Goal: Task Accomplishment & Management: Use online tool/utility

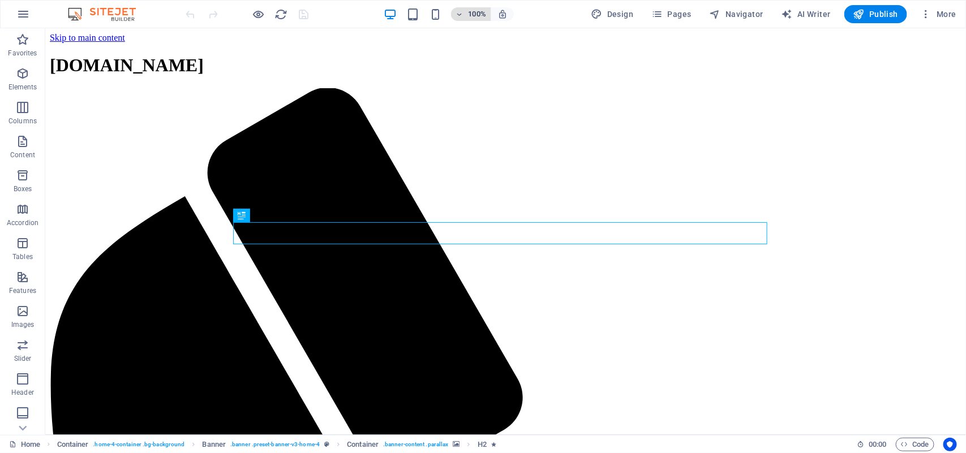
click at [463, 16] on icon "button" at bounding box center [460, 14] width 8 height 7
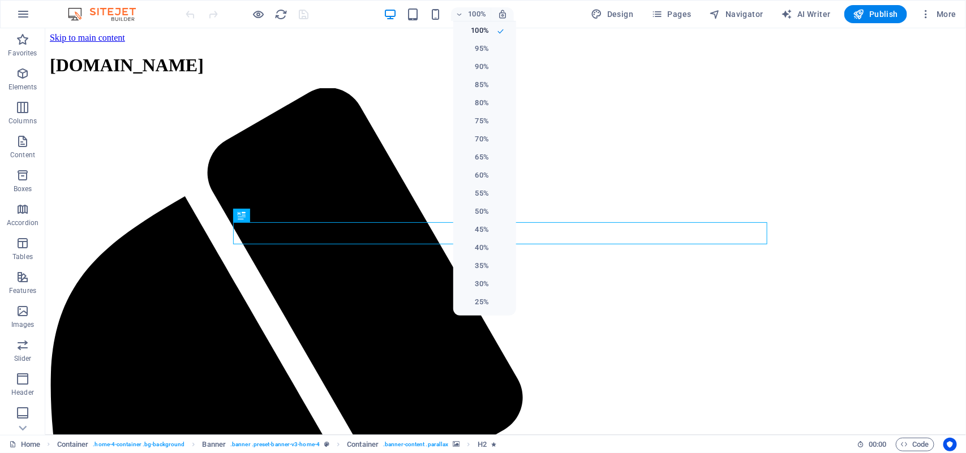
click at [425, 40] on div at bounding box center [483, 226] width 966 height 453
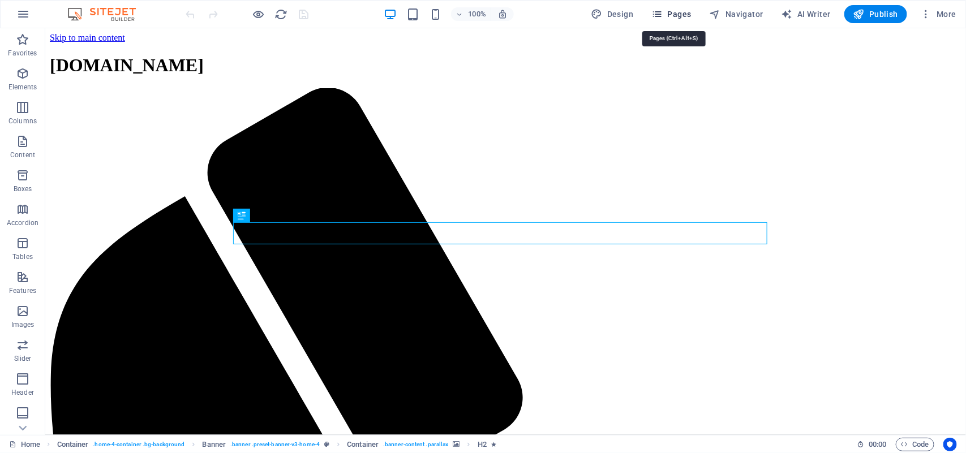
click at [658, 13] on icon "button" at bounding box center [657, 13] width 11 height 11
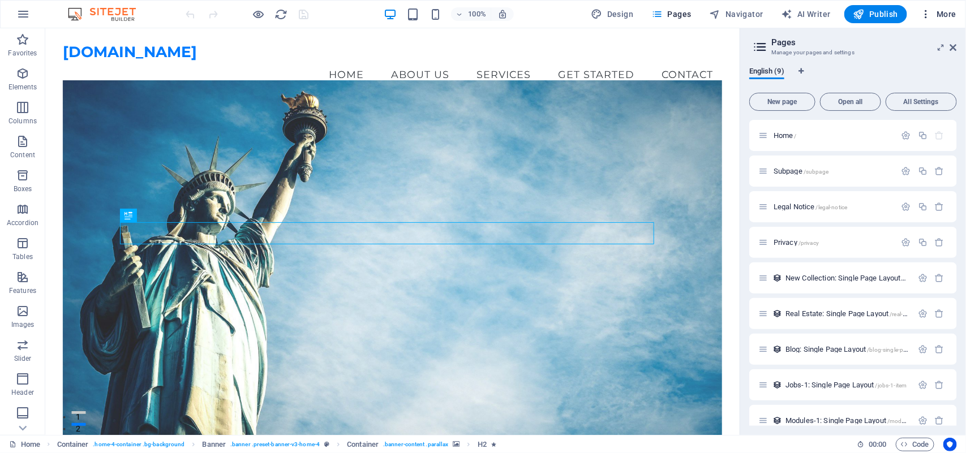
click at [927, 11] on icon "button" at bounding box center [926, 13] width 11 height 11
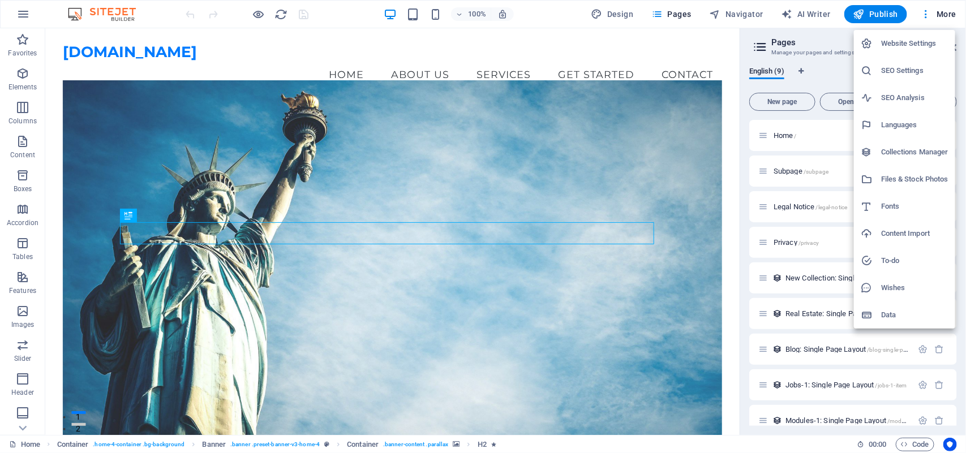
click at [905, 41] on h6 "Website Settings" at bounding box center [914, 44] width 67 height 14
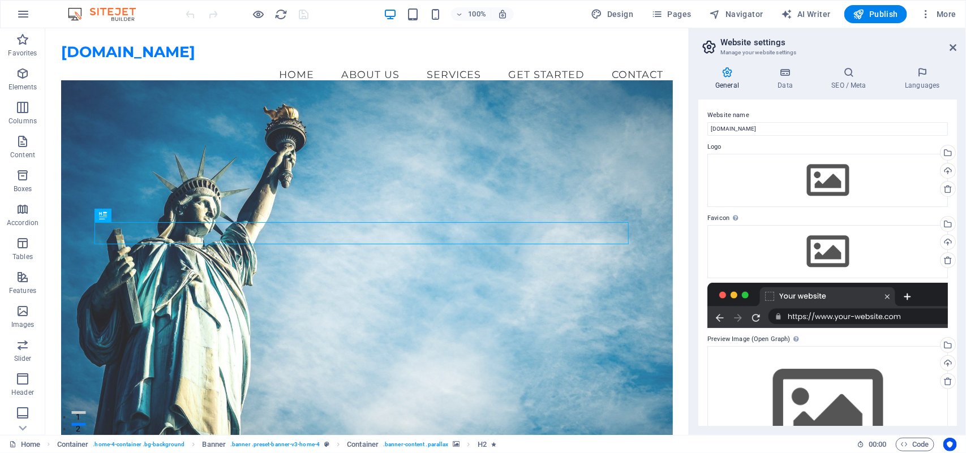
click at [957, 40] on h2 "Website settings" at bounding box center [839, 42] width 237 height 10
click at [953, 43] on icon at bounding box center [953, 47] width 7 height 9
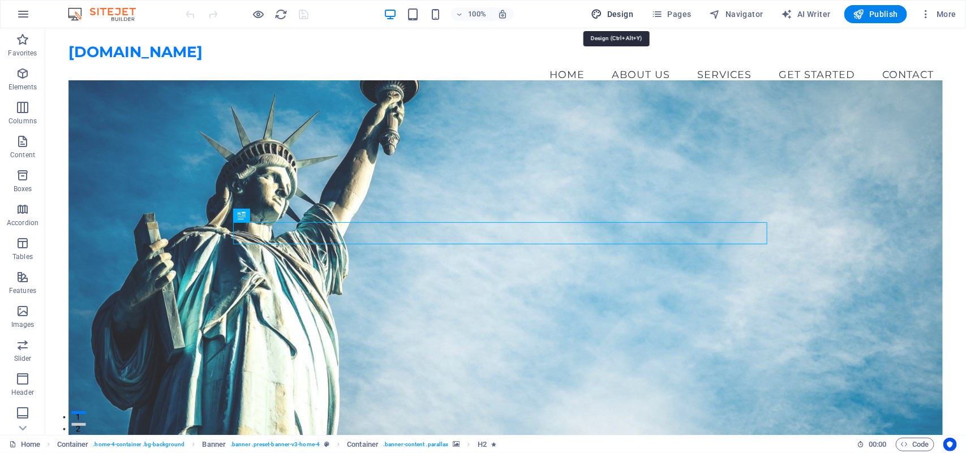
click at [600, 13] on icon "button" at bounding box center [597, 13] width 11 height 11
select select "px"
select select "200"
select select "px"
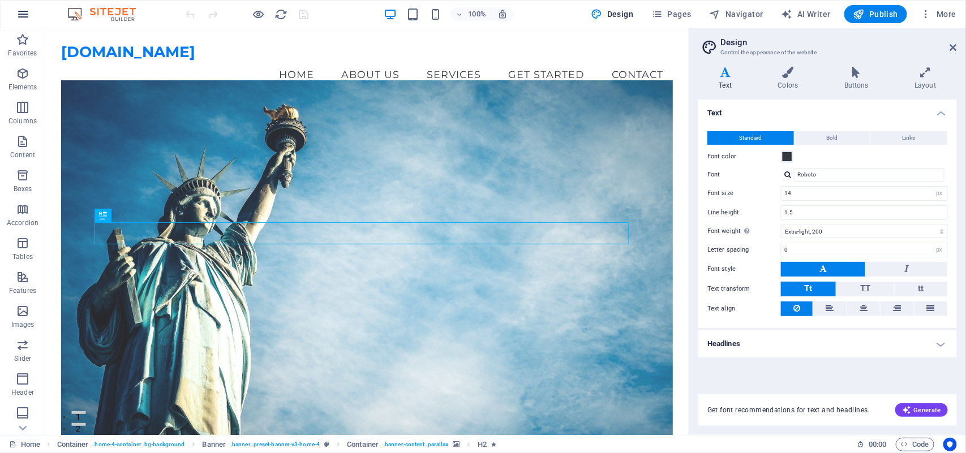
click at [23, 10] on icon "button" at bounding box center [23, 14] width 14 height 14
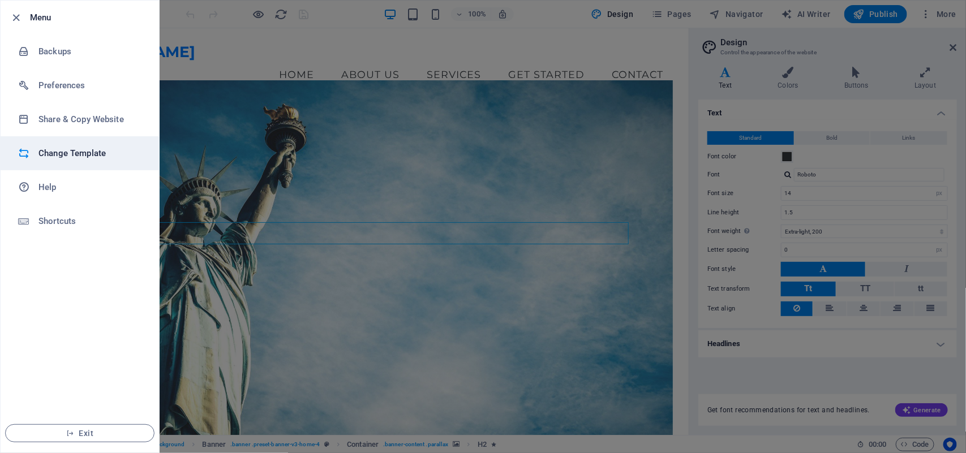
click at [71, 153] on h6 "Change Template" at bounding box center [90, 154] width 105 height 14
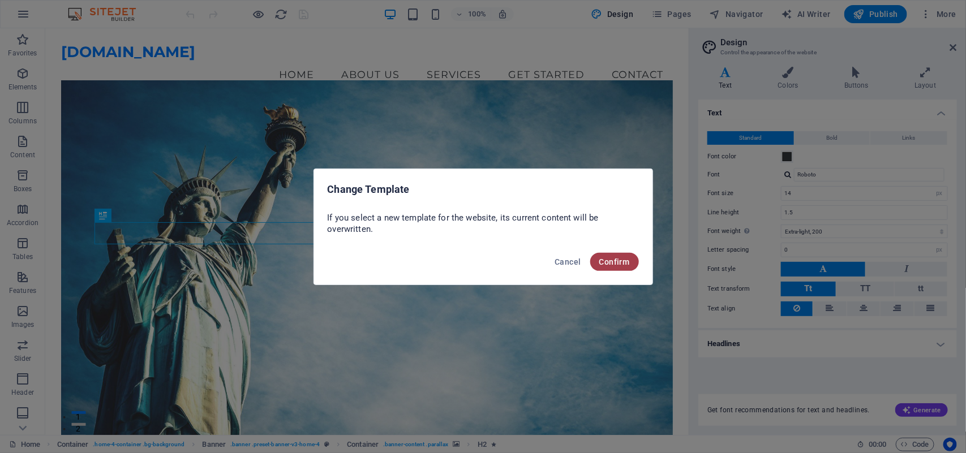
click at [611, 261] on span "Confirm" at bounding box center [614, 262] width 31 height 9
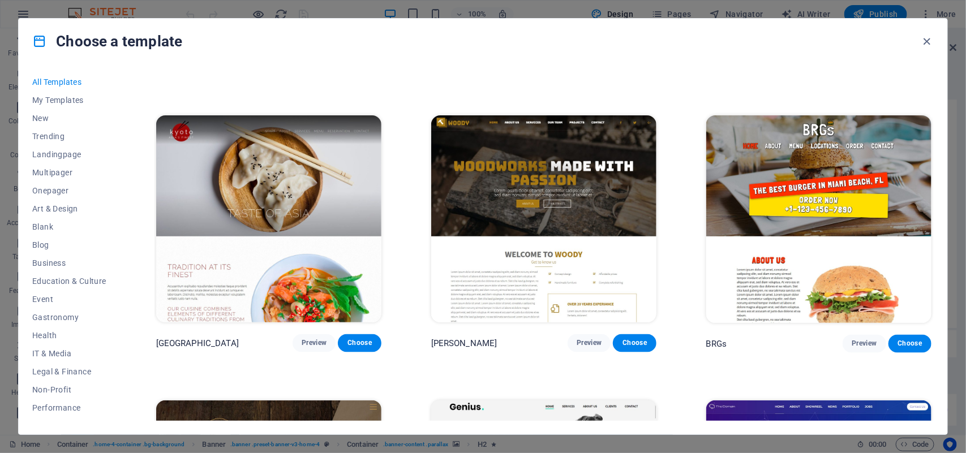
scroll to position [6486, 0]
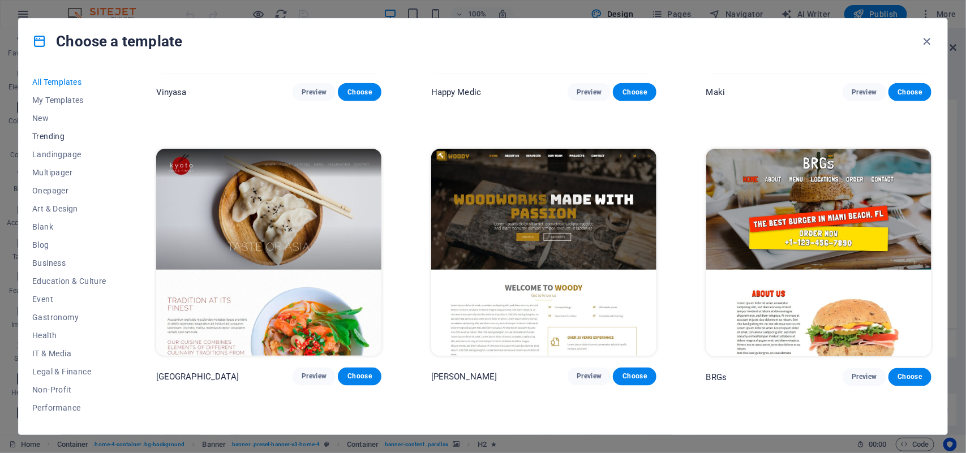
click at [43, 132] on span "Trending" at bounding box center [69, 136] width 74 height 9
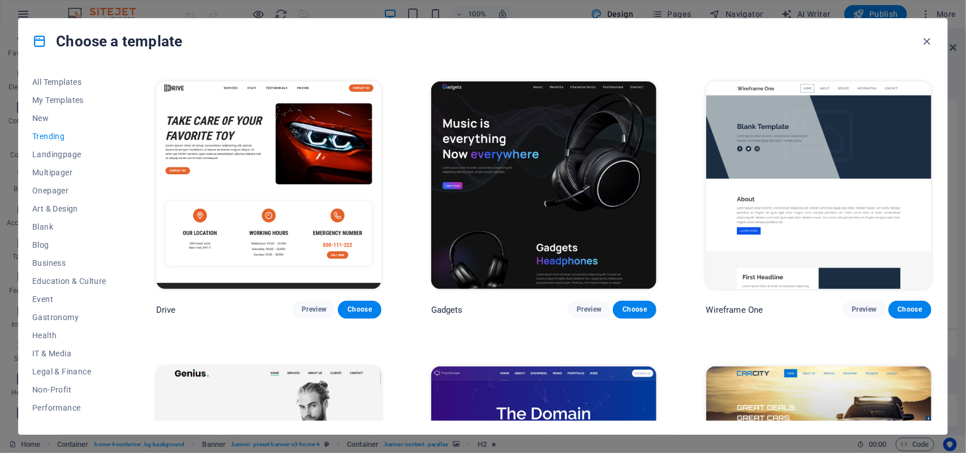
scroll to position [869, 0]
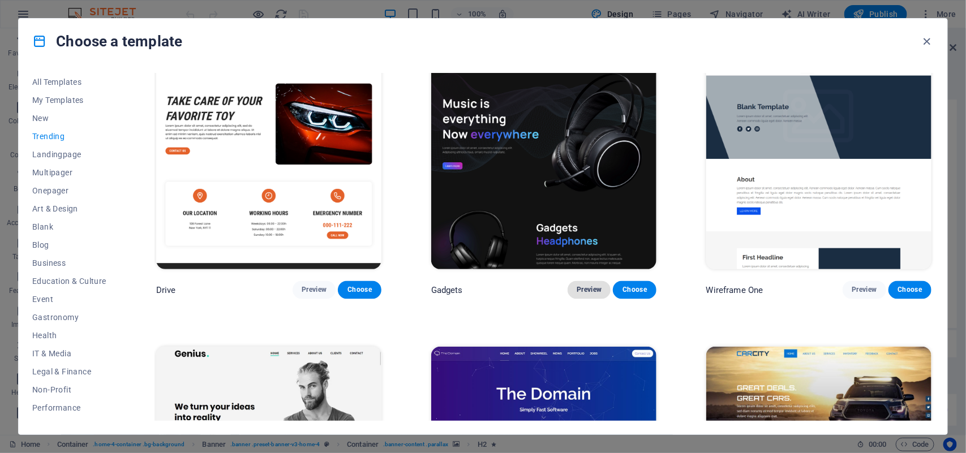
click at [582, 286] on span "Preview" at bounding box center [589, 290] width 25 height 9
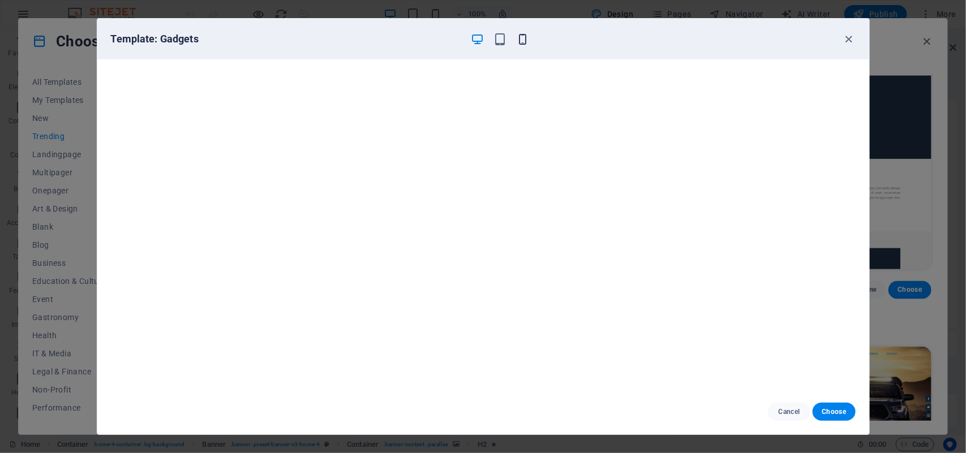
click at [520, 40] on icon "button" at bounding box center [522, 39] width 13 height 13
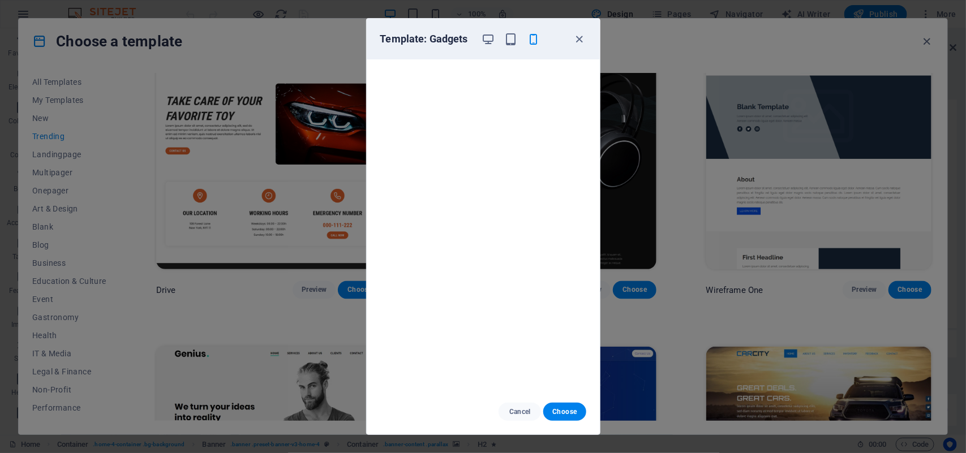
scroll to position [3, 0]
click at [564, 410] on span "Choose" at bounding box center [564, 412] width 24 height 9
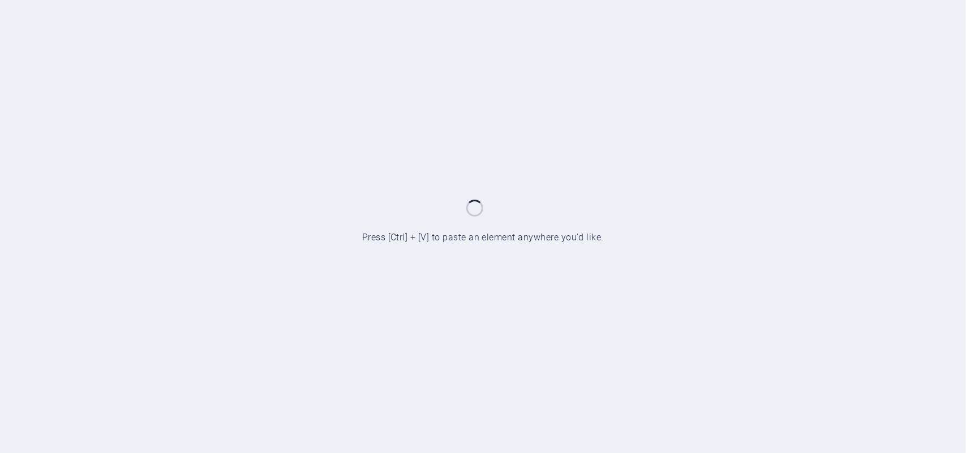
drag, startPoint x: 0, startPoint y: 0, endPoint x: 404, endPoint y: 343, distance: 529.7
click at [404, 343] on div at bounding box center [483, 226] width 966 height 453
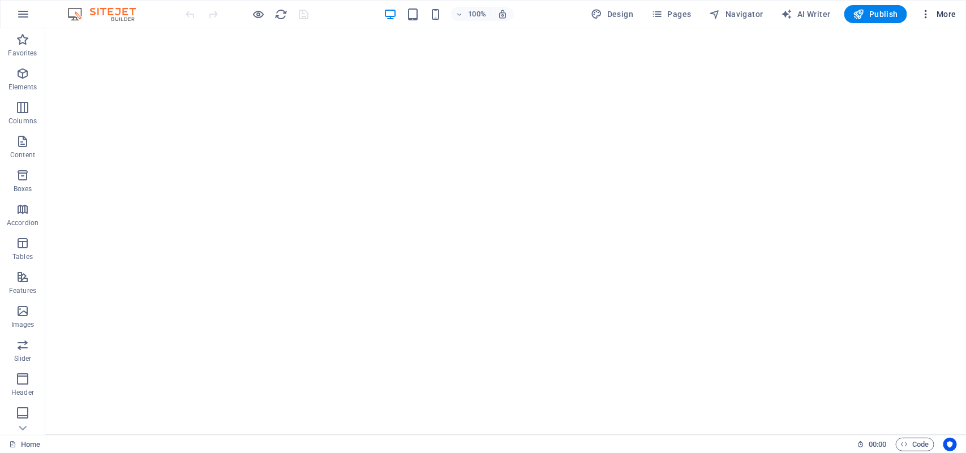
click at [925, 17] on icon "button" at bounding box center [926, 13] width 11 height 11
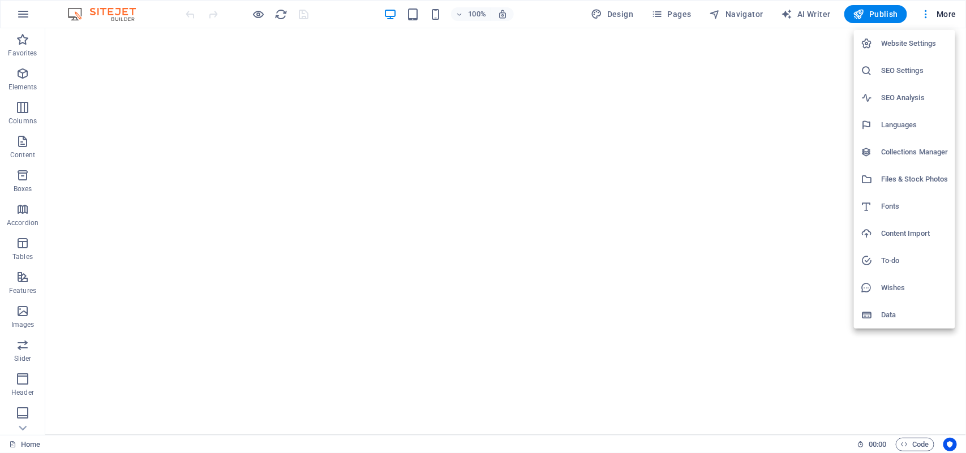
click at [909, 42] on h6 "Website Settings" at bounding box center [914, 44] width 67 height 14
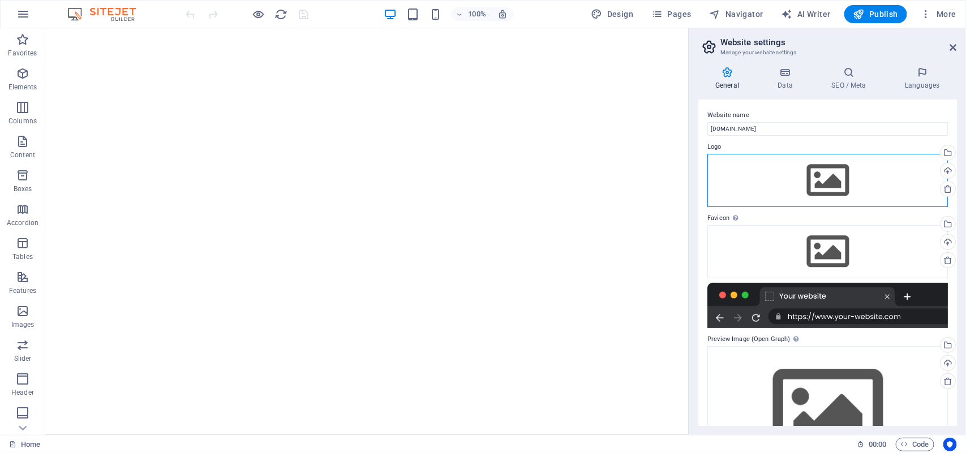
click at [828, 181] on div "Drag files here, click to choose files or select files from Files or our free s…" at bounding box center [828, 180] width 241 height 53
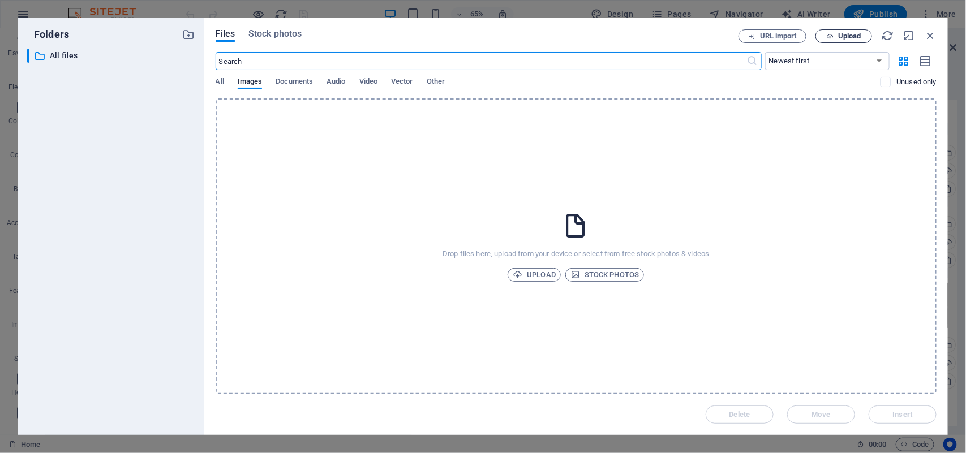
click at [848, 33] on span "Upload" at bounding box center [849, 36] width 23 height 7
click at [932, 34] on icon "button" at bounding box center [930, 35] width 12 height 12
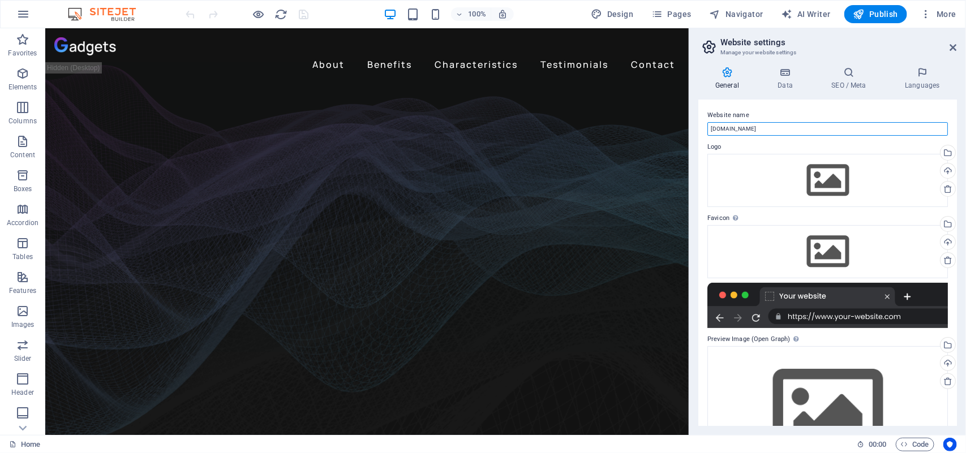
drag, startPoint x: 766, startPoint y: 129, endPoint x: 702, endPoint y: 143, distance: 65.4
click at [702, 143] on div "Website name [DOMAIN_NAME] Logo Drag files here, click to choose files or selec…" at bounding box center [828, 263] width 259 height 327
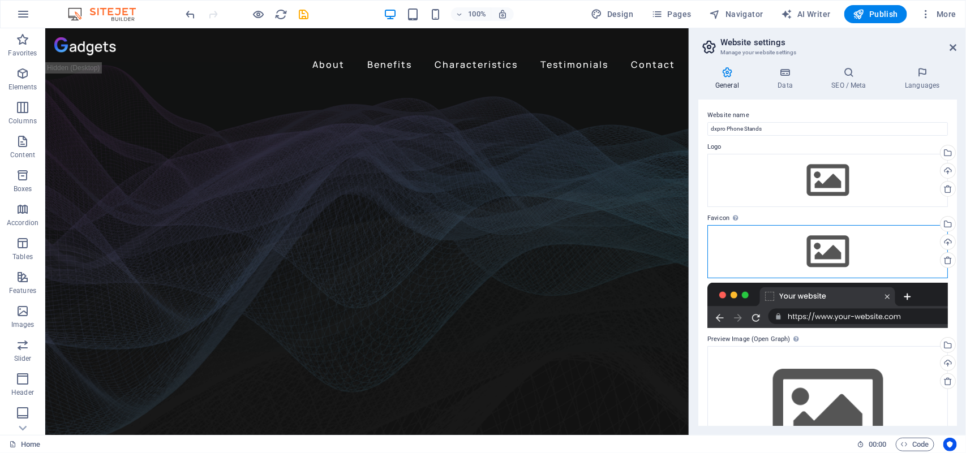
click at [824, 245] on div "Drag files here, click to choose files or select files from Files or our free s…" at bounding box center [828, 251] width 241 height 53
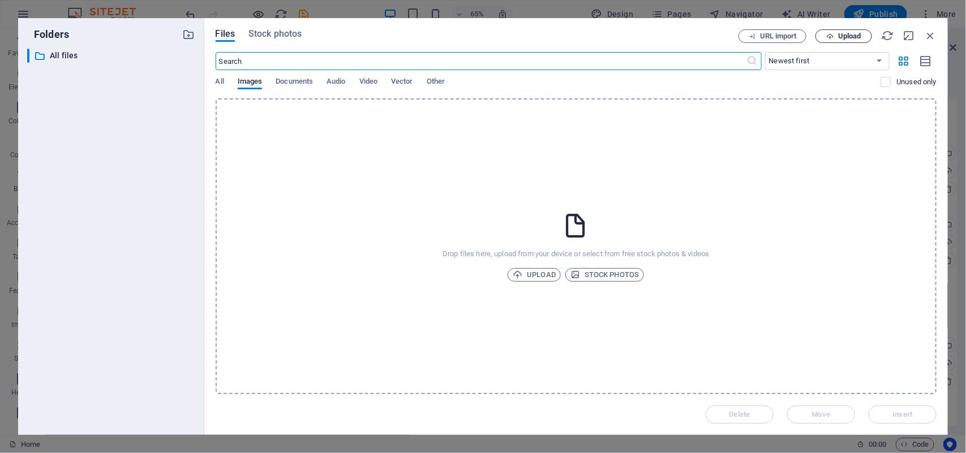
click at [850, 35] on span "Upload" at bounding box center [849, 36] width 23 height 7
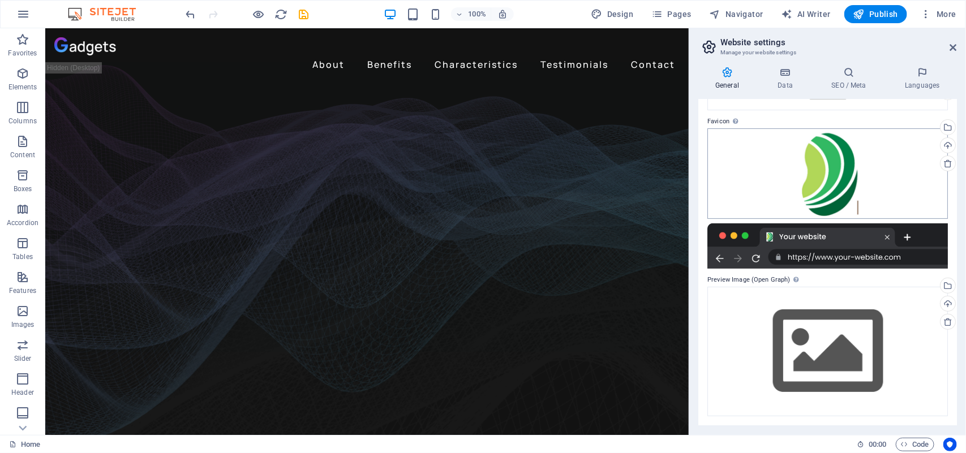
scroll to position [96, 0]
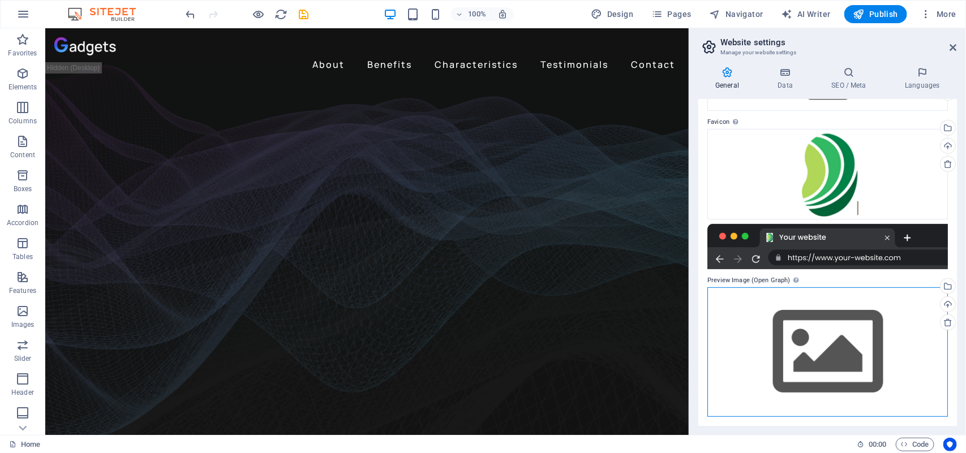
click at [876, 340] on div "Drag files here, click to choose files or select files from Files or our free s…" at bounding box center [828, 353] width 241 height 130
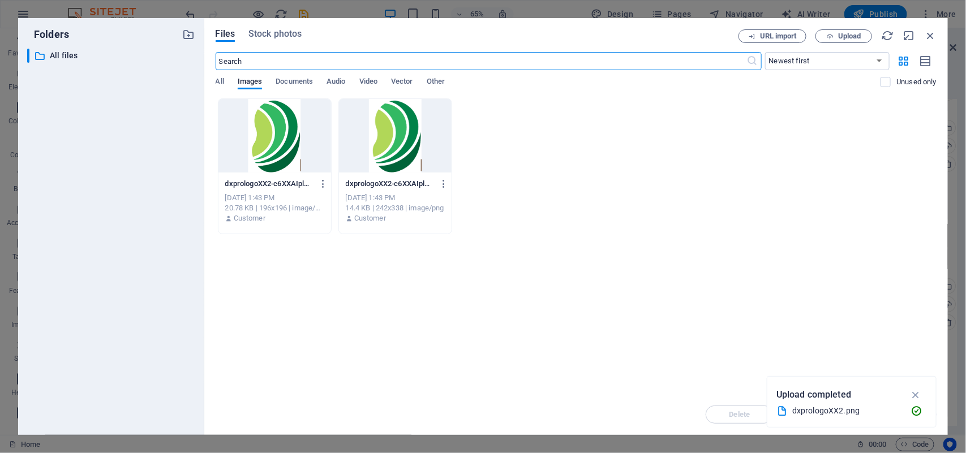
click at [414, 144] on div at bounding box center [395, 136] width 113 height 74
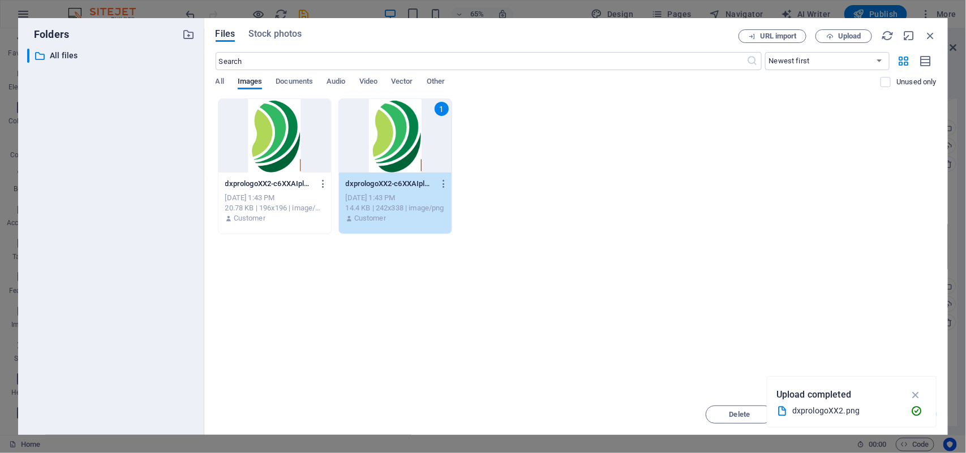
click at [420, 175] on div "dxprologoXX2-c6XXAIplCR8Hb7AFcE2pOw.png dxprologoXX2-c6XXAIplCR8Hb7AFcE2pOw.png" at bounding box center [395, 184] width 99 height 18
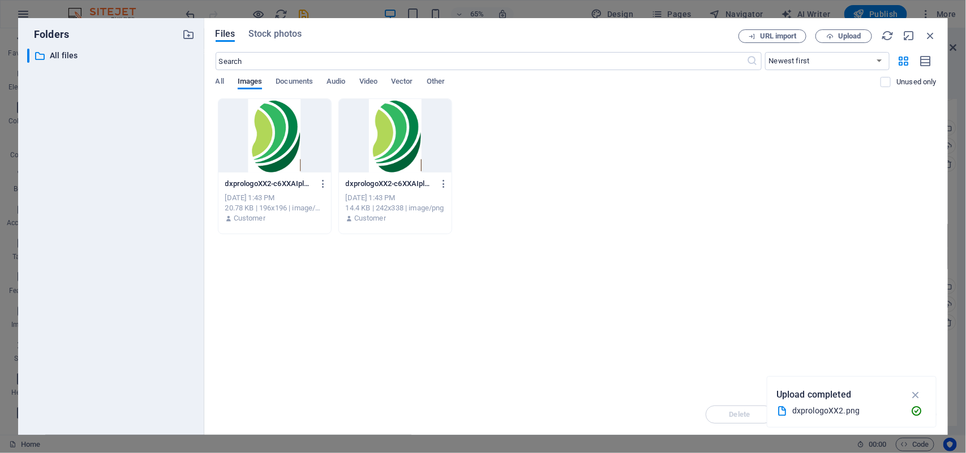
click at [420, 175] on div "dxprologoXX2-c6XXAIplCR8Hb7AFcE2pOw.png dxprologoXX2-c6XXAIplCR8Hb7AFcE2pOw.png" at bounding box center [395, 184] width 99 height 18
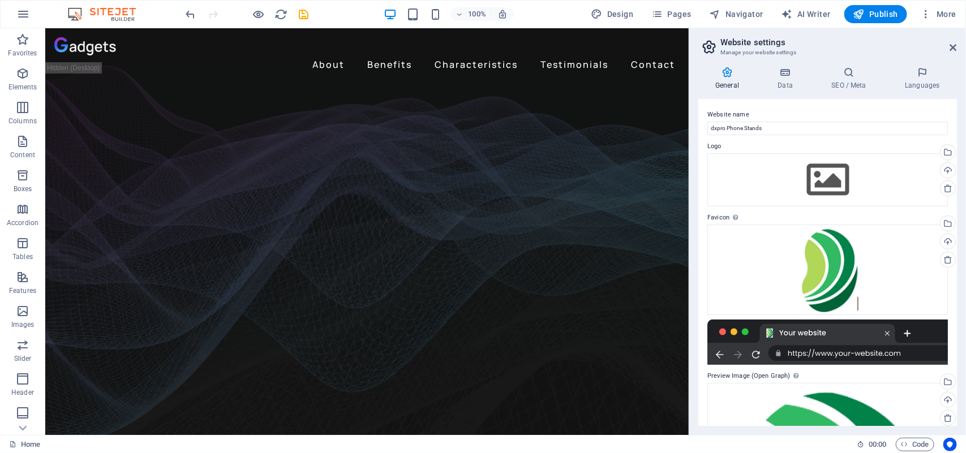
scroll to position [0, 0]
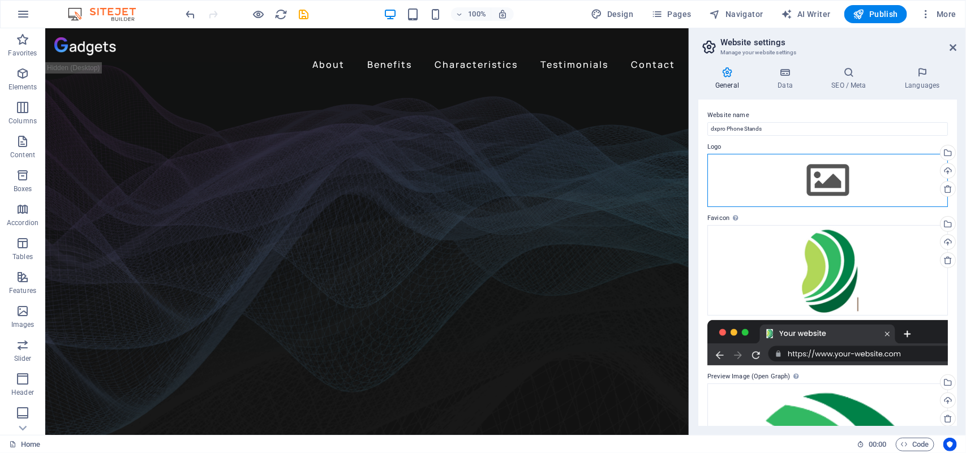
click at [835, 170] on div "Drag files here, click to choose files or select files from Files or our free s…" at bounding box center [828, 180] width 241 height 53
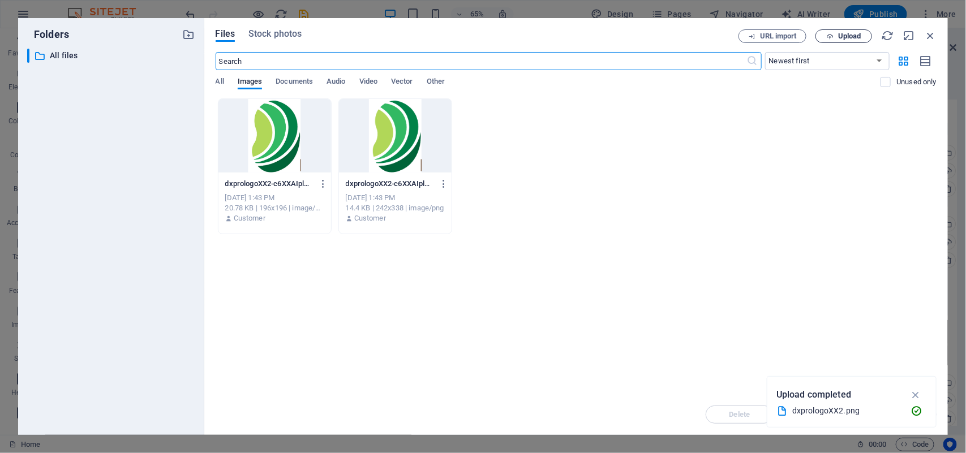
click at [855, 36] on span "Upload" at bounding box center [849, 36] width 23 height 7
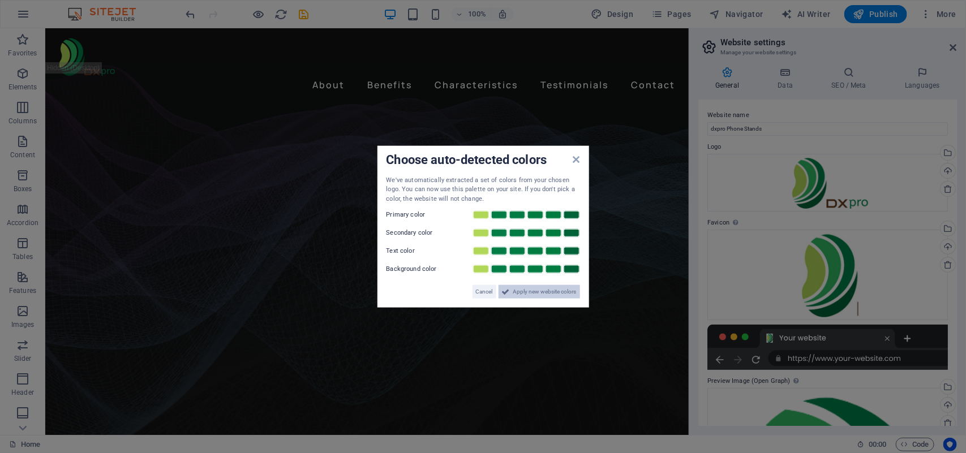
click at [533, 292] on span "Apply new website colors" at bounding box center [544, 292] width 63 height 14
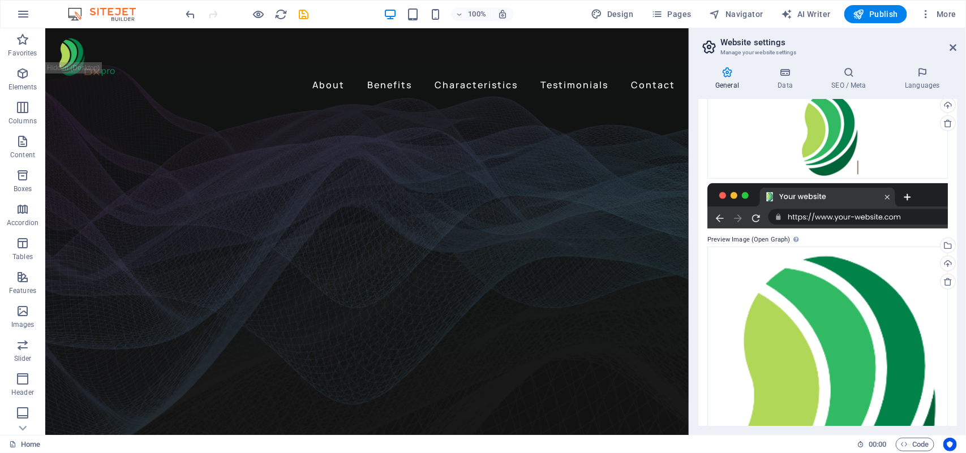
scroll to position [71, 0]
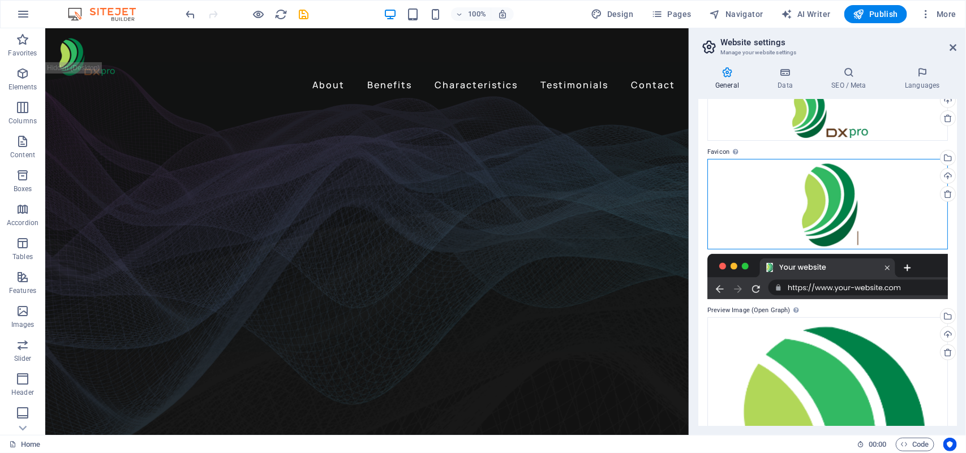
click at [835, 217] on div "Drag files here, click to choose files or select files from Files or our free s…" at bounding box center [828, 204] width 241 height 91
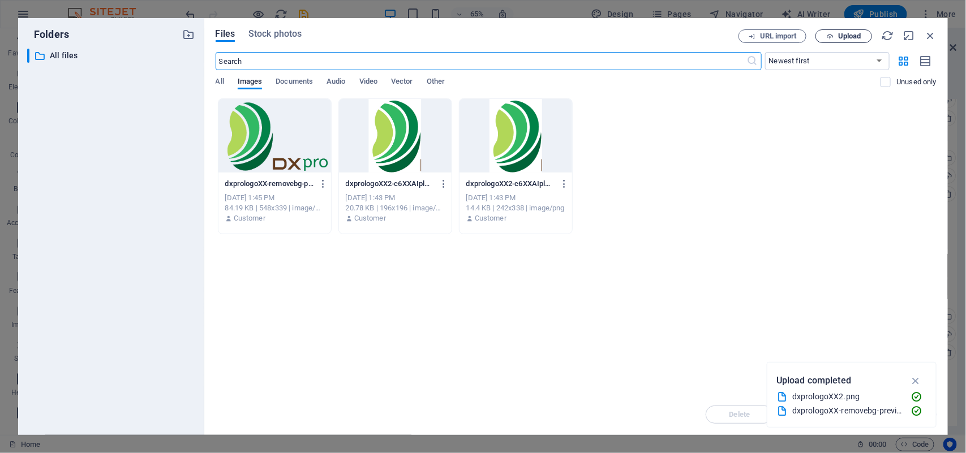
click at [853, 37] on span "Upload" at bounding box center [849, 36] width 23 height 7
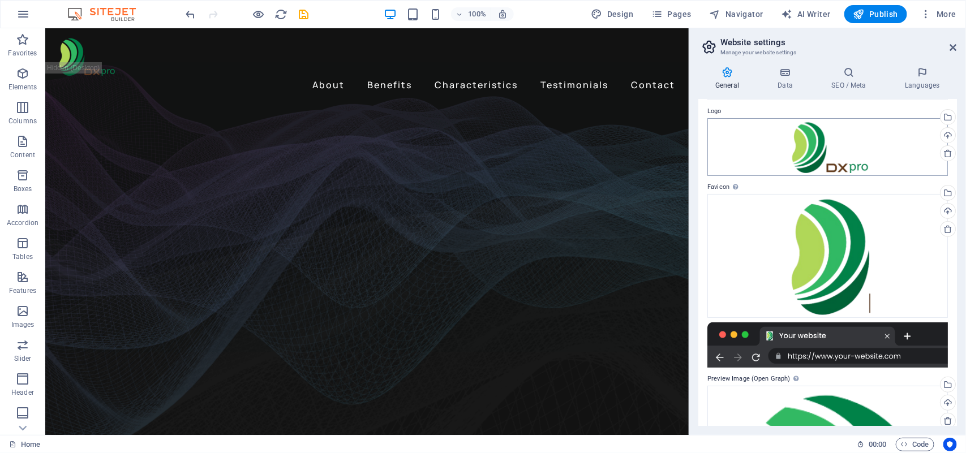
scroll to position [0, 0]
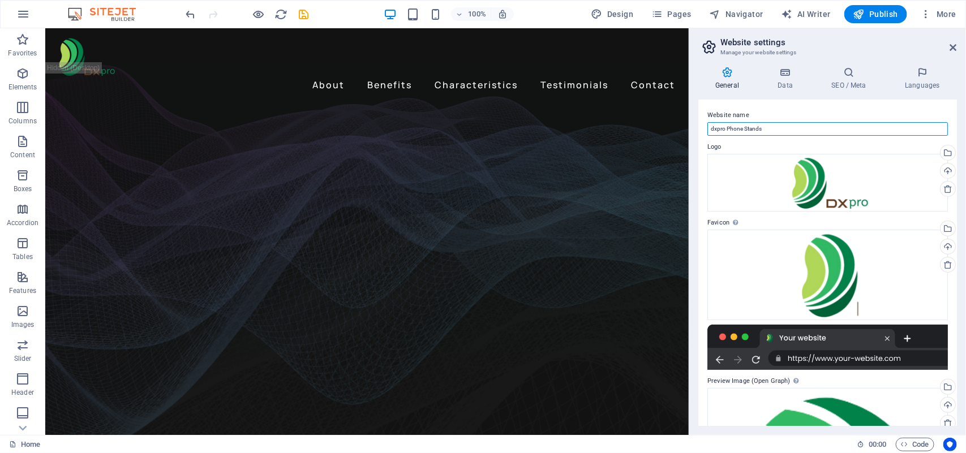
drag, startPoint x: 765, startPoint y: 126, endPoint x: 727, endPoint y: 131, distance: 38.3
click at [727, 131] on input "dxpro Phone Stands" at bounding box center [828, 129] width 241 height 14
type input "dxpro"
click at [855, 109] on label "Website name" at bounding box center [828, 116] width 241 height 14
click at [855, 122] on input "dxpro" at bounding box center [828, 129] width 241 height 14
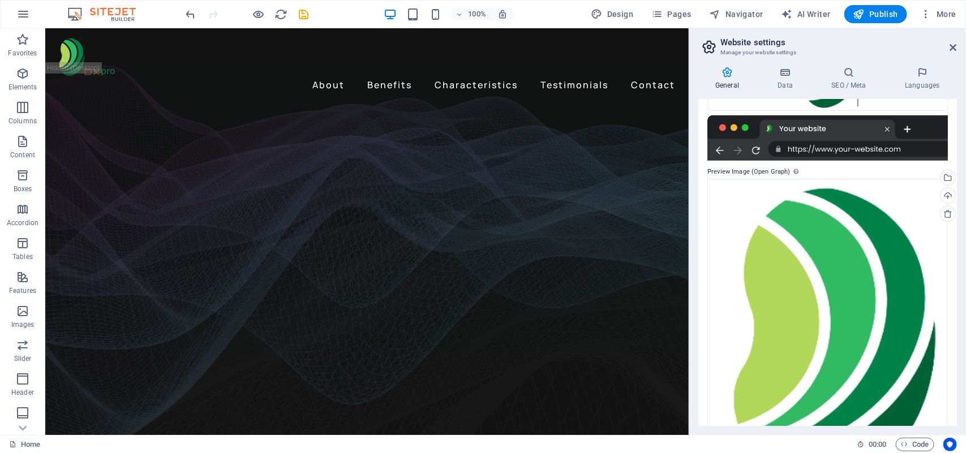
scroll to position [2, 0]
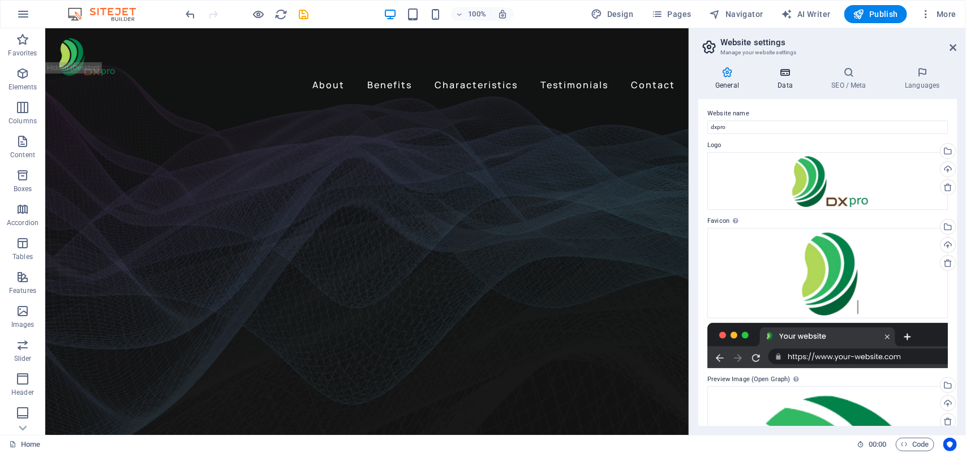
click at [788, 72] on icon at bounding box center [785, 72] width 49 height 11
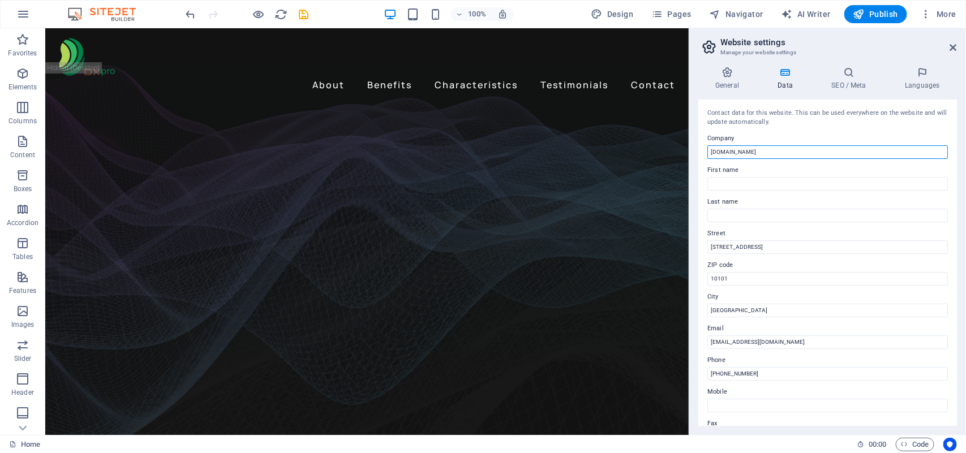
drag, startPoint x: 766, startPoint y: 151, endPoint x: 708, endPoint y: 160, distance: 59.0
click at [708, 160] on div "Contact data for this website. This can be used everywhere on the website and w…" at bounding box center [828, 263] width 259 height 327
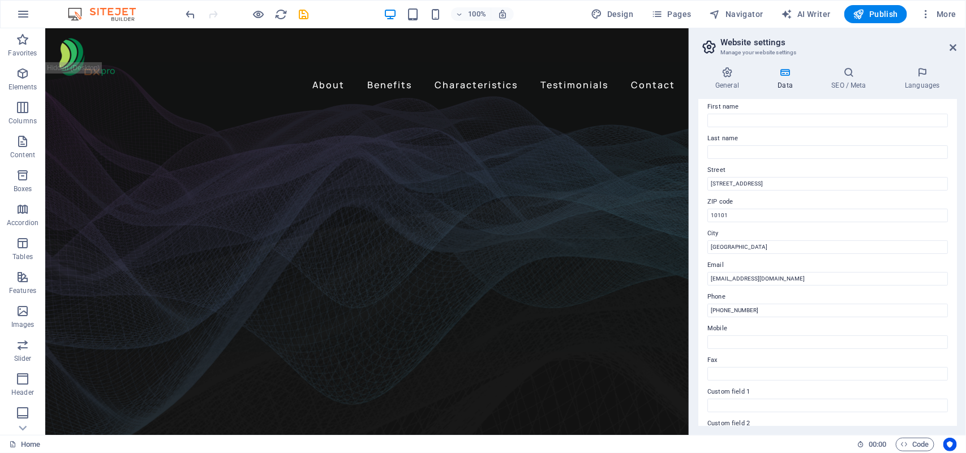
scroll to position [71, 0]
type input "dxppro"
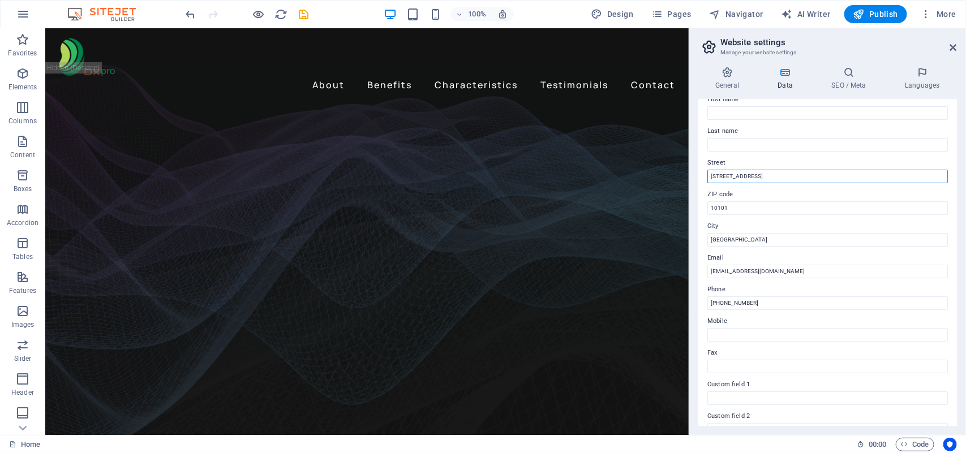
drag, startPoint x: 767, startPoint y: 175, endPoint x: 713, endPoint y: 175, distance: 53.8
click at [713, 175] on input "123 Market Street" at bounding box center [828, 177] width 241 height 14
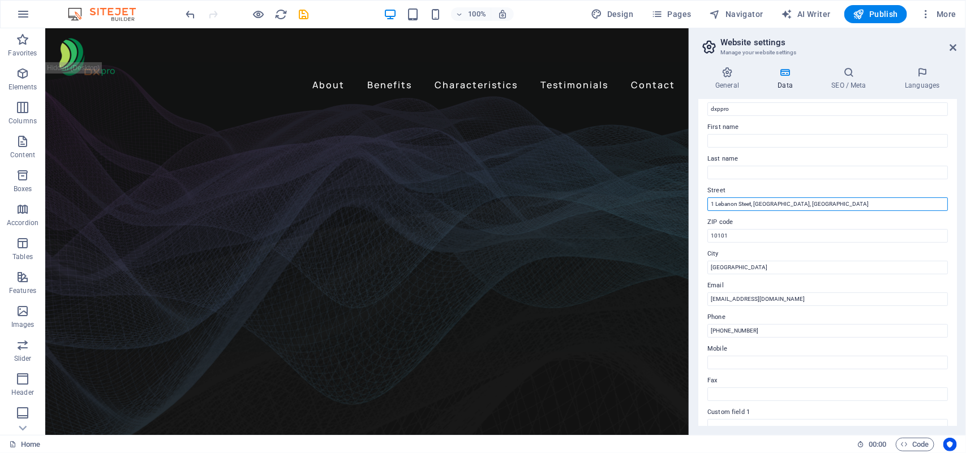
scroll to position [142, 0]
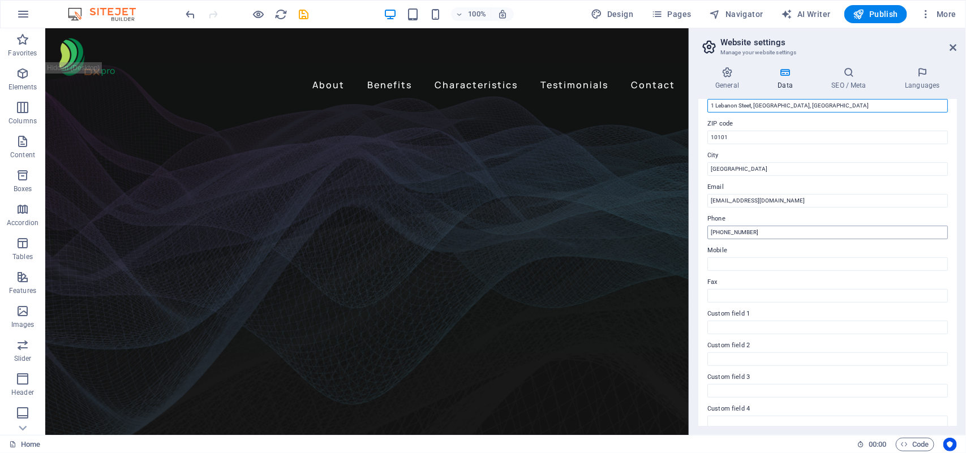
type input "1 Lebanon Steet, [GEOGRAPHIC_DATA], [GEOGRAPHIC_DATA]"
drag, startPoint x: 769, startPoint y: 230, endPoint x: 727, endPoint y: 233, distance: 41.4
click at [727, 233] on input "+234-123-456-7890" at bounding box center [828, 233] width 241 height 14
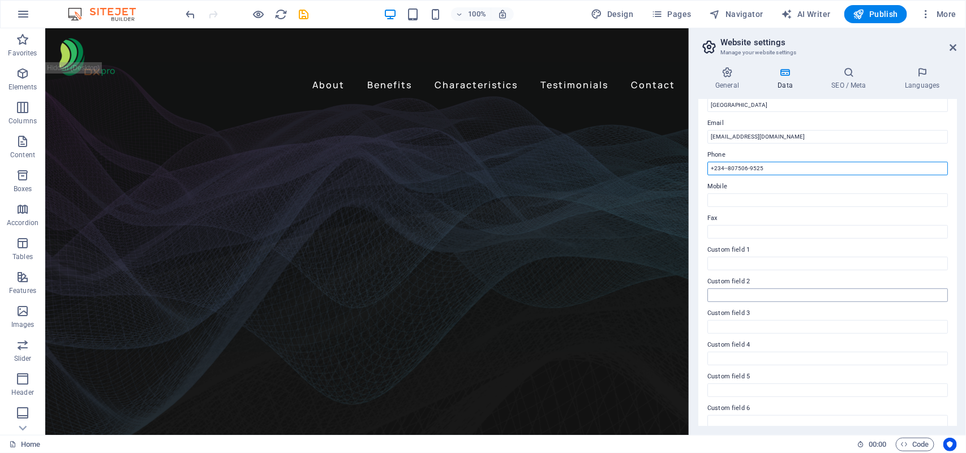
scroll to position [216, 0]
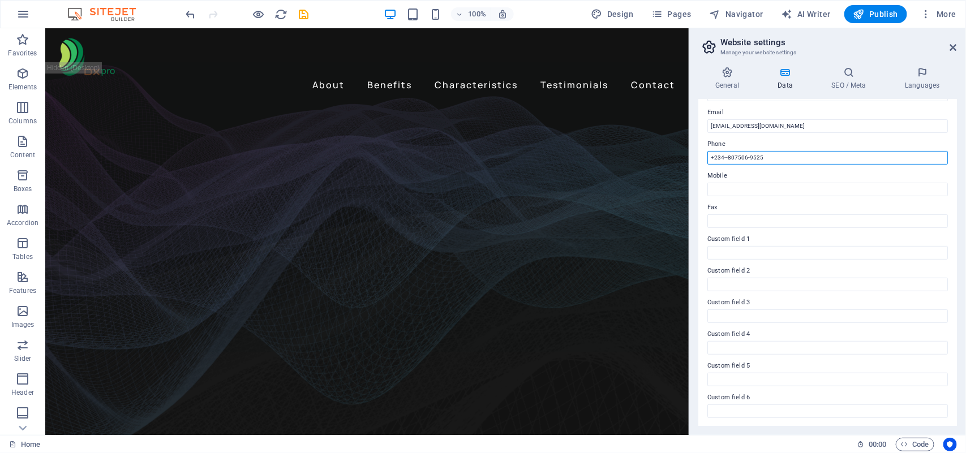
click at [736, 158] on input "+234--807506-9525" at bounding box center [828, 158] width 241 height 14
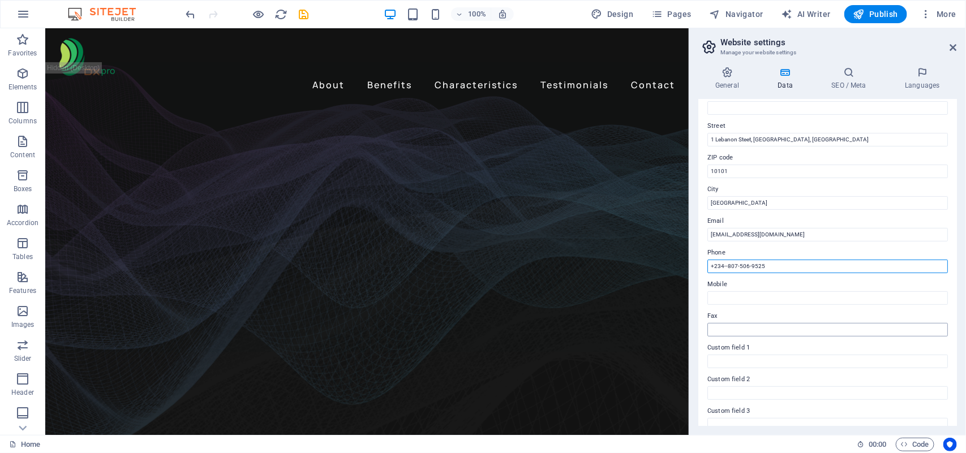
scroll to position [0, 0]
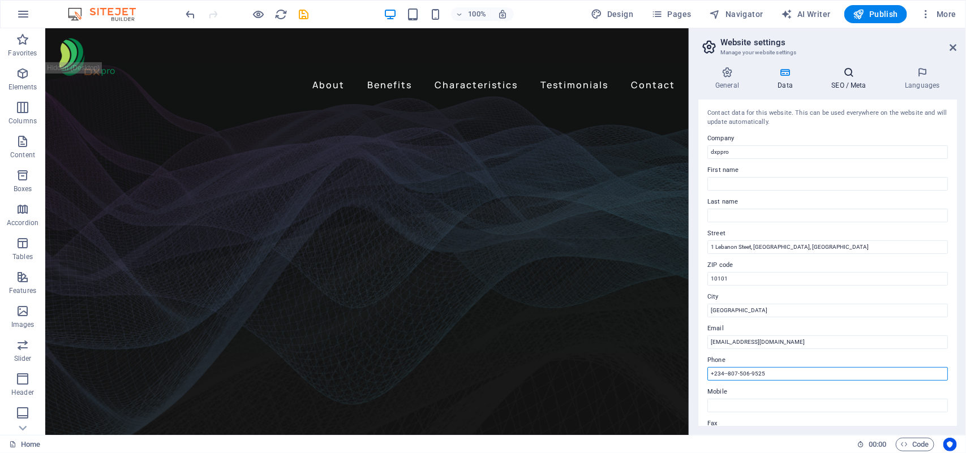
type input "+234--807-506-9525"
click at [854, 79] on h4 "SEO / Meta" at bounding box center [852, 79] width 74 height 24
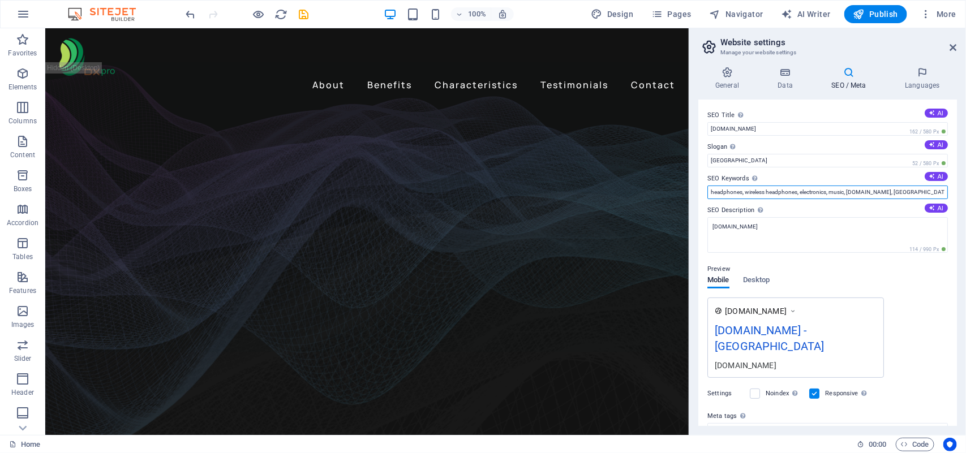
drag, startPoint x: 915, startPoint y: 190, endPoint x: 709, endPoint y: 194, distance: 206.1
click at [709, 194] on input "headphones, wireless headphones, electronics, music, app.dxpro.com.ng, Berlin" at bounding box center [828, 193] width 241 height 14
drag, startPoint x: 913, startPoint y: 193, endPoint x: 708, endPoint y: 188, distance: 205.5
click at [708, 188] on input "Phone Stands, desktop phone stands, glass, smart portable phone stands" at bounding box center [828, 193] width 241 height 14
type input "Phone Stands, desktop phone stands, glass, smart portable phone stands"
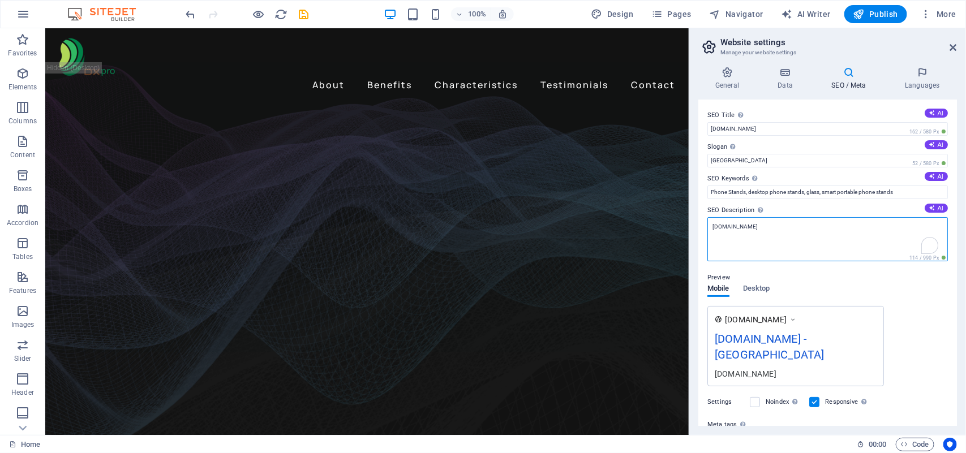
drag, startPoint x: 709, startPoint y: 228, endPoint x: 701, endPoint y: 228, distance: 7.9
click at [701, 228] on div "SEO Title The title of your website - make it something that stands out in sear…" at bounding box center [828, 263] width 259 height 327
paste textarea "Phone Stands, desktop phone stands, glass, smart portable phone stands"
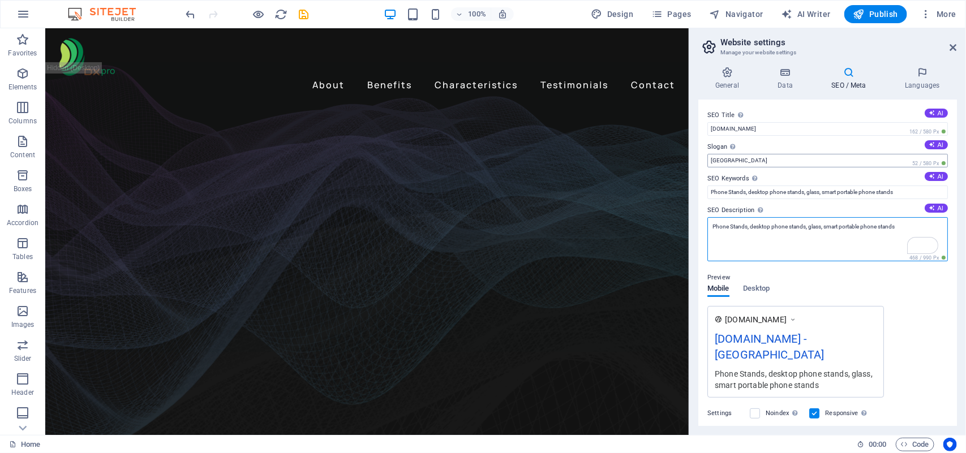
type textarea "Phone Stands, desktop phone stands, glass, smart portable phone stands"
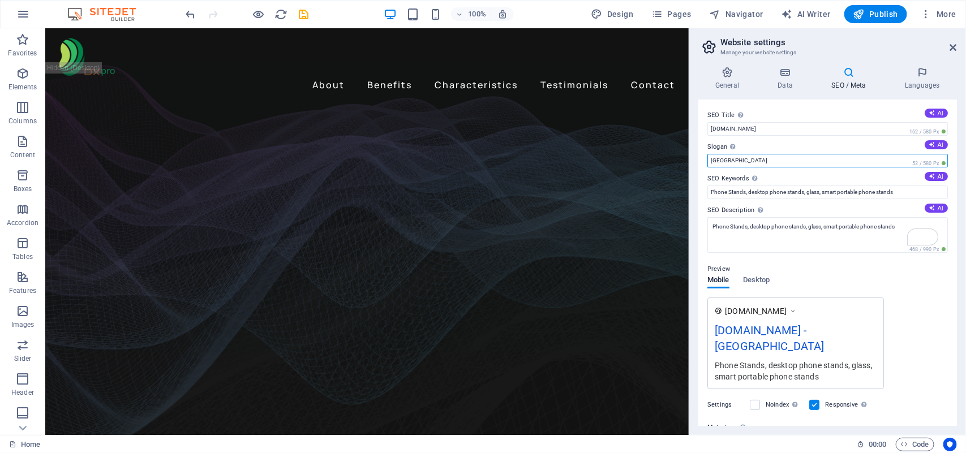
drag, startPoint x: 729, startPoint y: 159, endPoint x: 709, endPoint y: 162, distance: 20.0
click at [709, 162] on input "Berlin" at bounding box center [828, 161] width 241 height 14
click at [736, 162] on input "..standing phones." at bounding box center [828, 161] width 241 height 14
click at [736, 163] on input "..standing your phones." at bounding box center [828, 161] width 241 height 14
click at [760, 162] on input "..stand your phones." at bounding box center [828, 161] width 241 height 14
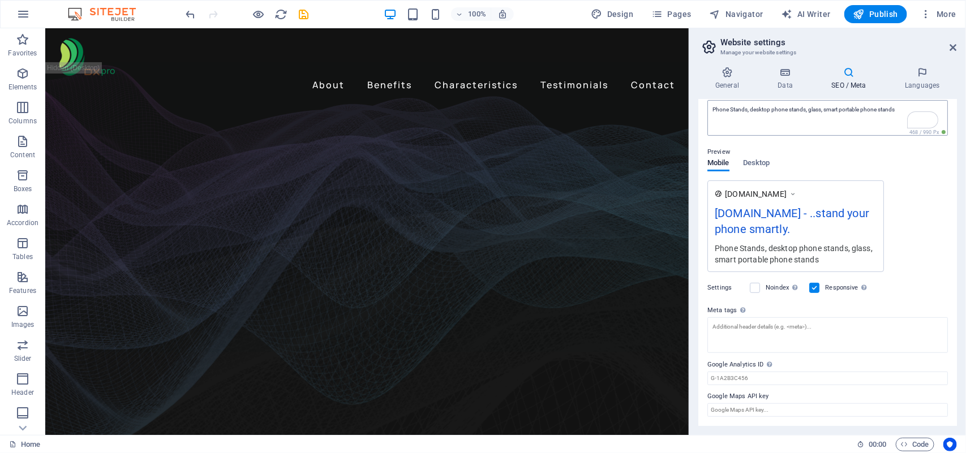
scroll to position [117, 0]
type input "..stand your phone smartly."
click at [299, 14] on icon "save" at bounding box center [304, 14] width 13 height 13
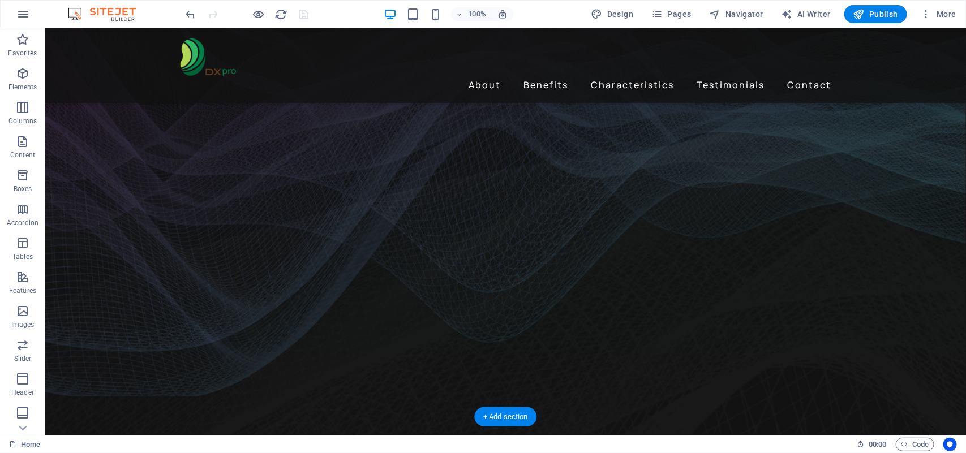
scroll to position [0, 0]
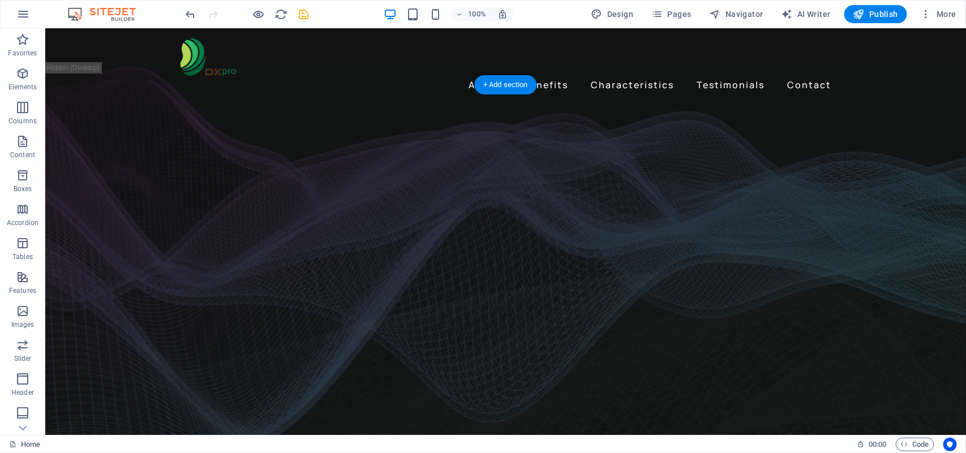
click at [875, 260] on figure at bounding box center [505, 278] width 921 height 397
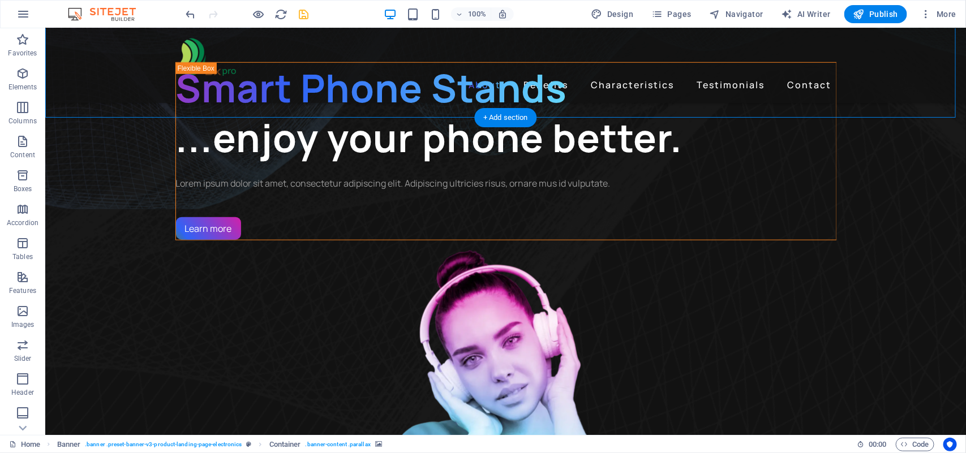
scroll to position [425, 0]
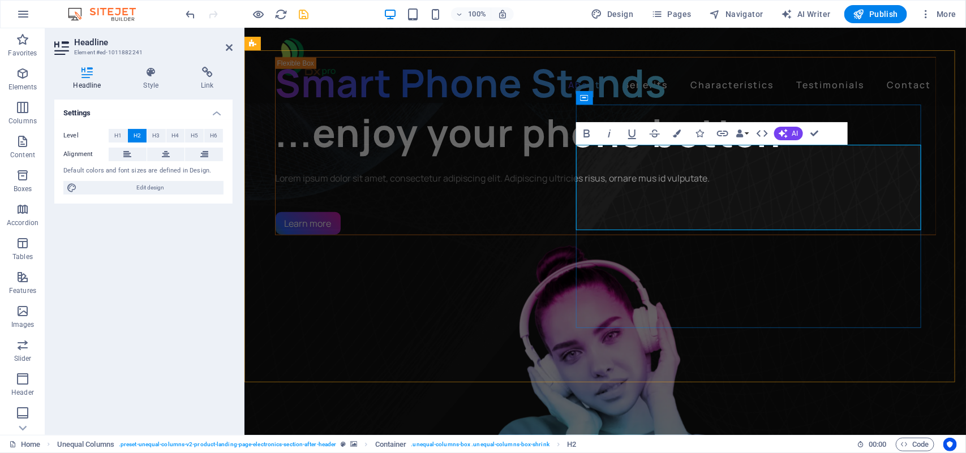
drag, startPoint x: 710, startPoint y: 213, endPoint x: 612, endPoint y: 216, distance: 98.0
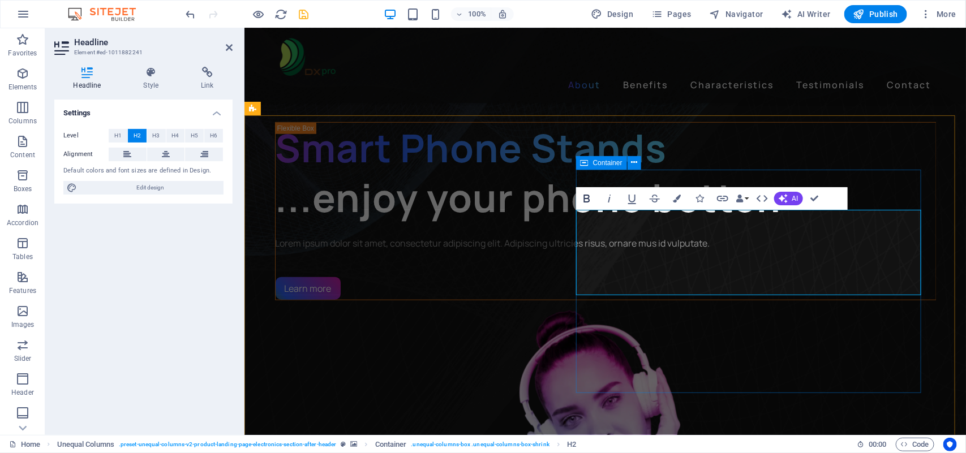
scroll to position [354, 0]
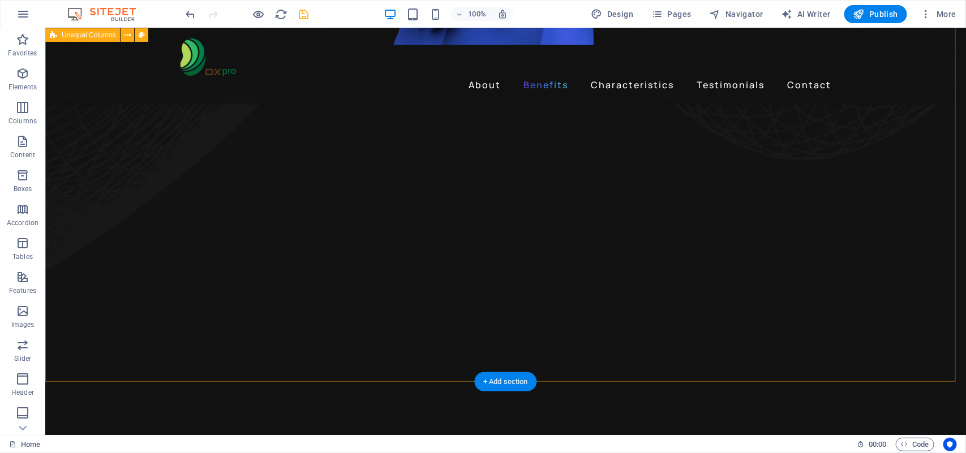
scroll to position [991, 0]
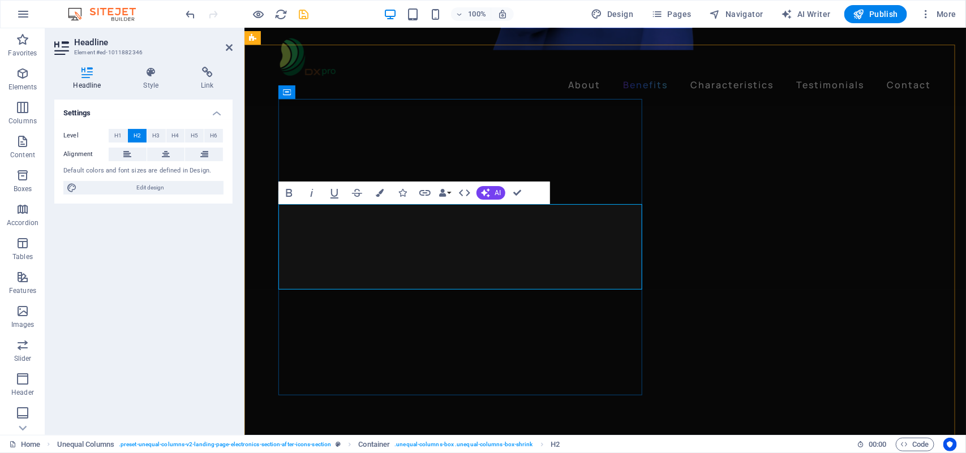
drag, startPoint x: 474, startPoint y: 271, endPoint x: 295, endPoint y: 272, distance: 178.3
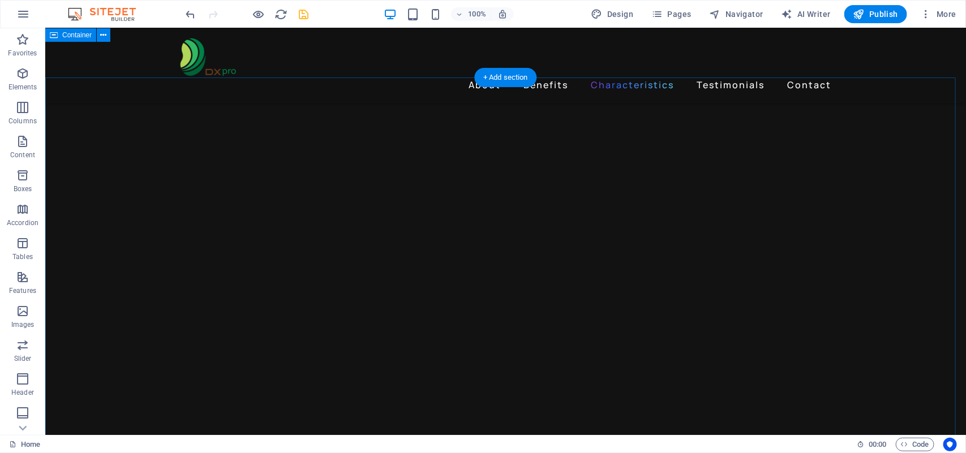
scroll to position [1840, 0]
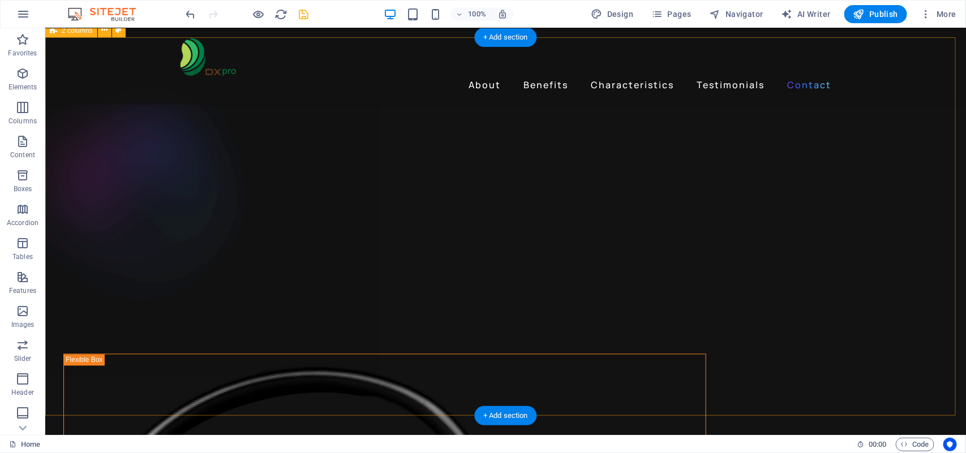
scroll to position [2759, 0]
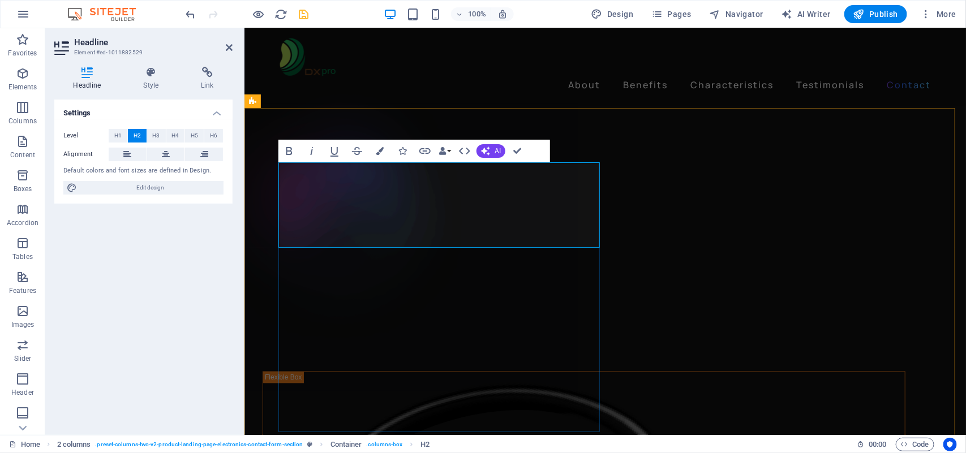
drag, startPoint x: 361, startPoint y: 228, endPoint x: 286, endPoint y: 230, distance: 74.8
click at [376, 149] on icon "button" at bounding box center [380, 151] width 8 height 8
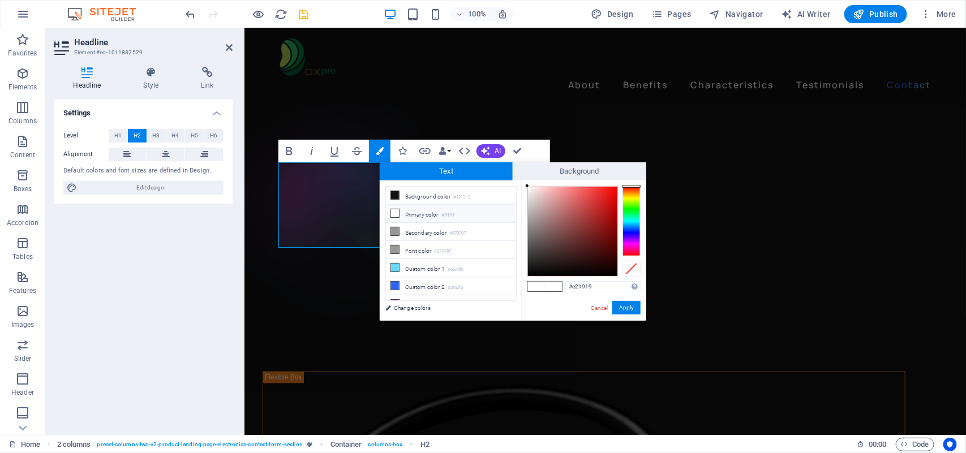
click at [607, 196] on div at bounding box center [572, 231] width 89 height 89
click at [622, 303] on button "Apply" at bounding box center [626, 308] width 28 height 14
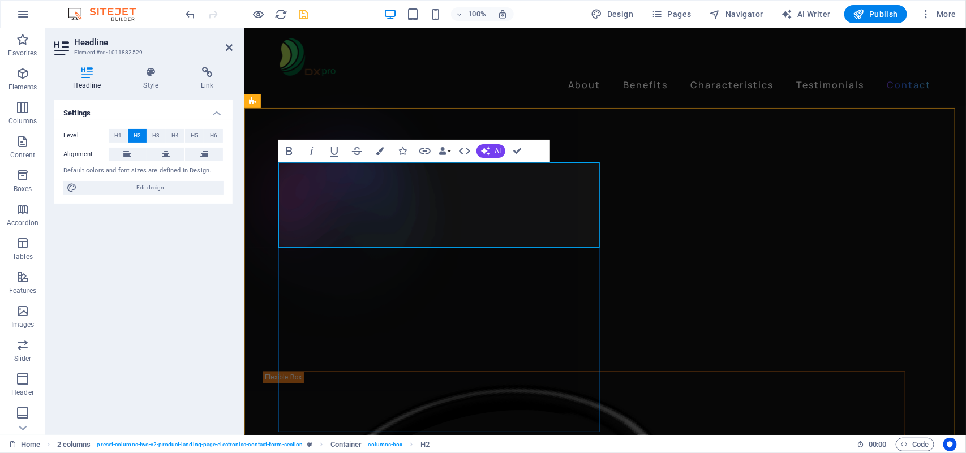
drag, startPoint x: 466, startPoint y: 226, endPoint x: 418, endPoint y: 233, distance: 48.5
click at [374, 149] on button "Colors" at bounding box center [380, 151] width 22 height 23
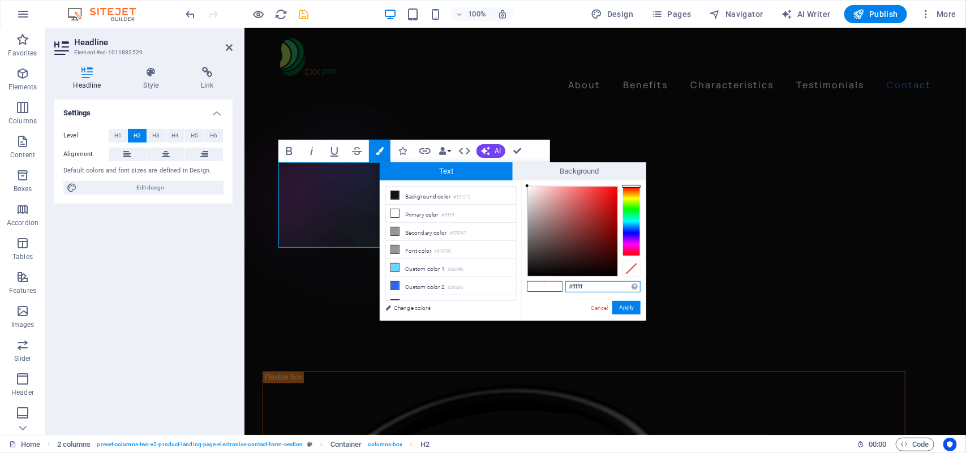
click at [639, 200] on div at bounding box center [632, 221] width 18 height 70
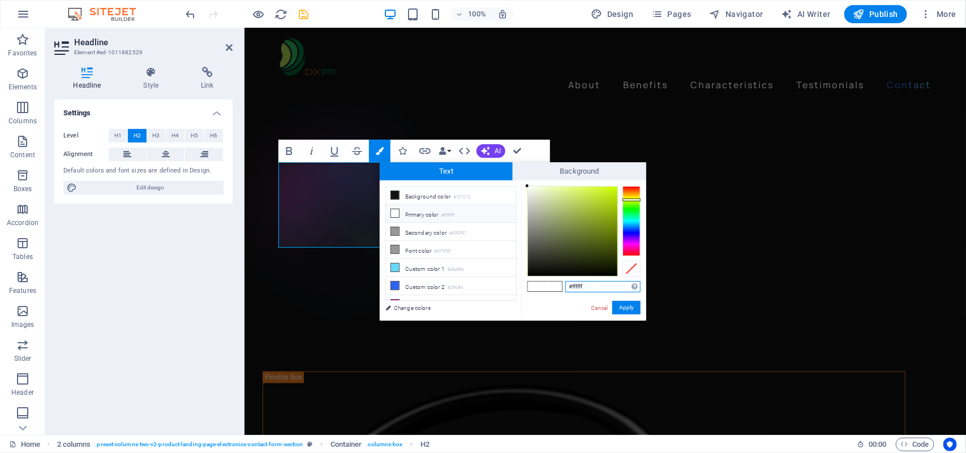
type input "#bee324"
click at [603, 196] on div at bounding box center [572, 231] width 89 height 89
click at [629, 306] on button "Apply" at bounding box center [626, 308] width 28 height 14
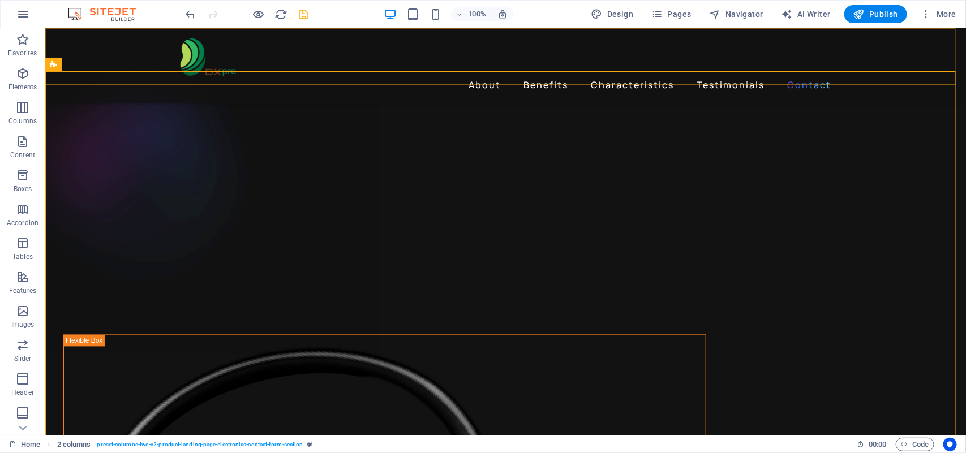
scroll to position [2768, 0]
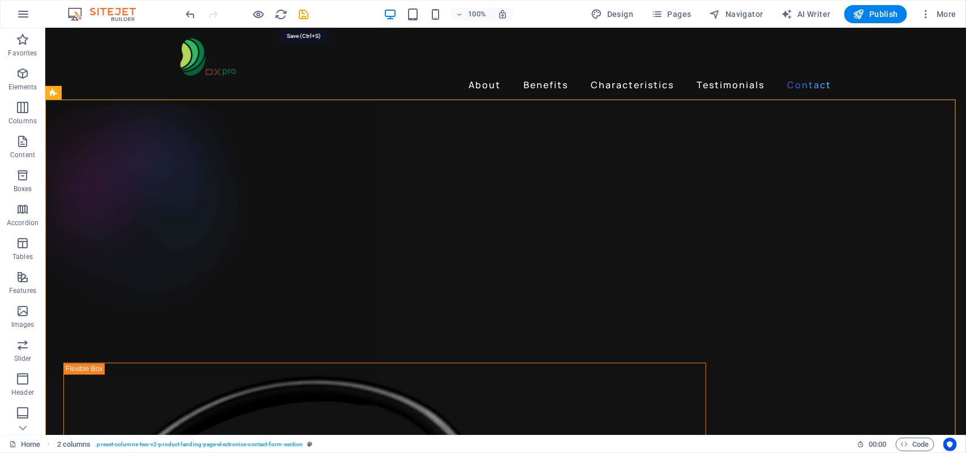
click at [307, 16] on icon "save" at bounding box center [304, 14] width 13 height 13
checkbox input "false"
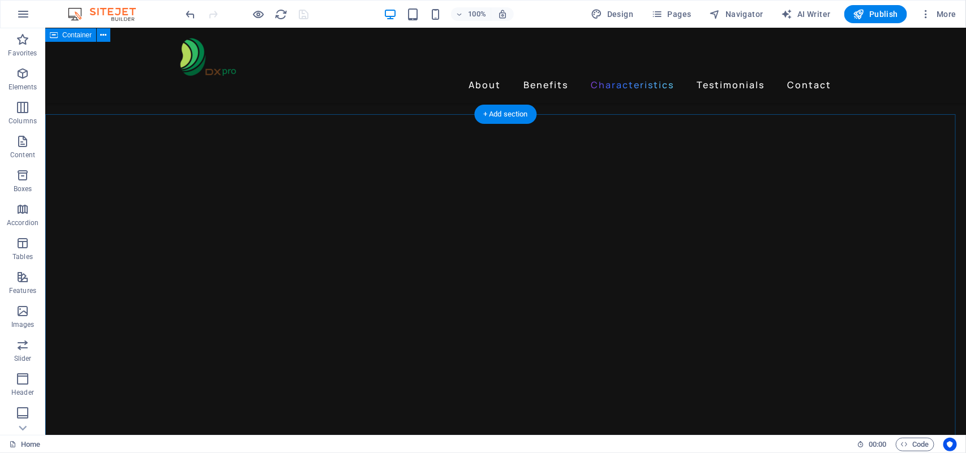
scroll to position [1848, 0]
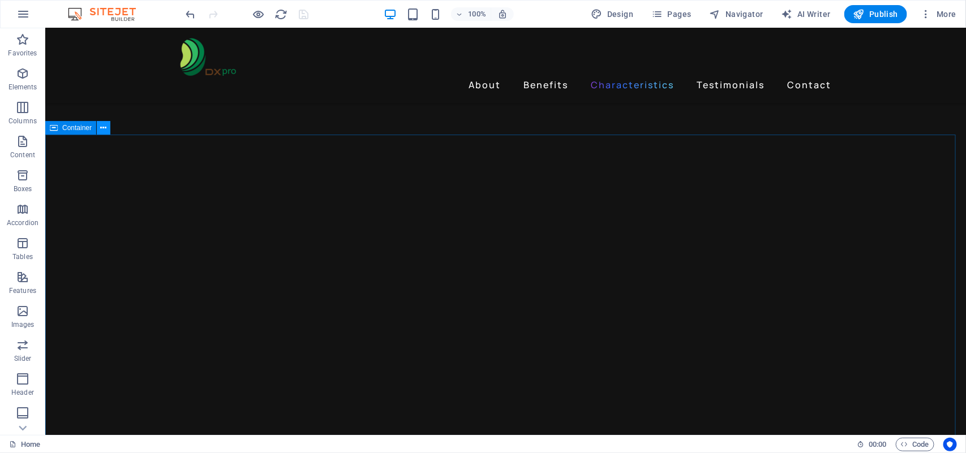
click at [101, 127] on icon at bounding box center [104, 128] width 6 height 12
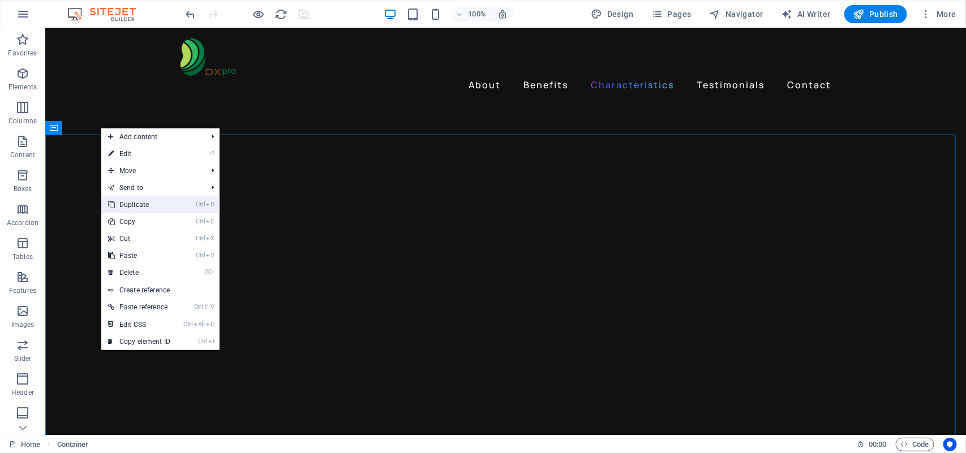
click at [143, 205] on link "Ctrl D Duplicate" at bounding box center [139, 204] width 76 height 17
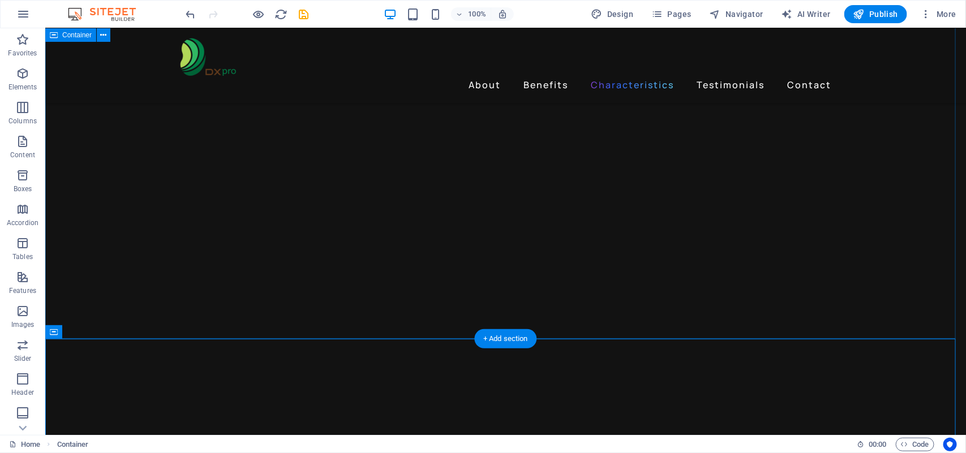
scroll to position [1995, 0]
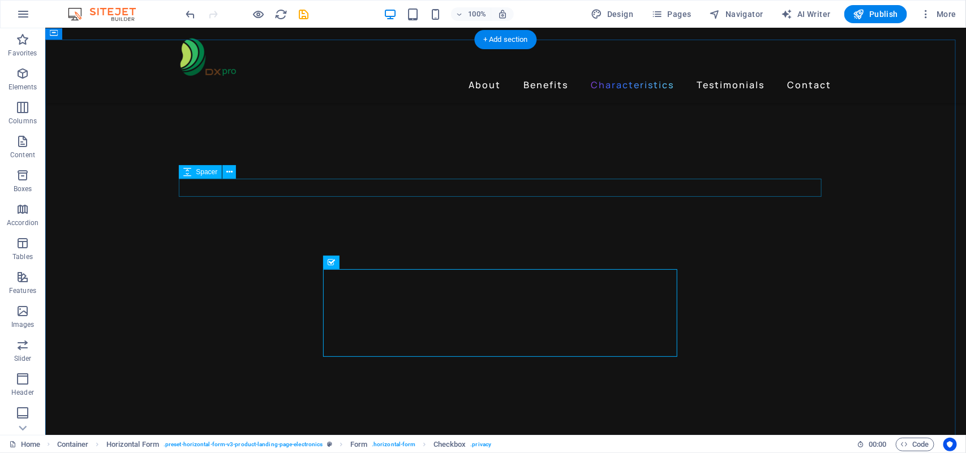
scroll to position [1925, 0]
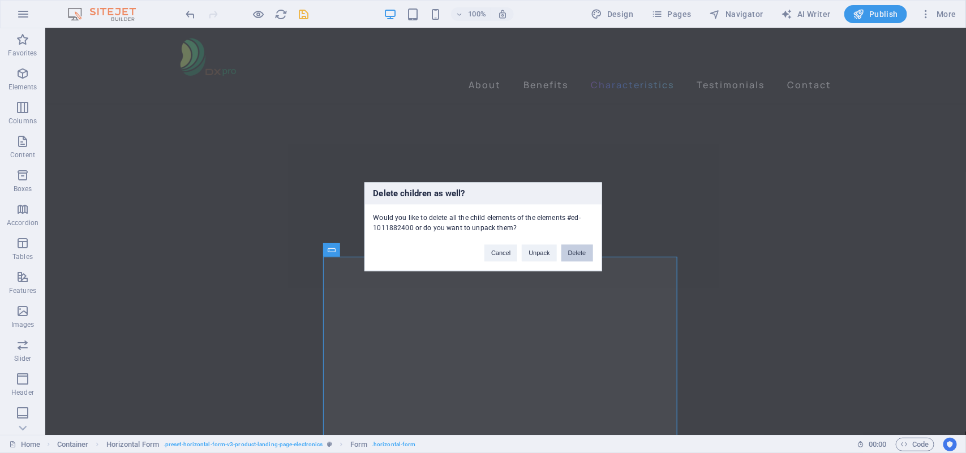
click at [582, 252] on button "Delete" at bounding box center [578, 253] width 32 height 17
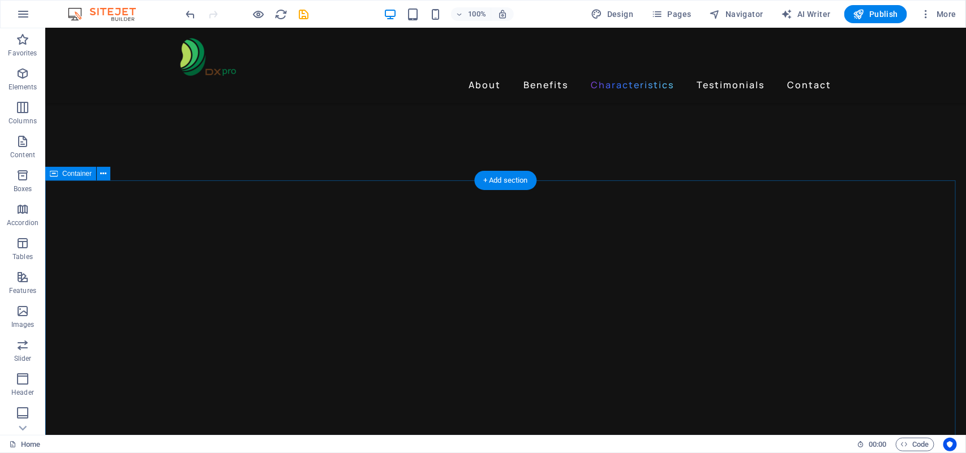
scroll to position [2208, 0]
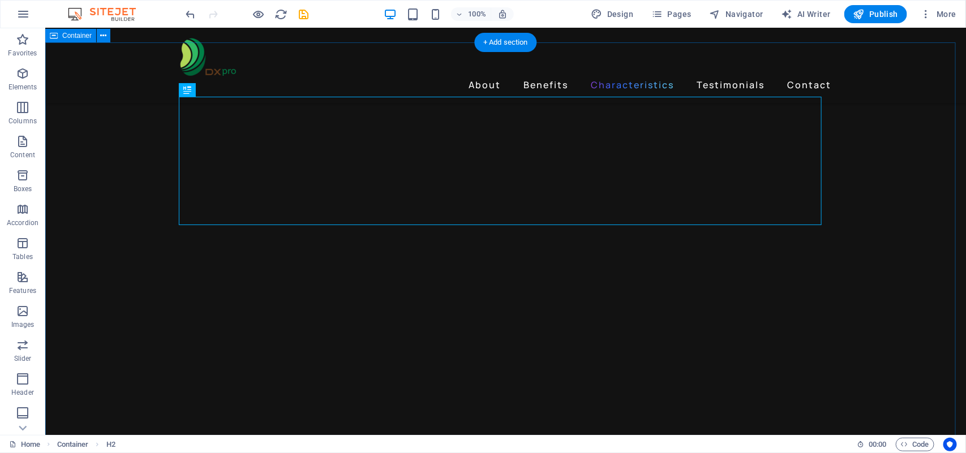
scroll to position [2278, 0]
click at [304, 14] on icon "save" at bounding box center [304, 14] width 13 height 13
checkbox input "false"
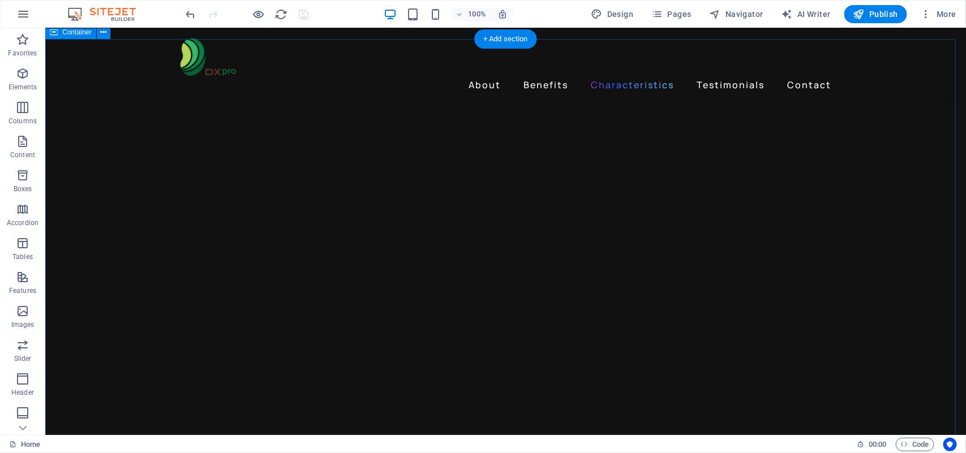
scroll to position [2208, 0]
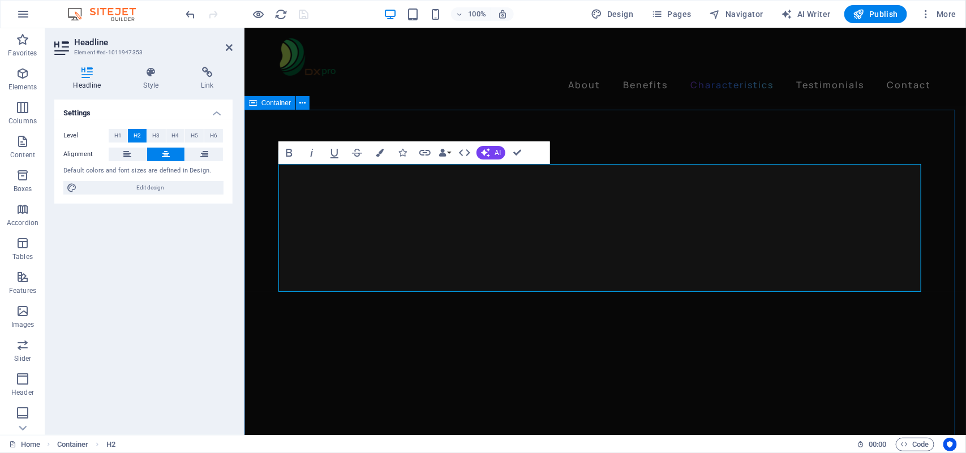
drag, startPoint x: 875, startPoint y: 229, endPoint x: 788, endPoint y: 230, distance: 87.2
click at [378, 153] on icon "button" at bounding box center [380, 153] width 8 height 8
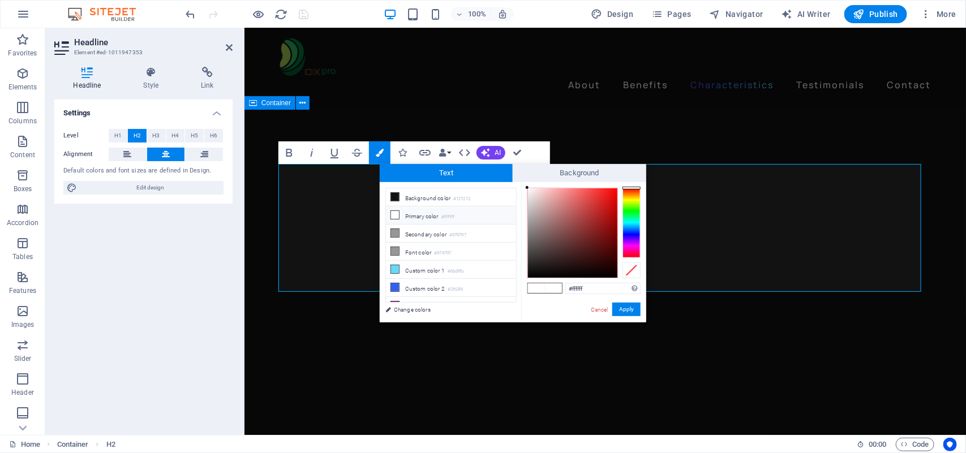
type input "#dd1919"
click at [607, 200] on div at bounding box center [572, 232] width 89 height 89
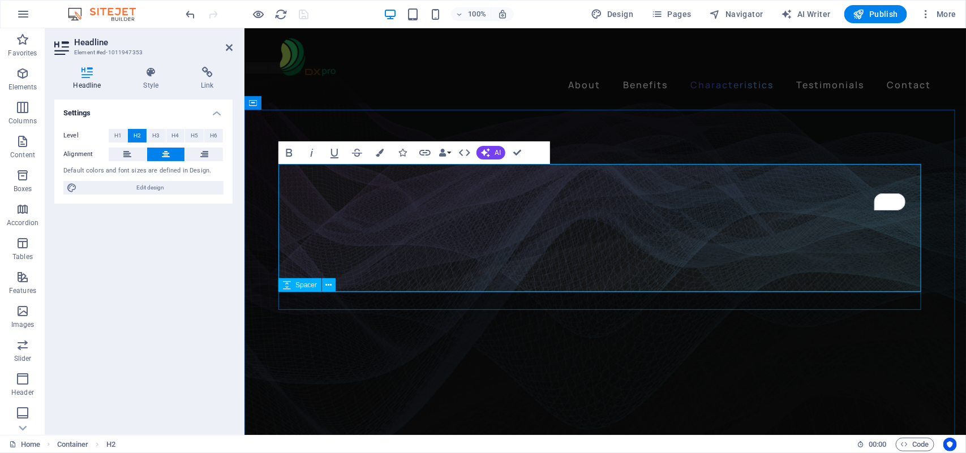
scroll to position [2208, 0]
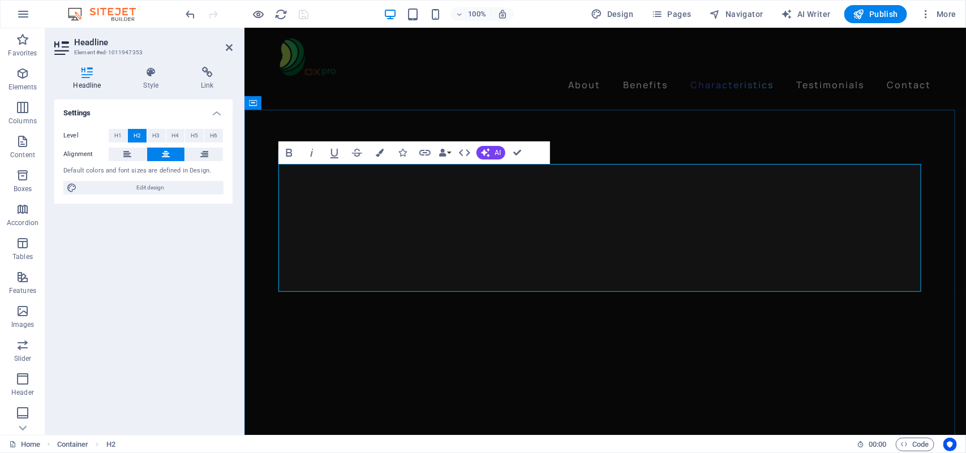
drag, startPoint x: 614, startPoint y: 272, endPoint x: 516, endPoint y: 278, distance: 98.1
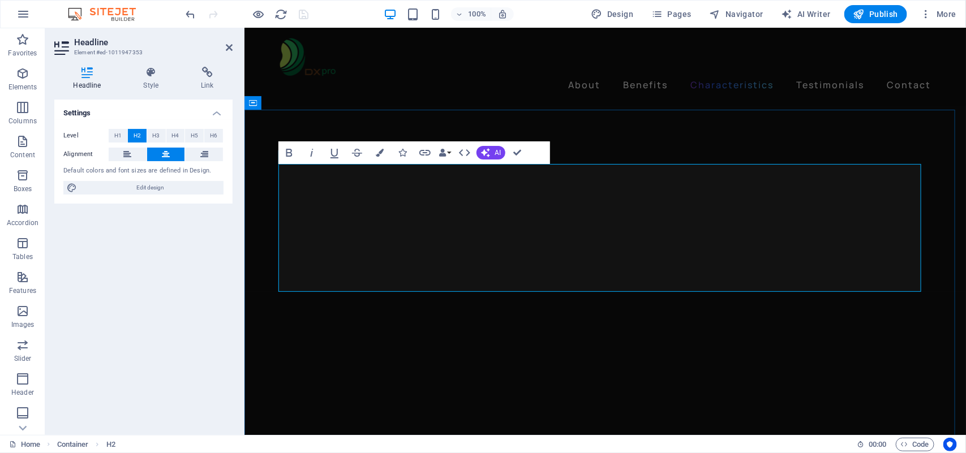
drag, startPoint x: 849, startPoint y: 274, endPoint x: 720, endPoint y: 286, distance: 129.6
drag, startPoint x: 772, startPoint y: 270, endPoint x: 469, endPoint y: 284, distance: 303.1
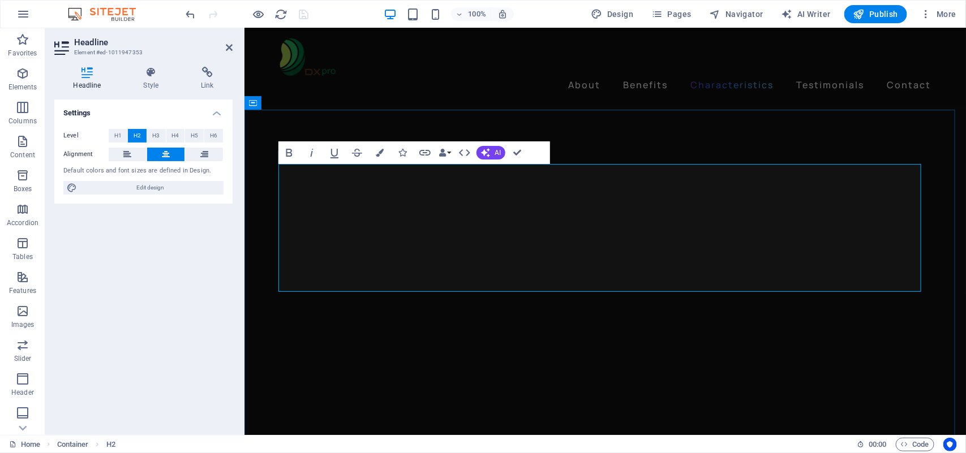
click at [382, 150] on icon "button" at bounding box center [380, 153] width 8 height 8
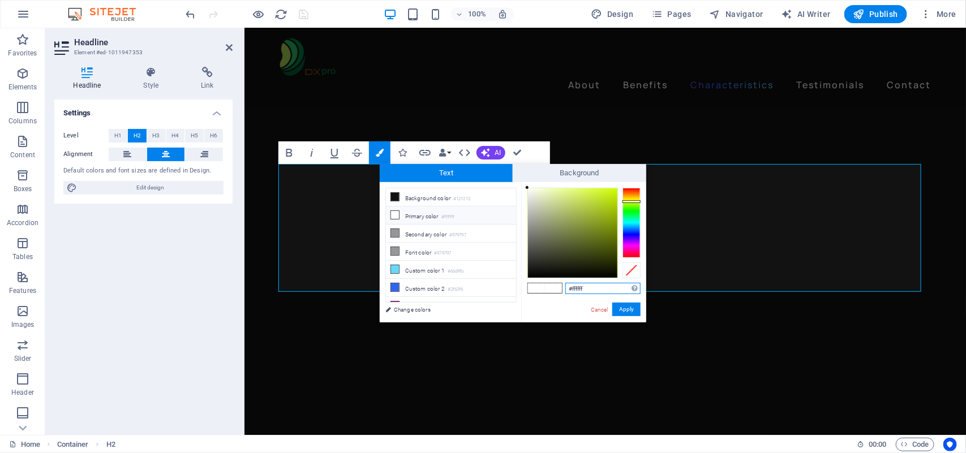
click at [638, 202] on div at bounding box center [632, 223] width 18 height 70
type input "#badf15"
click at [609, 199] on div at bounding box center [572, 232] width 89 height 89
click at [623, 305] on button "Apply" at bounding box center [626, 310] width 28 height 14
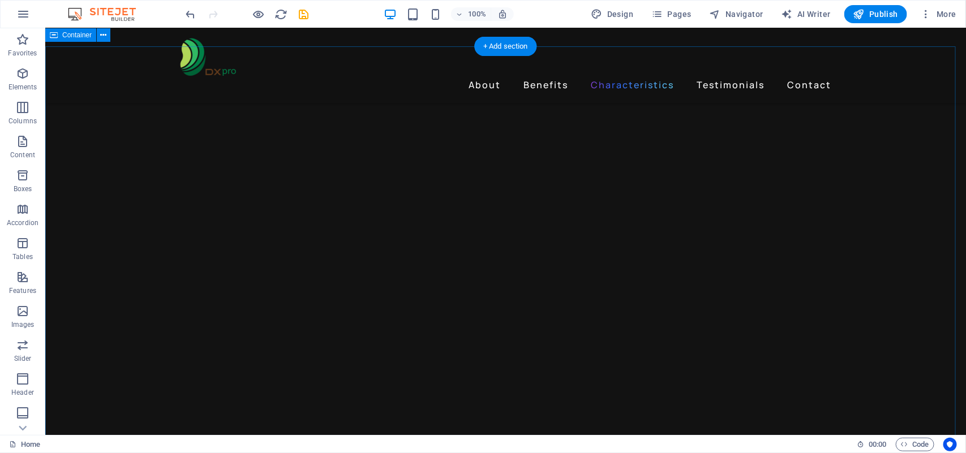
scroll to position [1942, 0]
click at [305, 13] on icon "save" at bounding box center [304, 14] width 13 height 13
checkbox input "false"
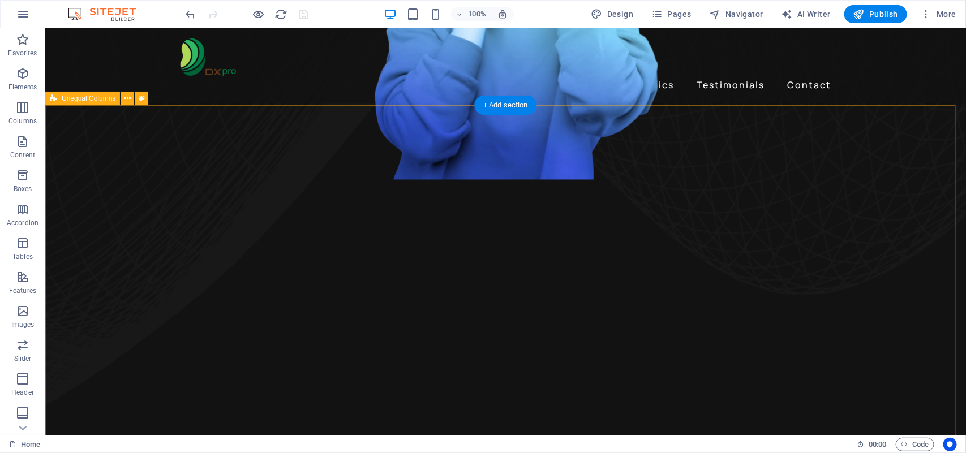
scroll to position [952, 0]
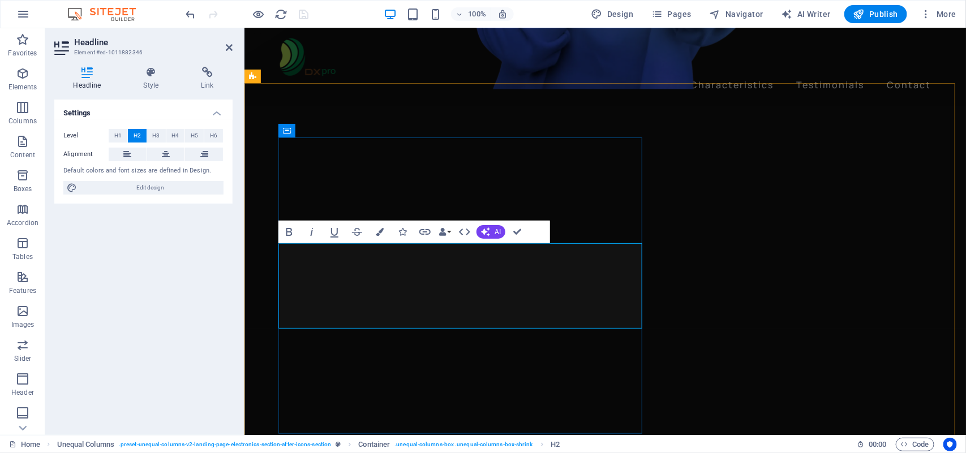
drag, startPoint x: 435, startPoint y: 308, endPoint x: 283, endPoint y: 312, distance: 152.3
click at [116, 136] on span "H1" at bounding box center [117, 136] width 7 height 14
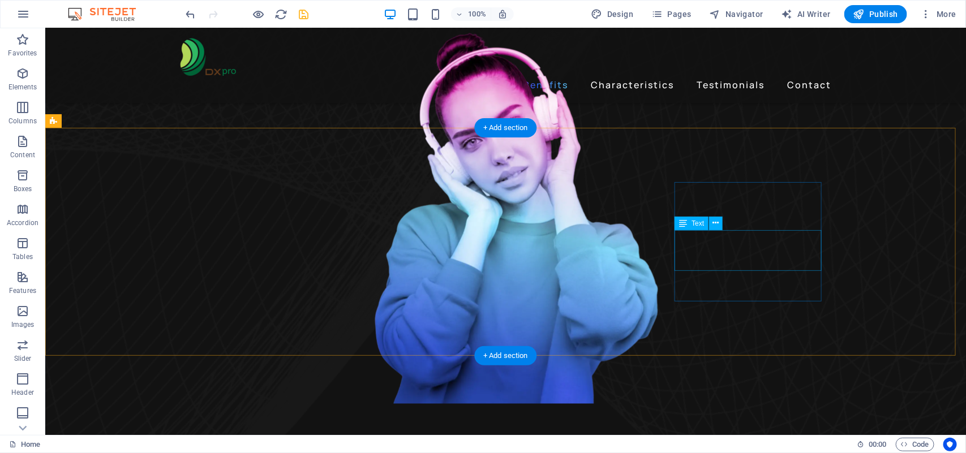
scroll to position [708, 0]
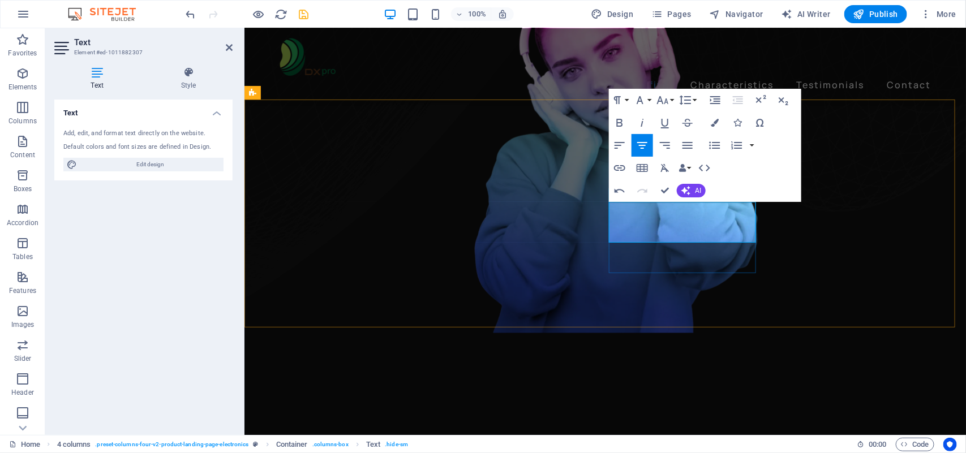
drag, startPoint x: 727, startPoint y: 230, endPoint x: 637, endPoint y: 229, distance: 90.6
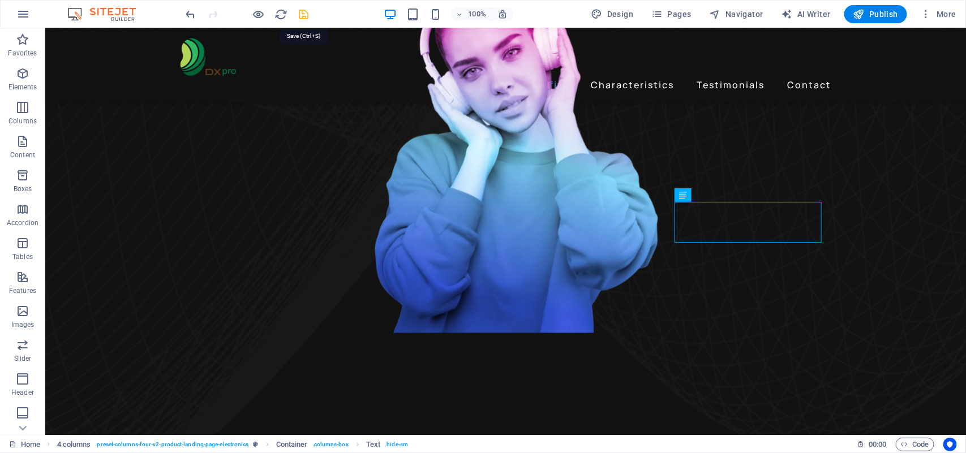
click at [303, 14] on icon "save" at bounding box center [304, 14] width 13 height 13
checkbox input "false"
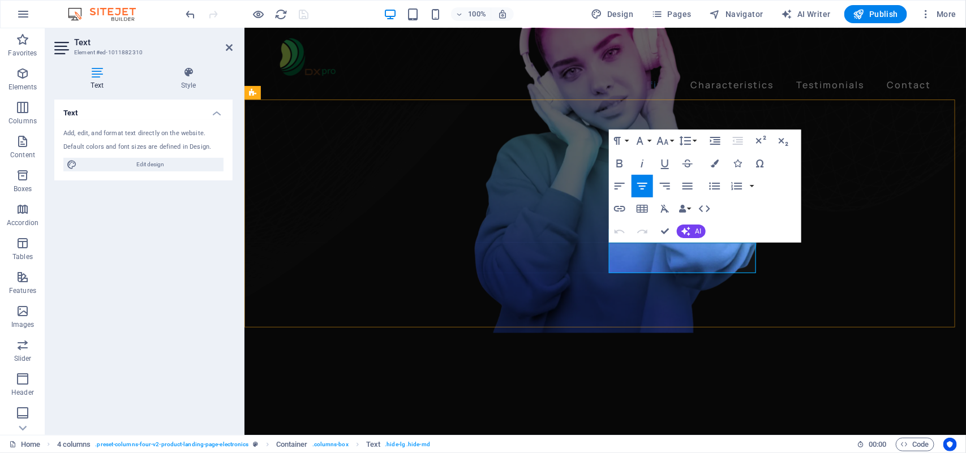
drag, startPoint x: 719, startPoint y: 265, endPoint x: 714, endPoint y: 253, distance: 13.3
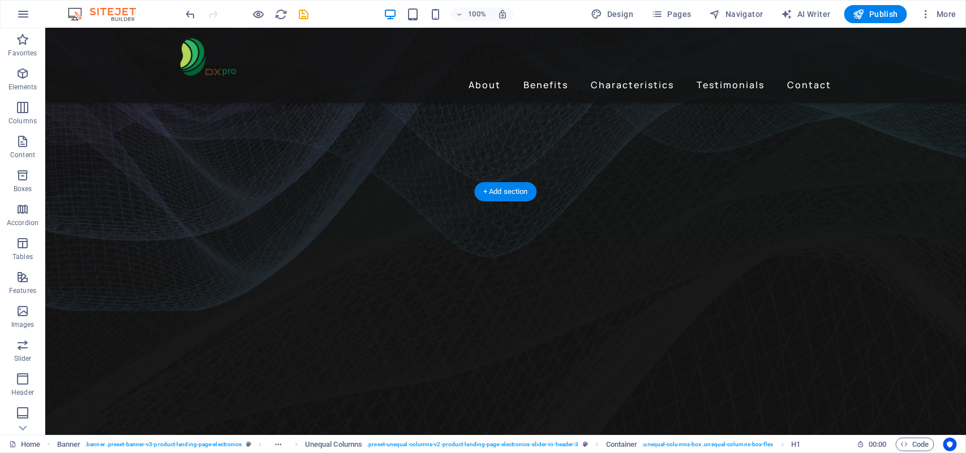
scroll to position [283, 0]
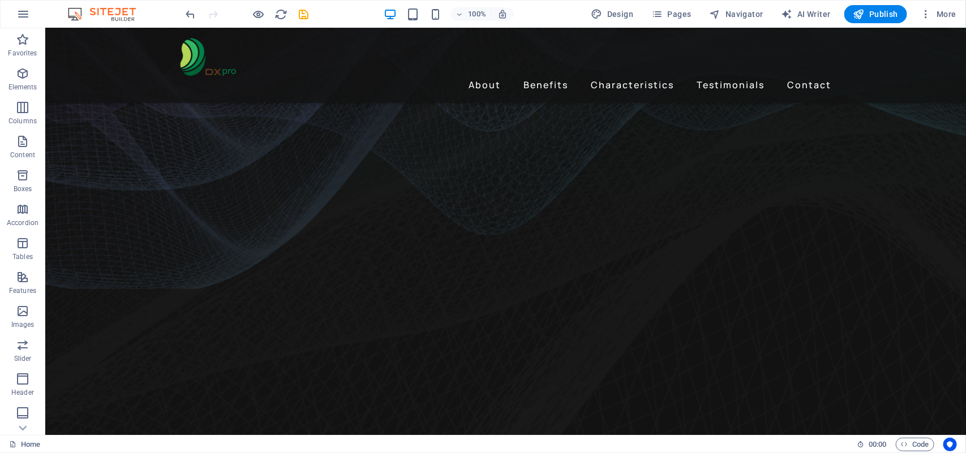
drag, startPoint x: 52, startPoint y: 268, endPoint x: 101, endPoint y: 275, distance: 49.7
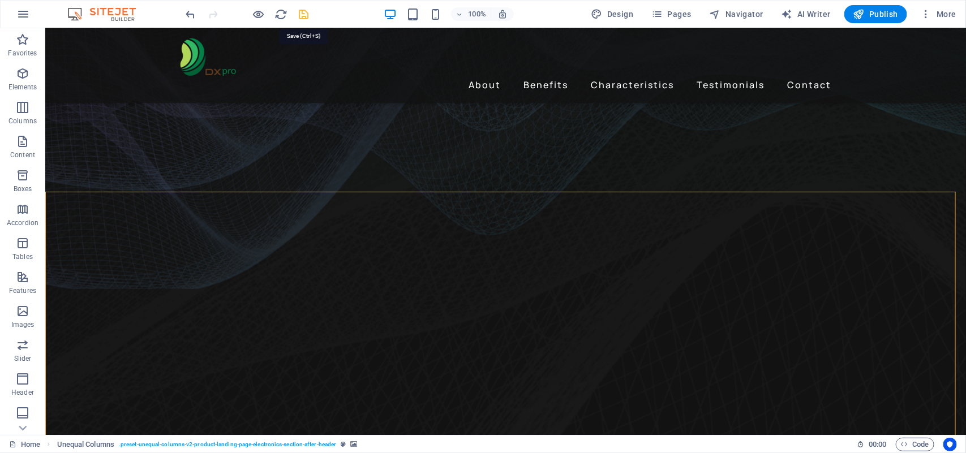
click at [306, 15] on icon "save" at bounding box center [304, 14] width 13 height 13
checkbox input "false"
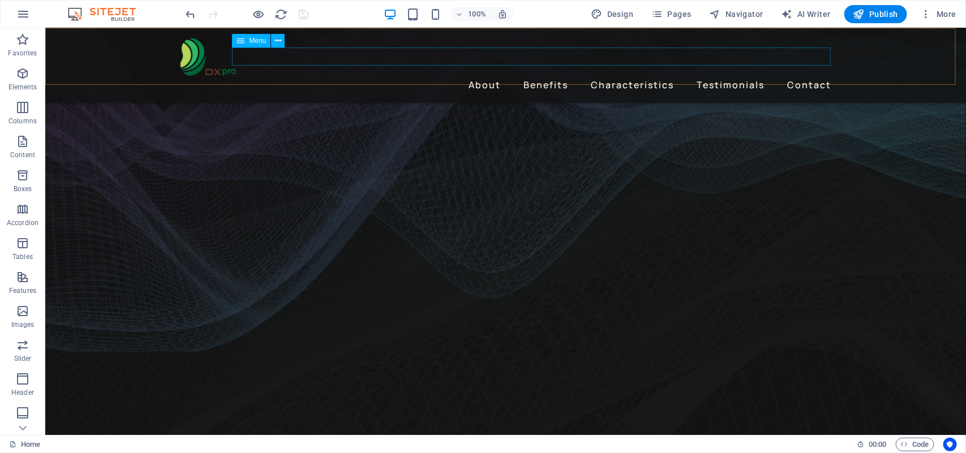
scroll to position [0, 0]
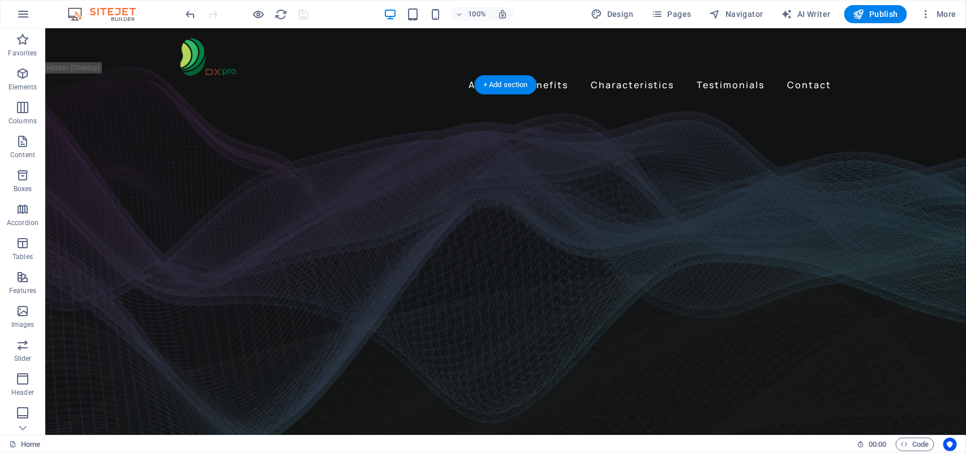
click at [85, 222] on figure at bounding box center [505, 278] width 921 height 397
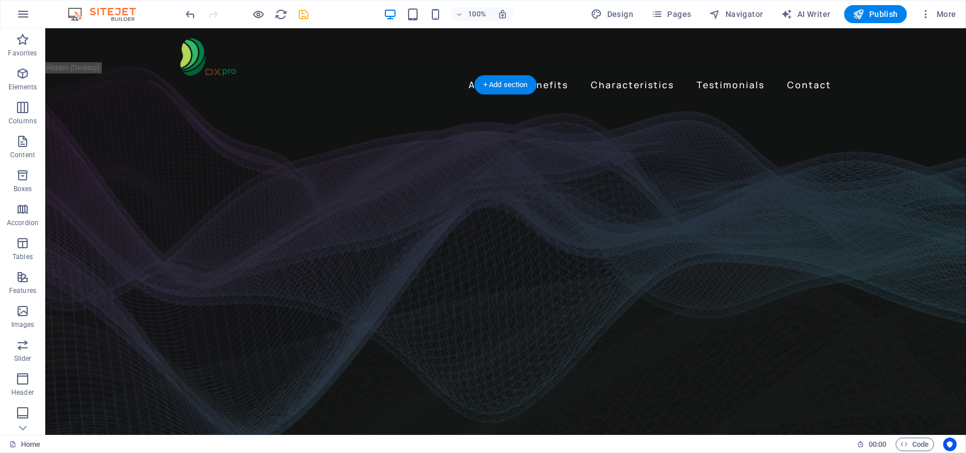
click at [71, 109] on figure at bounding box center [505, 278] width 921 height 397
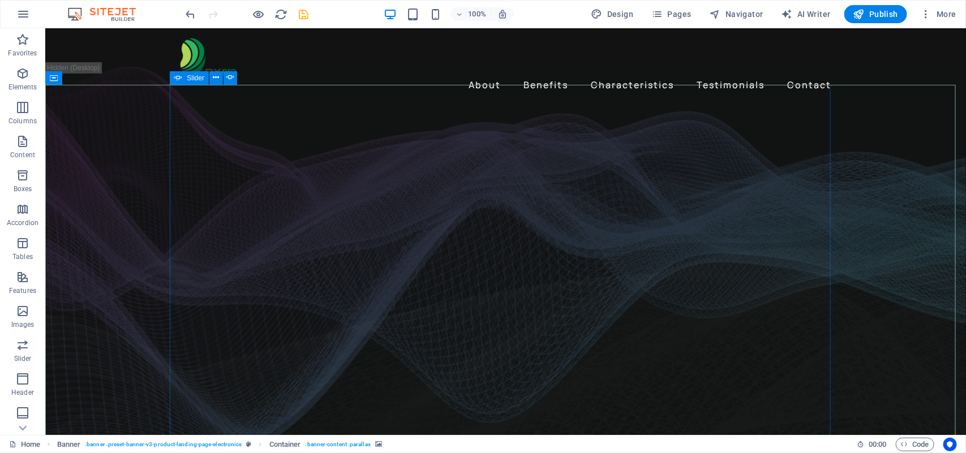
click at [196, 77] on span "Slider" at bounding box center [196, 78] width 18 height 7
click at [214, 77] on icon at bounding box center [216, 78] width 6 height 12
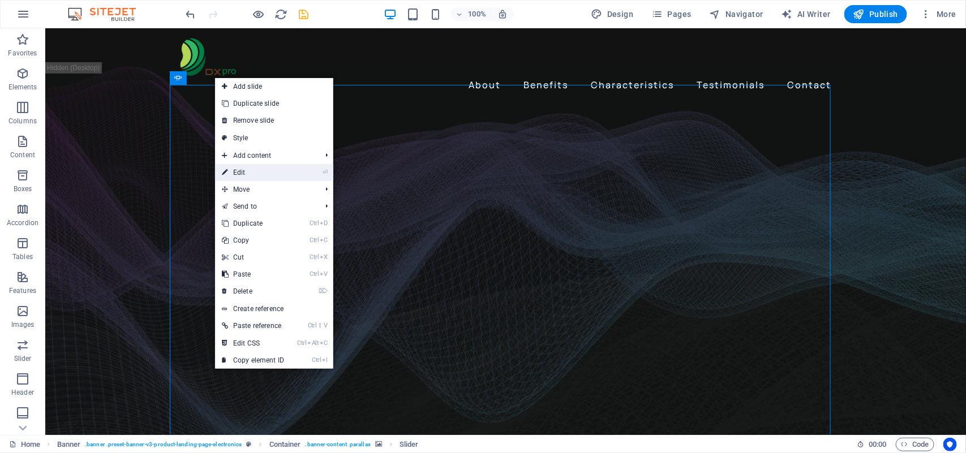
click at [259, 168] on link "⏎ Edit" at bounding box center [253, 172] width 76 height 17
select select "fade"
select select "ms"
select select "s"
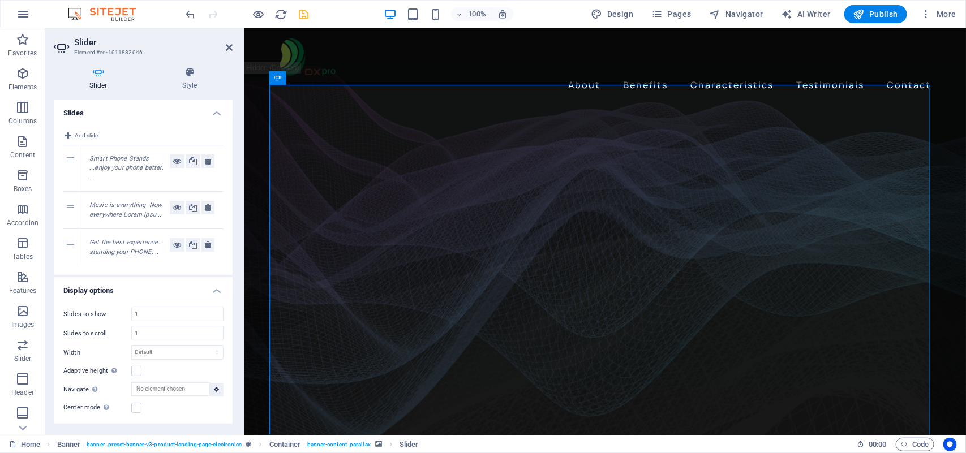
click at [122, 205] on em "Music is everything Now everywhere Lorem ipsu..." at bounding box center [125, 210] width 72 height 17
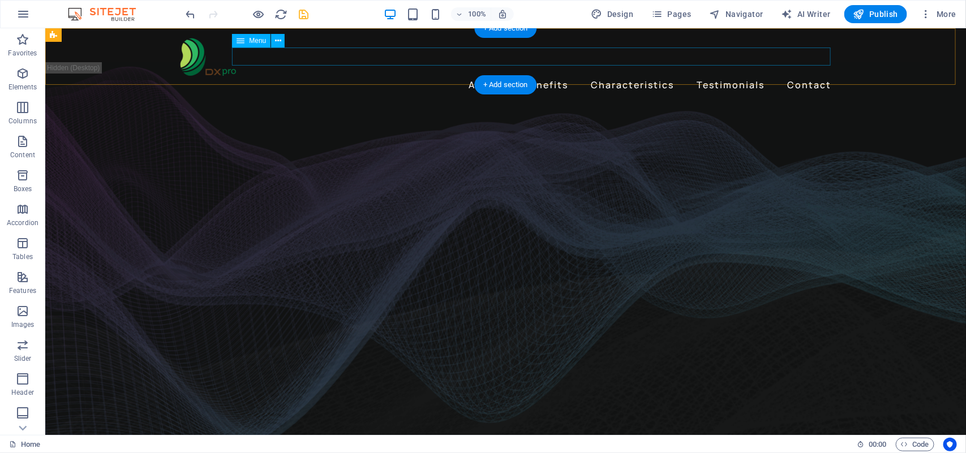
click at [448, 75] on nav "About Benefits Characteristics Testimonials Contact" at bounding box center [505, 84] width 661 height 18
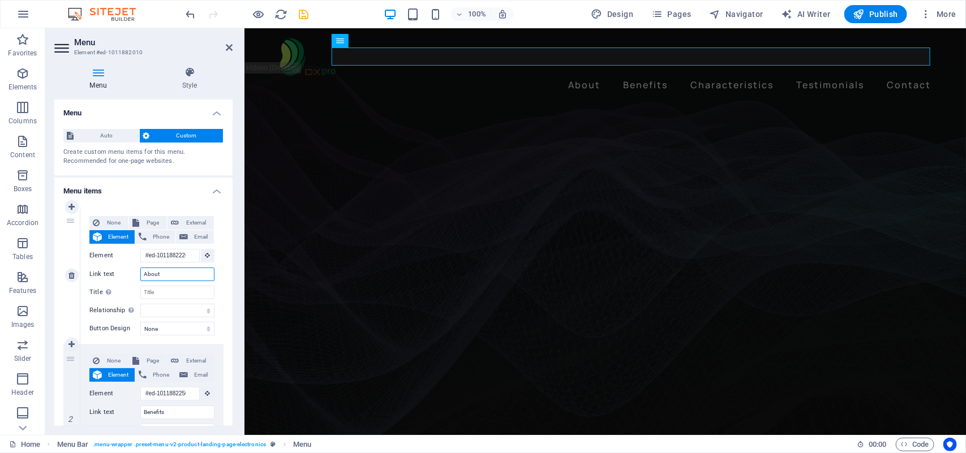
click at [165, 273] on input "About" at bounding box center [177, 275] width 74 height 14
type input "About Us"
select select
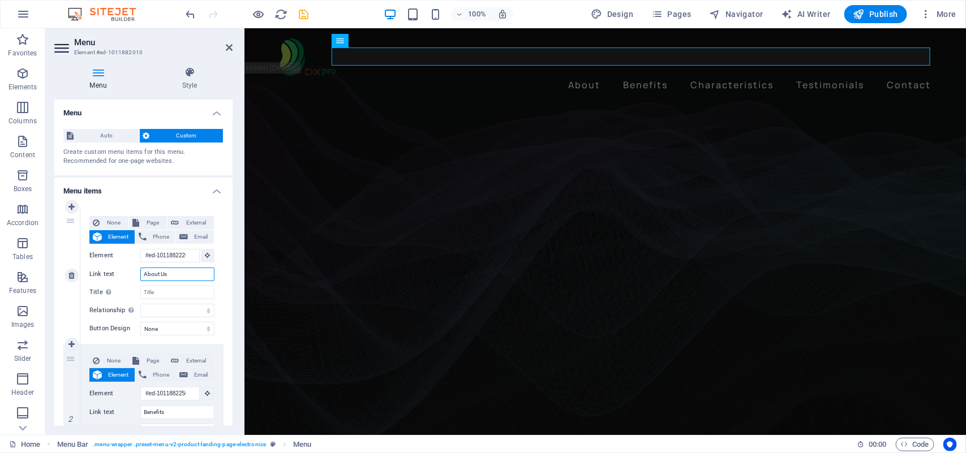
select select
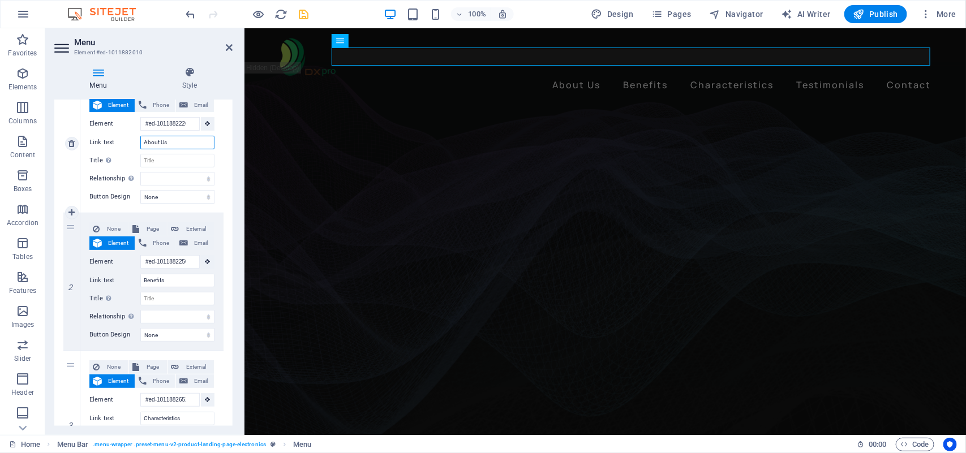
scroll to position [142, 0]
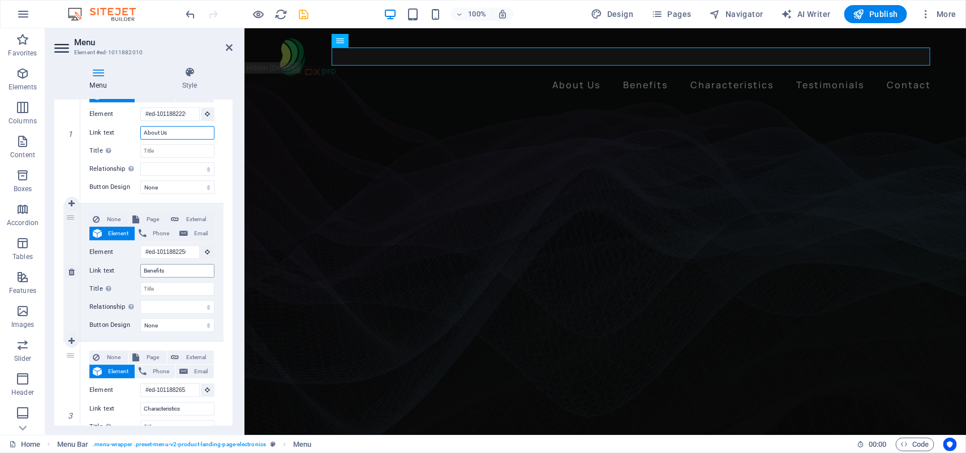
type input "About Us"
drag, startPoint x: 166, startPoint y: 270, endPoint x: 139, endPoint y: 281, distance: 29.2
click at [139, 281] on div "None Page External Element Phone Email Page Home Subpage Legal Notice Privacy E…" at bounding box center [151, 263] width 125 height 101
type input "Sto"
select select
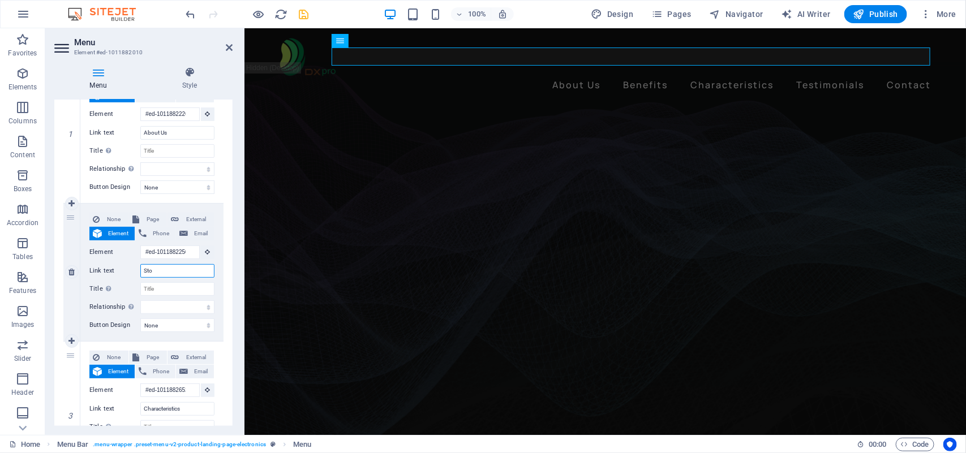
select select
type input "Store"
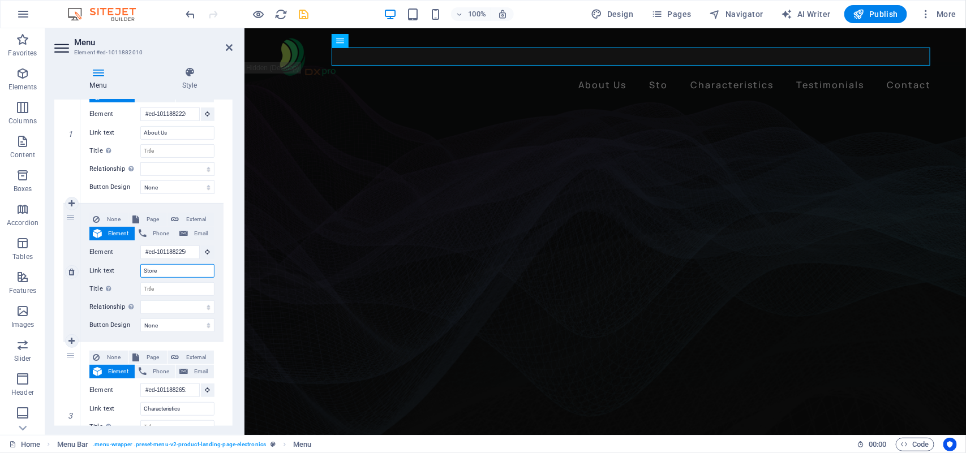
select select
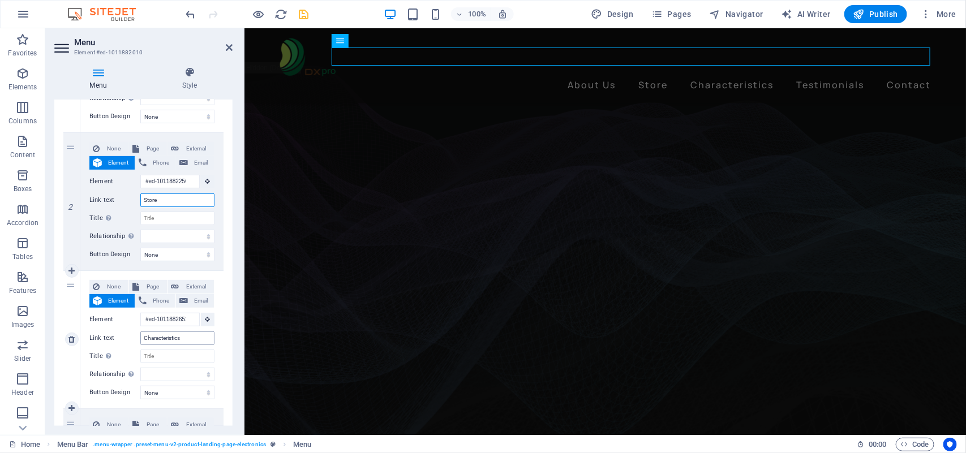
scroll to position [0, 0]
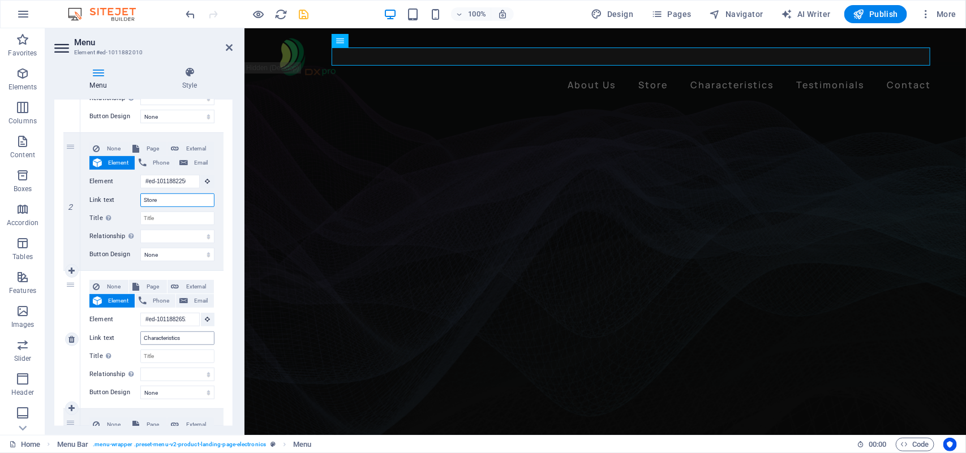
type input "Store"
drag, startPoint x: 183, startPoint y: 337, endPoint x: 135, endPoint y: 343, distance: 48.5
click at [135, 343] on div "Link text Characteristics" at bounding box center [151, 339] width 125 height 14
type input "Bra"
select select
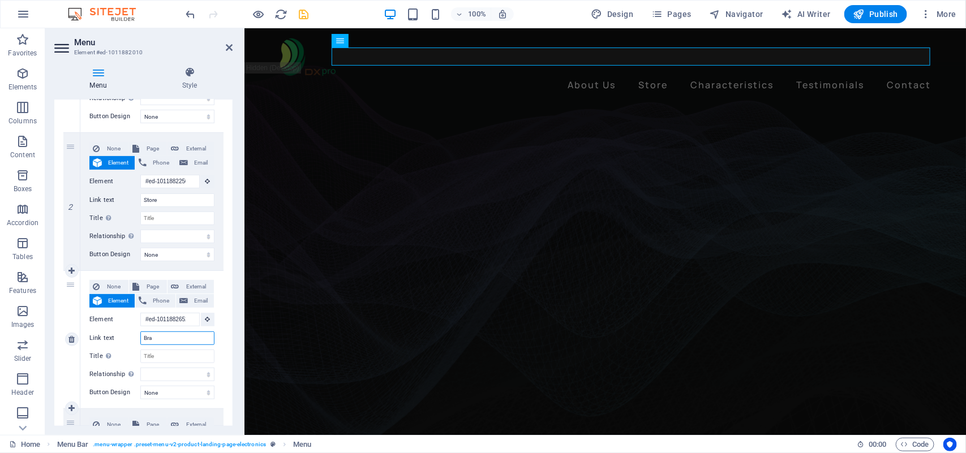
select select
type input "Brand it"
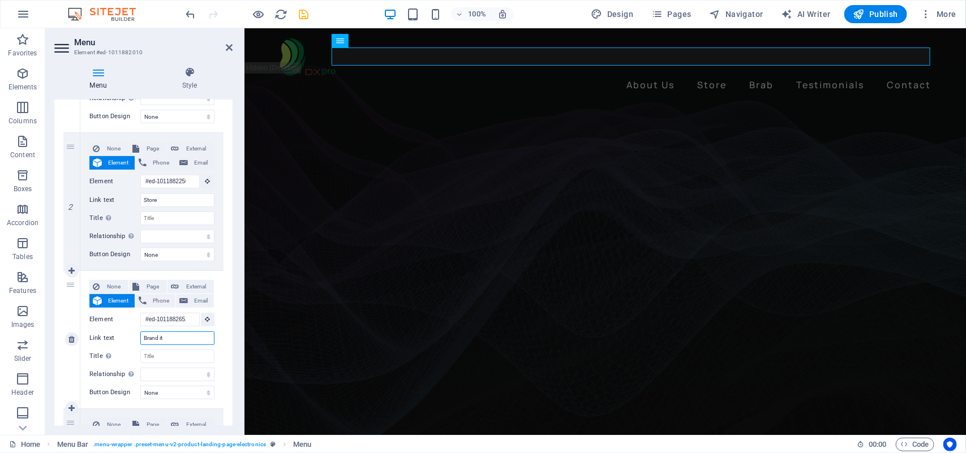
select select
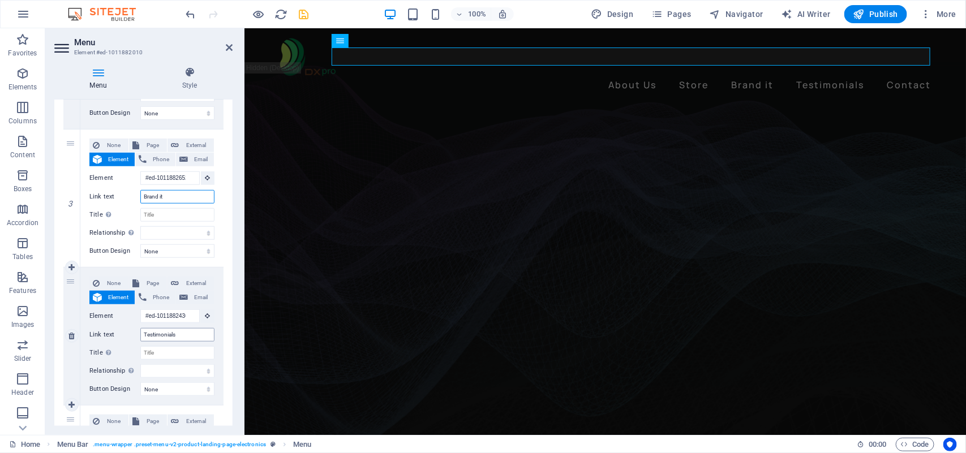
type input "Brand it"
click at [177, 337] on input "Testimonials" at bounding box center [177, 335] width 74 height 14
type input "T"
select select
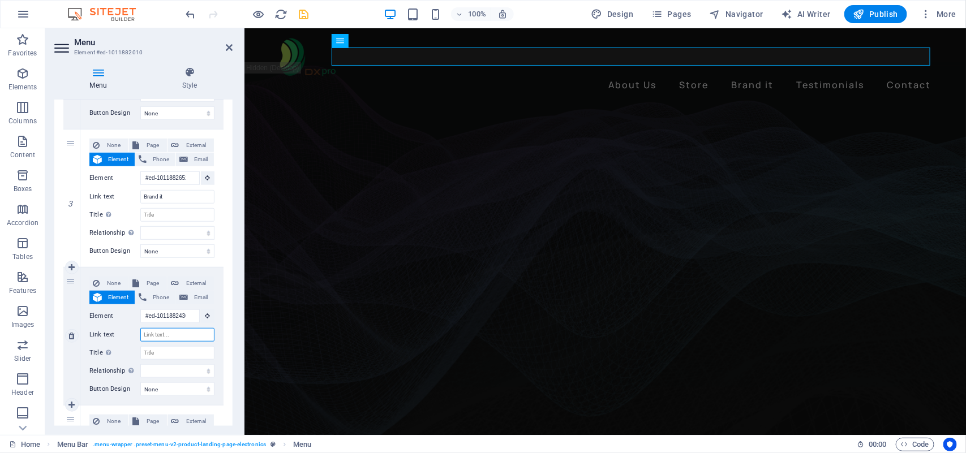
select select
type input "Sell it"
select select
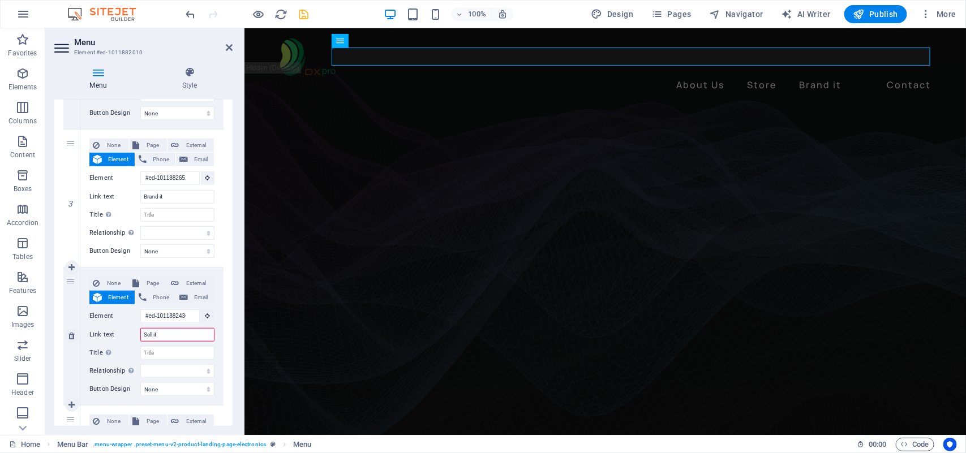
select select
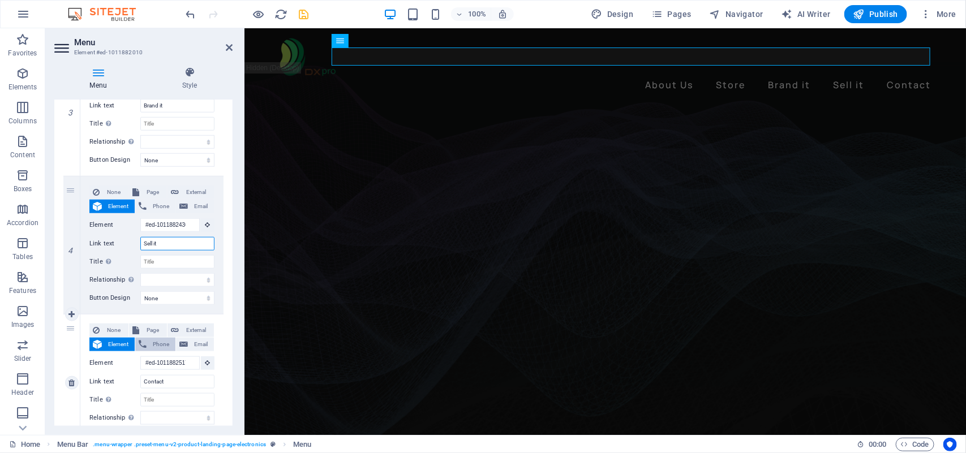
scroll to position [495, 0]
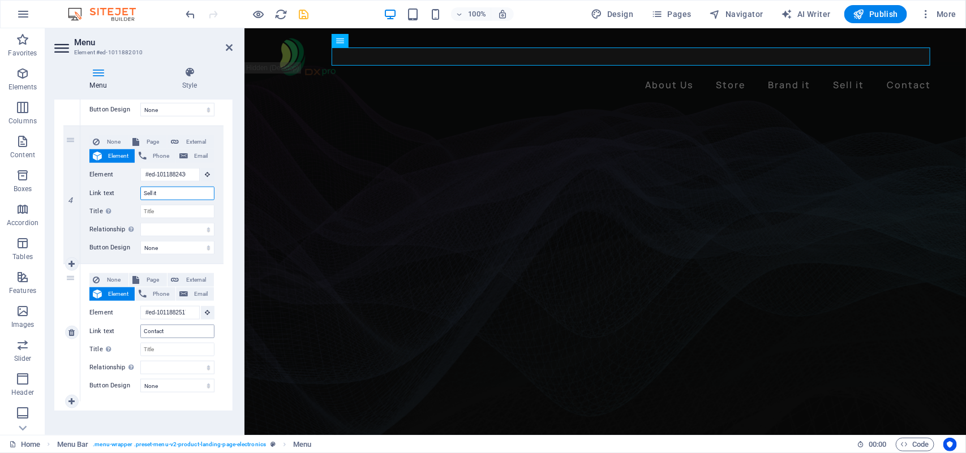
type input "Sell it"
click at [176, 335] on input "Contact" at bounding box center [177, 332] width 74 height 14
type input "Contact Us"
select select
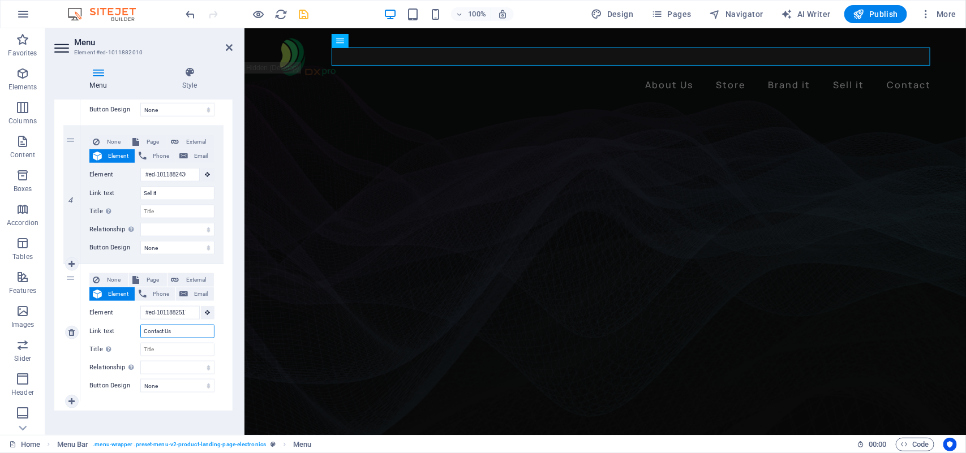
select select
type input "Contact Us"
click at [301, 14] on icon "save" at bounding box center [304, 14] width 13 height 13
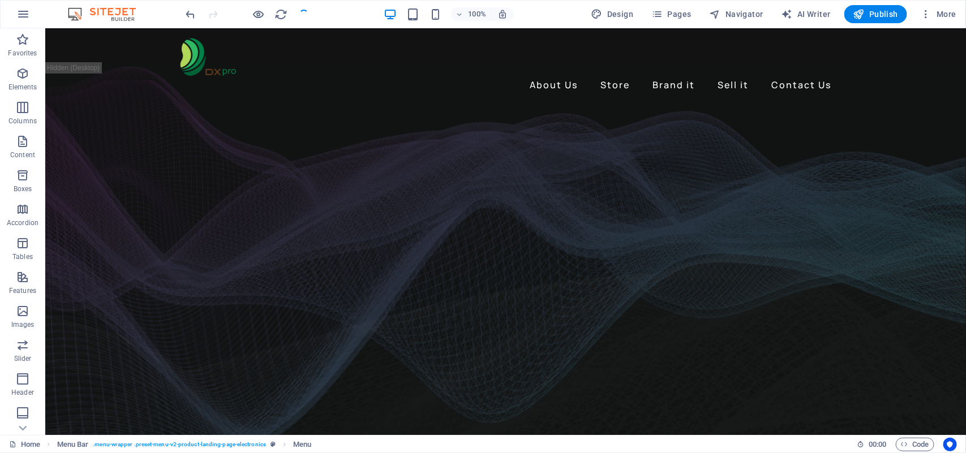
checkbox input "false"
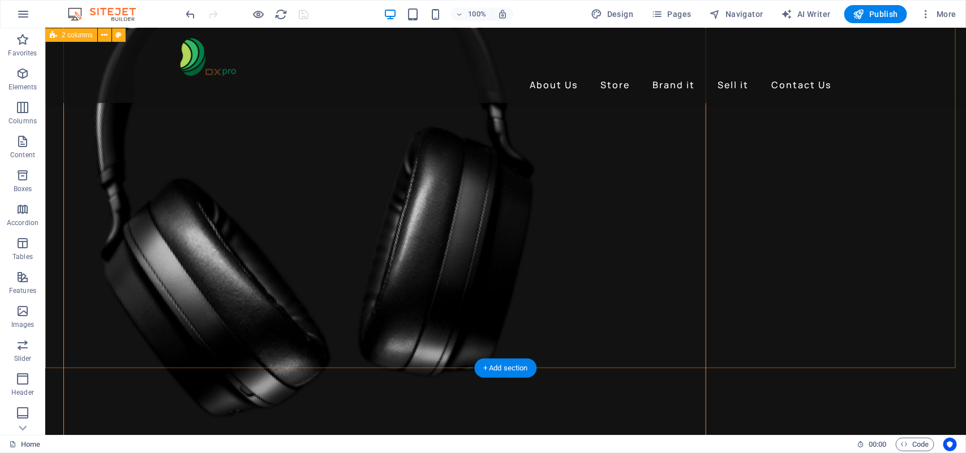
scroll to position [3396, 0]
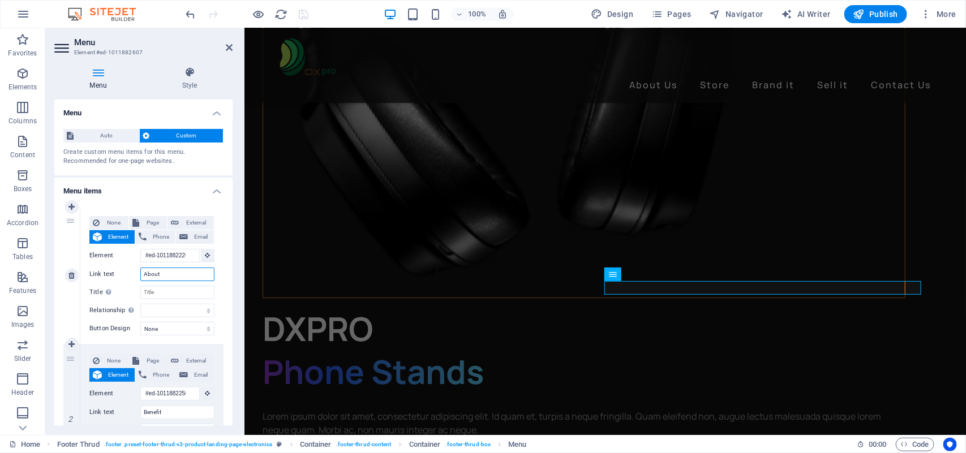
click at [169, 273] on input "About" at bounding box center [177, 275] width 74 height 14
type input "About Us"
select select
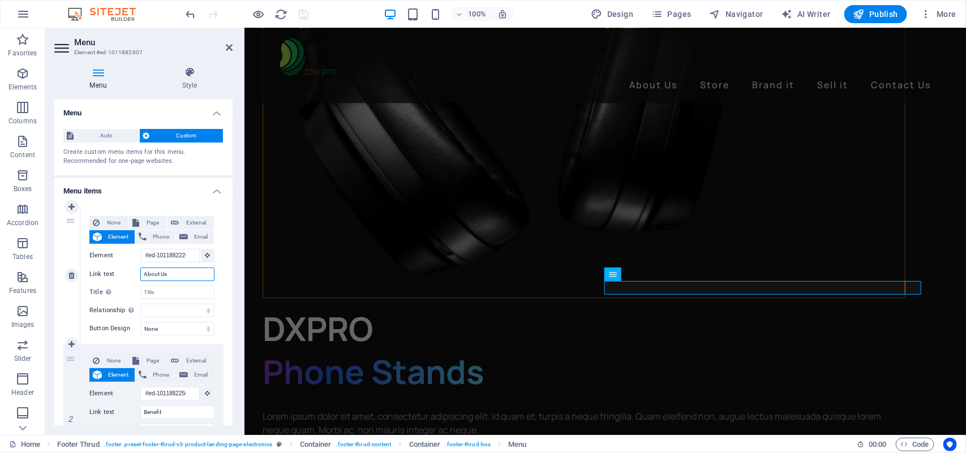
select select
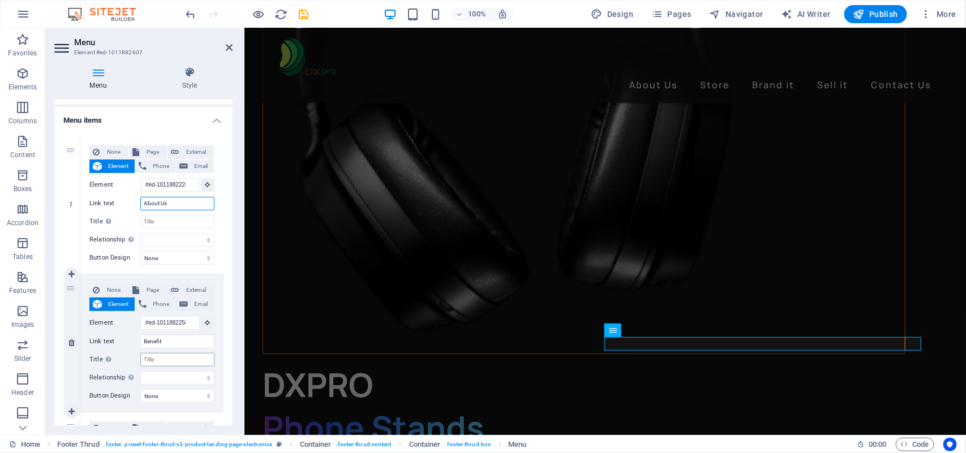
scroll to position [3340, 0]
type input "About Us"
drag, startPoint x: 167, startPoint y: 342, endPoint x: 139, endPoint y: 344, distance: 27.8
click at [139, 344] on div "Link text Benefit" at bounding box center [151, 342] width 125 height 14
type input "Our Store"
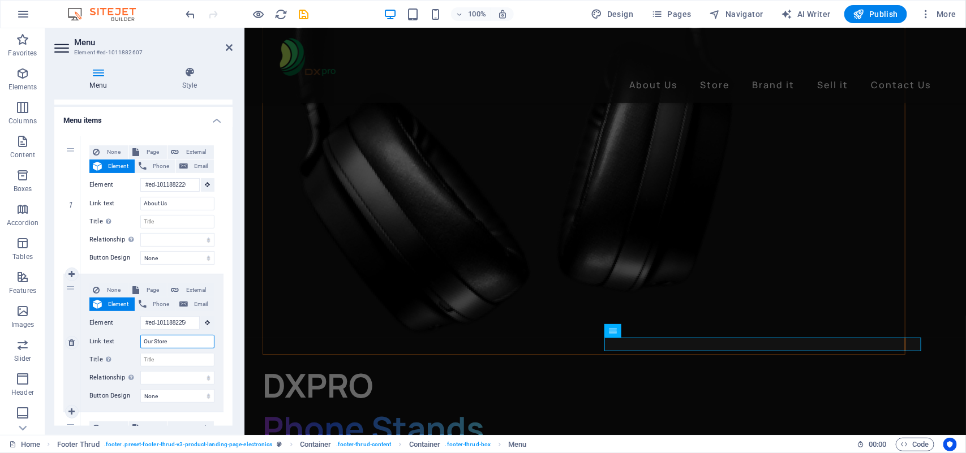
select select
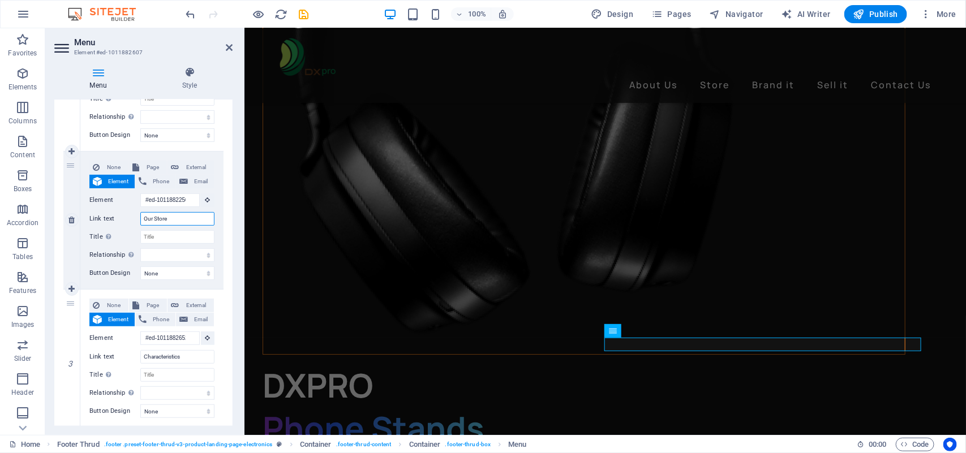
scroll to position [212, 0]
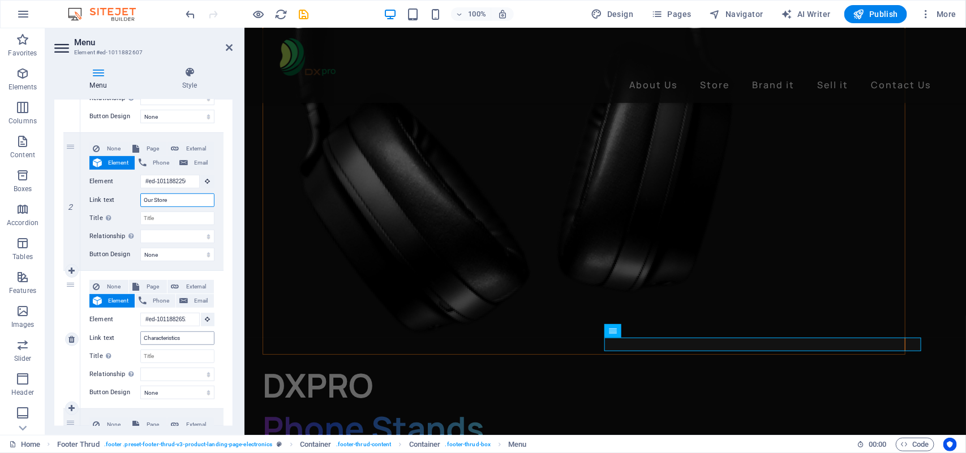
type input "Our Store"
drag, startPoint x: 188, startPoint y: 337, endPoint x: 136, endPoint y: 342, distance: 52.3
click at [136, 342] on div "Link text Characteristics" at bounding box center [151, 339] width 125 height 14
type input "Brand it"
select select
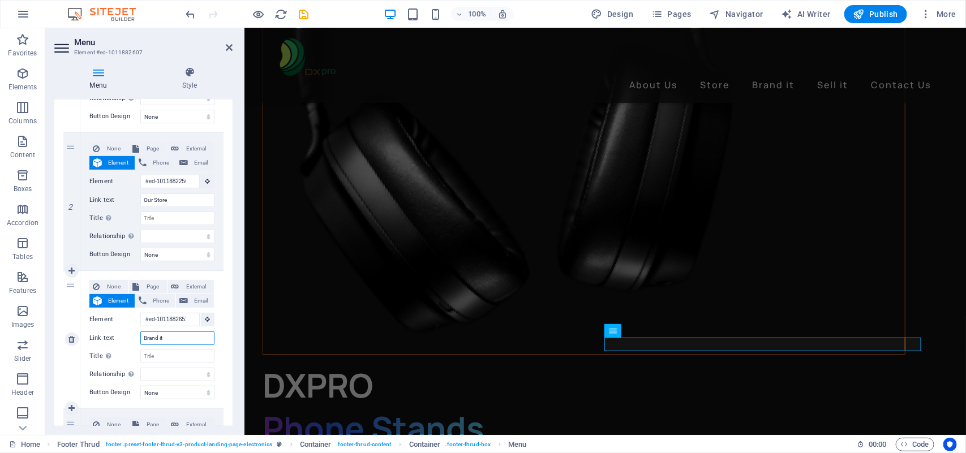
select select
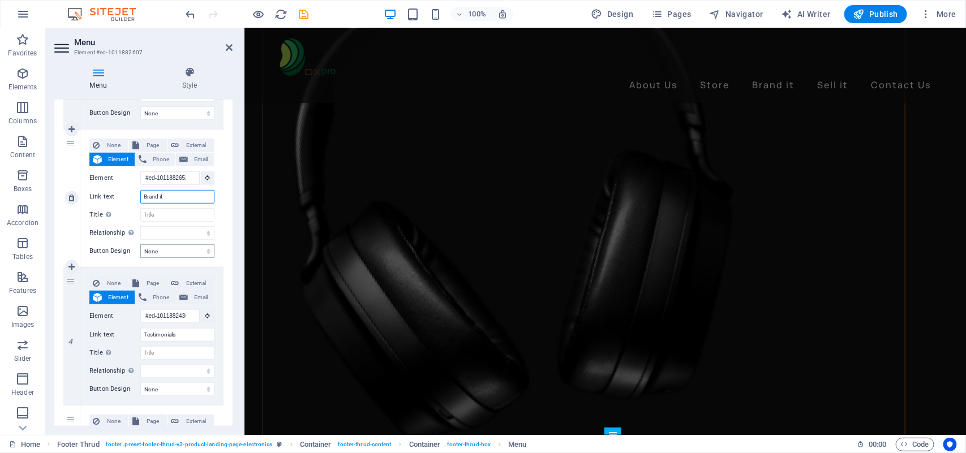
scroll to position [3211, 0]
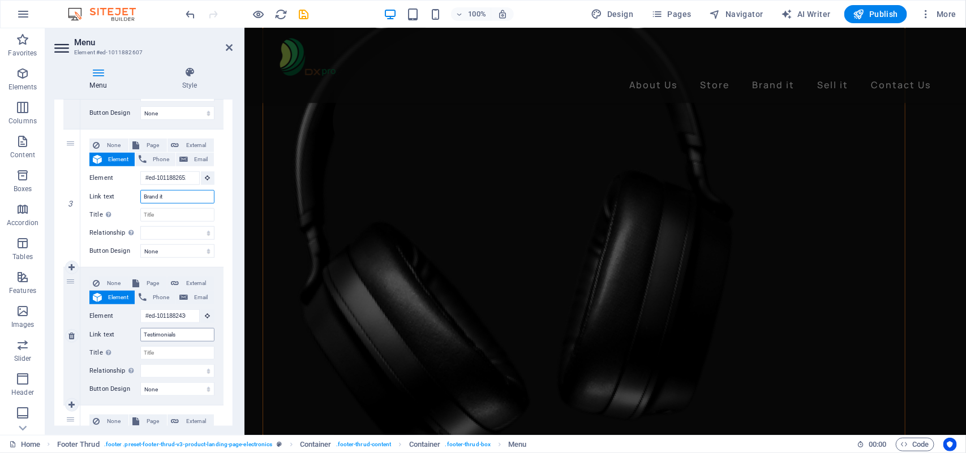
type input "Brand it"
drag, startPoint x: 182, startPoint y: 336, endPoint x: 140, endPoint y: 337, distance: 41.9
click at [140, 337] on input "Testimonials" at bounding box center [177, 335] width 74 height 14
type input "Sel"
select select
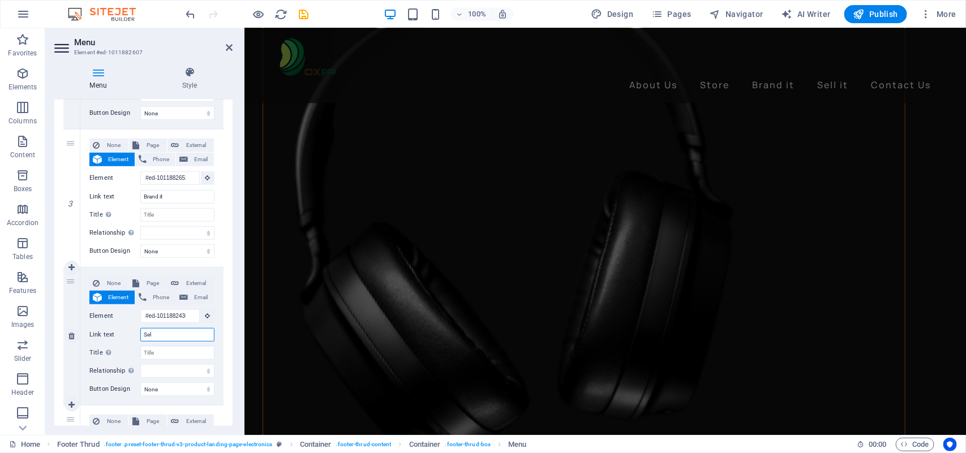
select select
type input "Sell"
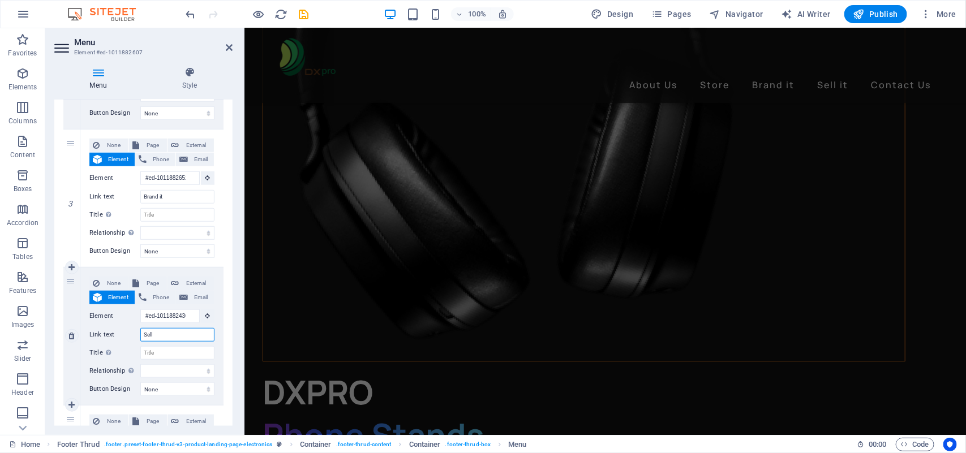
scroll to position [3428, 0]
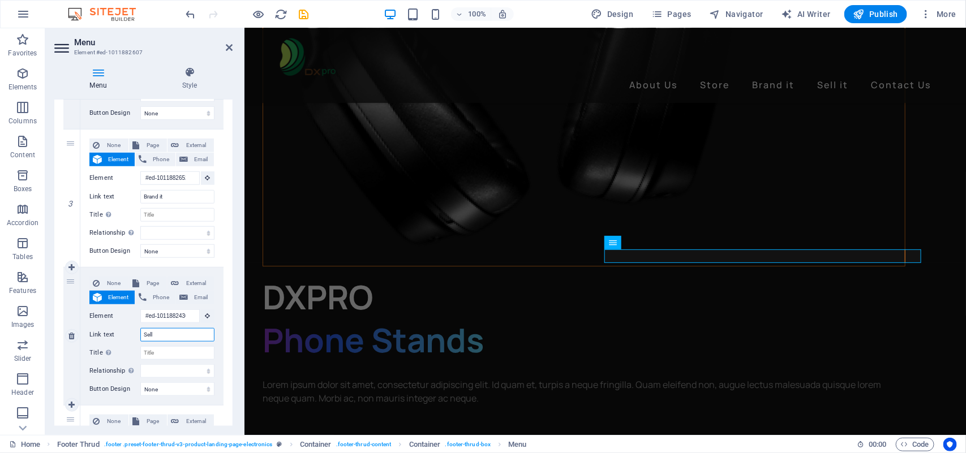
select select
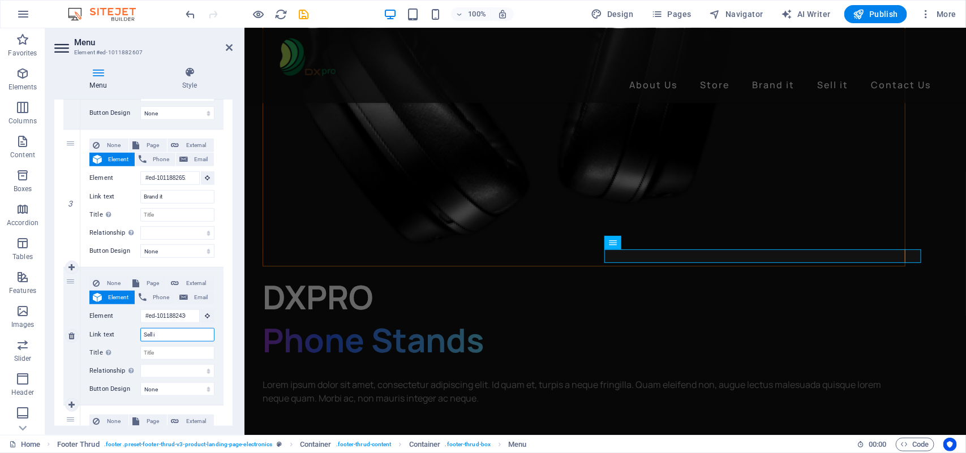
type input "Sell it"
select select
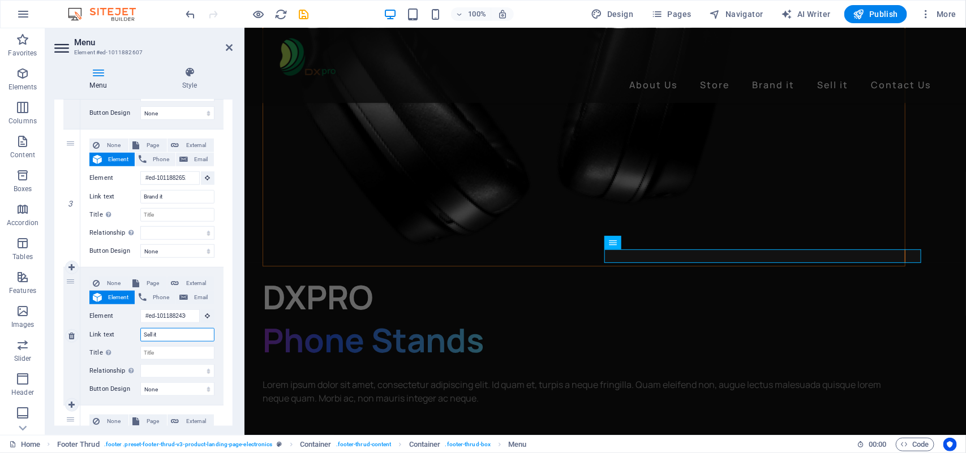
select select
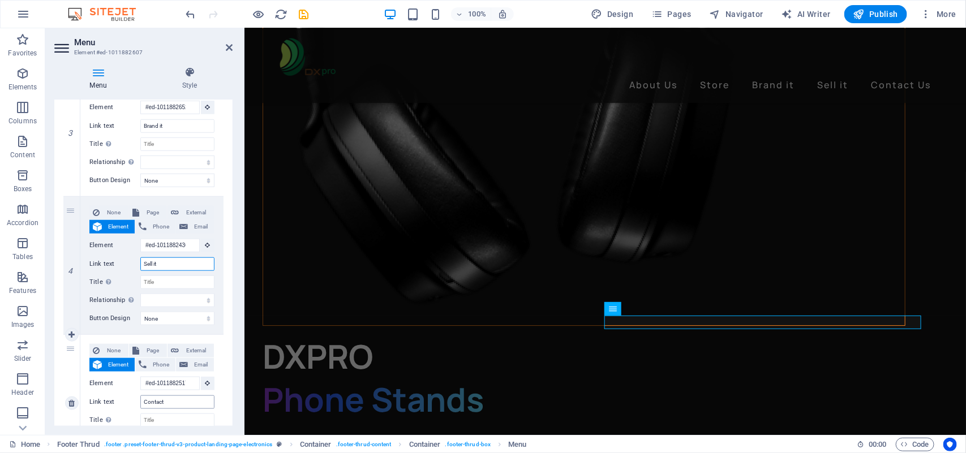
scroll to position [3371, 0]
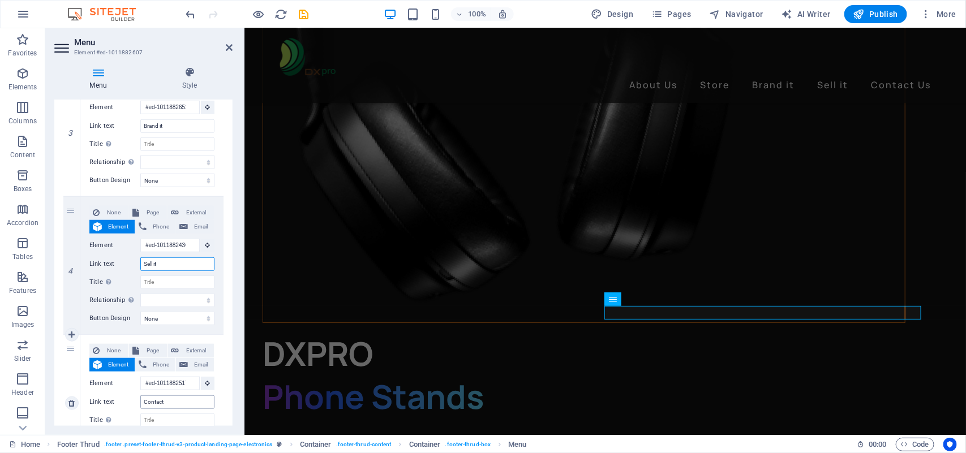
type input "Sell it"
click at [167, 403] on input "Contact" at bounding box center [177, 403] width 74 height 14
type input "Contact"
select select
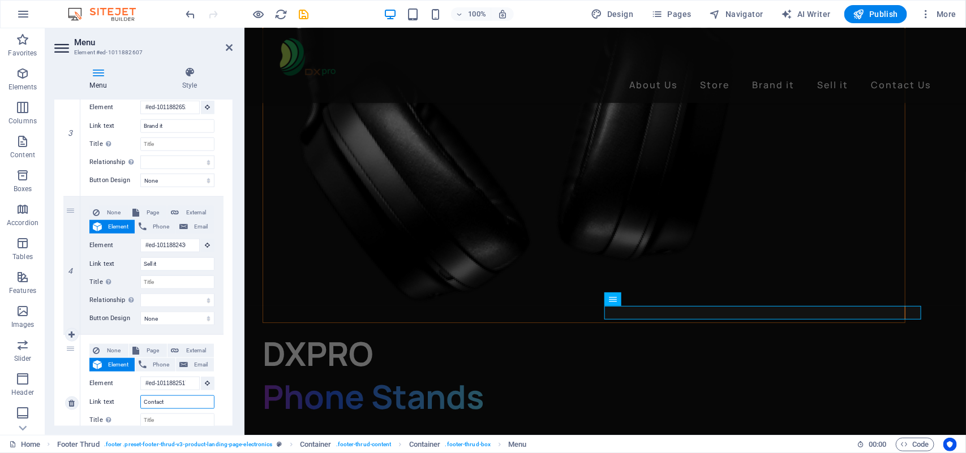
select select
type input "Contact Us"
select select
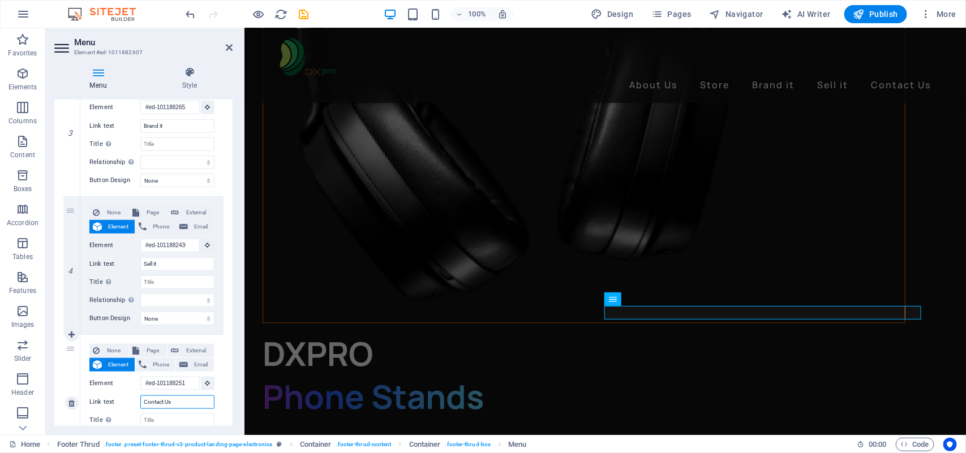
select select
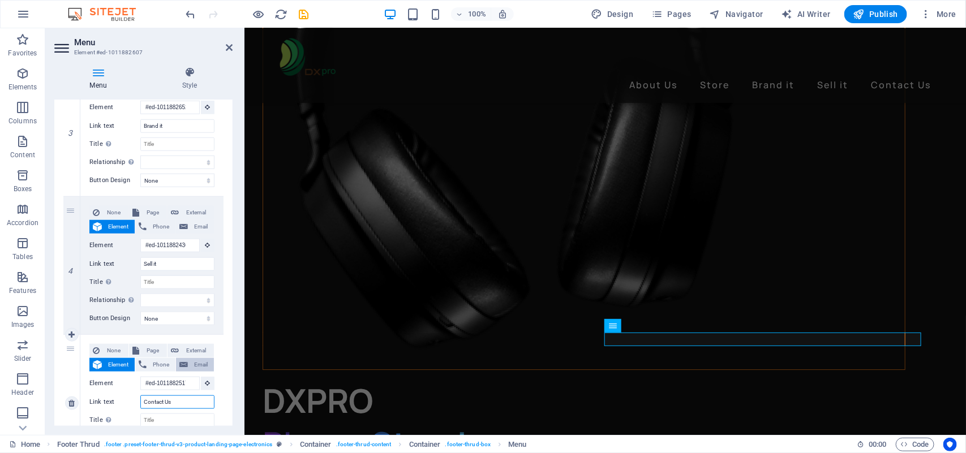
scroll to position [3315, 0]
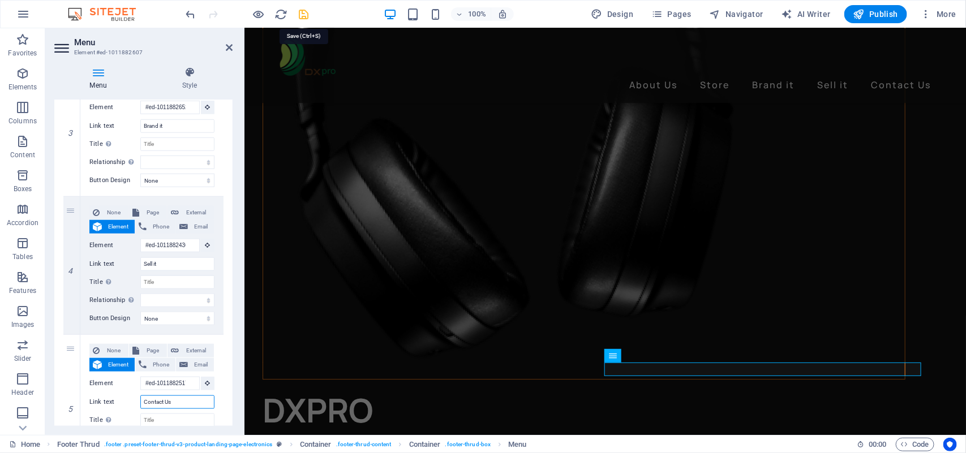
type input "Contact Us"
click at [301, 12] on icon "save" at bounding box center [304, 14] width 13 height 13
checkbox input "false"
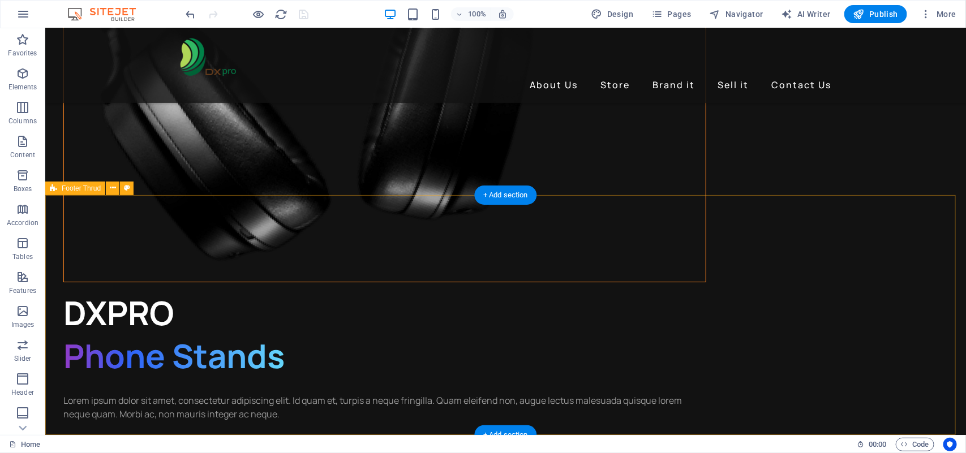
scroll to position [3428, 0]
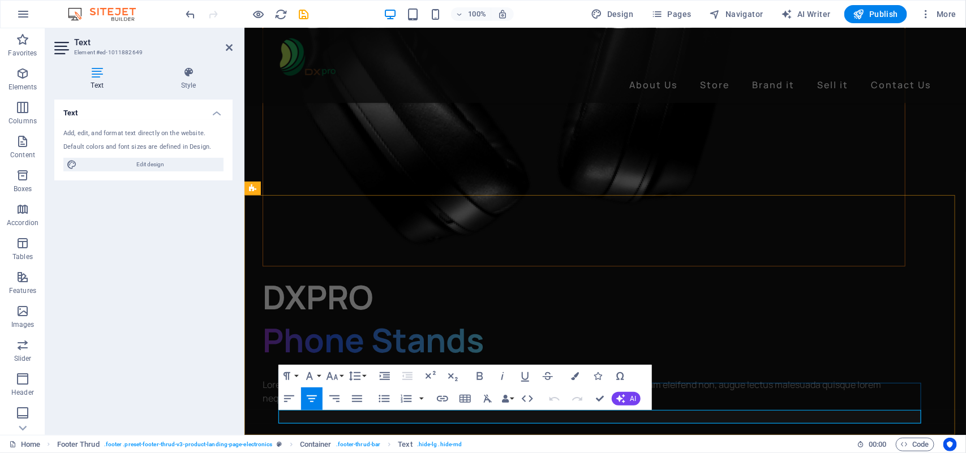
drag, startPoint x: 665, startPoint y: 417, endPoint x: 535, endPoint y: 411, distance: 129.2
click at [576, 375] on icon "button" at bounding box center [575, 376] width 8 height 8
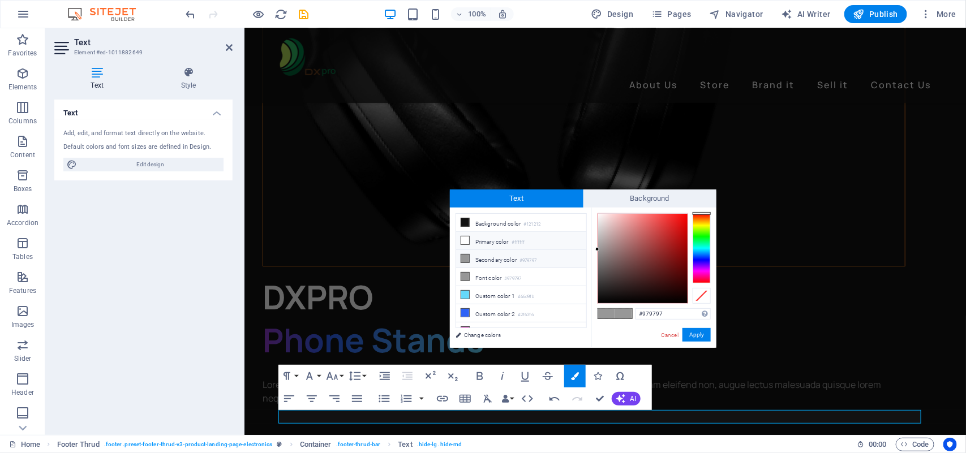
click at [518, 245] on small "#ffffff" at bounding box center [519, 243] width 14 height 8
type input "#ffffff"
click at [701, 333] on button "Apply" at bounding box center [697, 335] width 28 height 14
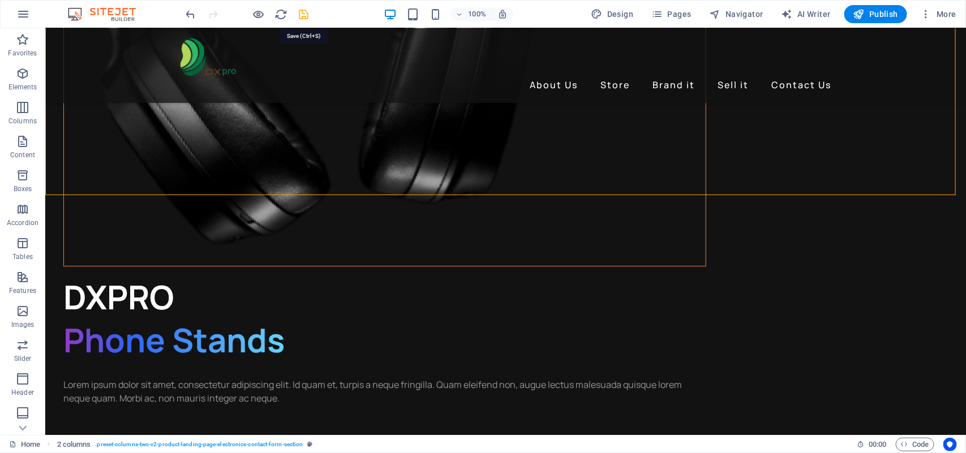
click at [301, 14] on icon "save" at bounding box center [304, 14] width 13 height 13
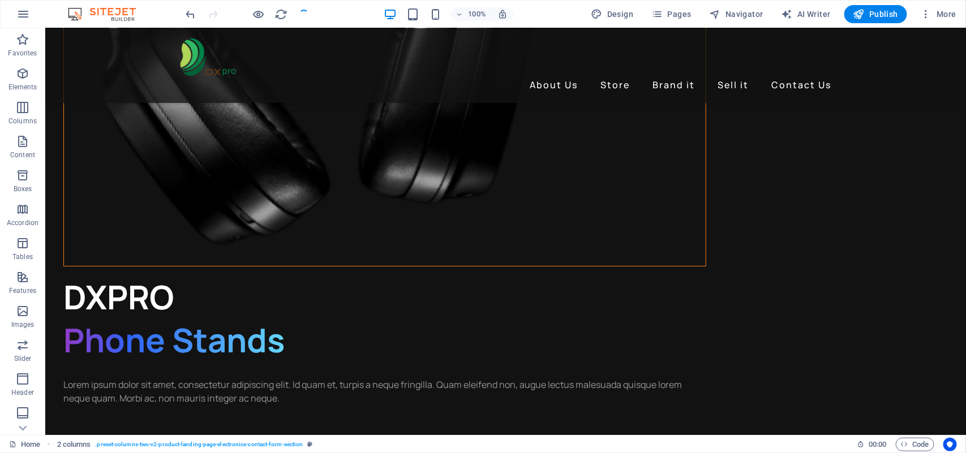
checkbox input "false"
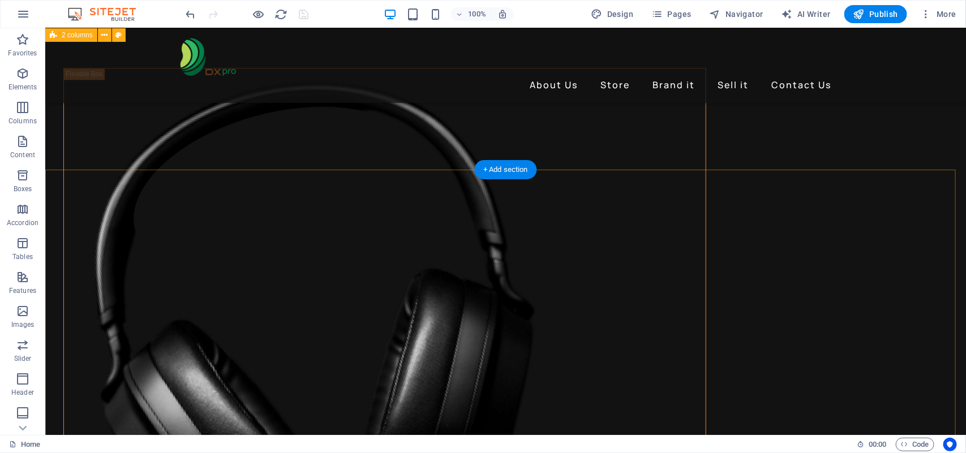
scroll to position [3074, 0]
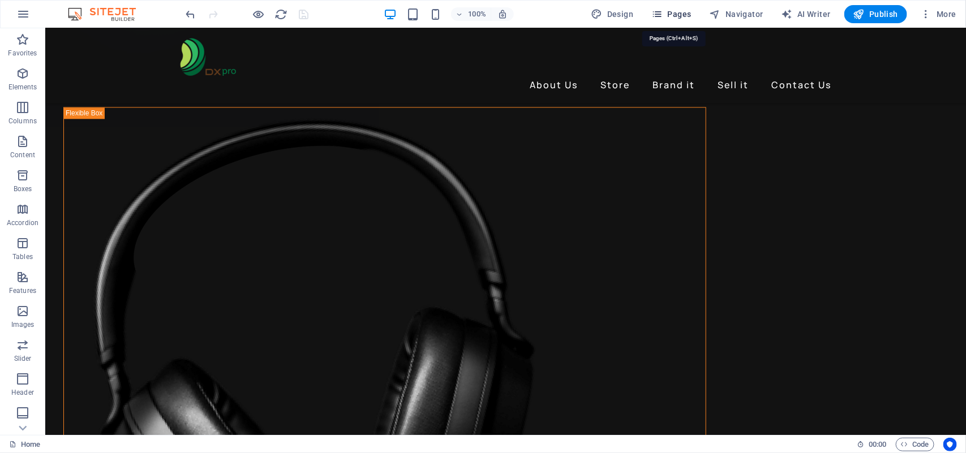
click at [677, 9] on span "Pages" at bounding box center [672, 13] width 40 height 11
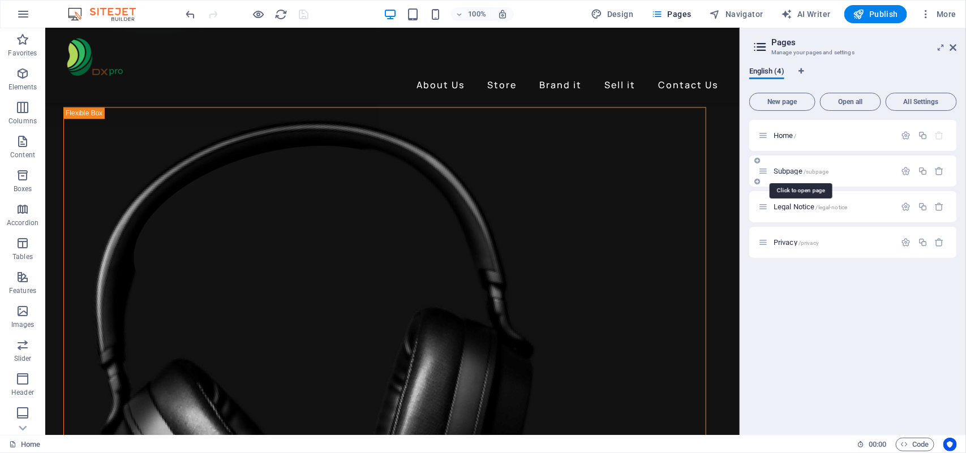
click at [783, 168] on span "Subpage /subpage" at bounding box center [801, 171] width 55 height 8
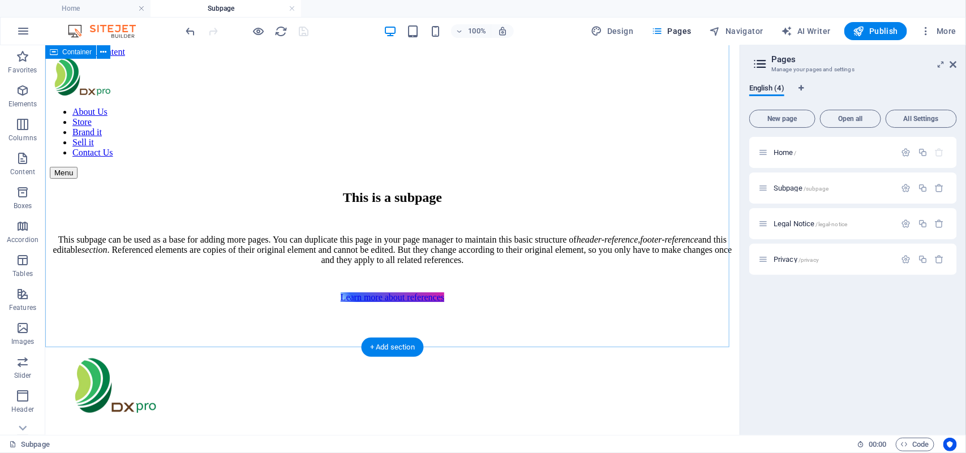
scroll to position [0, 0]
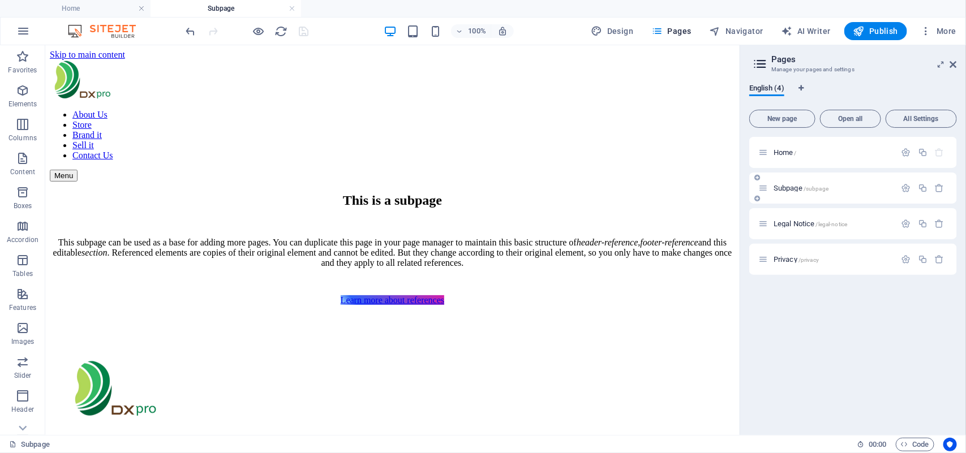
click at [794, 186] on span "Subpage /subpage" at bounding box center [801, 188] width 55 height 8
click at [910, 186] on icon "button" at bounding box center [907, 188] width 10 height 10
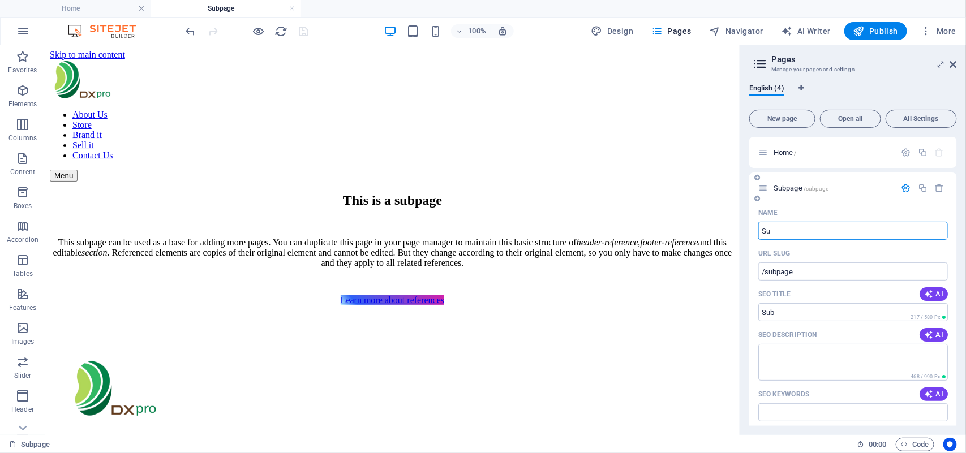
type input "S"
type input "/s"
type input "Abo"
type input "/a"
type input "About Us"
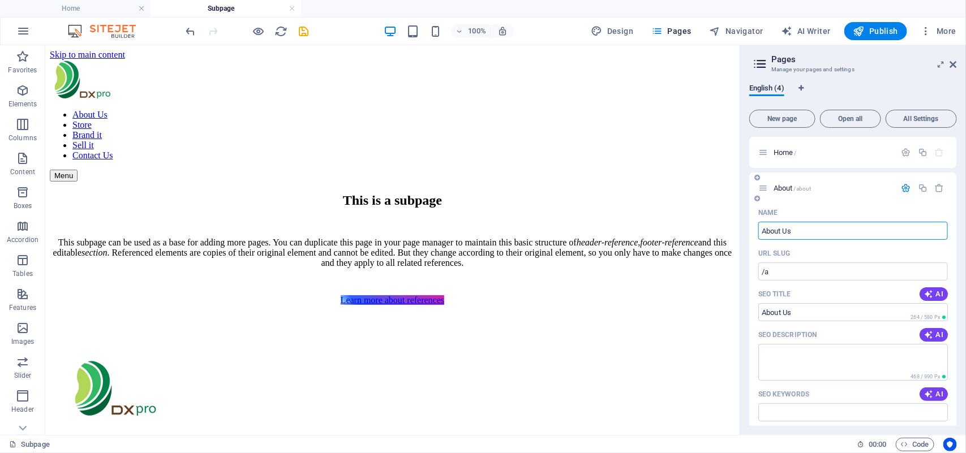
type input "/about"
type input "About Us"
type input "/about-us"
type input "About Us"
click at [844, 205] on div "Name" at bounding box center [854, 213] width 190 height 18
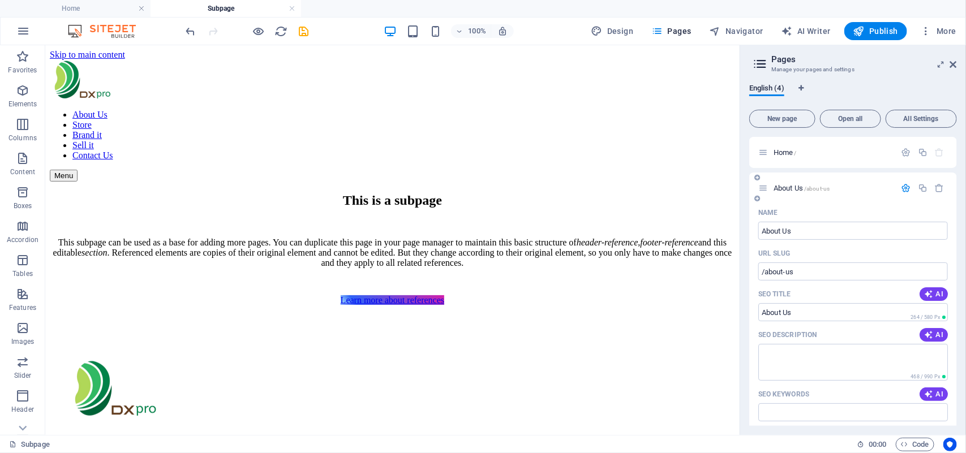
click at [904, 188] on icon "button" at bounding box center [907, 188] width 10 height 10
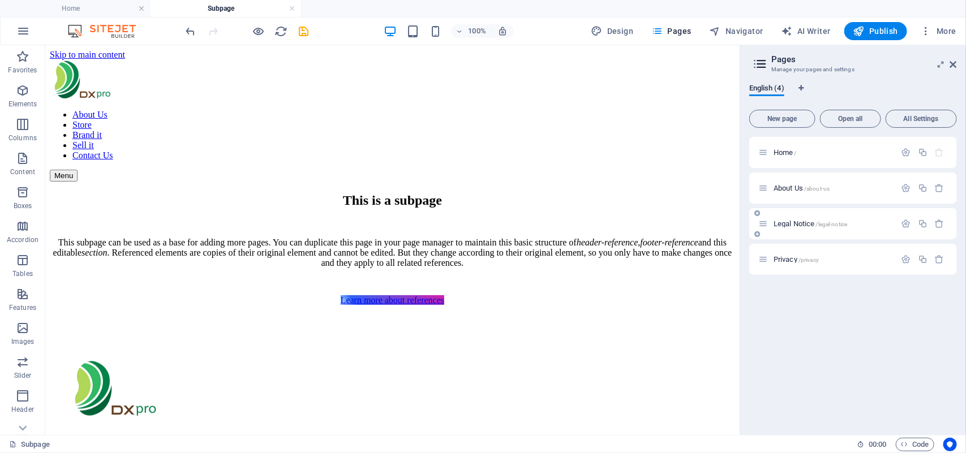
click at [802, 221] on span "Legal Notice /legal-notice" at bounding box center [811, 224] width 74 height 8
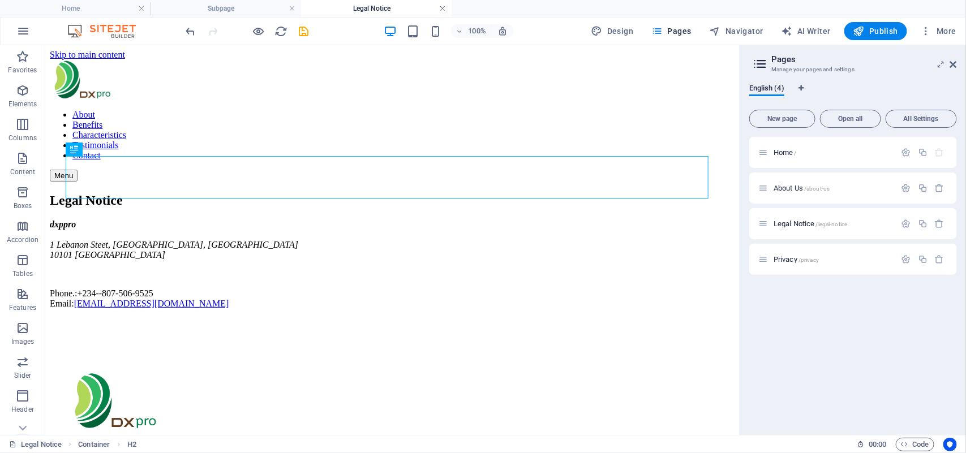
click at [442, 8] on link at bounding box center [442, 8] width 7 height 11
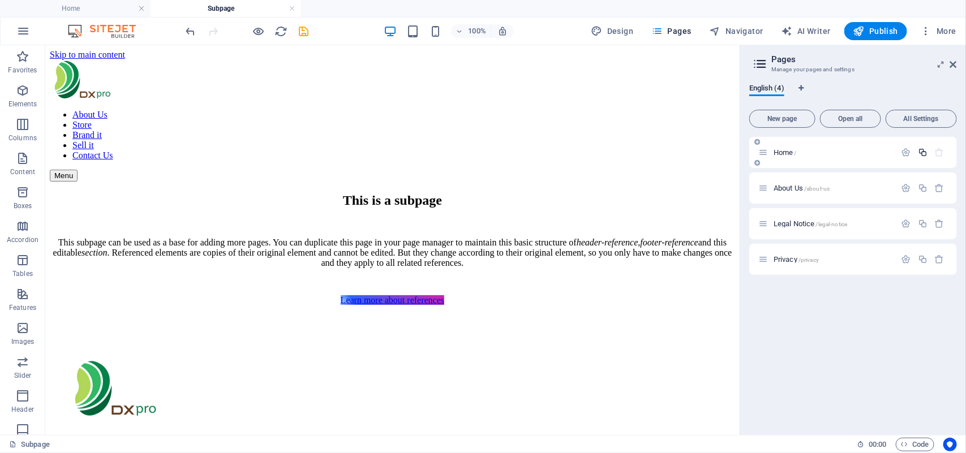
click at [923, 153] on icon "button" at bounding box center [923, 153] width 10 height 10
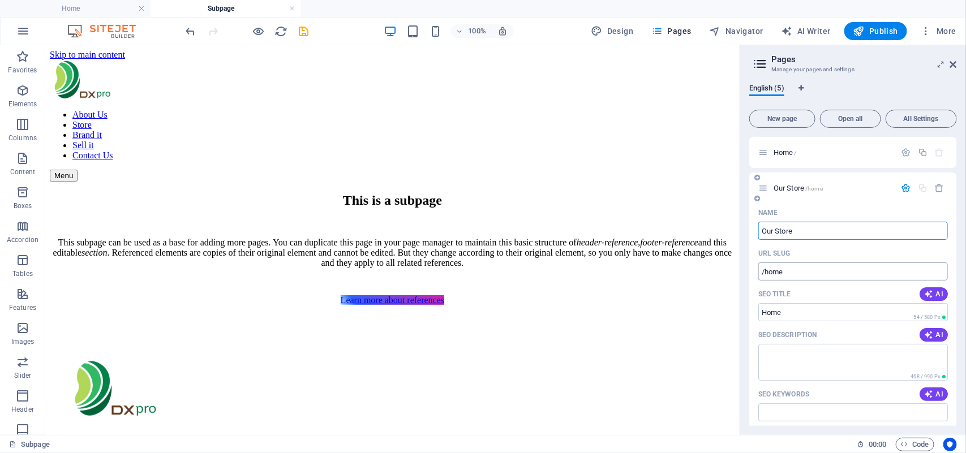
type input "Our Store"
click at [819, 270] on input "/home" at bounding box center [854, 272] width 190 height 18
type input "/our-store"
click at [794, 316] on input "Home" at bounding box center [854, 312] width 190 height 18
type input "H"
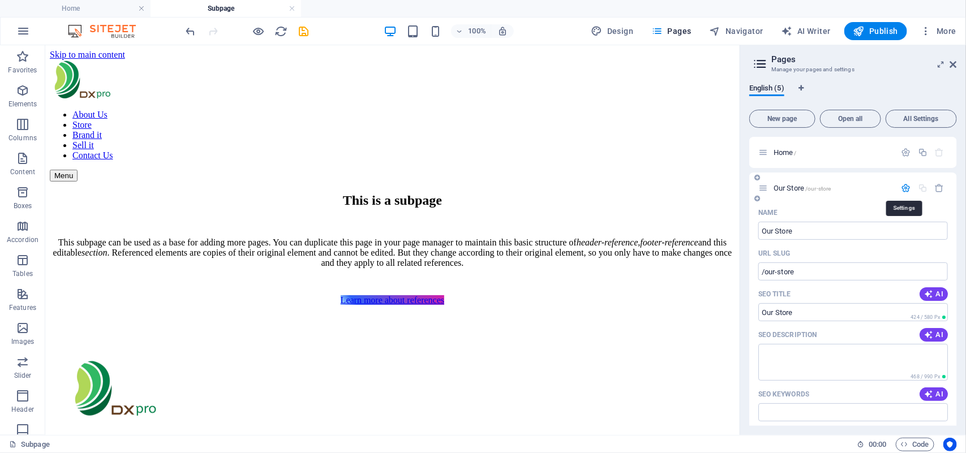
click at [905, 187] on icon "button" at bounding box center [907, 188] width 10 height 10
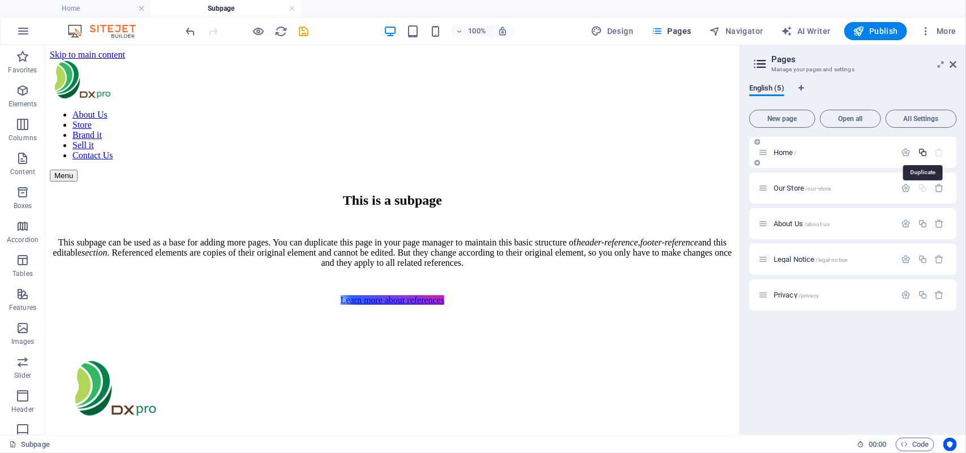
click at [924, 150] on icon "button" at bounding box center [923, 153] width 10 height 10
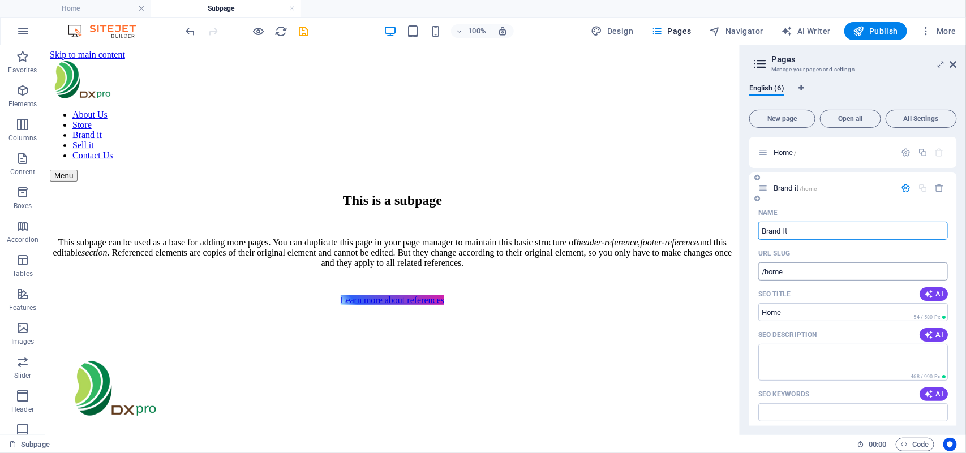
click at [787, 272] on input "/home" at bounding box center [854, 272] width 190 height 18
type input "Brand It"
type input "/brand-it"
click at [802, 318] on input "Home" at bounding box center [854, 312] width 190 height 18
type input "H"
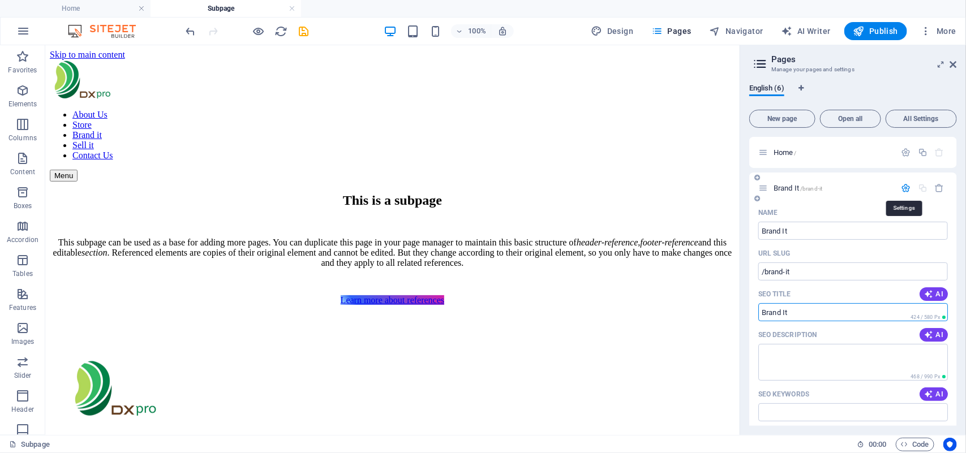
click at [906, 186] on icon "button" at bounding box center [907, 188] width 10 height 10
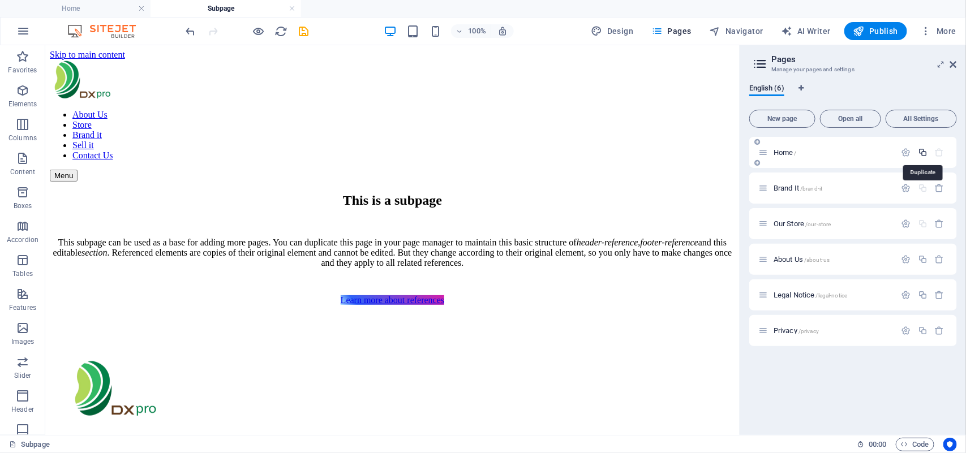
click at [924, 152] on icon "button" at bounding box center [923, 153] width 10 height 10
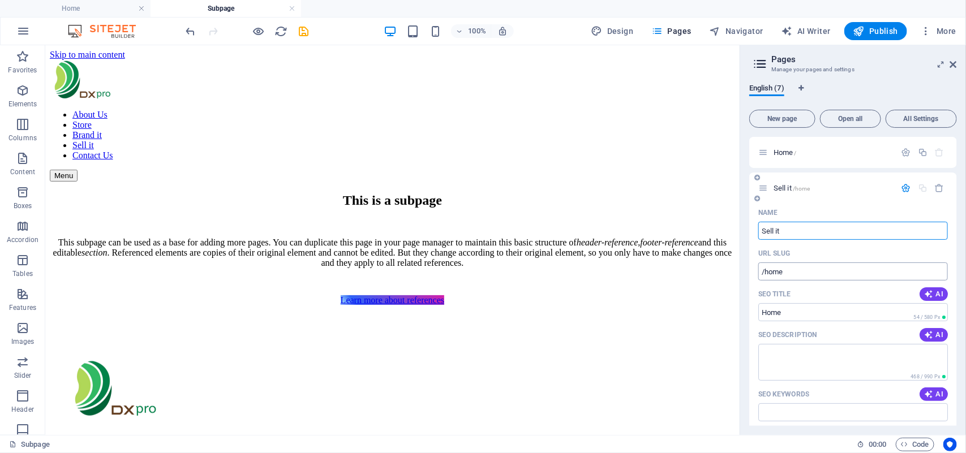
type input "Sell it"
click at [790, 270] on input "/home" at bounding box center [854, 272] width 190 height 18
type input "/sell-it"
click at [792, 311] on input "Home" at bounding box center [854, 312] width 190 height 18
type input "H"
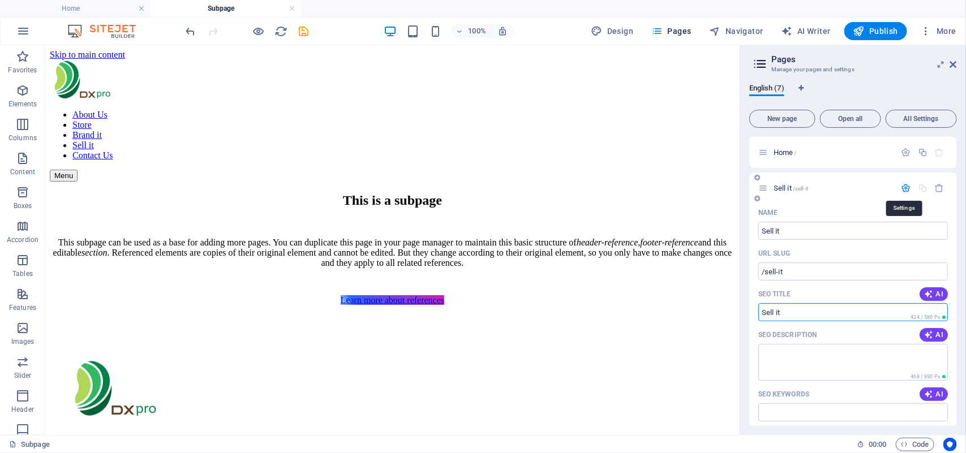
click at [903, 190] on icon "button" at bounding box center [907, 188] width 10 height 10
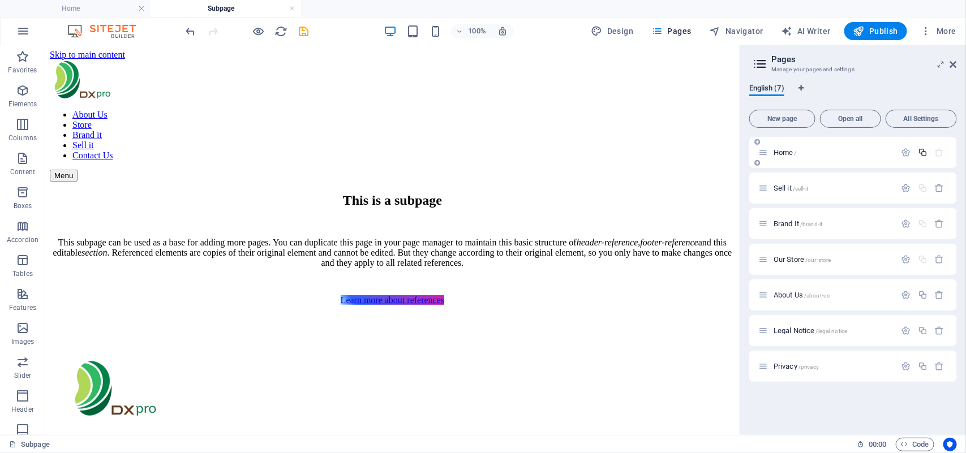
click at [924, 151] on icon "button" at bounding box center [923, 153] width 10 height 10
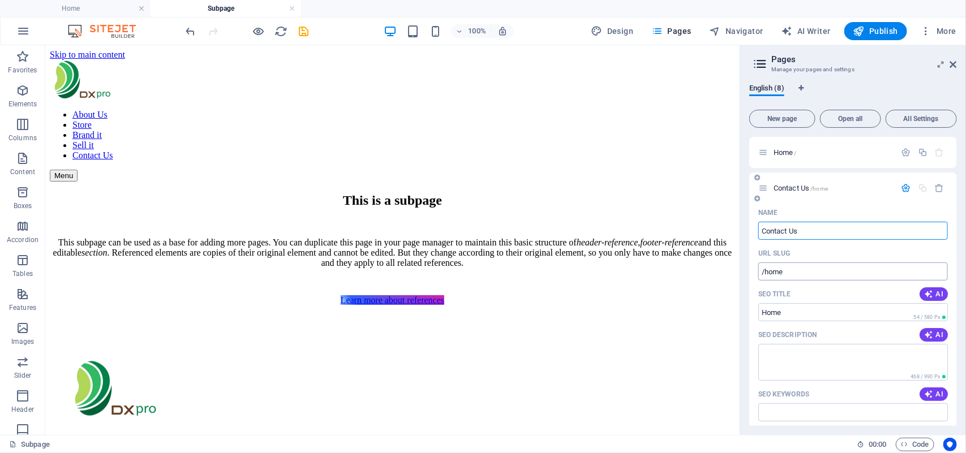
type input "Contact Us"
click at [799, 275] on input "/home" at bounding box center [854, 272] width 190 height 18
type input "/contact-us"
click at [800, 312] on input "Home" at bounding box center [854, 312] width 190 height 18
type input "H"
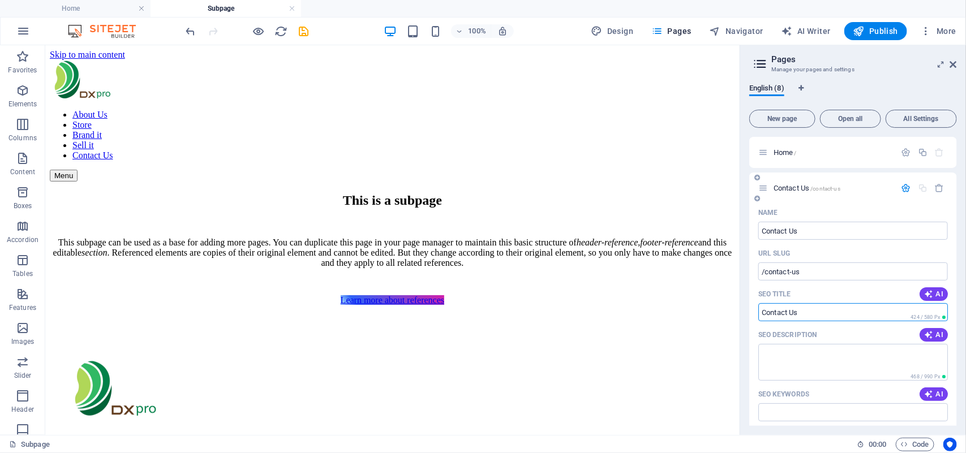
click at [903, 188] on icon "button" at bounding box center [907, 188] width 10 height 10
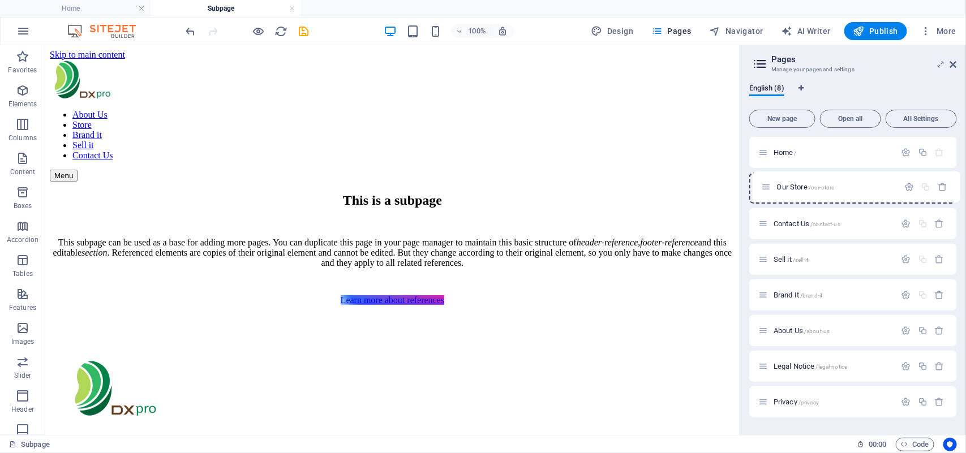
drag, startPoint x: 764, startPoint y: 295, endPoint x: 766, endPoint y: 181, distance: 114.4
click at [766, 181] on div "Home / Contact Us /contact-us Sell it /sell-it Brand It /brand-it Our Store /ou…" at bounding box center [853, 277] width 208 height 281
drag, startPoint x: 762, startPoint y: 329, endPoint x: 762, endPoint y: 177, distance: 152.3
click at [762, 177] on div "Home / Our Store /our-store Contact Us /contact-us Sell it /sell-it Brand It /b…" at bounding box center [853, 277] width 208 height 281
drag, startPoint x: 765, startPoint y: 329, endPoint x: 765, endPoint y: 253, distance: 76.4
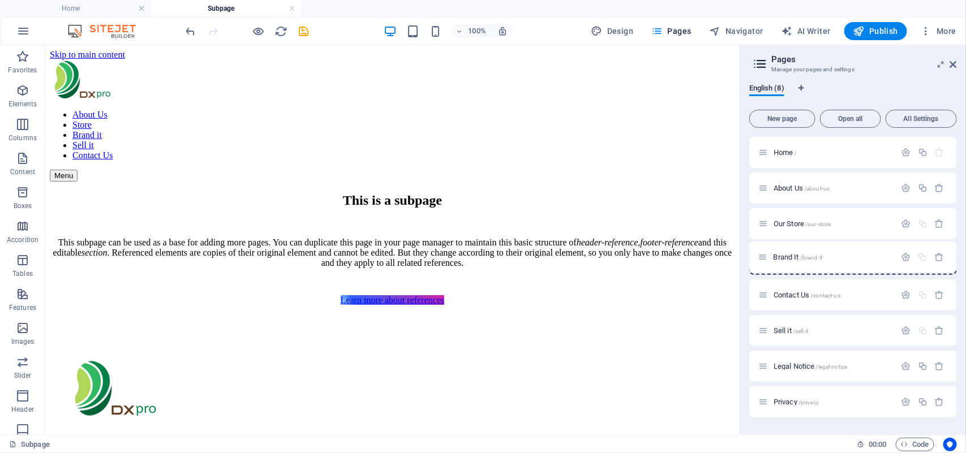
click at [765, 253] on div "Home / About Us /about-us Our Store /our-store Contact Us /contact-us Sell it /…" at bounding box center [853, 277] width 208 height 281
drag, startPoint x: 762, startPoint y: 332, endPoint x: 762, endPoint y: 293, distance: 38.5
click at [762, 293] on div "Home / About Us /about-us Our Store /our-store Brand It /brand-it Contact Us /c…" at bounding box center [853, 277] width 208 height 281
click at [306, 30] on icon "save" at bounding box center [304, 31] width 13 height 13
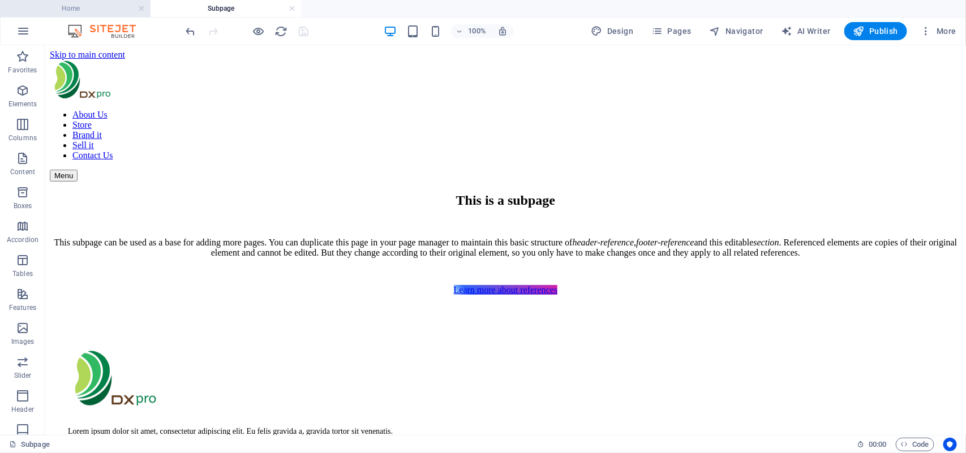
click at [105, 8] on h4 "Home" at bounding box center [75, 8] width 151 height 12
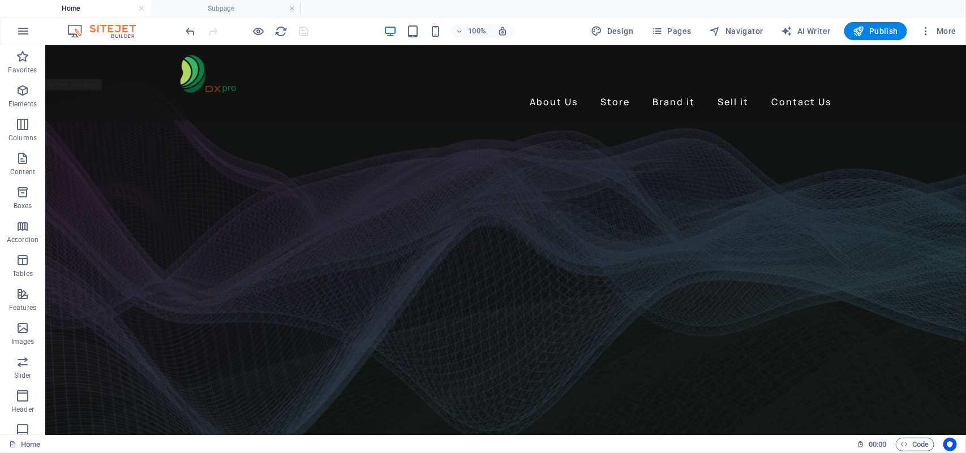
scroll to position [2859, 0]
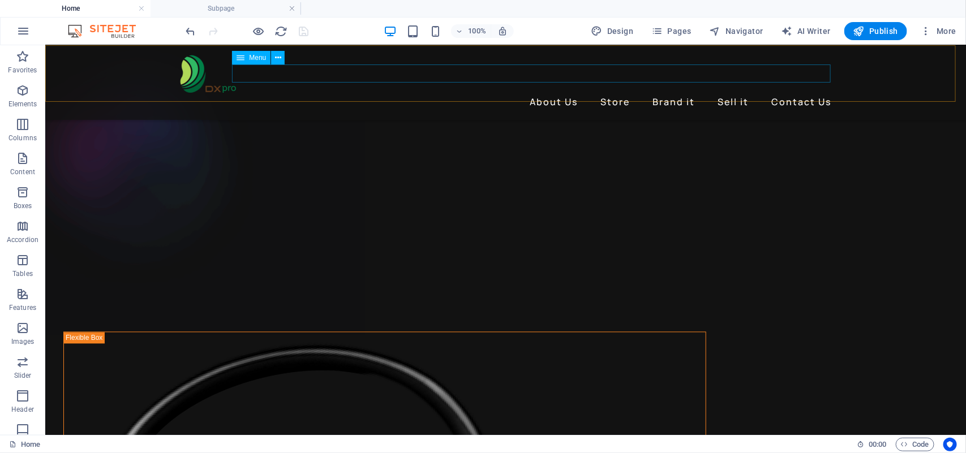
click at [579, 92] on nav "About Us Store Brand it Sell it Contact Us" at bounding box center [505, 101] width 661 height 18
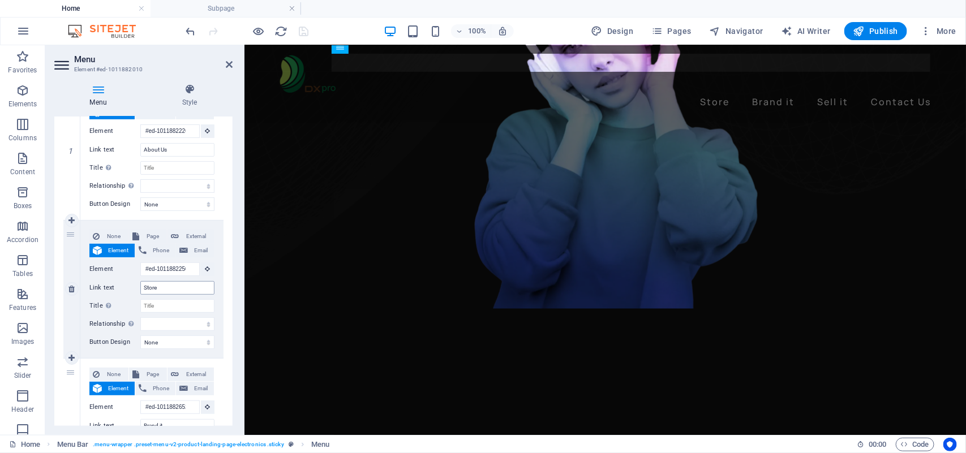
scroll to position [756, 0]
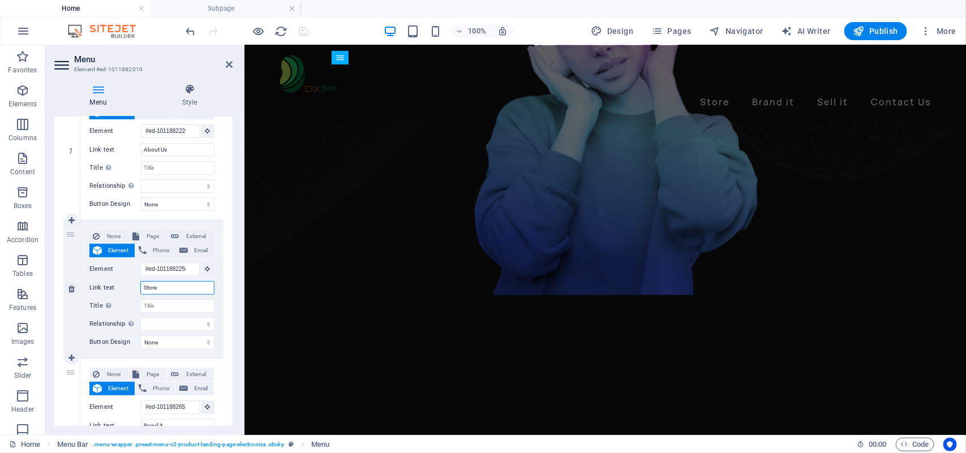
click at [144, 292] on input "Store" at bounding box center [177, 288] width 74 height 14
type input "OurStore"
select select
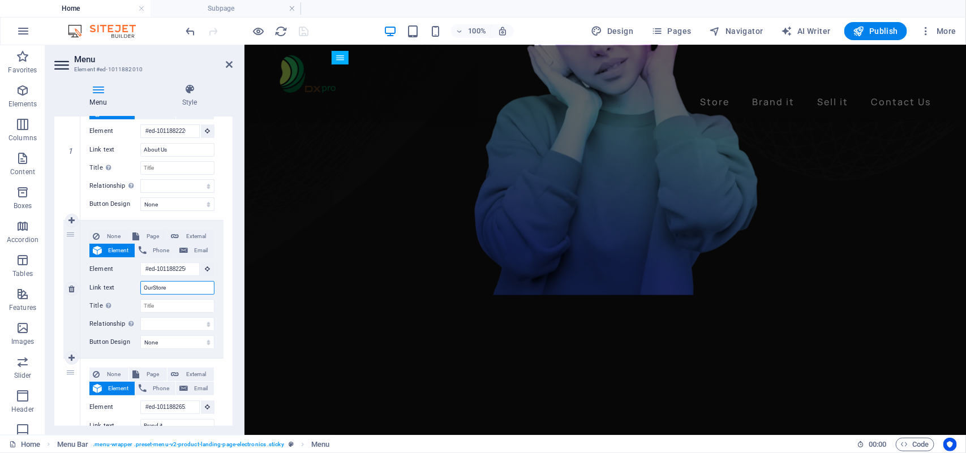
select select
type input "Our Store"
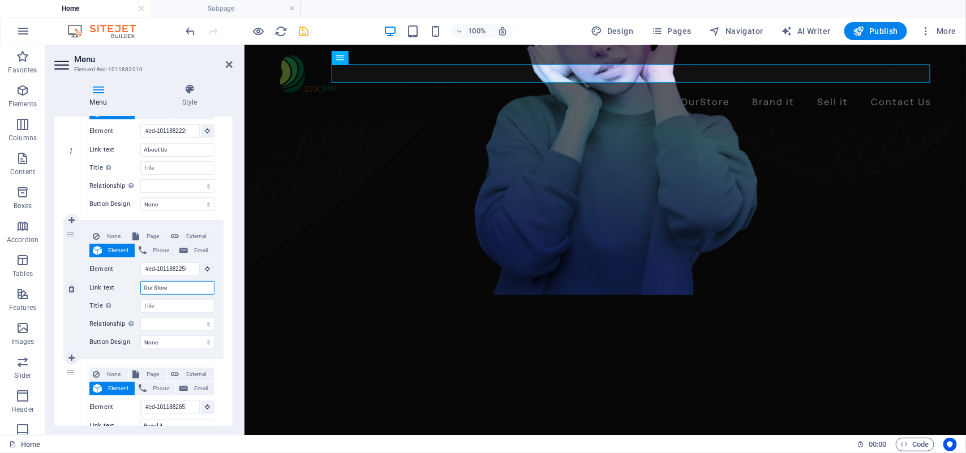
select select
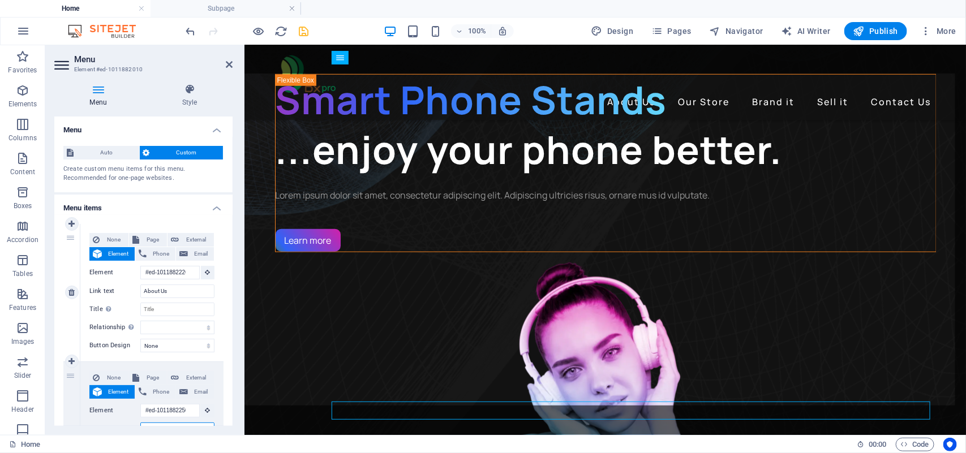
scroll to position [473, 0]
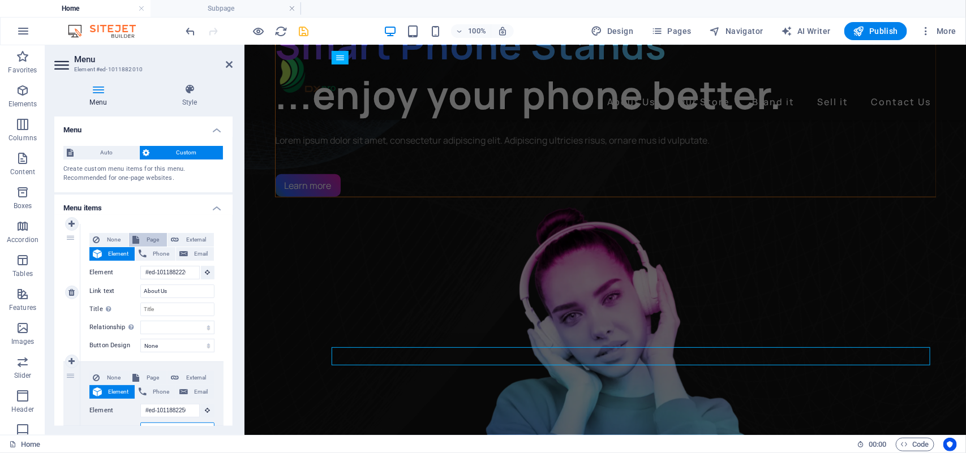
type input "Our Store"
click at [143, 241] on span "Page" at bounding box center [153, 240] width 21 height 14
select select
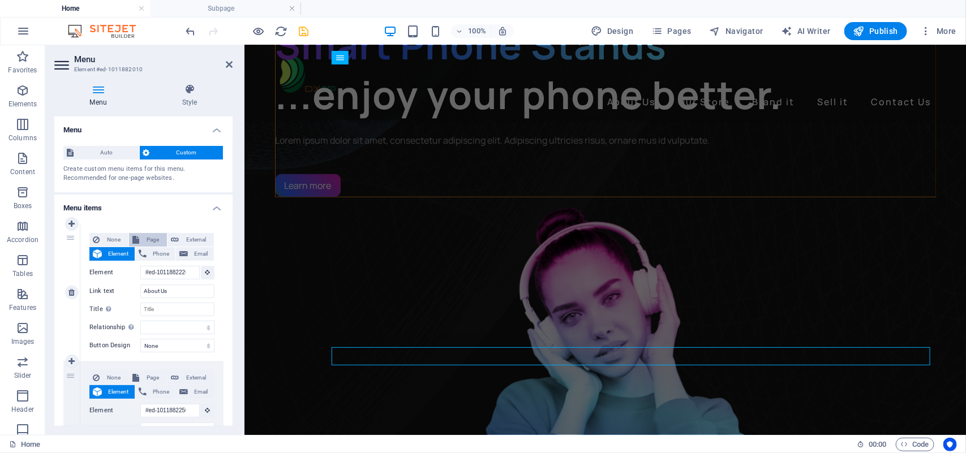
select select
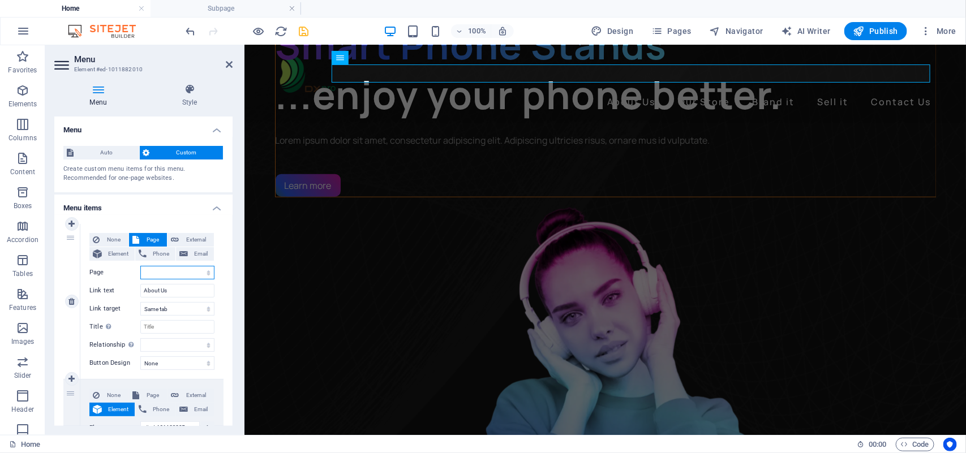
click at [163, 272] on select "Home About Us Our Store Brand It Sell it Contact Us Legal Notice Privacy" at bounding box center [177, 273] width 74 height 14
select select "1"
click at [140, 266] on select "Home About Us Our Store Brand It Sell it Contact Us Legal Notice Privacy" at bounding box center [177, 273] width 74 height 14
select select
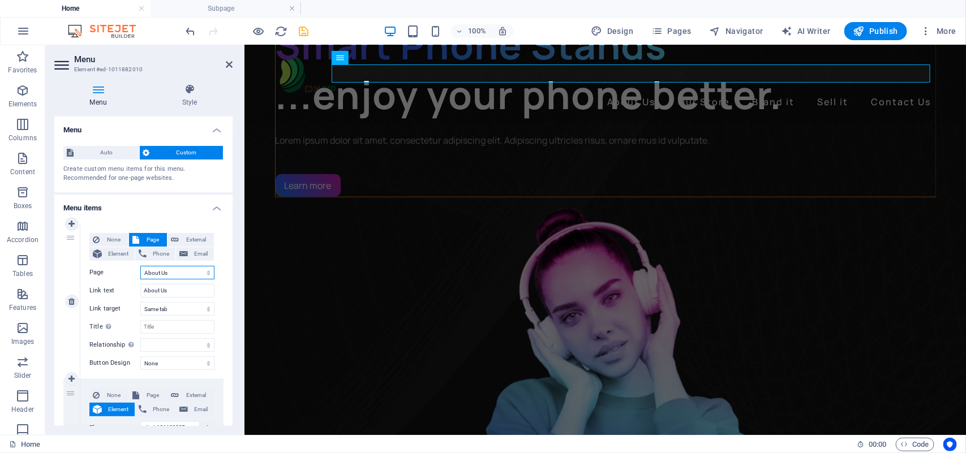
select select
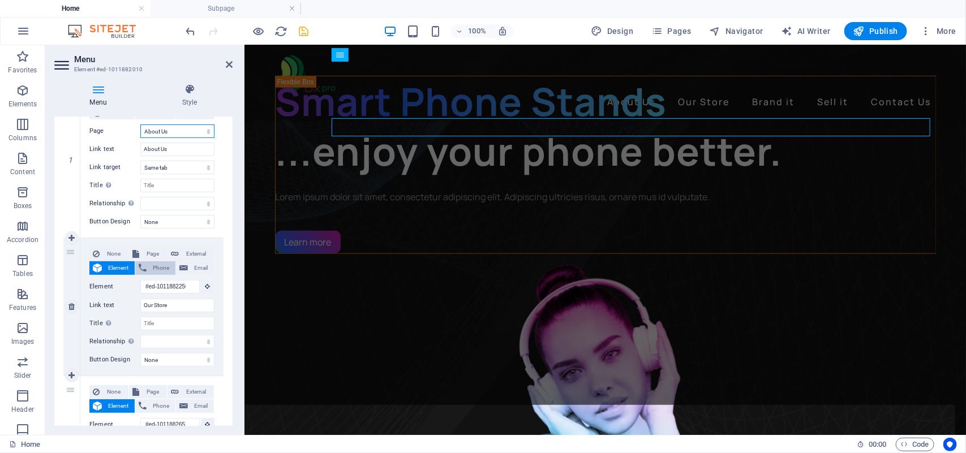
scroll to position [359, 0]
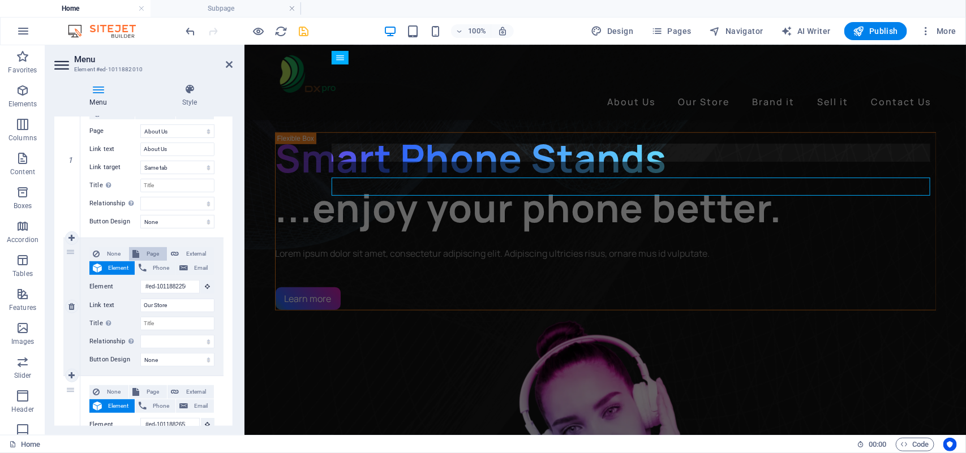
click at [148, 253] on span "Page" at bounding box center [153, 254] width 21 height 14
select select
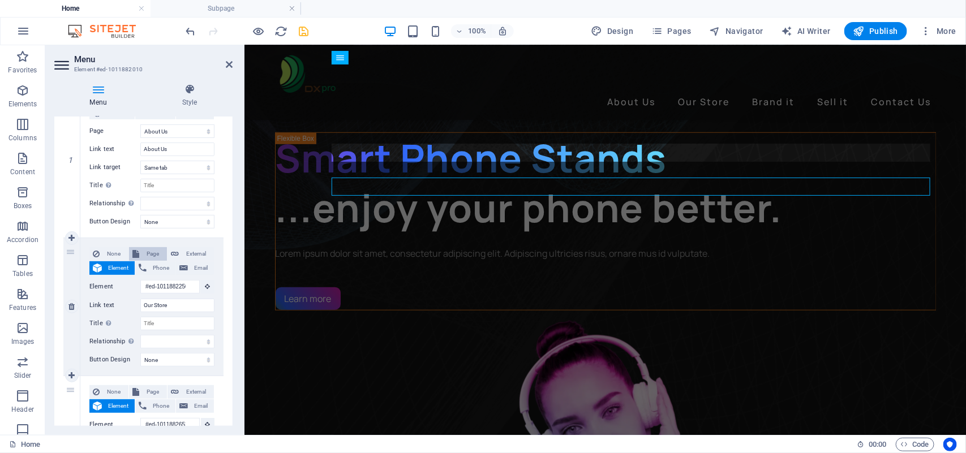
select select
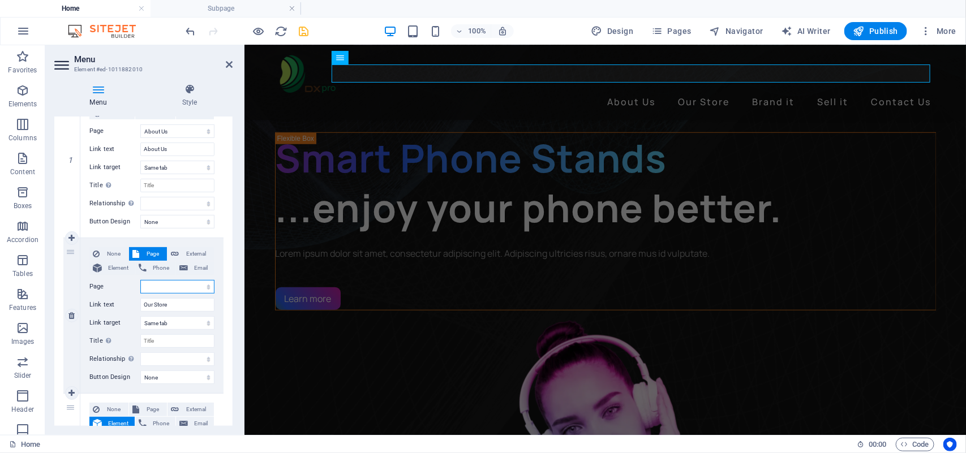
click at [163, 286] on select "Home About Us Our Store Brand It Sell it Contact Us Legal Notice Privacy" at bounding box center [177, 287] width 74 height 14
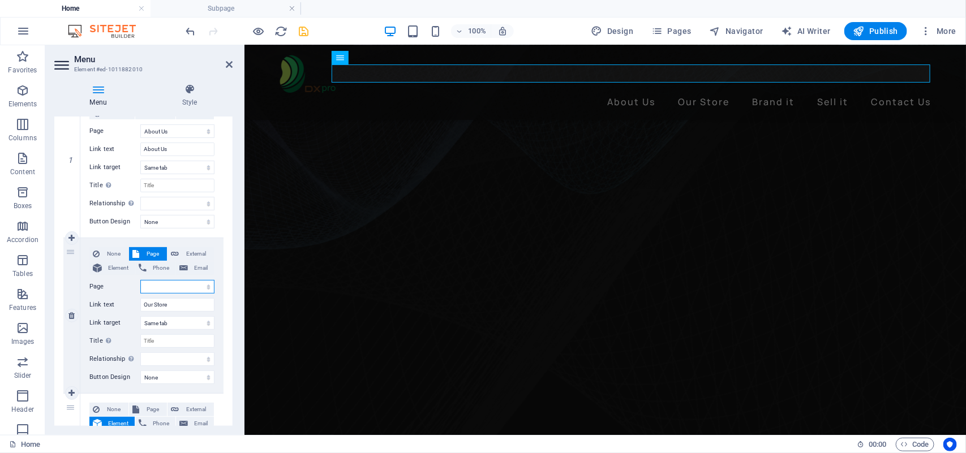
select select "2"
click at [140, 280] on select "Home About Us Our Store Brand It Sell it Contact Us Legal Notice Privacy" at bounding box center [177, 287] width 74 height 14
select select
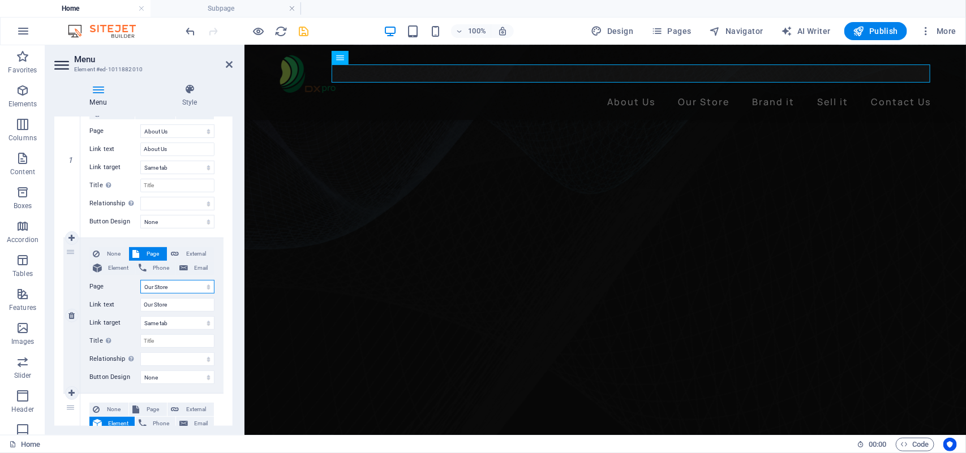
select select
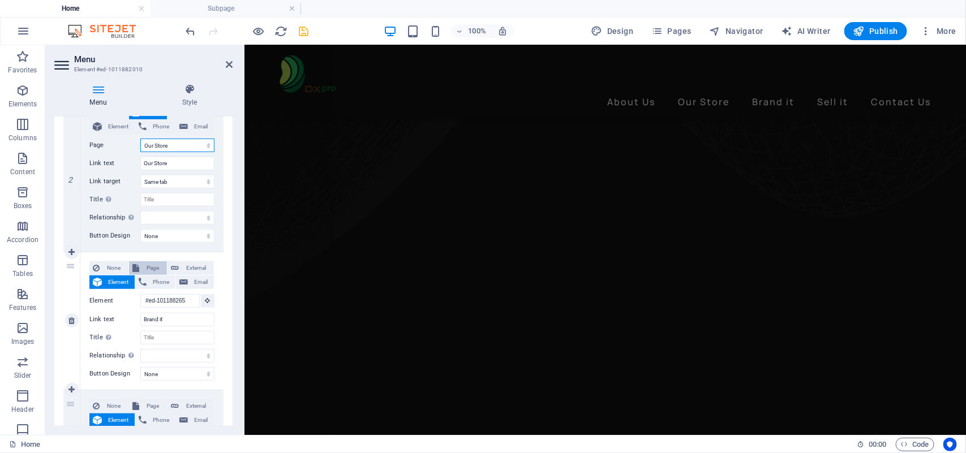
scroll to position [303, 0]
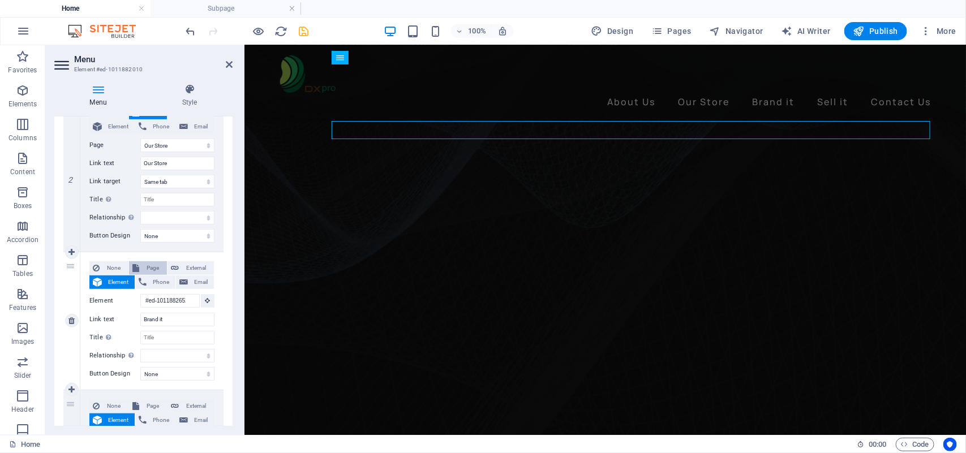
click at [154, 269] on span "Page" at bounding box center [153, 269] width 21 height 14
select select
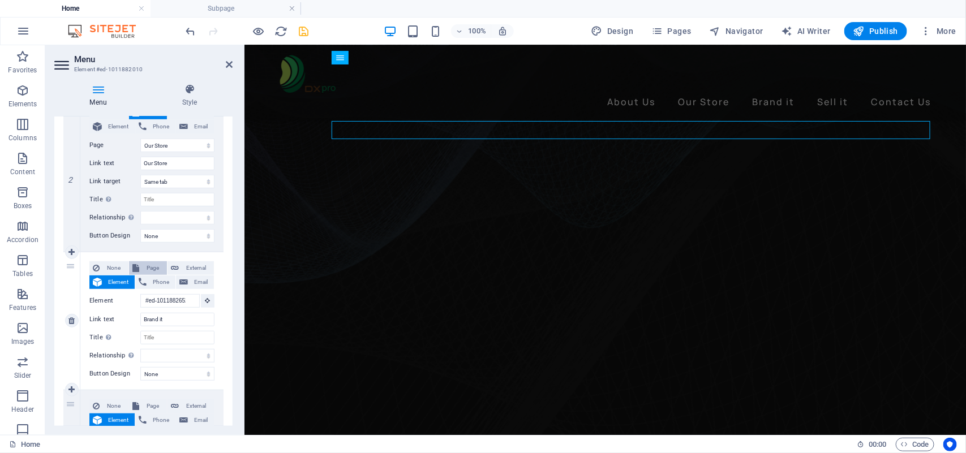
select select
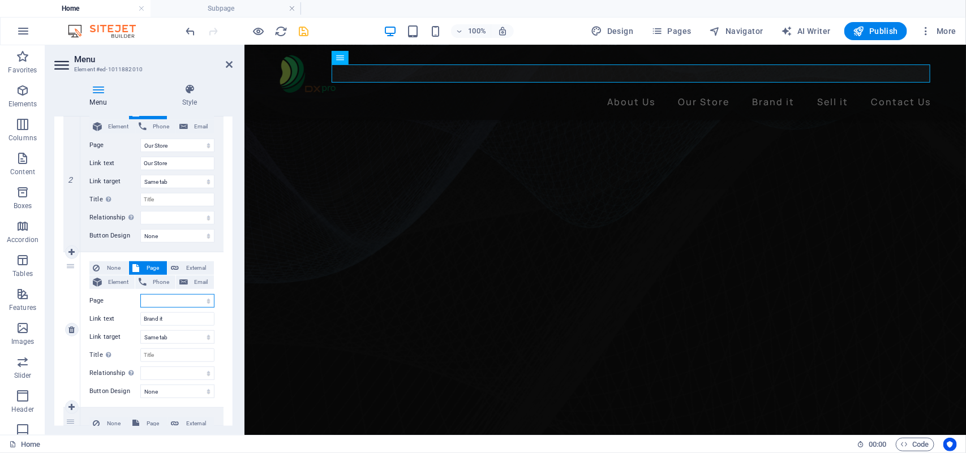
click at [164, 301] on select "Home About Us Our Store Brand It Sell it Contact Us Legal Notice Privacy" at bounding box center [177, 301] width 74 height 14
click at [219, 259] on div "None Page External Element Phone Email Page Home About Us Our Store Brand It Se…" at bounding box center [151, 329] width 143 height 155
click at [156, 300] on select "Home About Us Our Store Brand It Sell it Contact Us Legal Notice Privacy" at bounding box center [177, 301] width 74 height 14
select select "3"
click at [140, 294] on select "Home About Us Our Store Brand It Sell it Contact Us Legal Notice Privacy" at bounding box center [177, 301] width 74 height 14
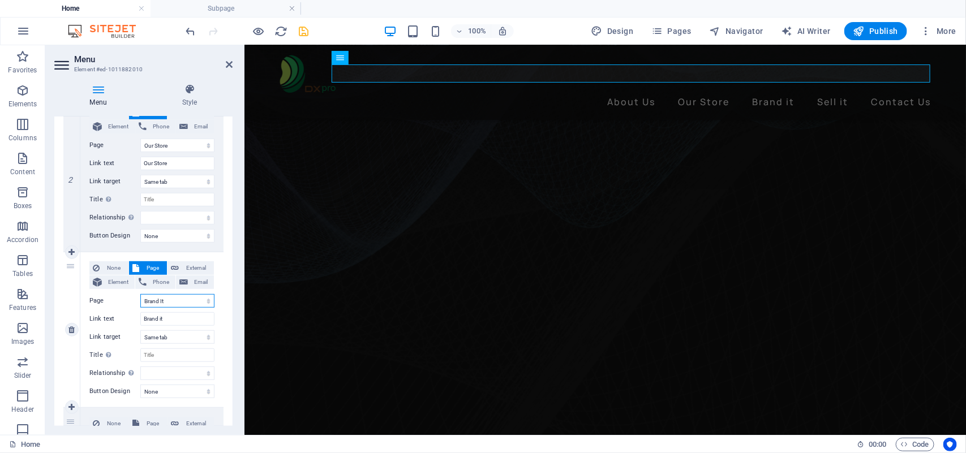
select select
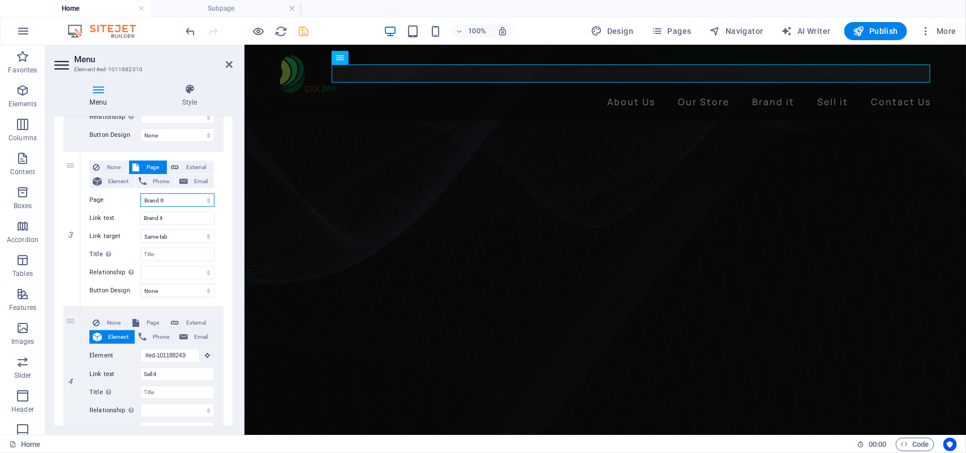
scroll to position [425, 0]
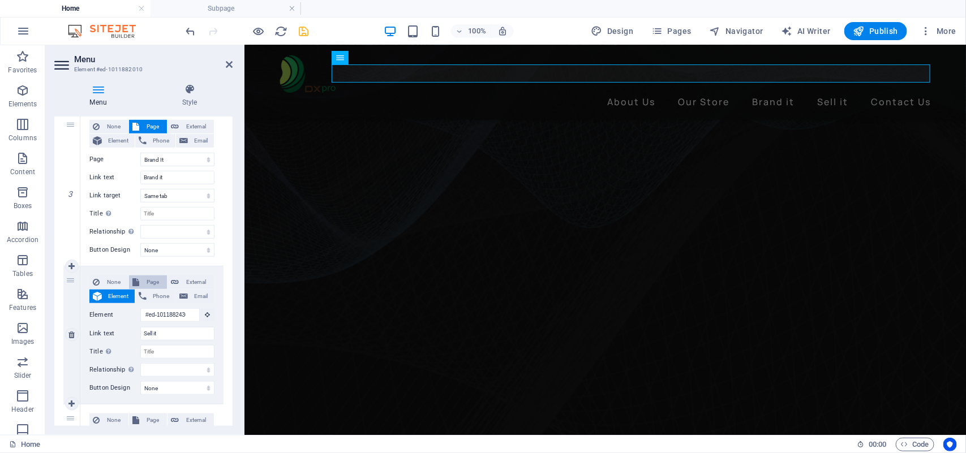
click at [145, 279] on span "Page" at bounding box center [153, 283] width 21 height 14
select select
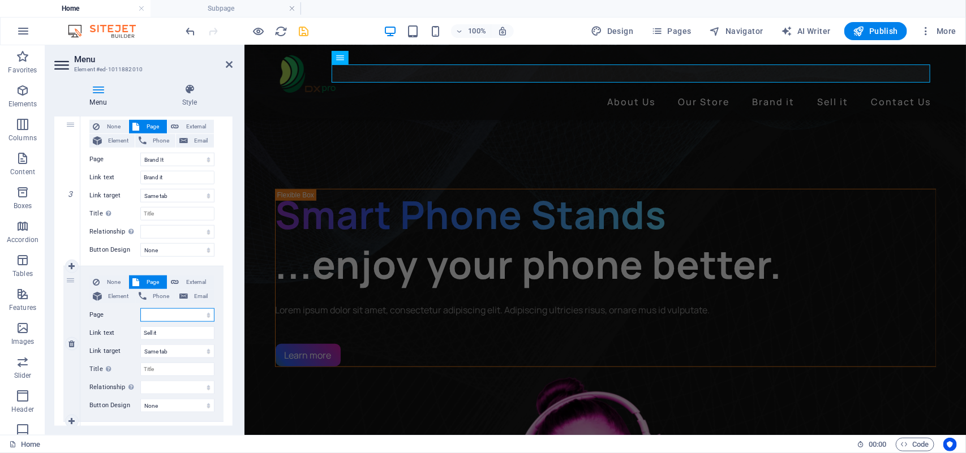
click at [168, 314] on select "Home About Us Our Store Brand It Sell it Contact Us Legal Notice Privacy" at bounding box center [177, 315] width 74 height 14
click at [140, 308] on select "Home About Us Our Store Brand It Sell it Contact Us Legal Notice Privacy" at bounding box center [177, 315] width 74 height 14
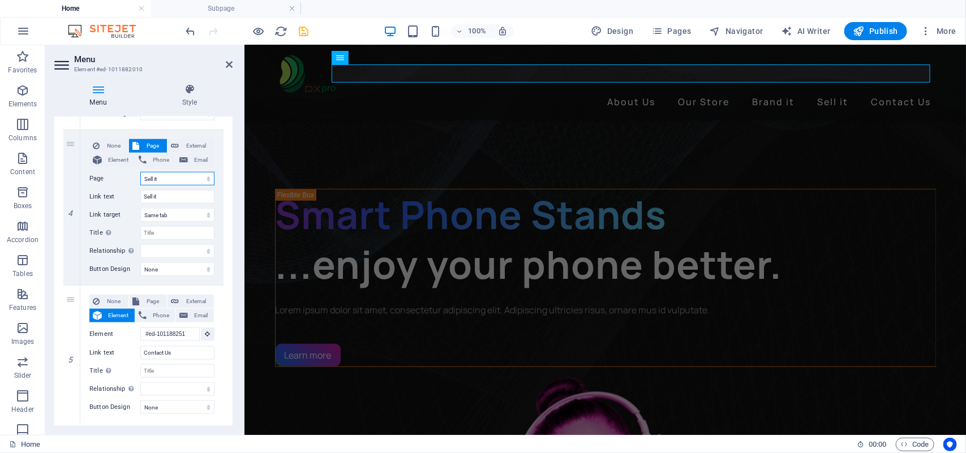
scroll to position [566, 0]
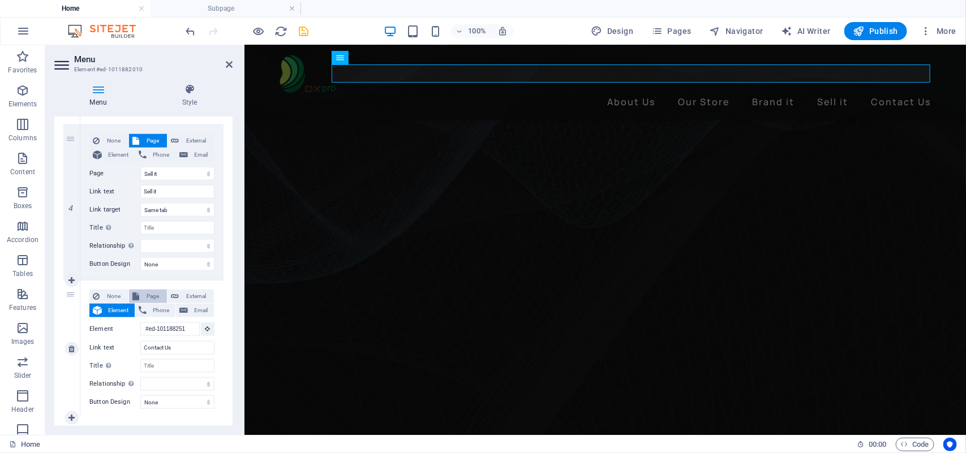
click at [156, 295] on span "Page" at bounding box center [153, 297] width 21 height 14
click at [174, 327] on select "Home About Us Our Store Brand It Sell it Contact Us Legal Notice Privacy" at bounding box center [177, 330] width 74 height 14
click at [140, 323] on select "Home About Us Our Store Brand It Sell it Contact Us Legal Notice Privacy" at bounding box center [177, 330] width 74 height 14
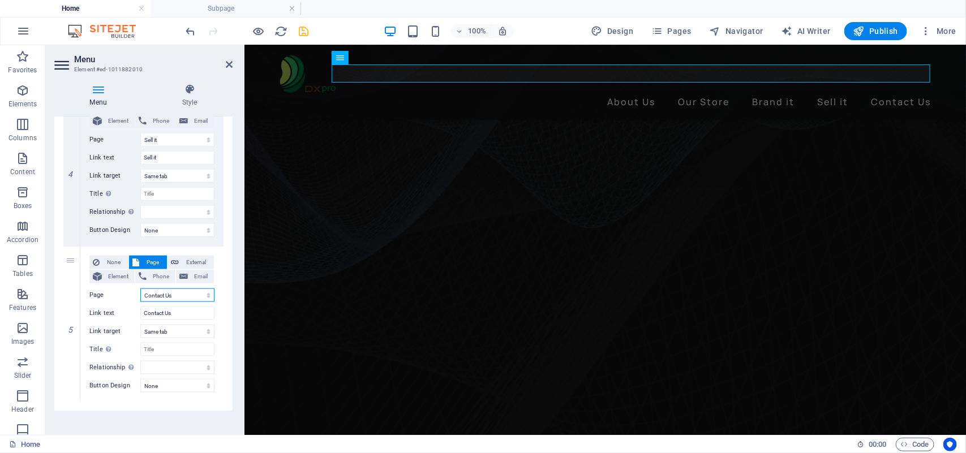
scroll to position [607, 0]
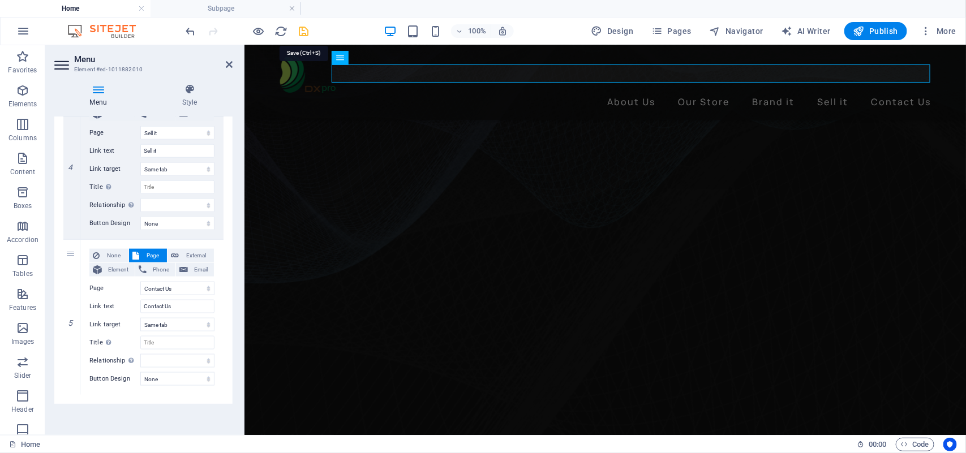
click at [303, 28] on icon "save" at bounding box center [304, 31] width 13 height 13
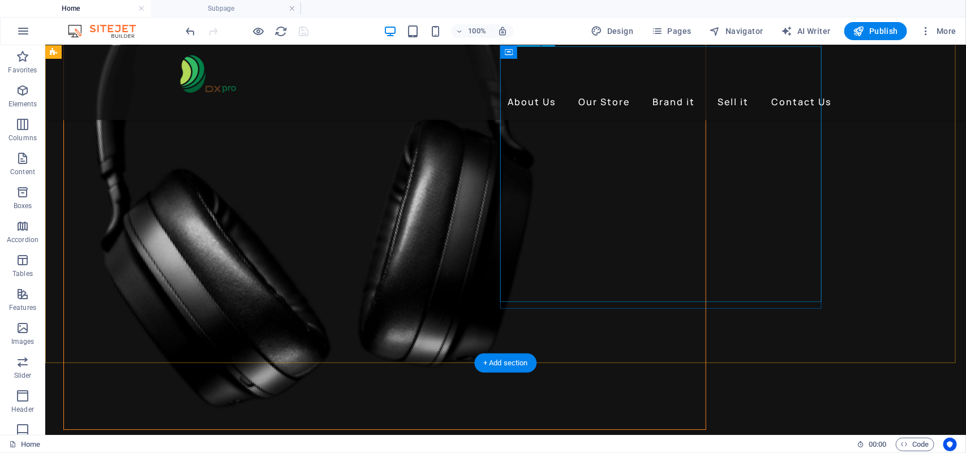
scroll to position [3445, 0]
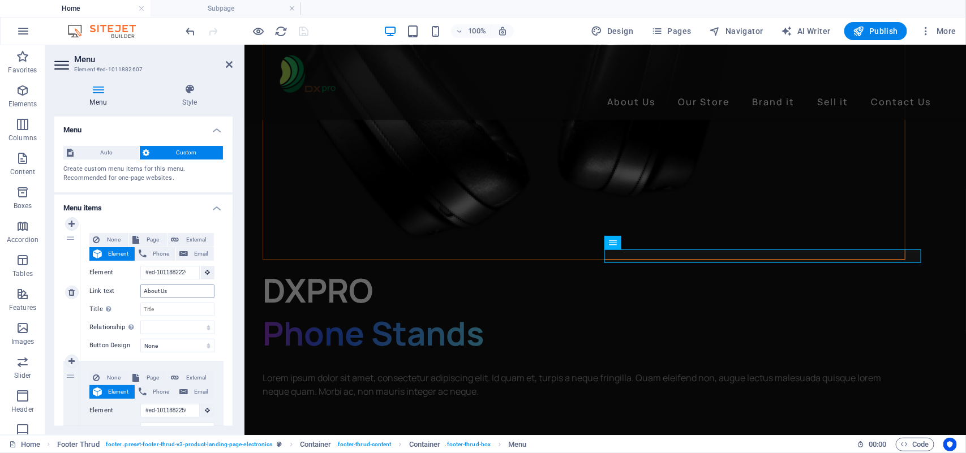
scroll to position [3388, 0]
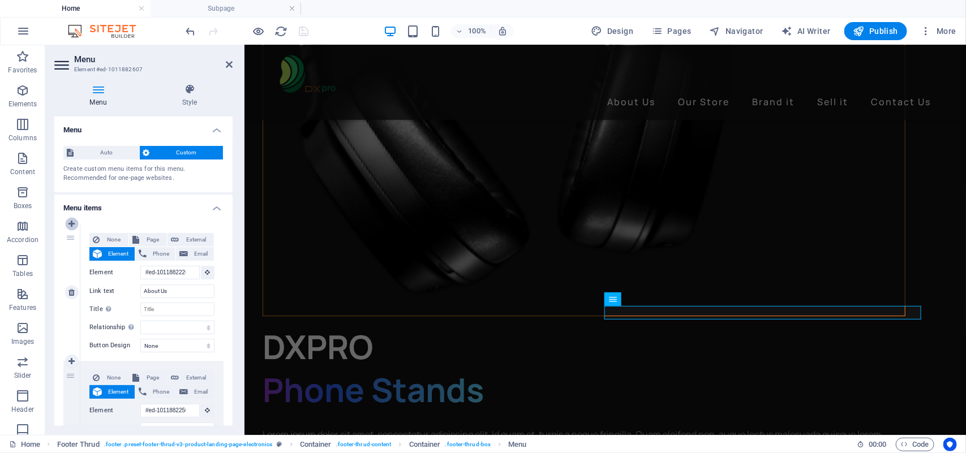
click at [72, 224] on icon at bounding box center [71, 224] width 6 height 8
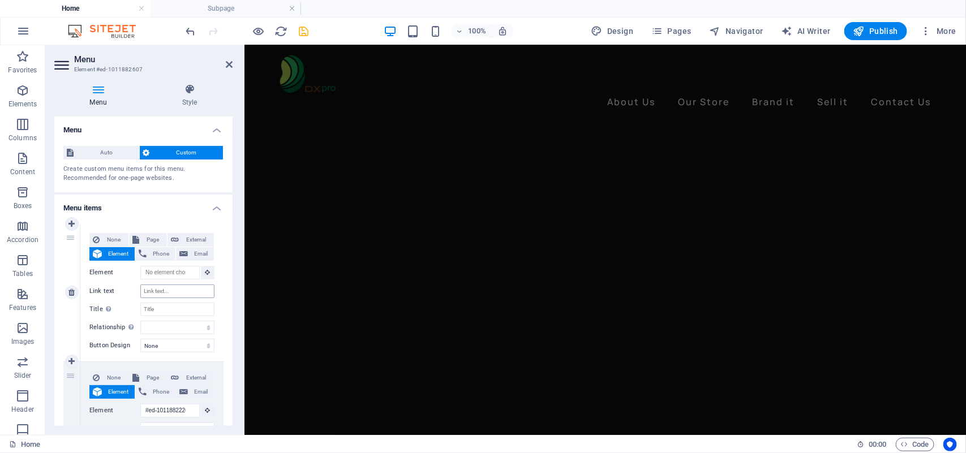
scroll to position [3332, 0]
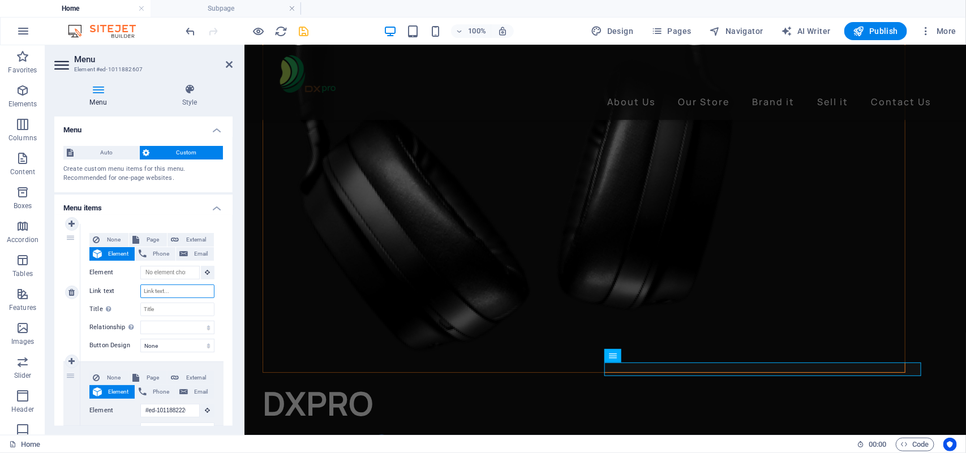
click at [162, 293] on input "Link text" at bounding box center [177, 292] width 74 height 14
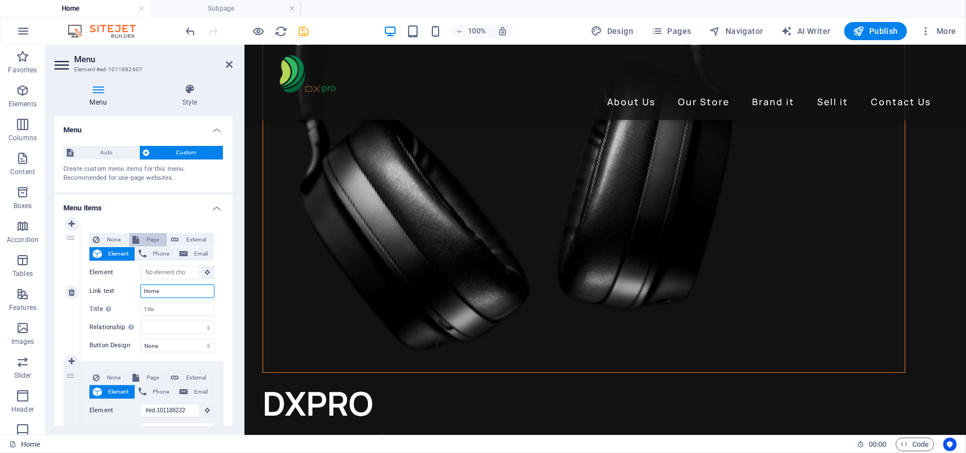
scroll to position [3275, 0]
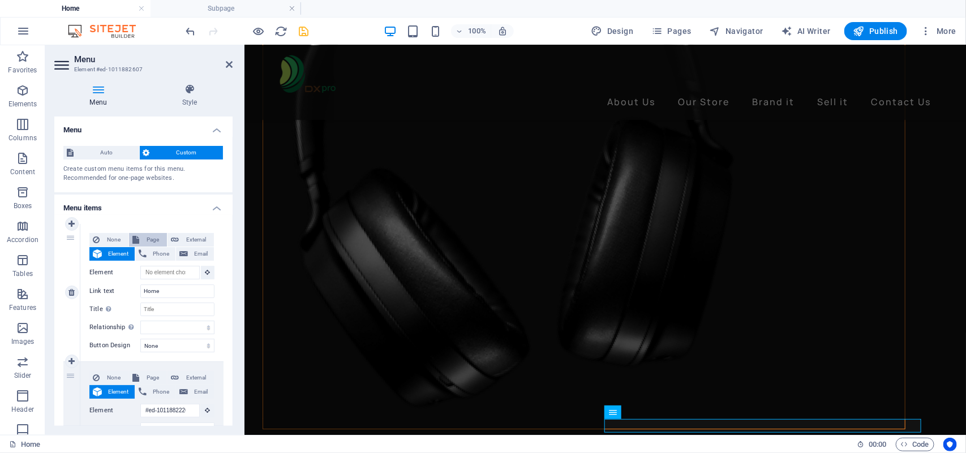
click at [150, 239] on span "Page" at bounding box center [153, 240] width 21 height 14
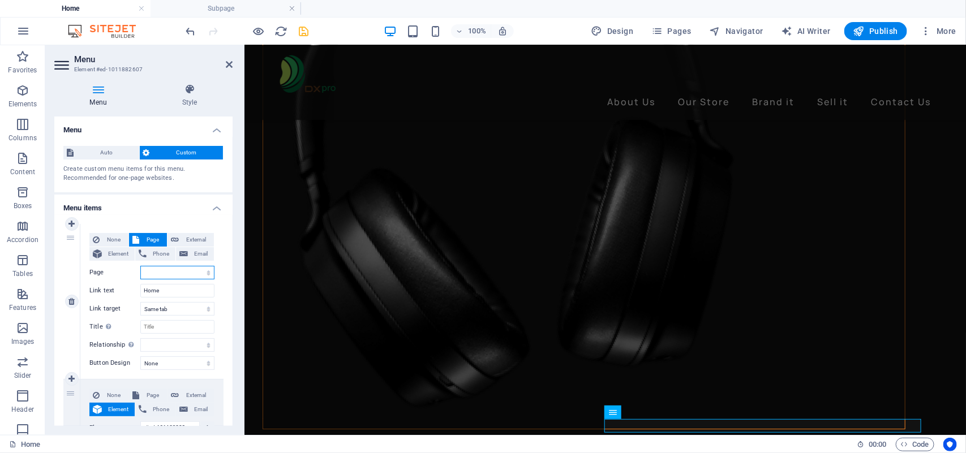
click at [164, 275] on select "Home About Us Our Store Brand It Sell it Contact Us Legal Notice Privacy" at bounding box center [177, 273] width 74 height 14
click at [140, 266] on select "Home About Us Our Store Brand It Sell it Contact Us Legal Notice Privacy" at bounding box center [177, 273] width 74 height 14
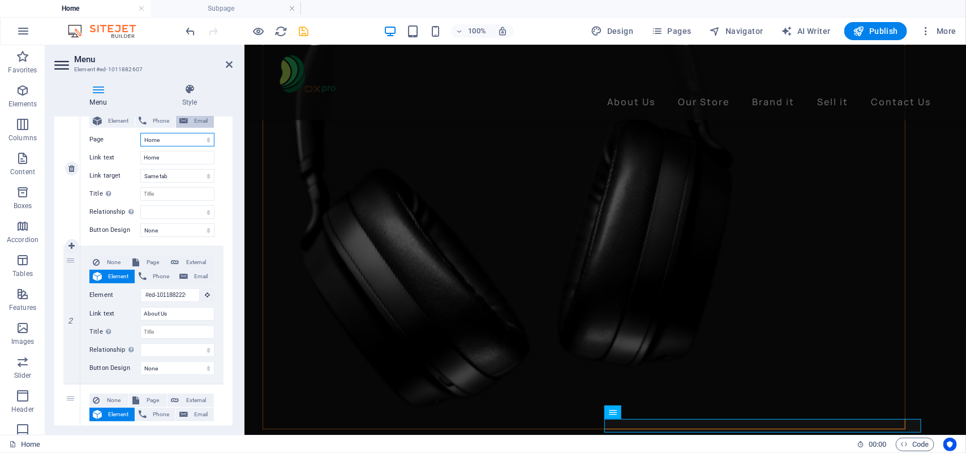
scroll to position [142, 0]
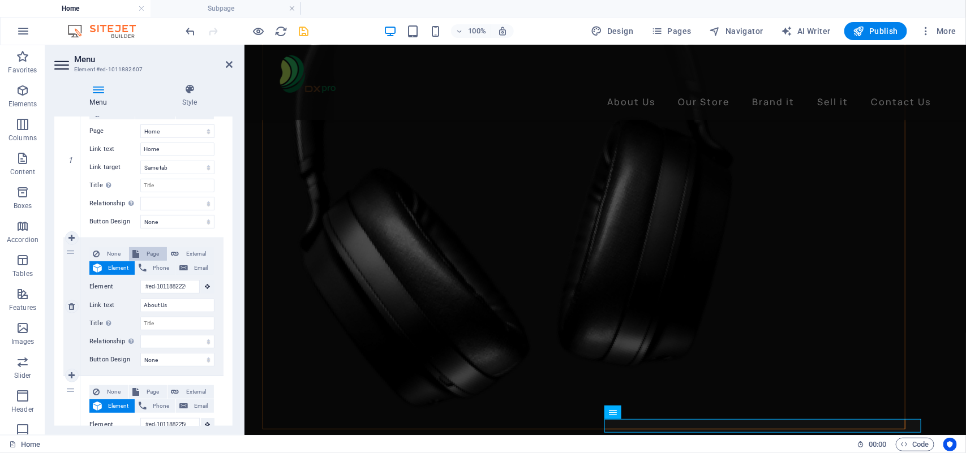
click at [149, 250] on span "Page" at bounding box center [153, 254] width 21 height 14
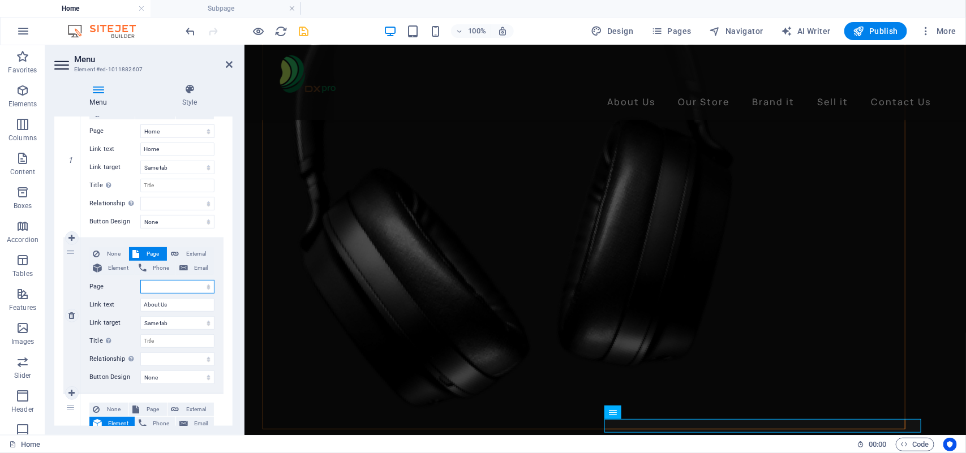
click at [175, 287] on select "Home About Us Our Store Brand It Sell it Contact Us Legal Notice Privacy" at bounding box center [177, 287] width 74 height 14
click at [140, 280] on select "Home About Us Our Store Brand It Sell it Contact Us Legal Notice Privacy" at bounding box center [177, 287] width 74 height 14
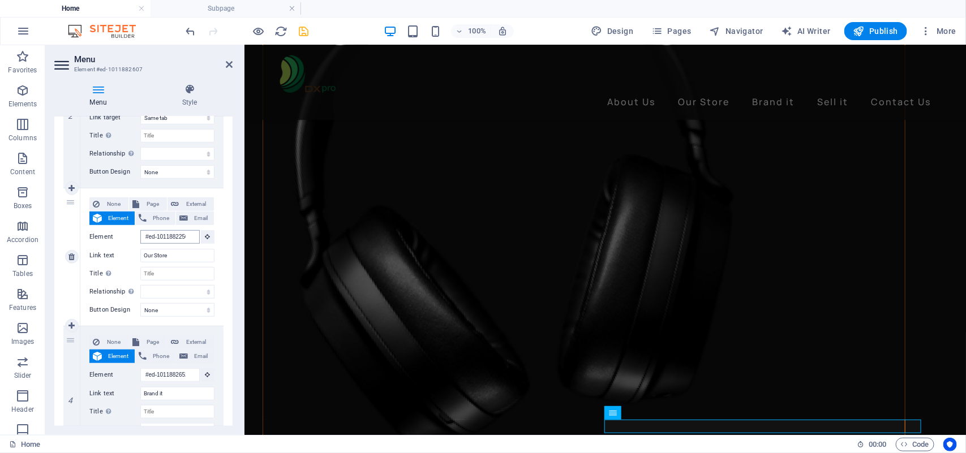
scroll to position [354, 0]
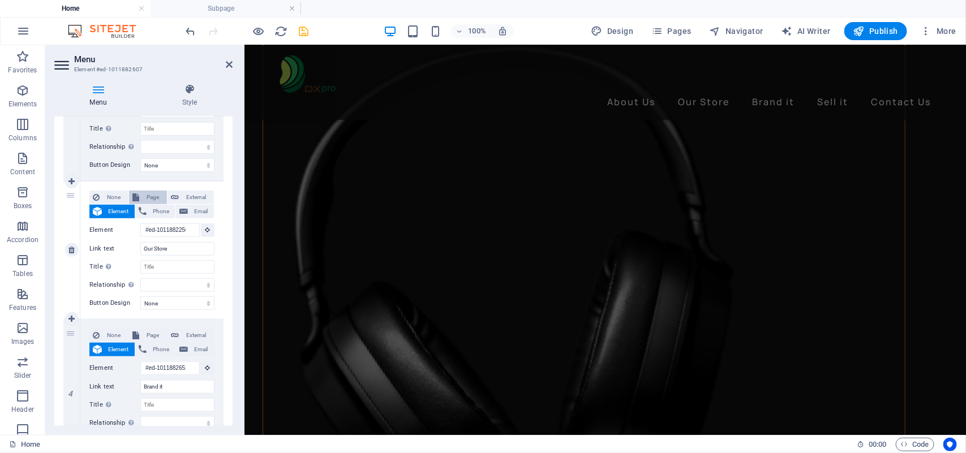
click at [155, 197] on span "Page" at bounding box center [153, 198] width 21 height 14
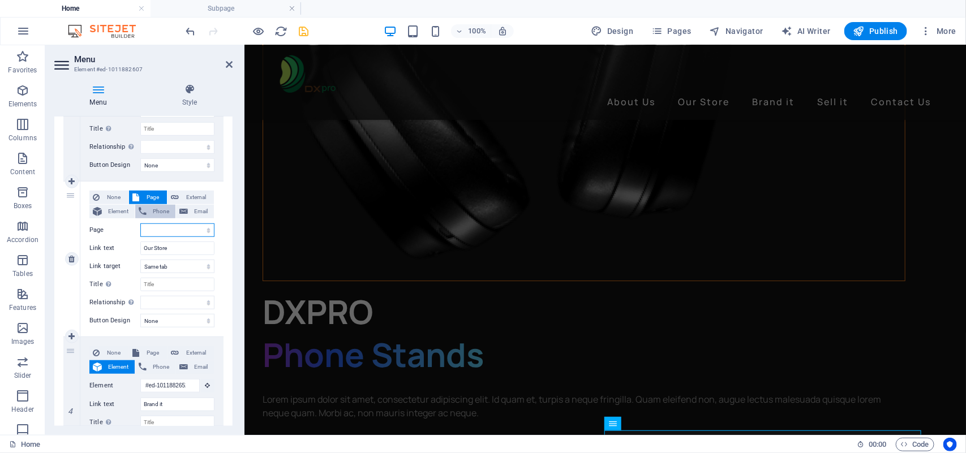
scroll to position [3445, 0]
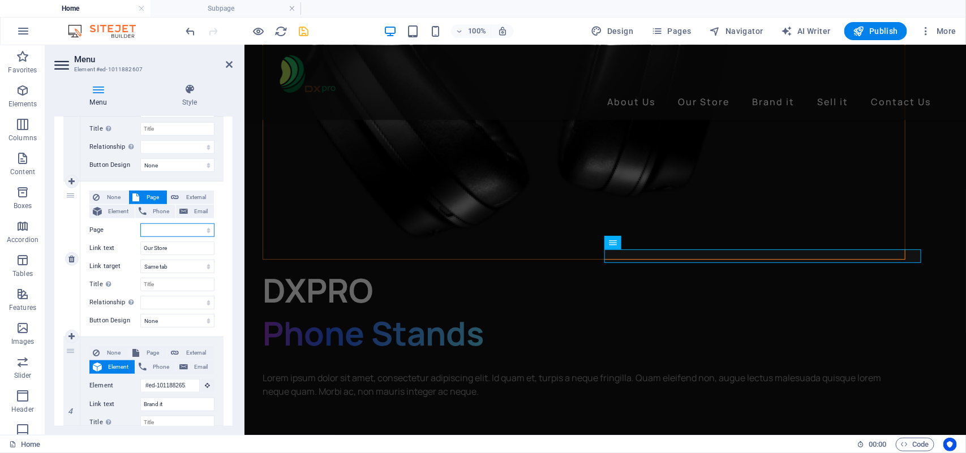
click at [162, 228] on select "Home About Us Our Store Brand It Sell it Contact Us Legal Notice Privacy" at bounding box center [177, 231] width 74 height 14
click at [140, 224] on select "Home About Us Our Store Brand It Sell it Contact Us Legal Notice Privacy" at bounding box center [177, 231] width 74 height 14
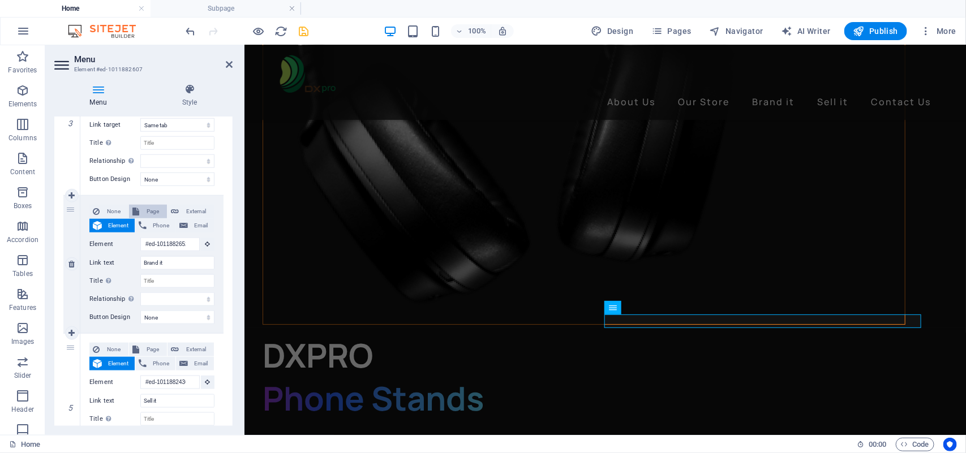
scroll to position [3388, 0]
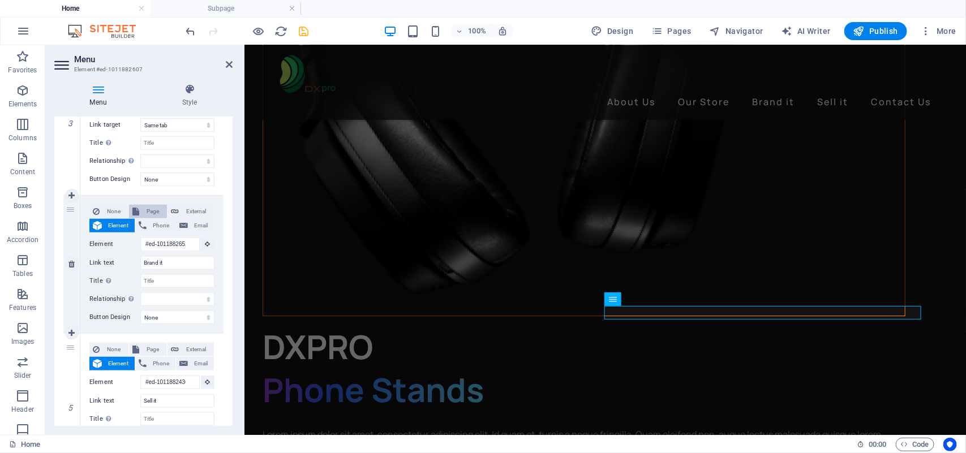
click at [149, 208] on span "Page" at bounding box center [153, 212] width 21 height 14
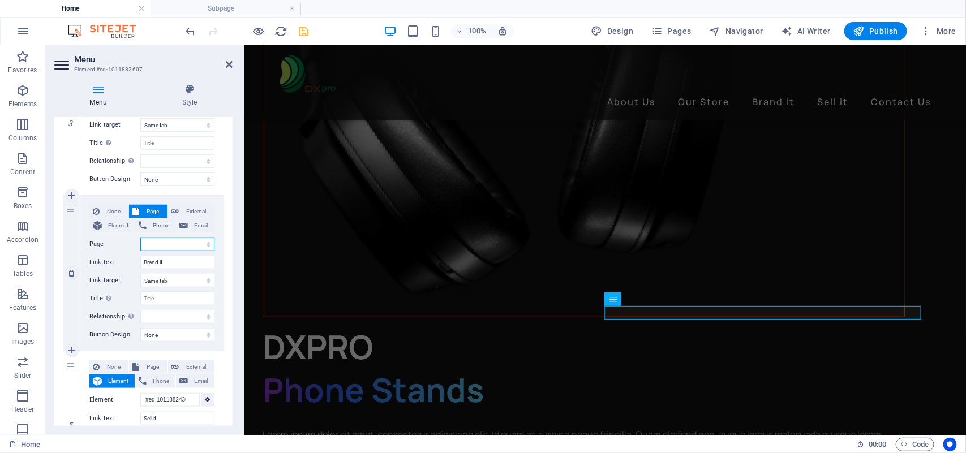
click at [168, 242] on select "Home About Us Our Store Brand It Sell it Contact Us Legal Notice Privacy" at bounding box center [177, 245] width 74 height 14
click at [225, 218] on div "1 None Page External Element Phone Email Page Home About Us Our Store Brand It …" at bounding box center [143, 178] width 178 height 916
click at [159, 245] on select "Home About Us Our Store Brand It Sell it Contact Us Legal Notice Privacy" at bounding box center [177, 245] width 74 height 14
click at [140, 238] on select "Home About Us Our Store Brand It Sell it Contact Us Legal Notice Privacy" at bounding box center [177, 245] width 74 height 14
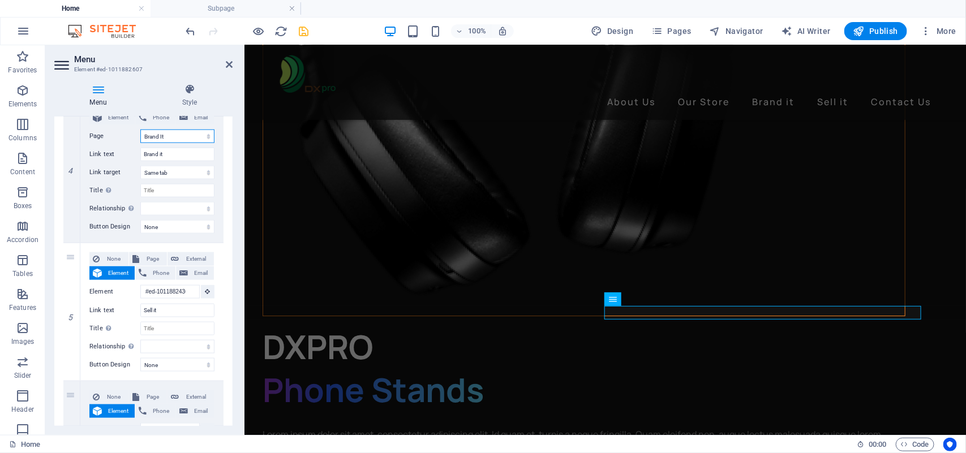
scroll to position [637, 0]
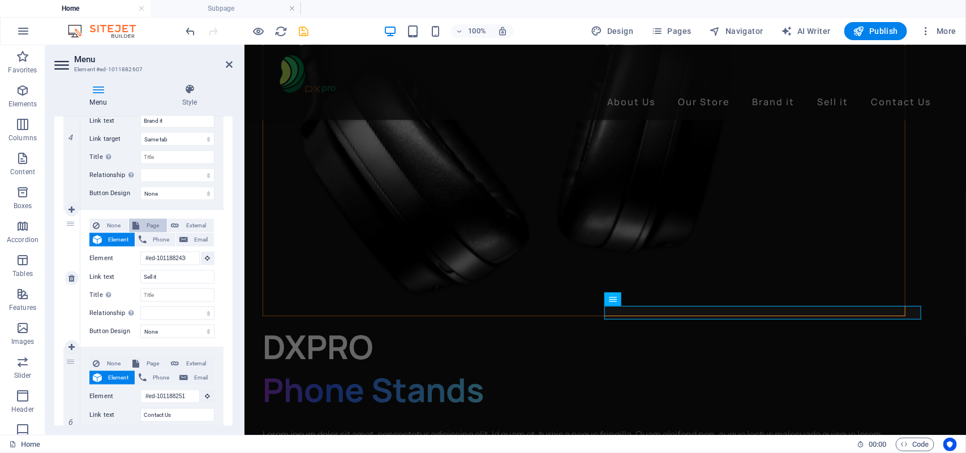
click at [157, 222] on span "Page" at bounding box center [153, 226] width 21 height 14
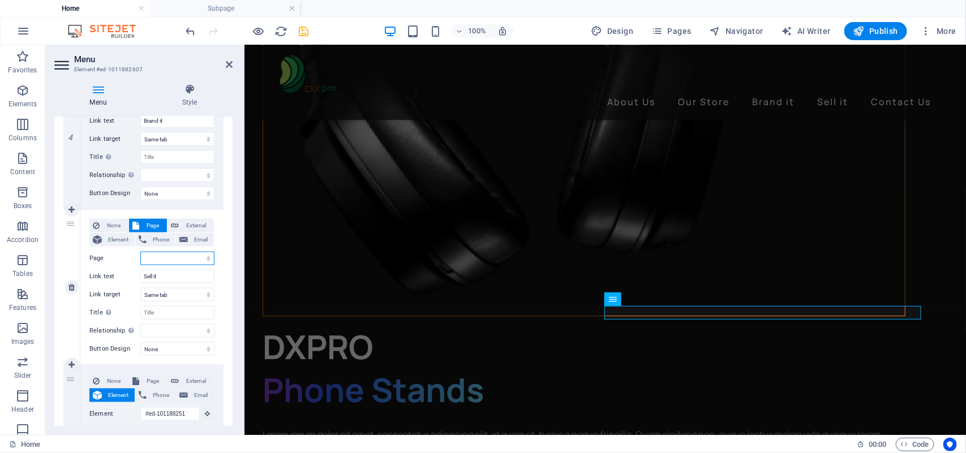
click at [162, 259] on select "Home About Us Our Store Brand It Sell it Contact Us Legal Notice Privacy" at bounding box center [177, 259] width 74 height 14
click at [140, 252] on select "Home About Us Our Store Brand It Sell it Contact Us Legal Notice Privacy" at bounding box center [177, 259] width 74 height 14
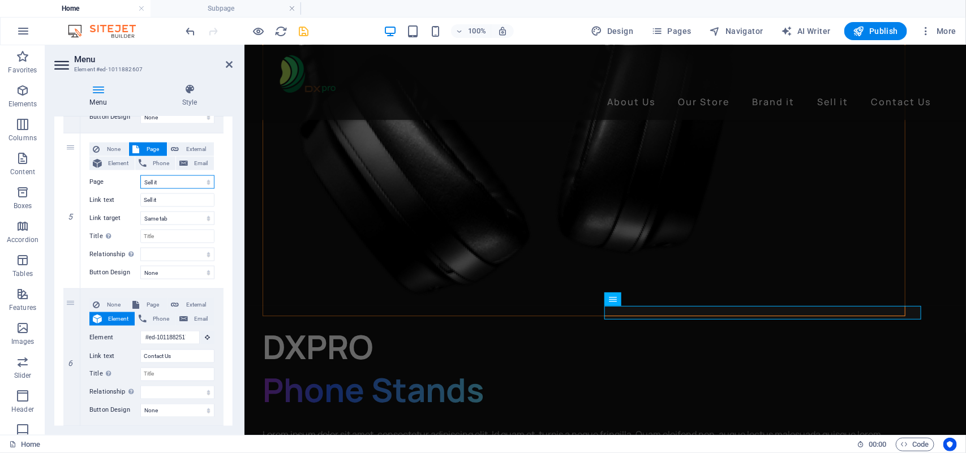
scroll to position [745, 0]
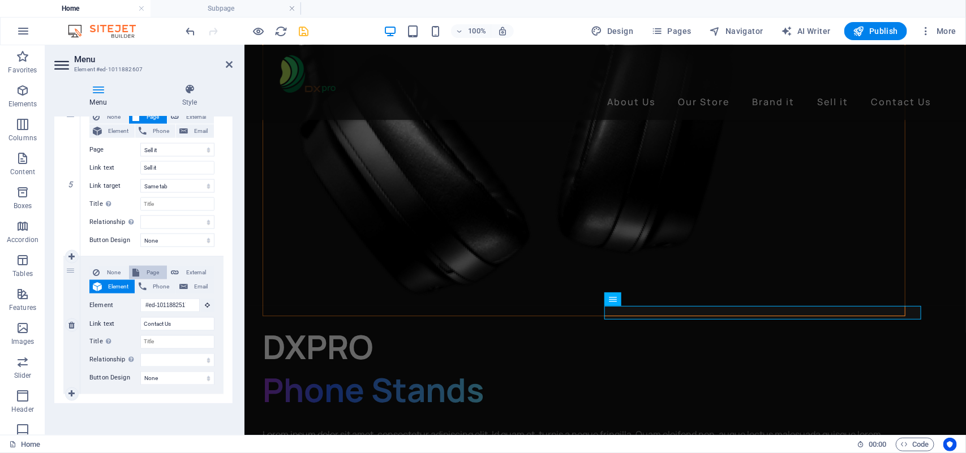
click at [147, 273] on span "Page" at bounding box center [153, 273] width 21 height 14
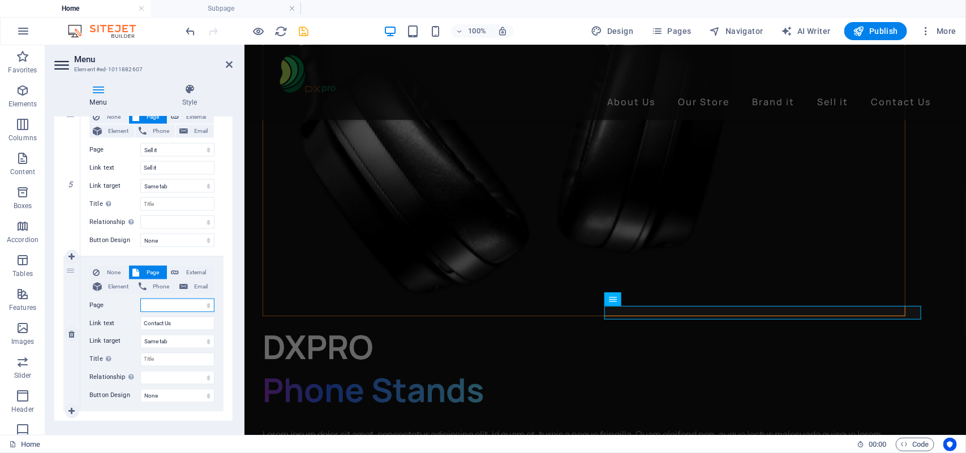
click at [160, 308] on select "Home About Us Our Store Brand It Sell it Contact Us Legal Notice Privacy" at bounding box center [177, 306] width 74 height 14
click at [140, 299] on select "Home About Us Our Store Brand It Sell it Contact Us Legal Notice Privacy" at bounding box center [177, 306] width 74 height 14
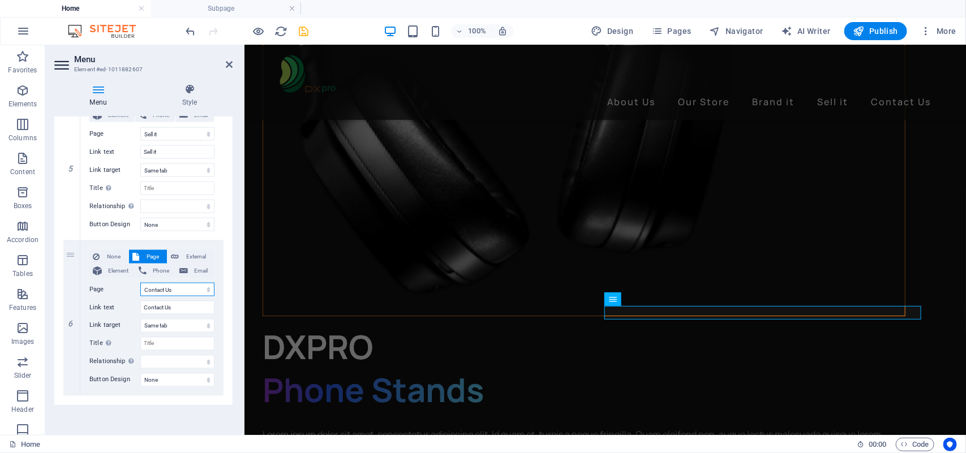
scroll to position [762, 0]
click at [304, 32] on icon "save" at bounding box center [304, 31] width 13 height 13
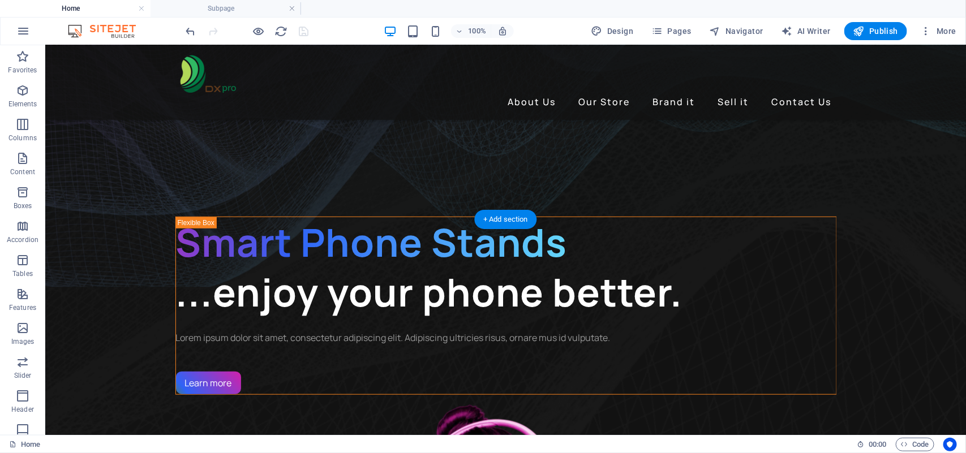
scroll to position [0, 0]
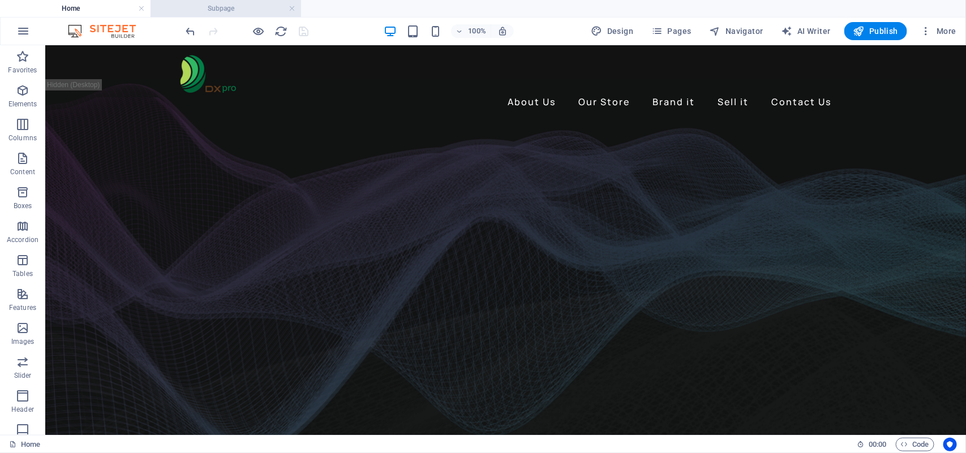
click at [238, 9] on h4 "Subpage" at bounding box center [226, 8] width 151 height 12
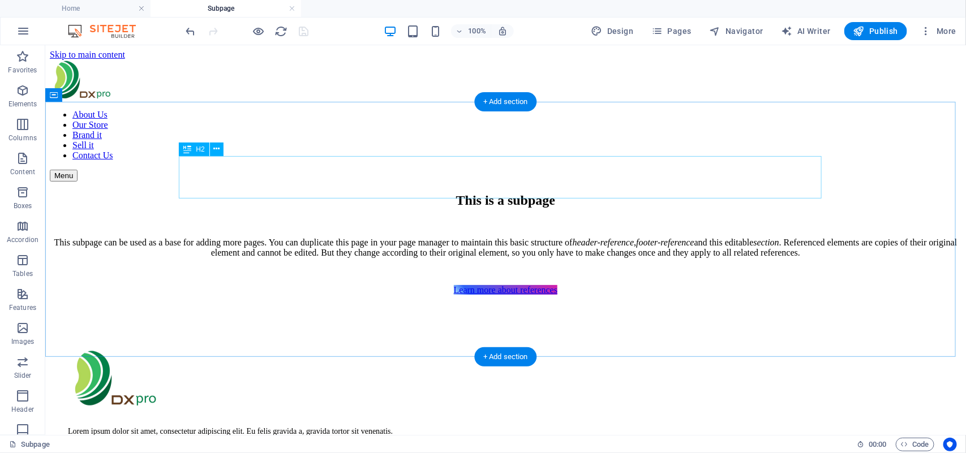
click at [515, 192] on div "This is a subpage" at bounding box center [505, 199] width 912 height 15
drag, startPoint x: 513, startPoint y: 178, endPoint x: 313, endPoint y: 178, distance: 199.8
click at [512, 192] on div "This is a subpage" at bounding box center [505, 199] width 912 height 15
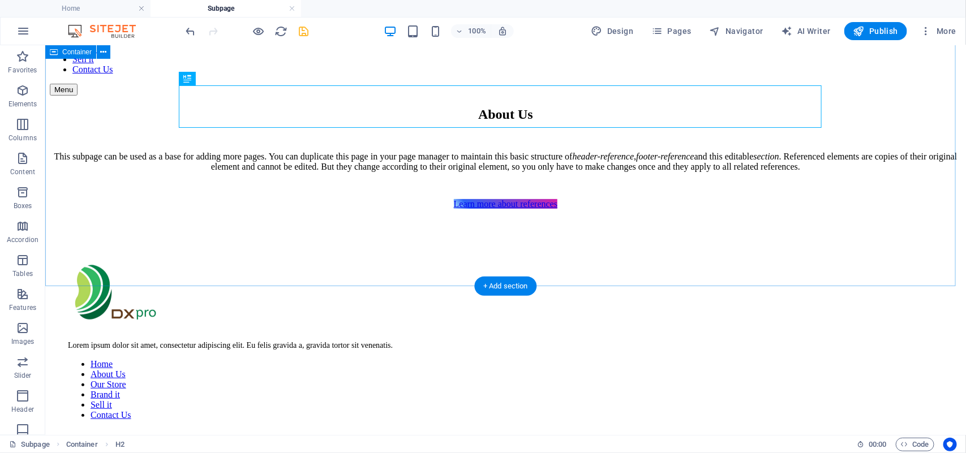
scroll to position [71, 0]
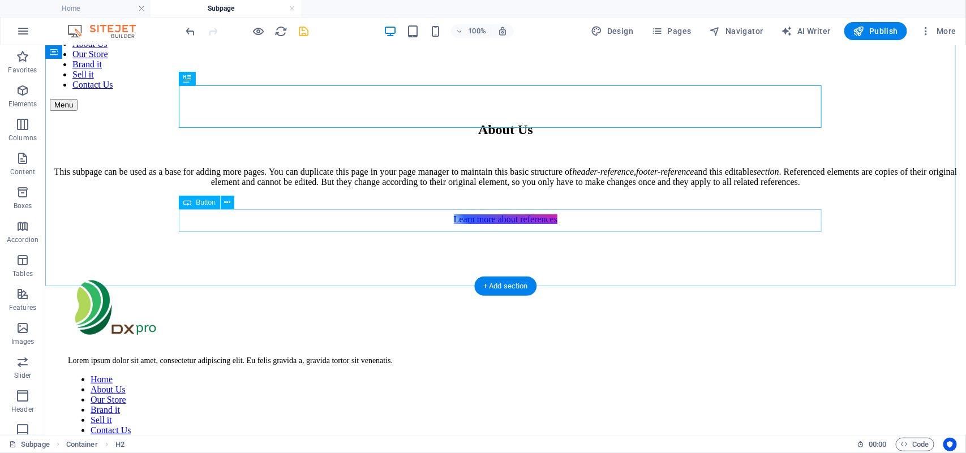
click at [500, 222] on div "Learn more about references" at bounding box center [505, 219] width 912 height 10
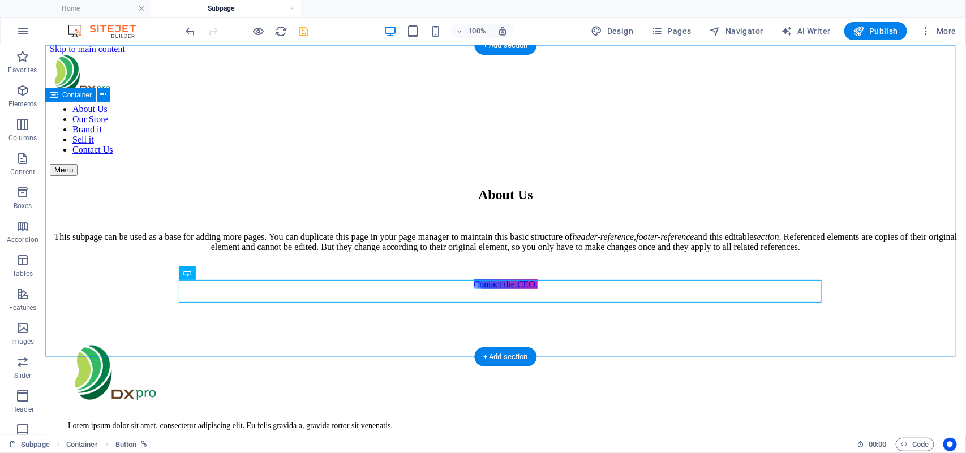
scroll to position [0, 0]
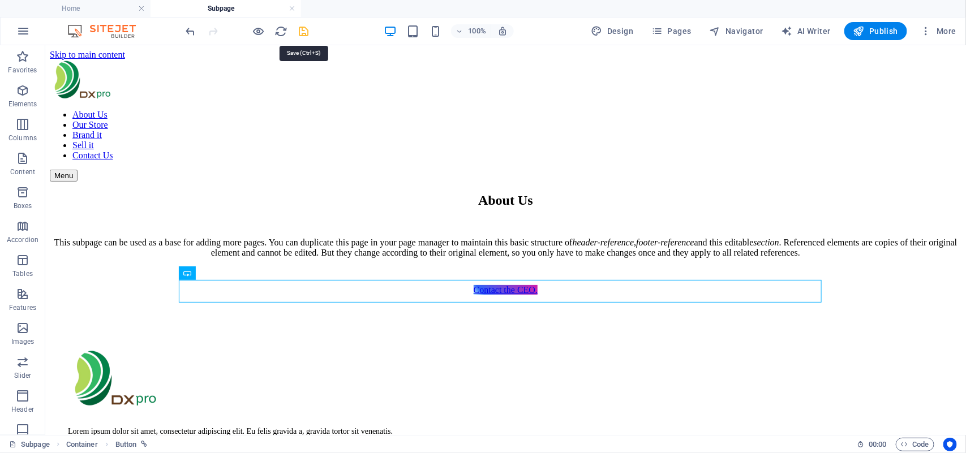
click at [302, 32] on icon "save" at bounding box center [304, 31] width 13 height 13
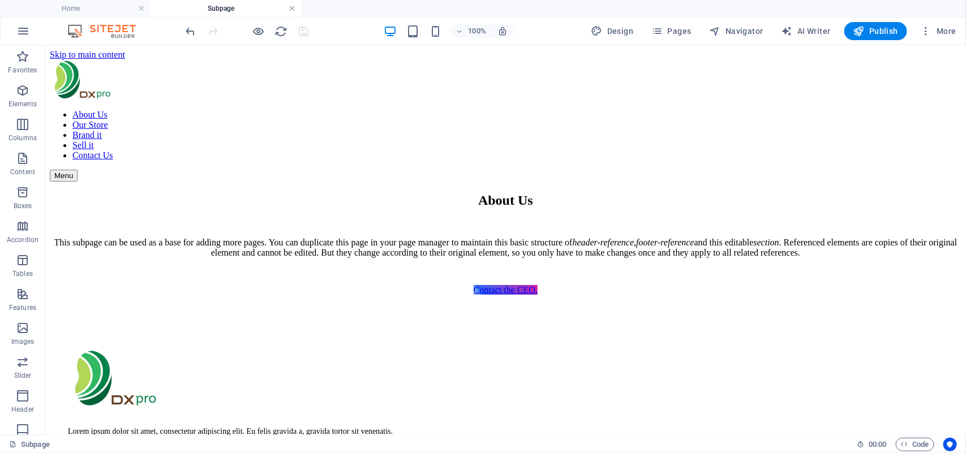
click at [293, 9] on link at bounding box center [292, 8] width 7 height 11
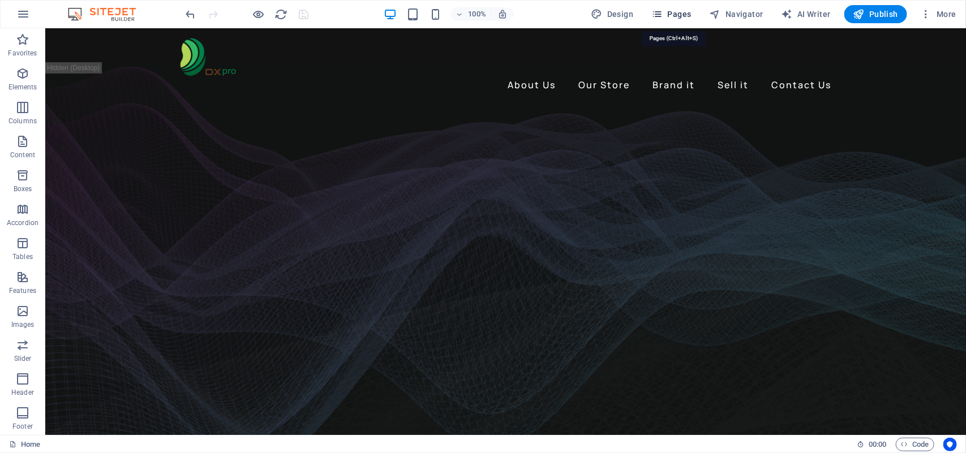
click at [681, 10] on span "Pages" at bounding box center [672, 13] width 40 height 11
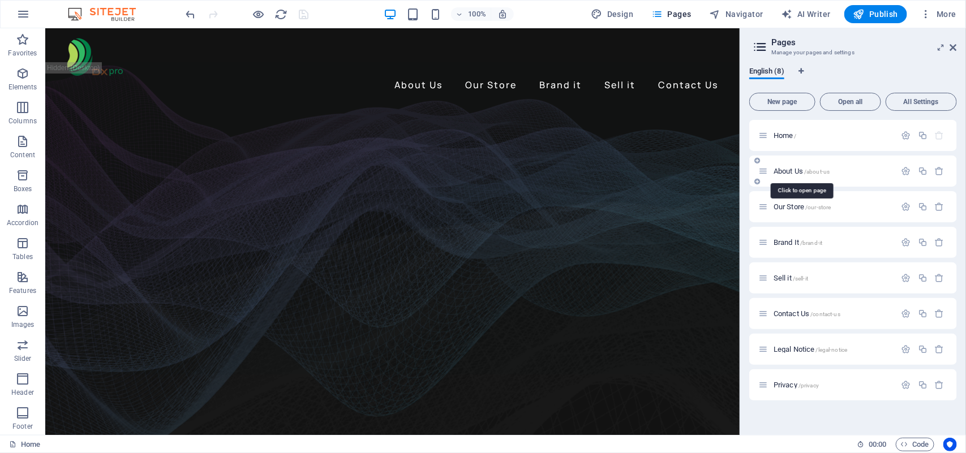
click at [788, 169] on span "About Us /about-us" at bounding box center [802, 171] width 56 height 8
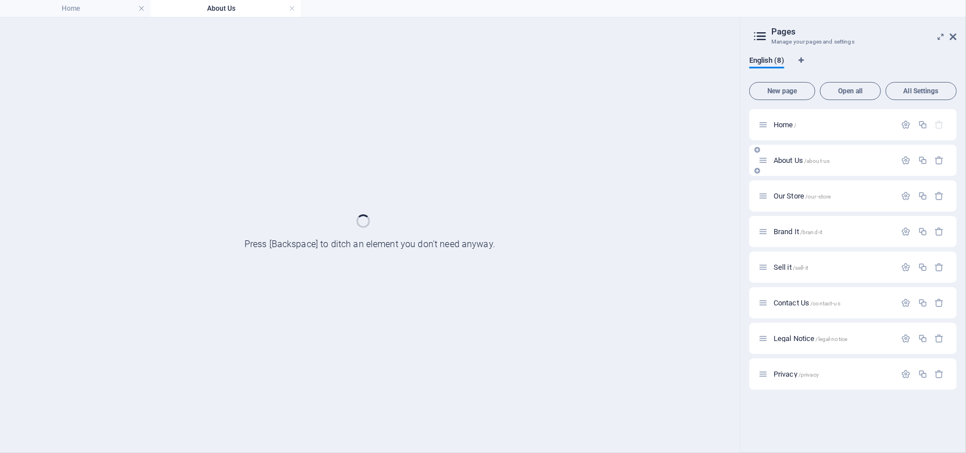
click at [788, 169] on div "About Us /about-us" at bounding box center [853, 160] width 208 height 31
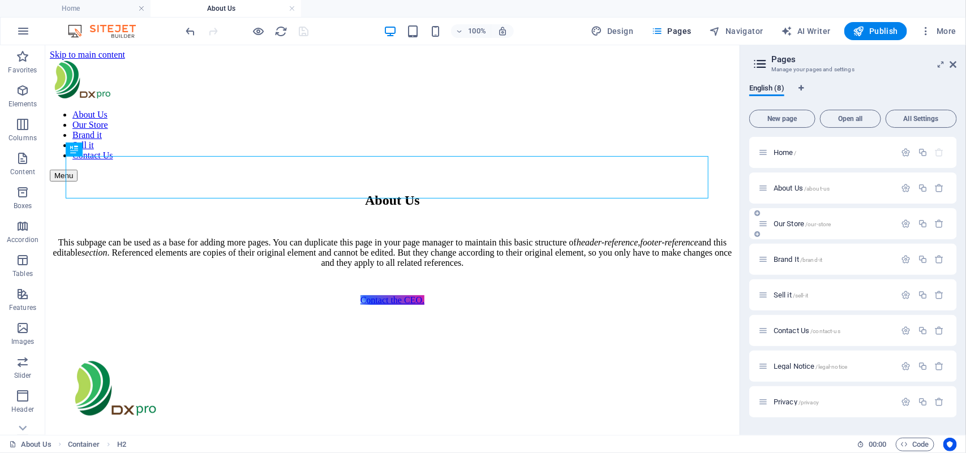
click at [797, 221] on span "Our Store /our-store" at bounding box center [803, 224] width 58 height 8
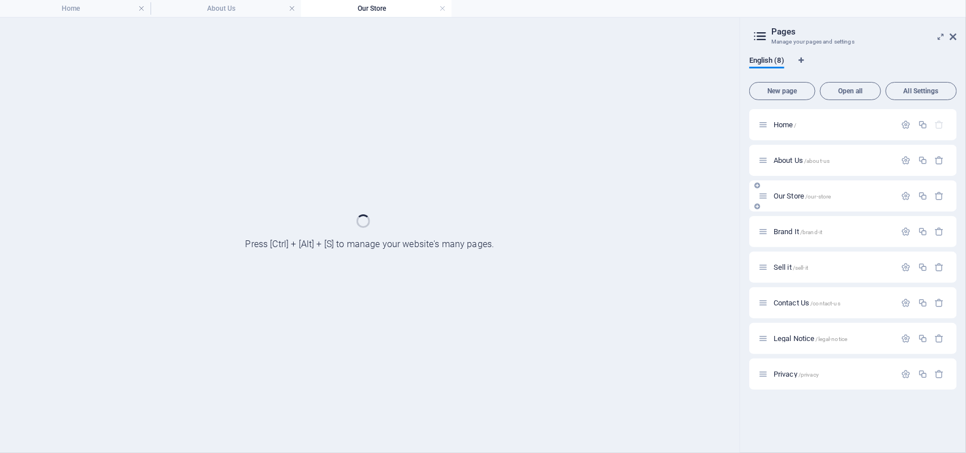
click at [797, 221] on div "Brand It /brand-it" at bounding box center [853, 231] width 208 height 31
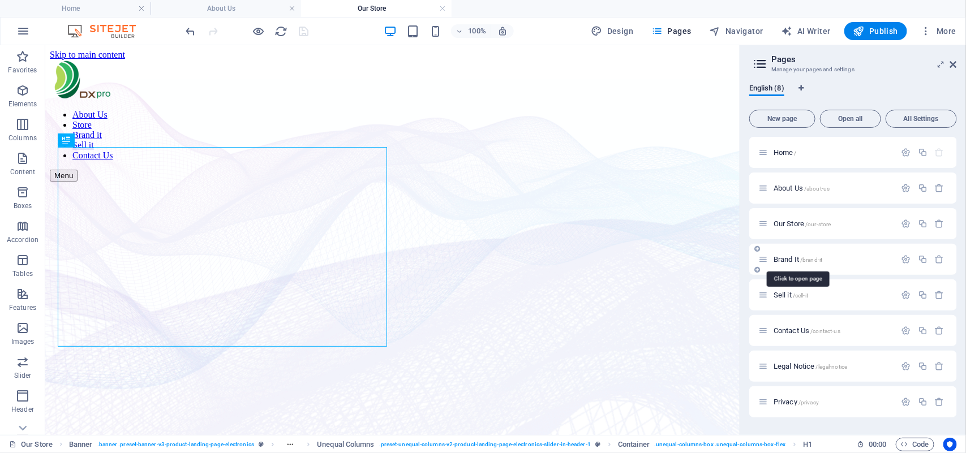
click at [785, 256] on span "Brand It /brand-it" at bounding box center [798, 259] width 49 height 8
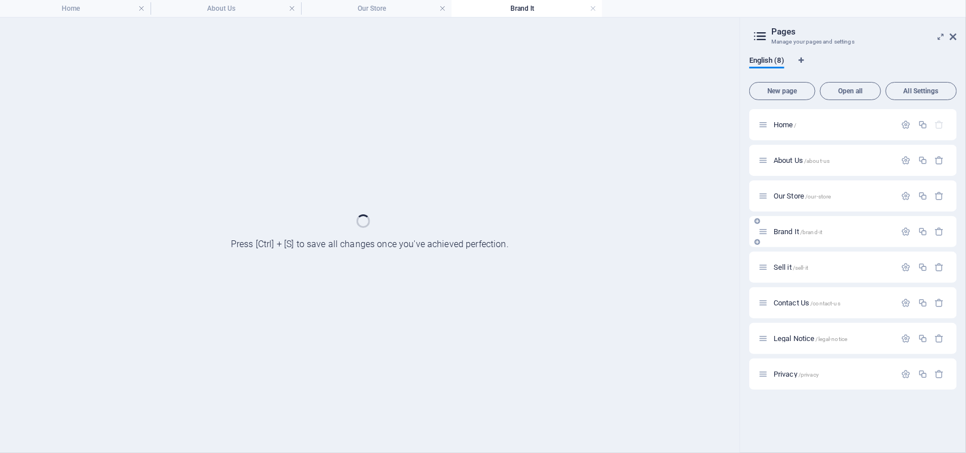
click at [785, 256] on div "Sell it /sell-it" at bounding box center [853, 267] width 208 height 31
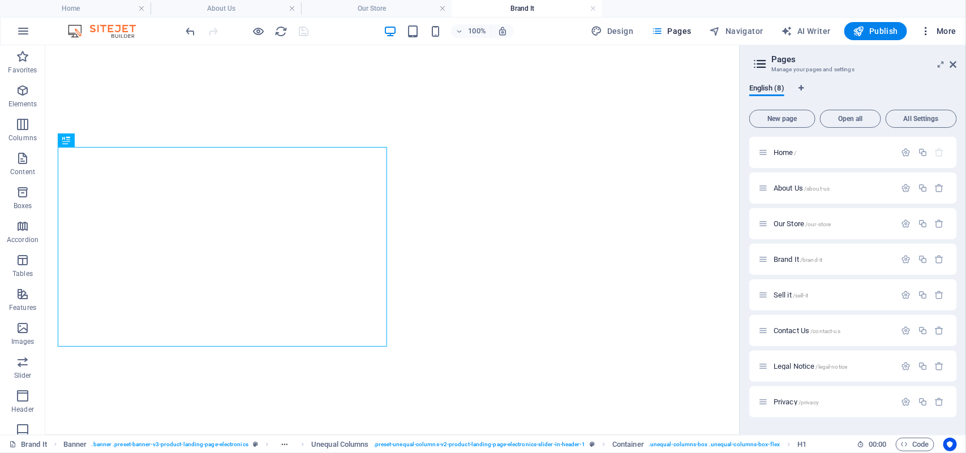
click at [954, 35] on span "More" at bounding box center [939, 30] width 36 height 11
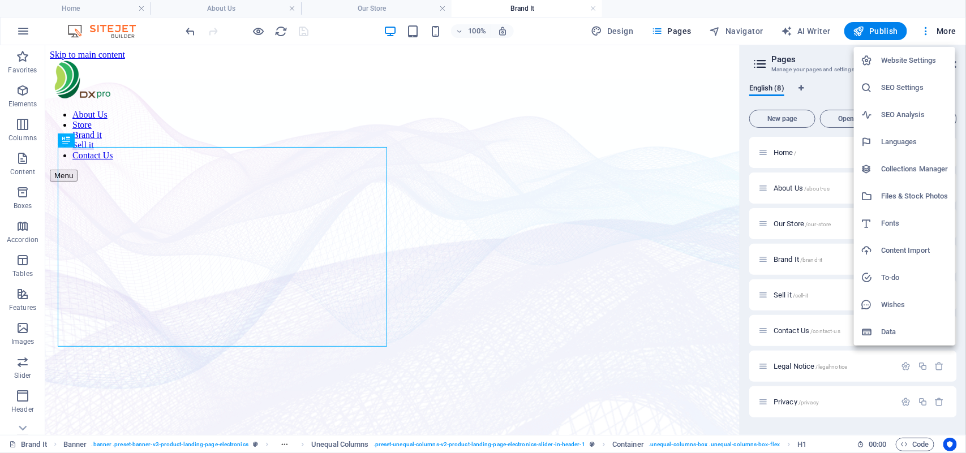
click at [678, 100] on div at bounding box center [483, 226] width 966 height 453
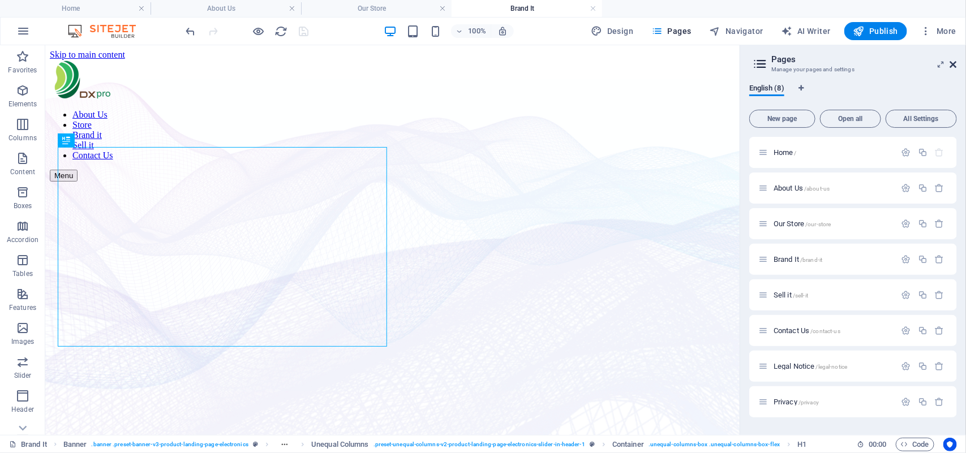
click at [954, 62] on icon at bounding box center [953, 64] width 7 height 9
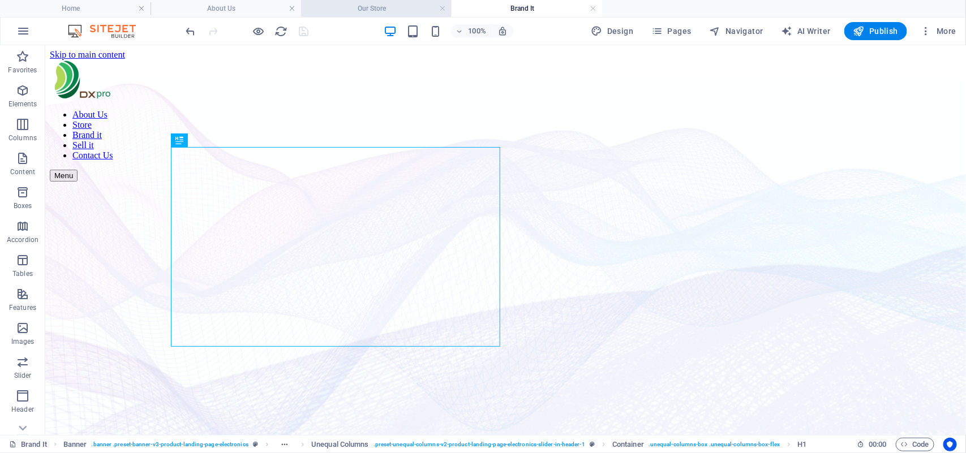
click at [358, 5] on h4 "Our Store" at bounding box center [376, 8] width 151 height 12
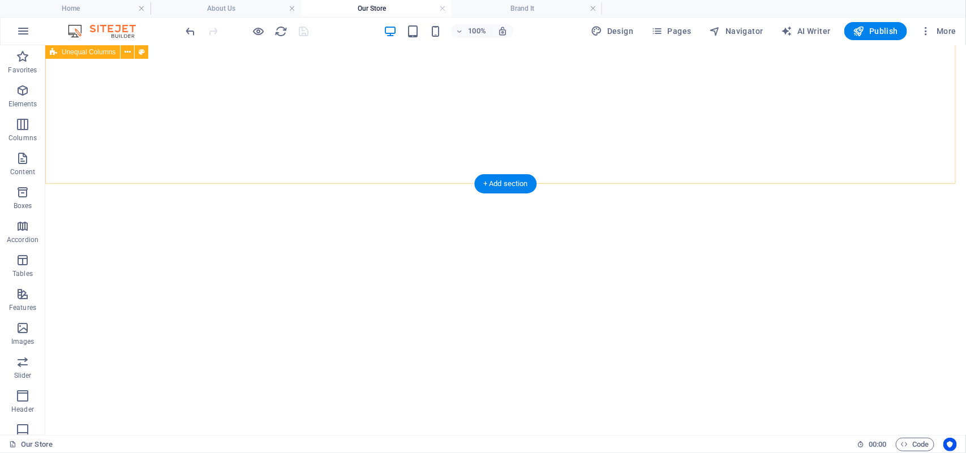
scroll to position [1344, 0]
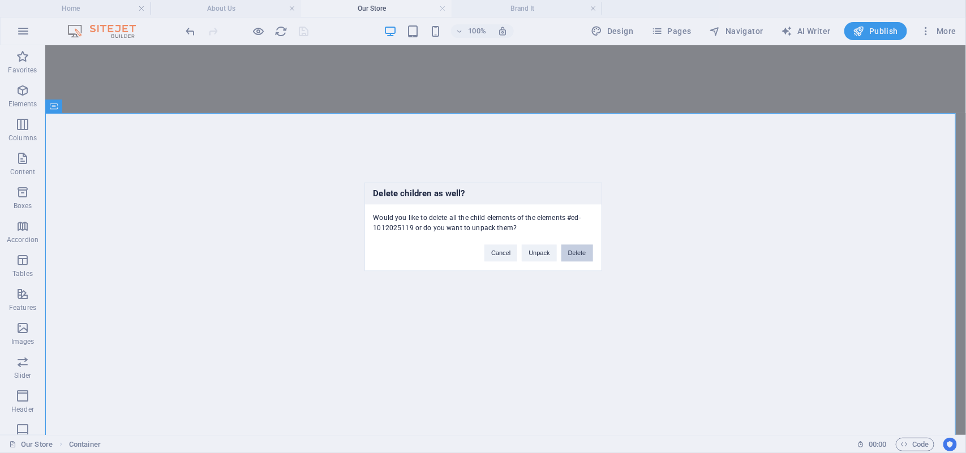
drag, startPoint x: 539, startPoint y: 207, endPoint x: 585, endPoint y: 252, distance: 64.0
click at [585, 252] on button "Delete" at bounding box center [578, 253] width 32 height 17
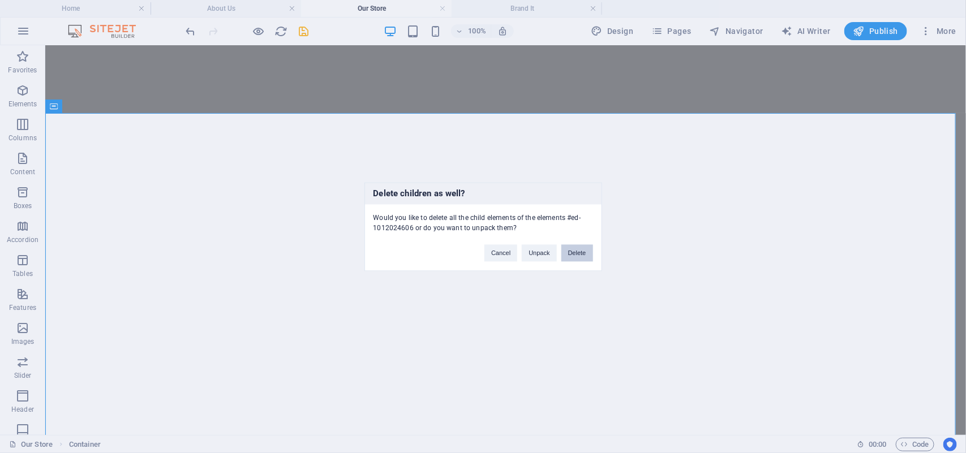
click at [576, 253] on button "Delete" at bounding box center [578, 253] width 32 height 17
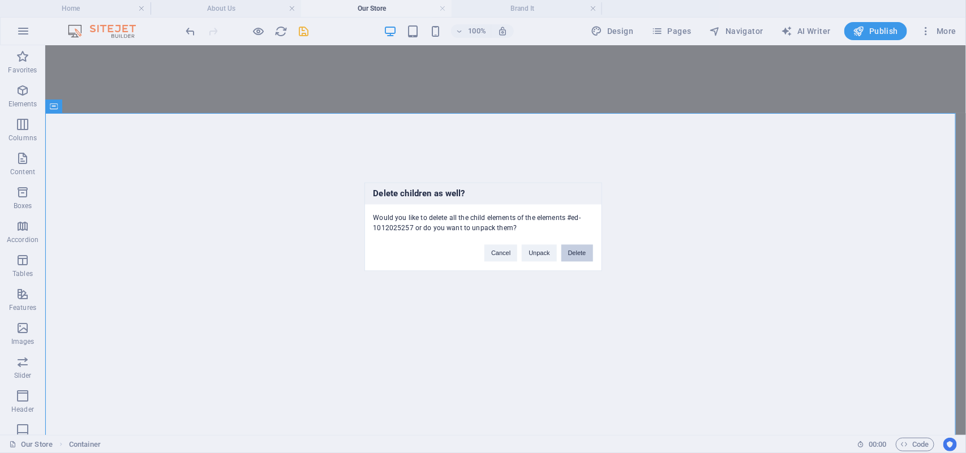
click at [573, 249] on button "Delete" at bounding box center [578, 253] width 32 height 17
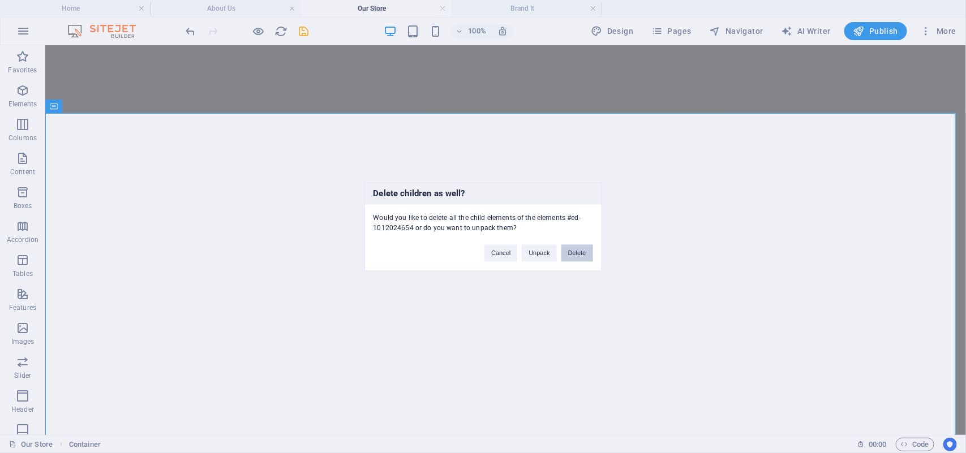
click at [580, 252] on button "Delete" at bounding box center [578, 253] width 32 height 17
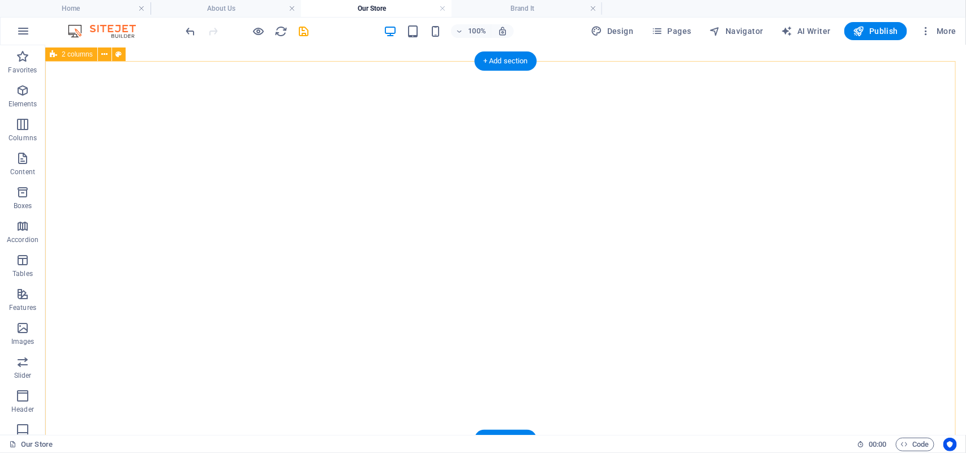
scroll to position [1415, 0]
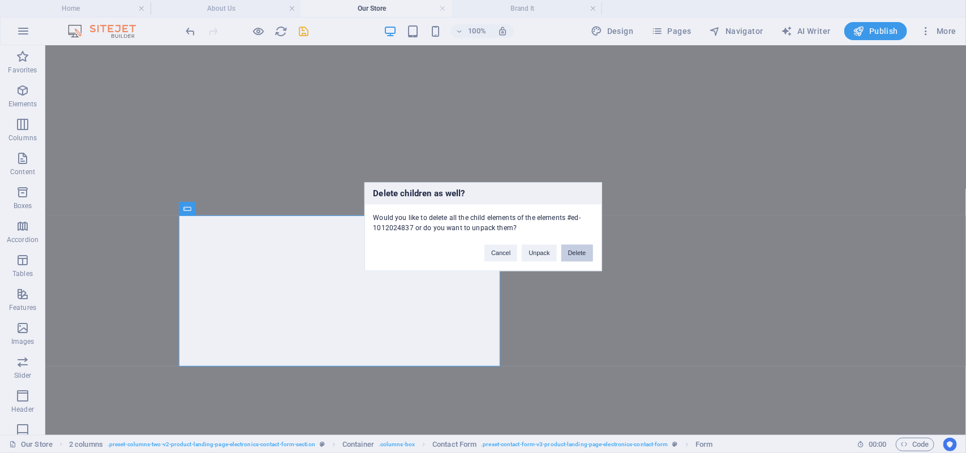
click at [588, 252] on button "Delete" at bounding box center [578, 253] width 32 height 17
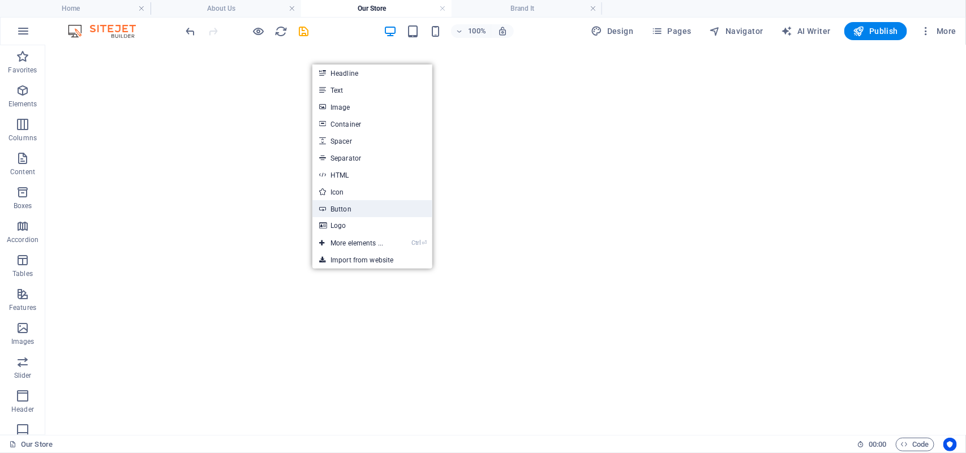
drag, startPoint x: 359, startPoint y: 210, endPoint x: 115, endPoint y: 163, distance: 249.0
click at [359, 210] on link "Button" at bounding box center [372, 208] width 120 height 17
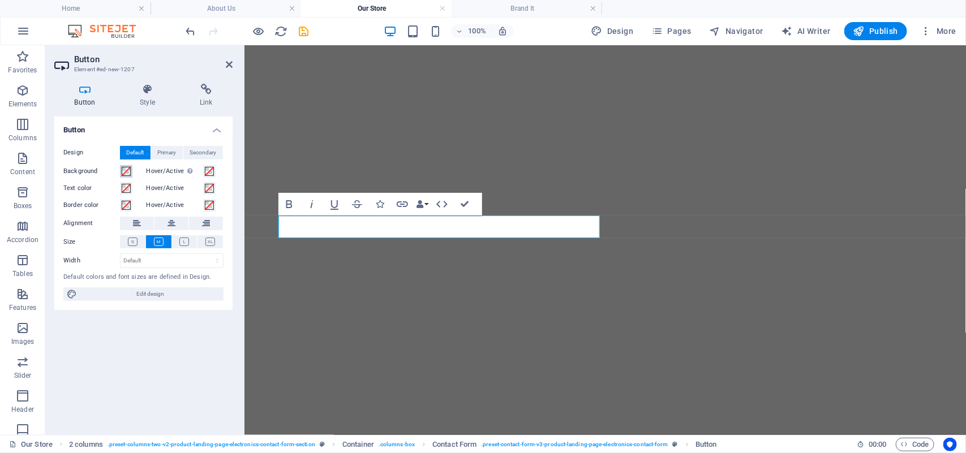
click at [127, 170] on span at bounding box center [126, 171] width 9 height 9
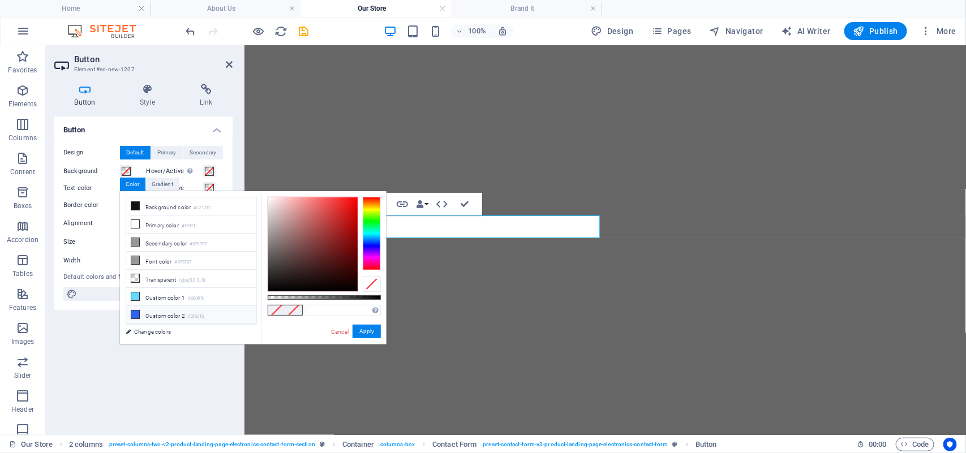
click at [134, 312] on span at bounding box center [135, 314] width 9 height 9
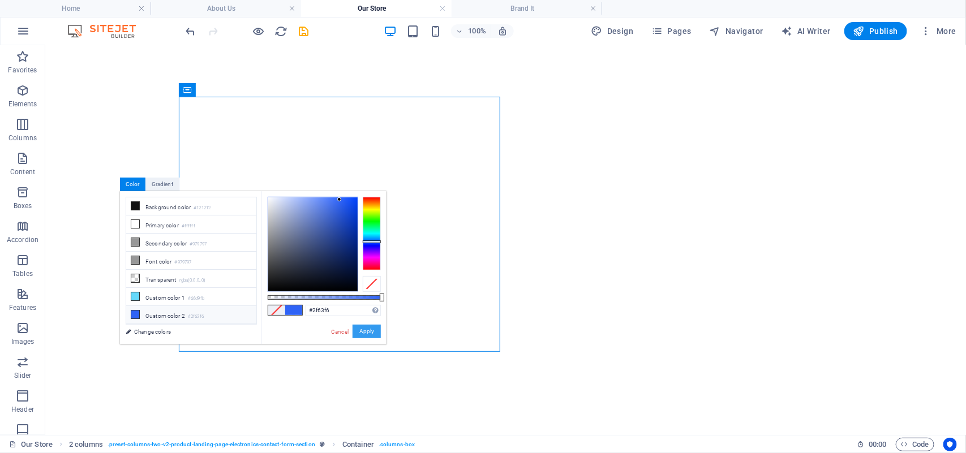
click at [375, 329] on button "Apply" at bounding box center [367, 332] width 28 height 14
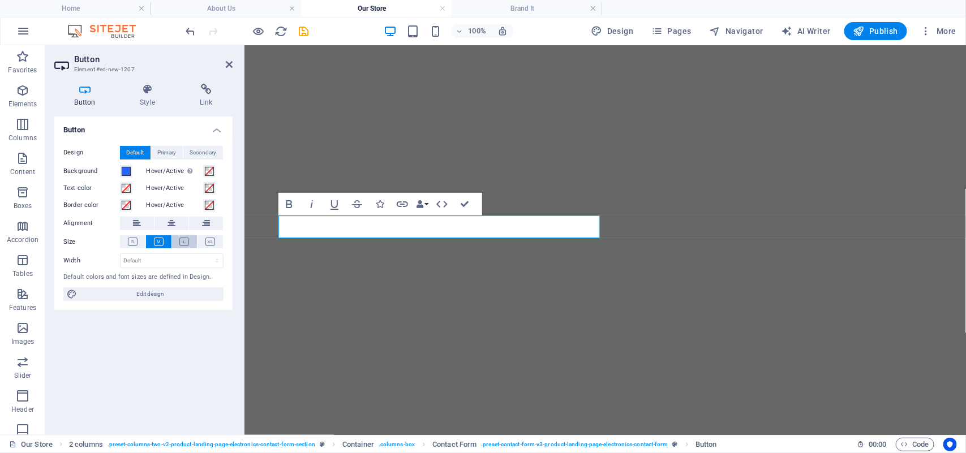
click at [182, 239] on icon at bounding box center [184, 242] width 10 height 8
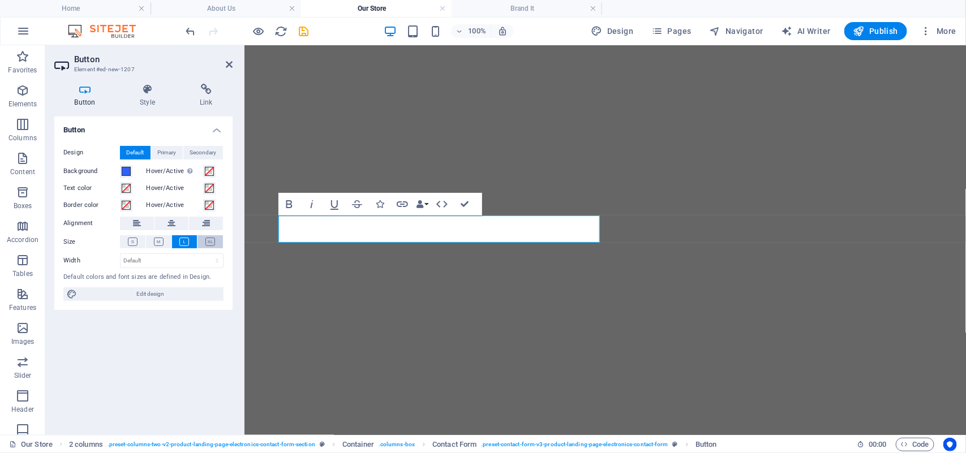
click at [207, 243] on icon at bounding box center [210, 242] width 10 height 8
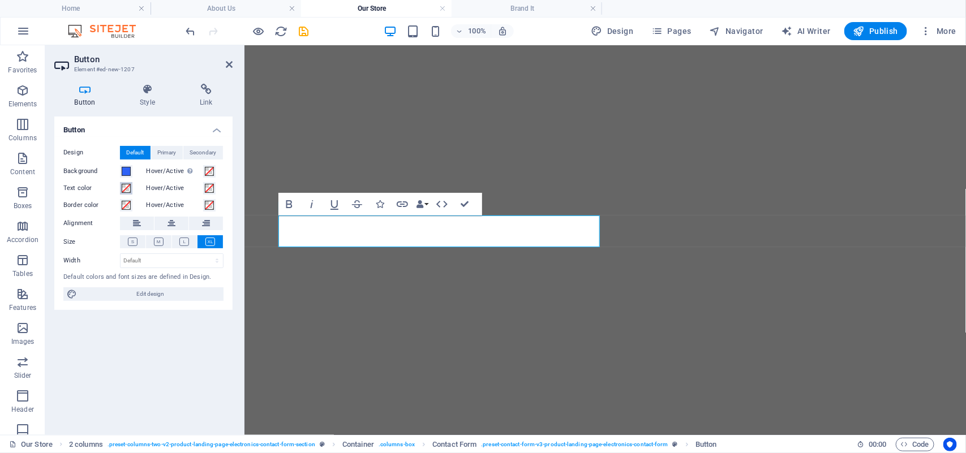
click at [128, 187] on span at bounding box center [126, 188] width 9 height 9
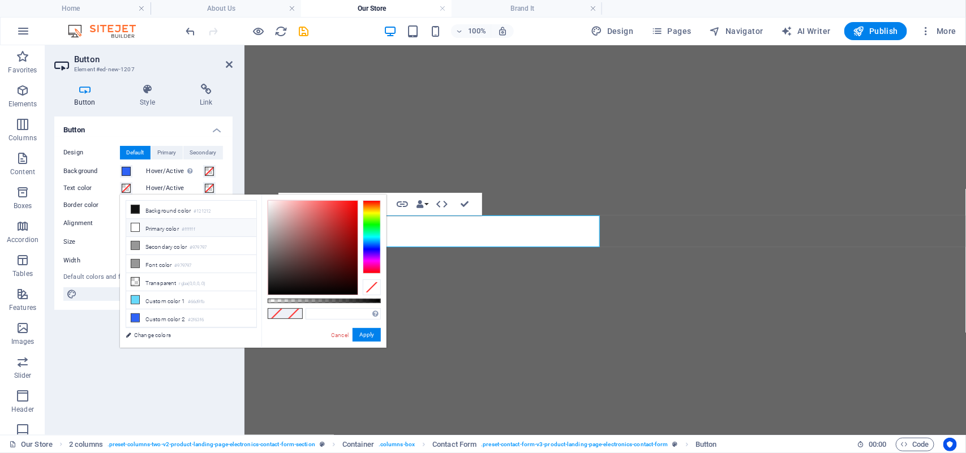
click at [140, 227] on span at bounding box center [135, 227] width 9 height 9
click at [372, 334] on button "Apply" at bounding box center [367, 335] width 28 height 14
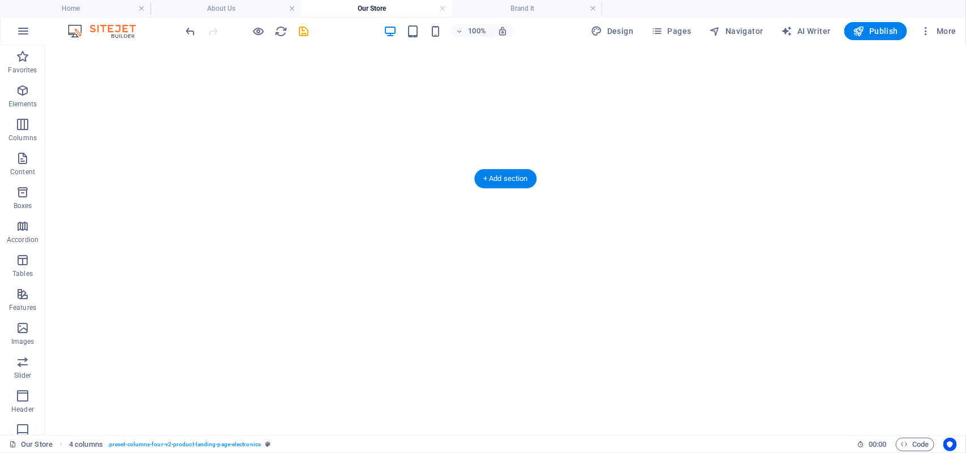
scroll to position [1626, 0]
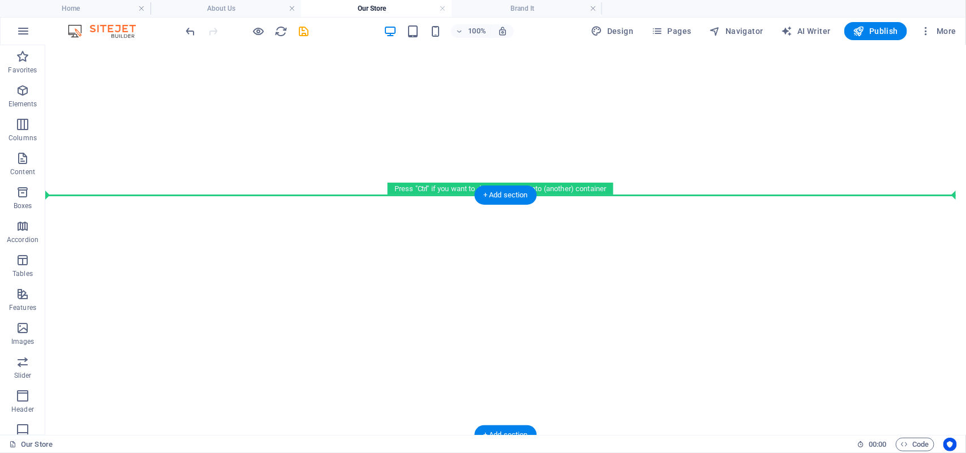
drag, startPoint x: 119, startPoint y: 224, endPoint x: 110, endPoint y: 287, distance: 63.6
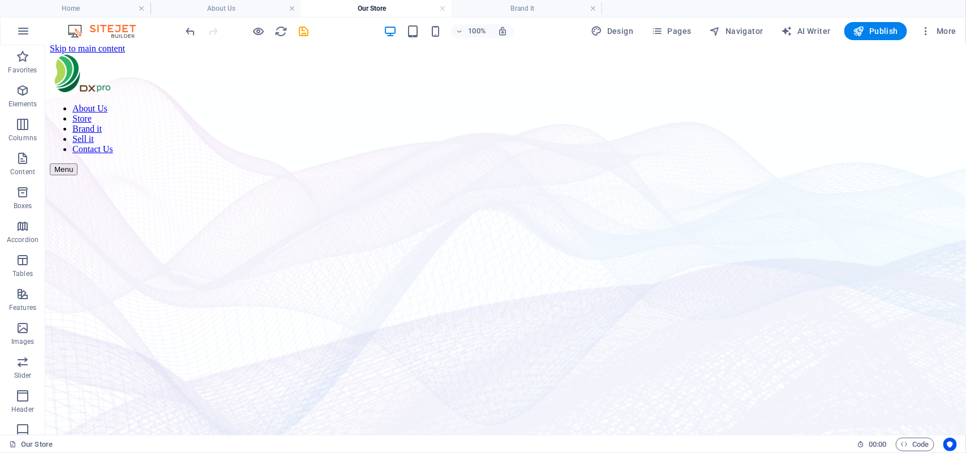
scroll to position [0, 0]
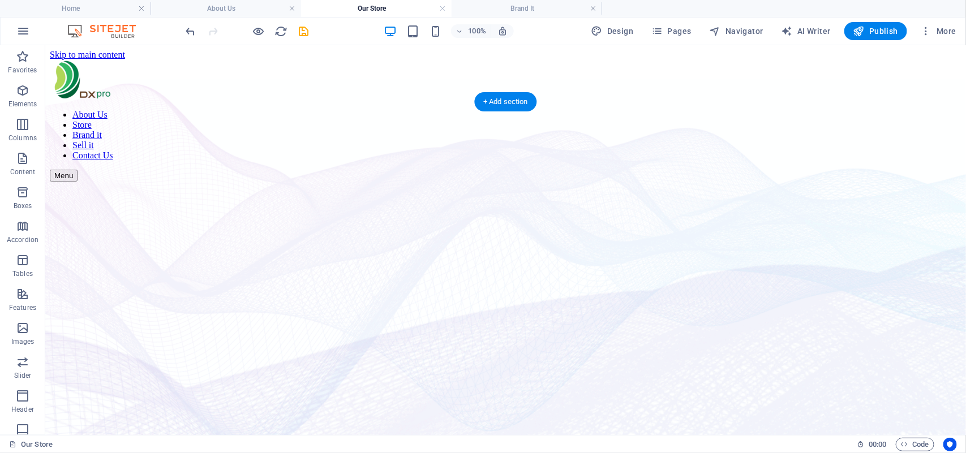
click at [122, 158] on figure at bounding box center [505, 158] width 912 height 0
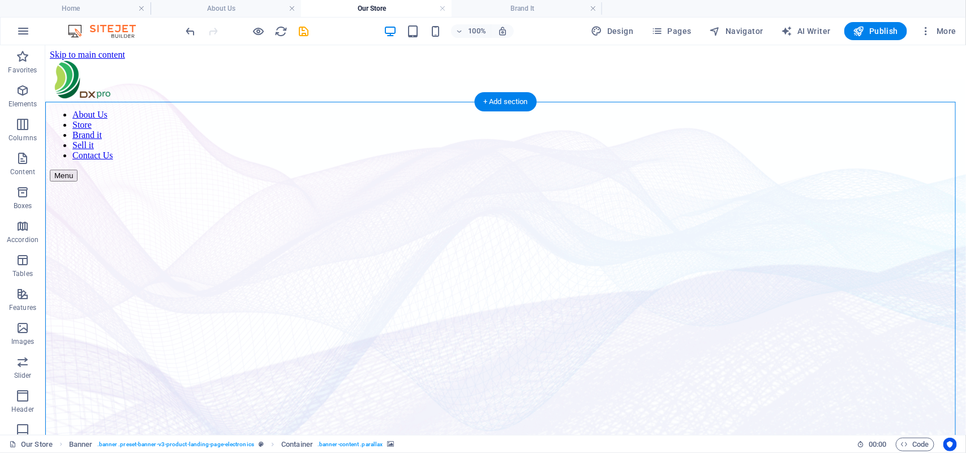
click at [80, 158] on figure at bounding box center [505, 158] width 912 height 0
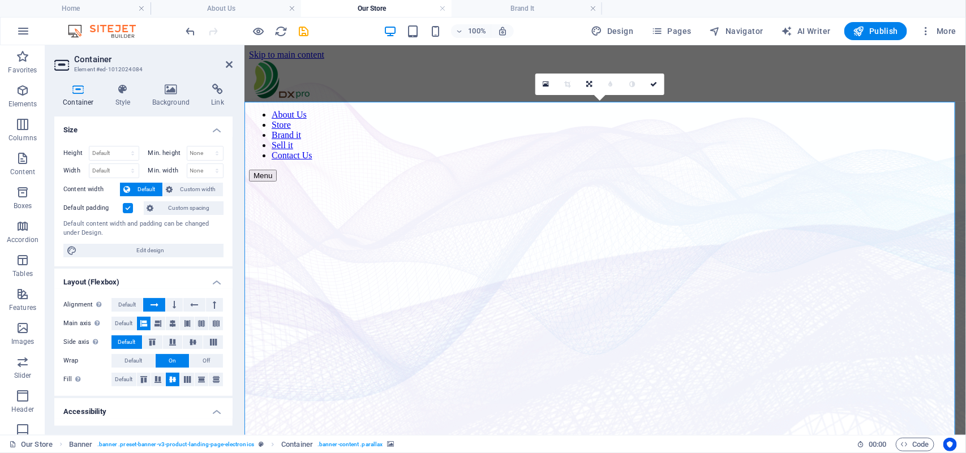
click at [229, 58] on h2 "Container" at bounding box center [153, 59] width 158 height 10
click at [229, 60] on icon at bounding box center [229, 64] width 7 height 9
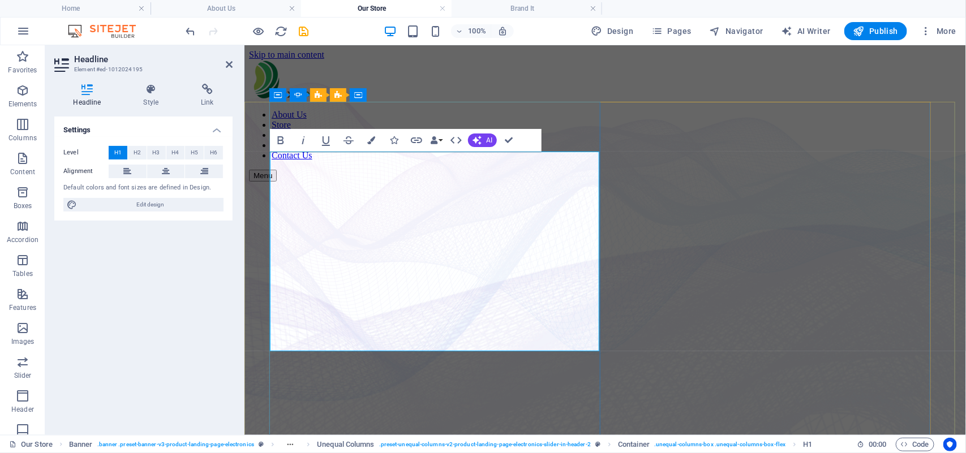
drag, startPoint x: 466, startPoint y: 326, endPoint x: 297, endPoint y: 325, distance: 169.8
drag, startPoint x: 408, startPoint y: 286, endPoint x: 304, endPoint y: 185, distance: 145.7
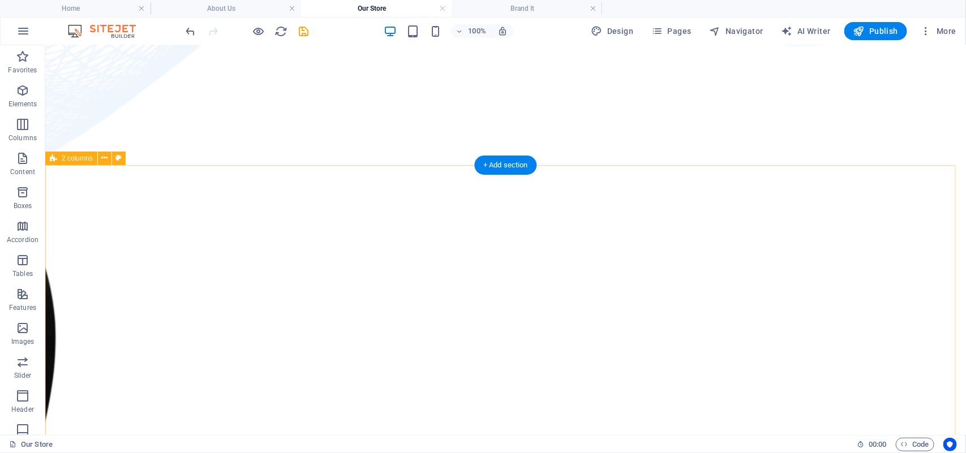
scroll to position [1132, 0]
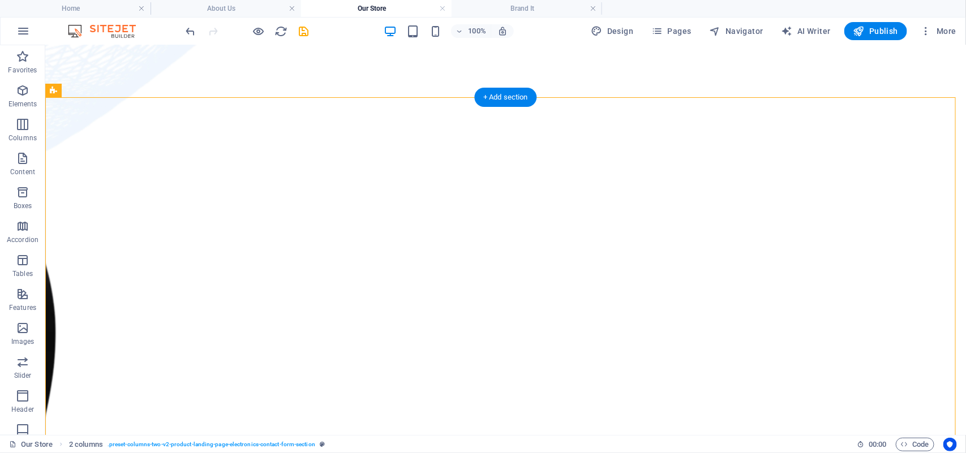
drag, startPoint x: 233, startPoint y: 190, endPoint x: 802, endPoint y: 153, distance: 570.6
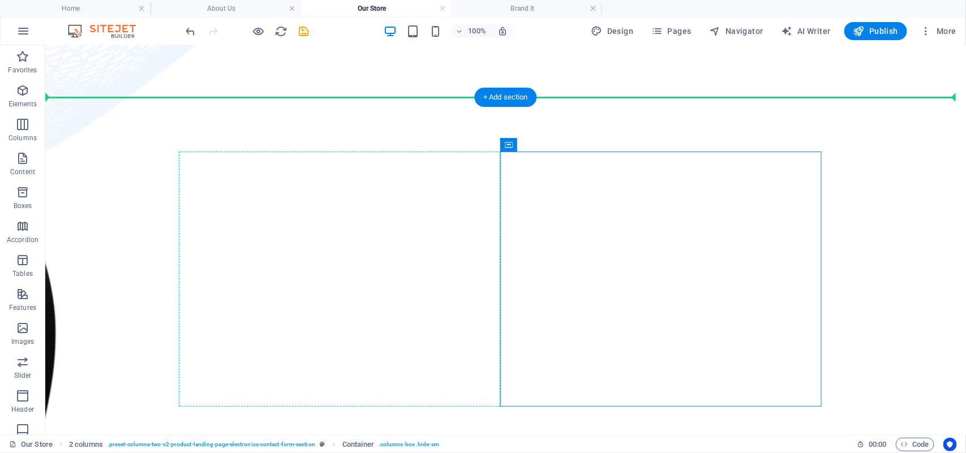
drag, startPoint x: 560, startPoint y: 190, endPoint x: 179, endPoint y: 201, distance: 380.6
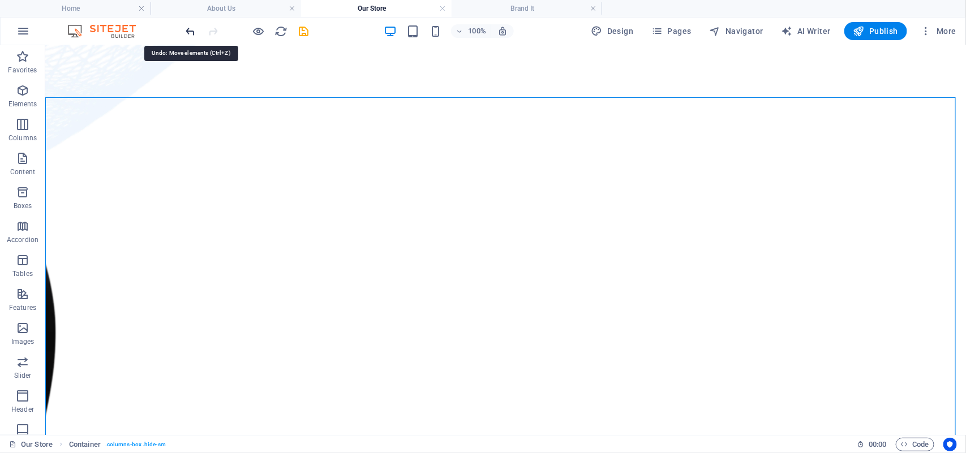
click at [190, 30] on icon "undo" at bounding box center [191, 31] width 13 height 13
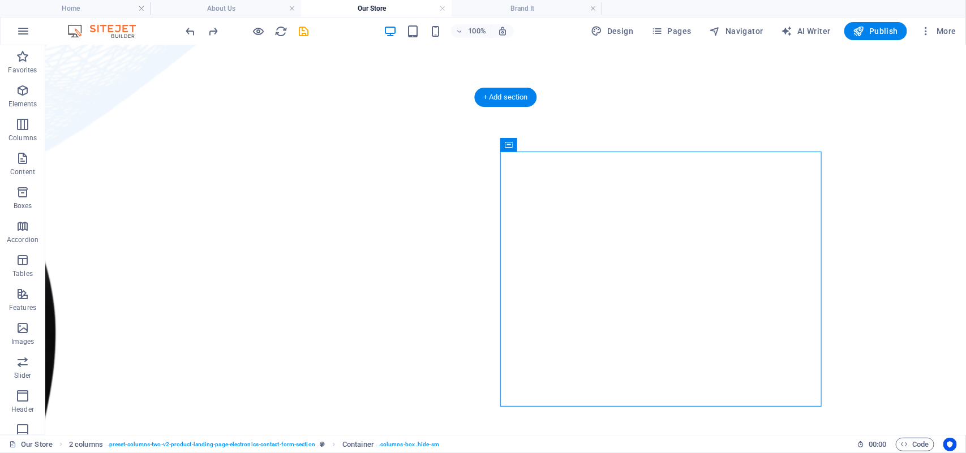
drag, startPoint x: 555, startPoint y: 190, endPoint x: 521, endPoint y: 158, distance: 46.5
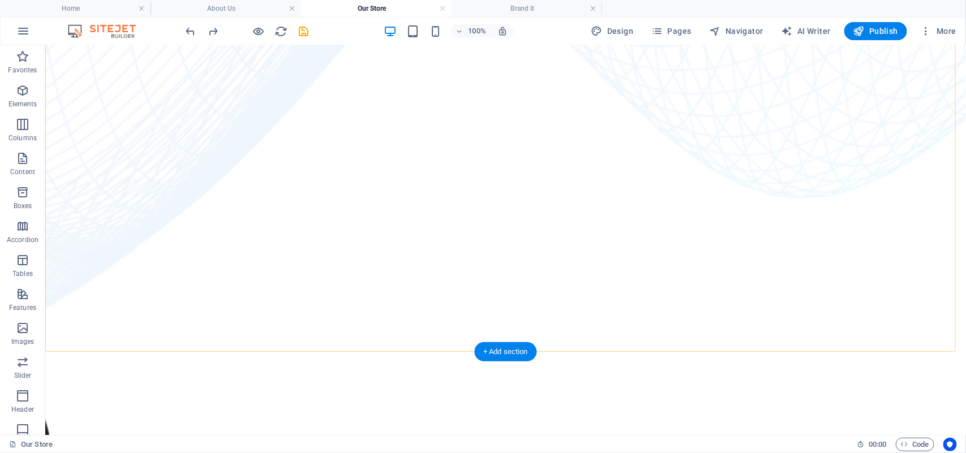
scroll to position [991, 0]
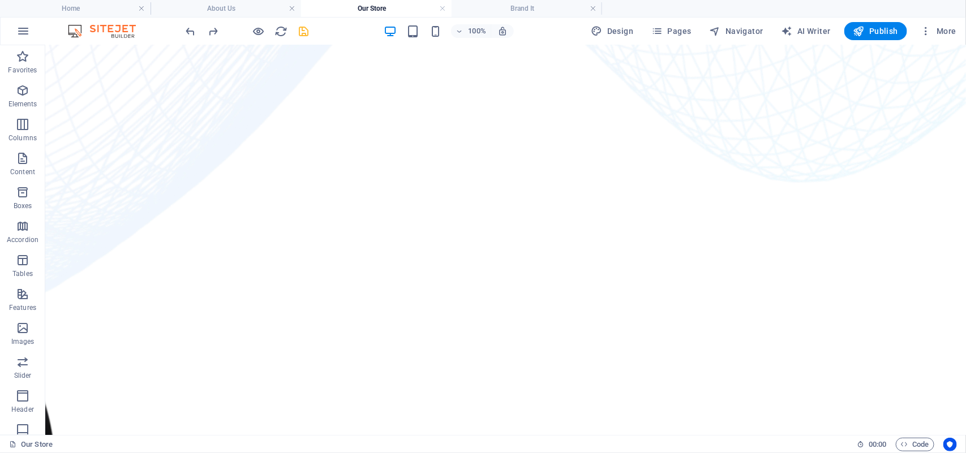
click at [301, 32] on icon "save" at bounding box center [304, 31] width 13 height 13
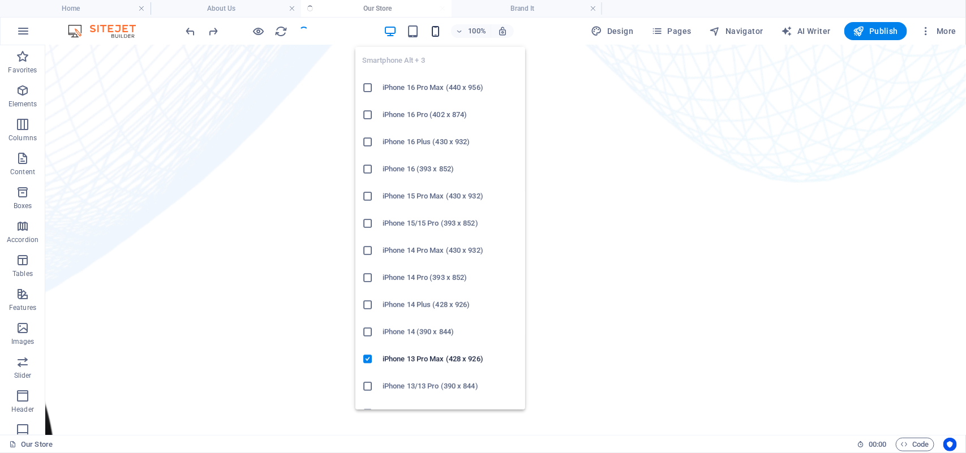
click at [436, 33] on icon "button" at bounding box center [435, 31] width 13 height 13
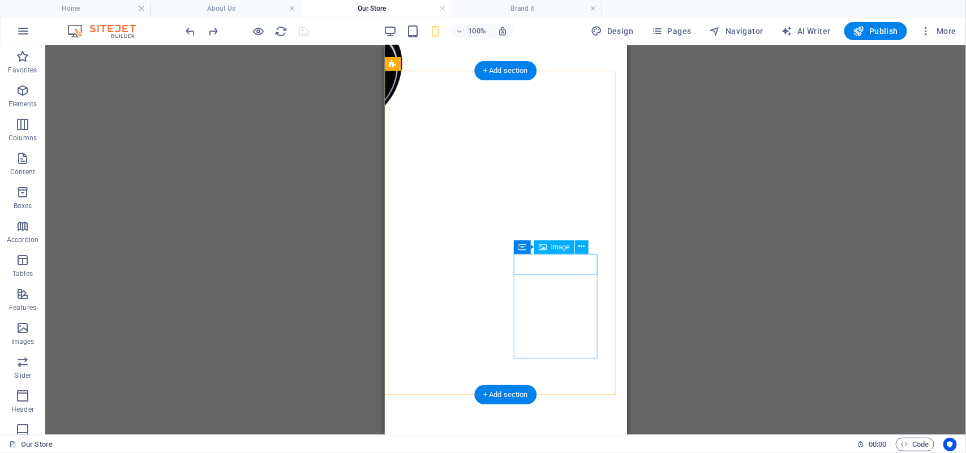
scroll to position [1415, 0]
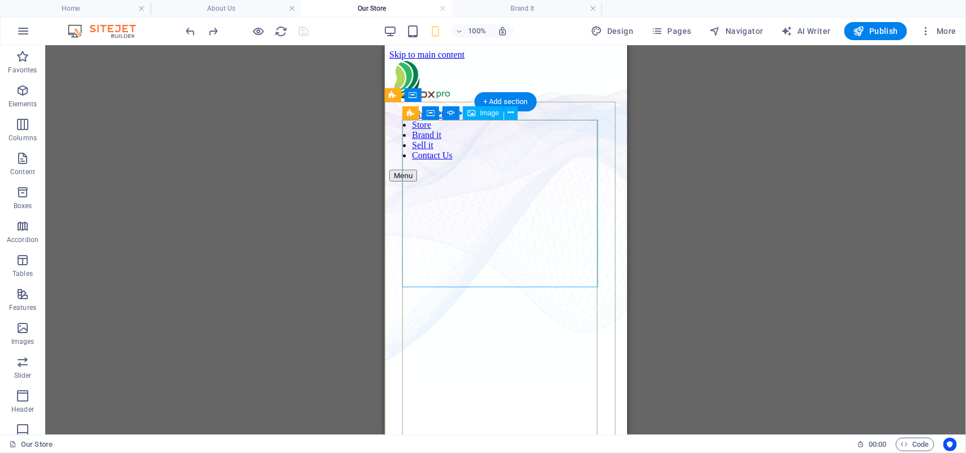
scroll to position [71, 0]
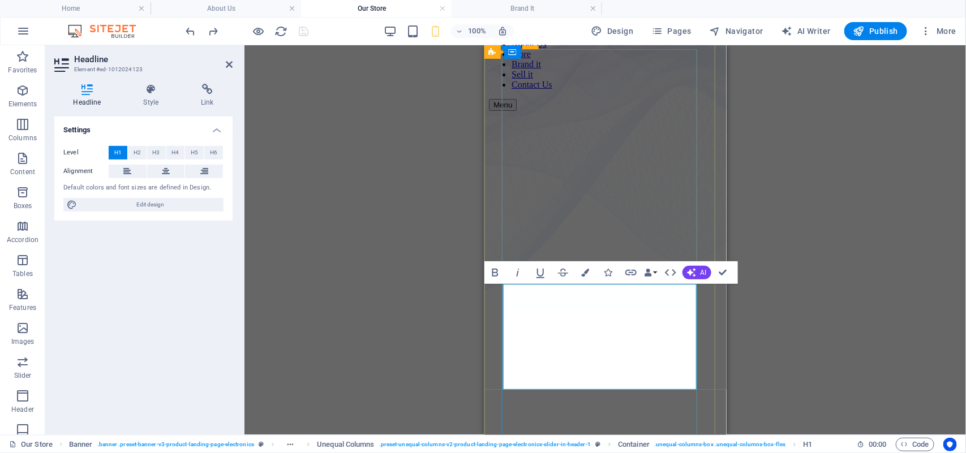
drag, startPoint x: 580, startPoint y: 320, endPoint x: 518, endPoint y: 303, distance: 63.8
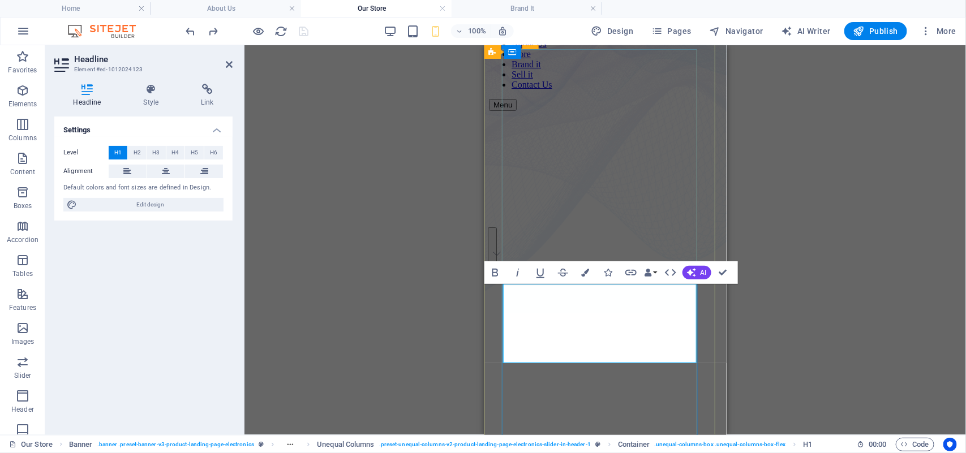
drag, startPoint x: 639, startPoint y: 351, endPoint x: 527, endPoint y: 329, distance: 113.6
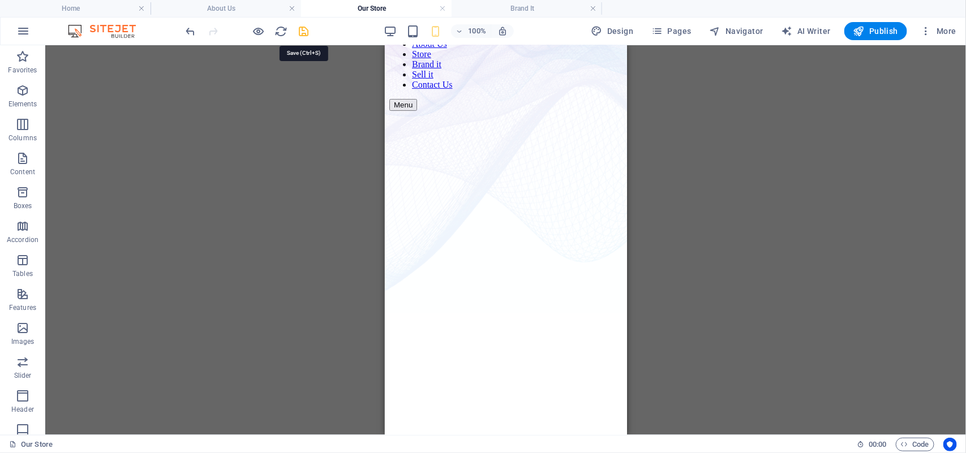
click at [303, 33] on icon "save" at bounding box center [304, 31] width 13 height 13
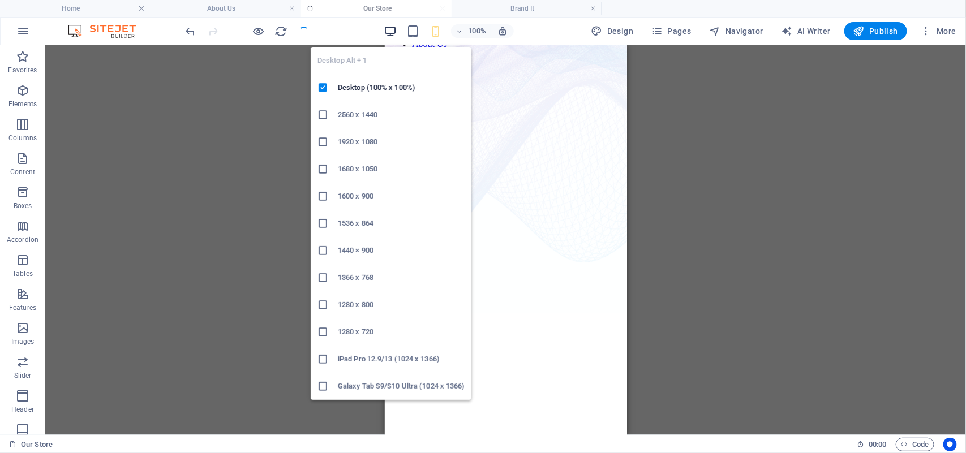
click at [392, 29] on icon "button" at bounding box center [390, 31] width 13 height 13
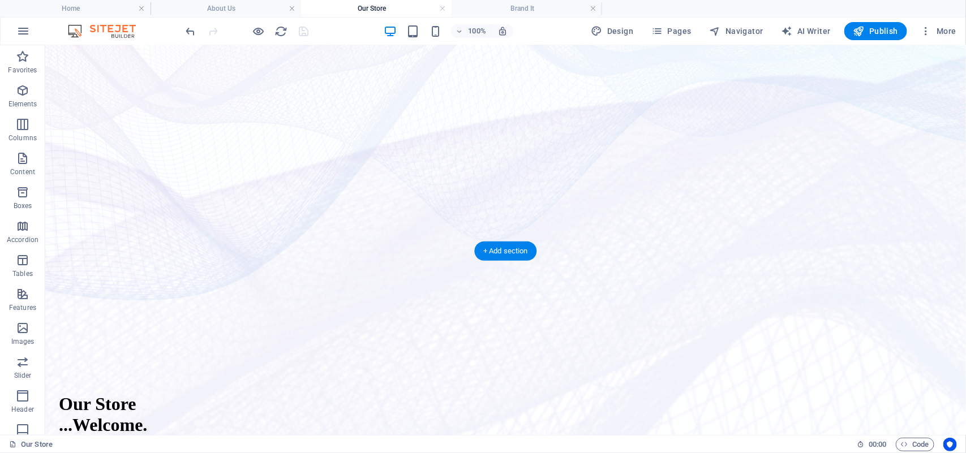
scroll to position [0, 0]
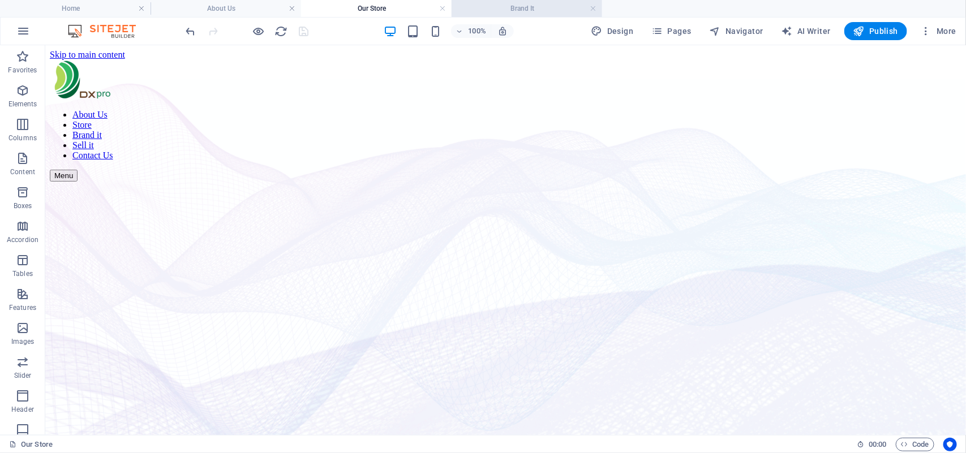
click at [519, 2] on h4 "Brand It" at bounding box center [527, 8] width 151 height 12
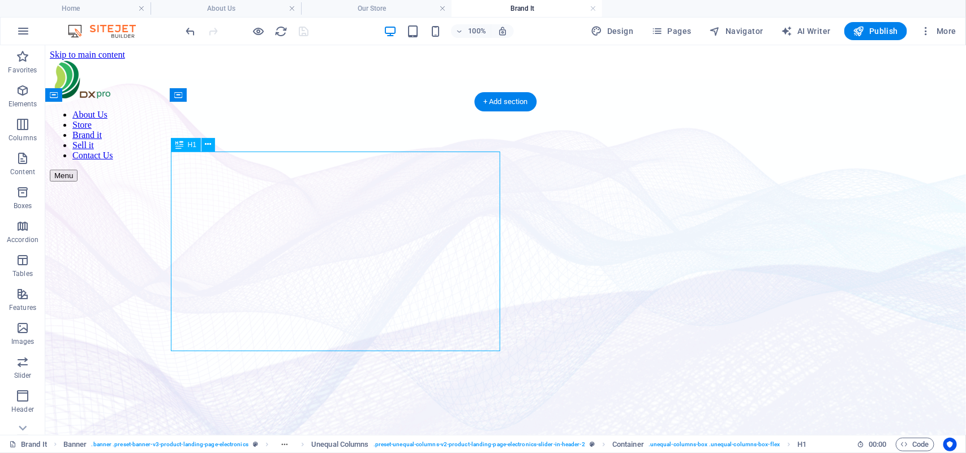
drag, startPoint x: 281, startPoint y: 190, endPoint x: 83, endPoint y: 190, distance: 198.1
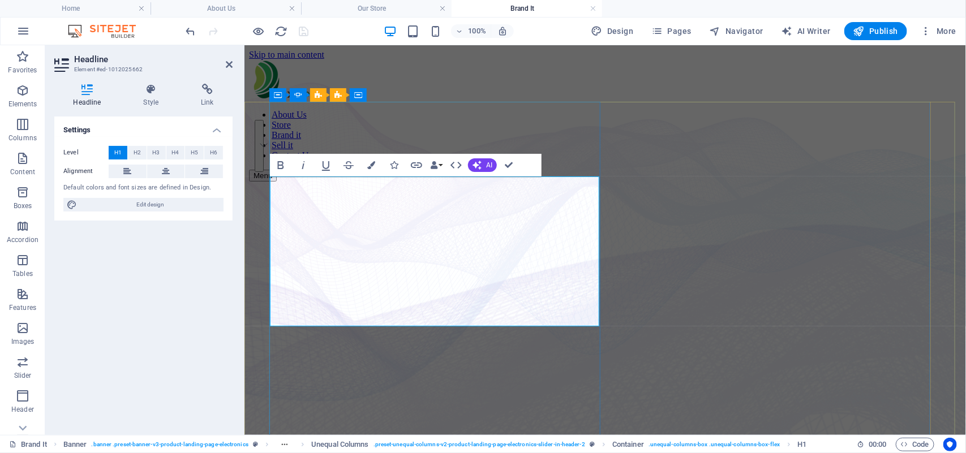
drag, startPoint x: 567, startPoint y: 261, endPoint x: 278, endPoint y: 248, distance: 289.0
drag, startPoint x: 484, startPoint y: 306, endPoint x: 318, endPoint y: 308, distance: 165.9
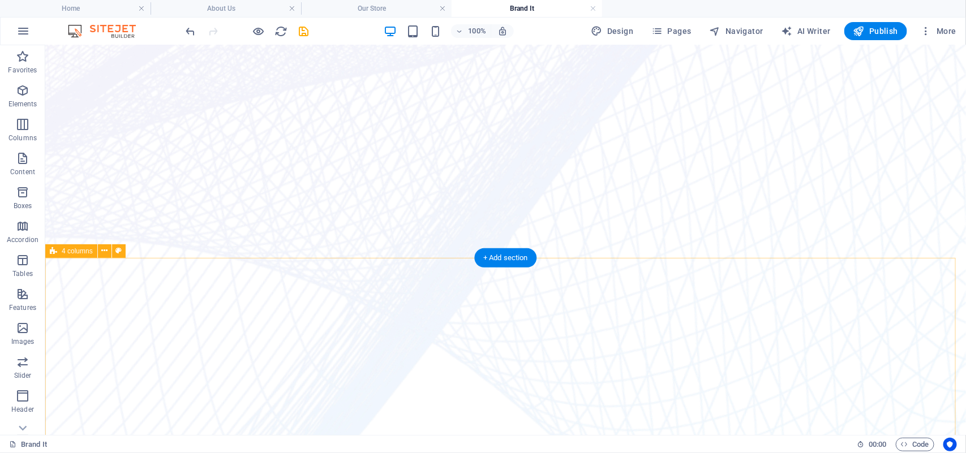
scroll to position [354, 0]
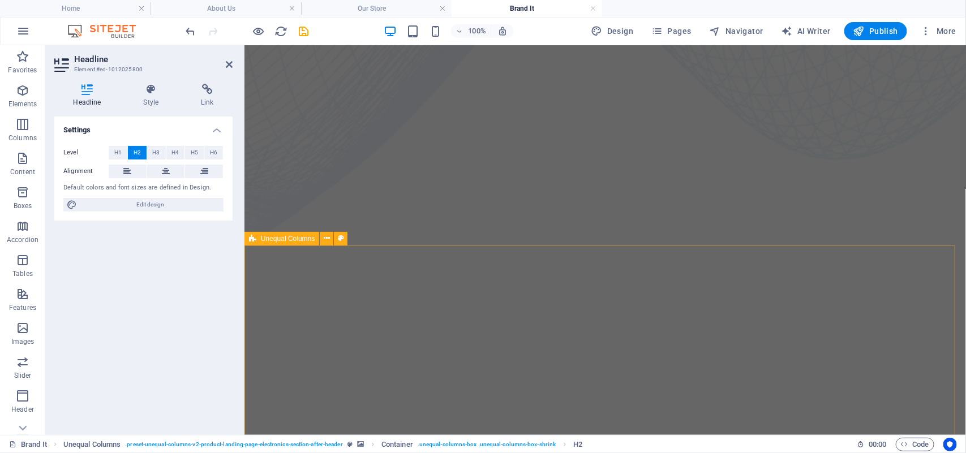
scroll to position [757, 0]
click at [227, 64] on icon at bounding box center [229, 64] width 7 height 9
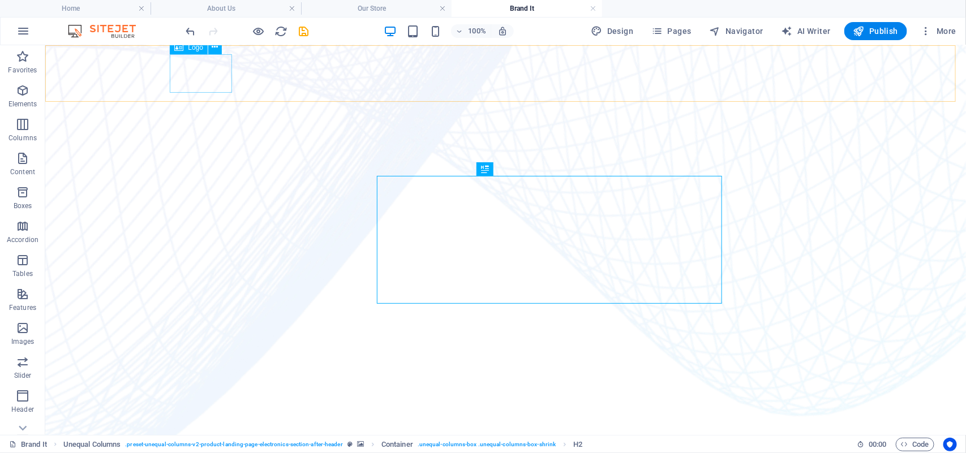
scroll to position [389, 0]
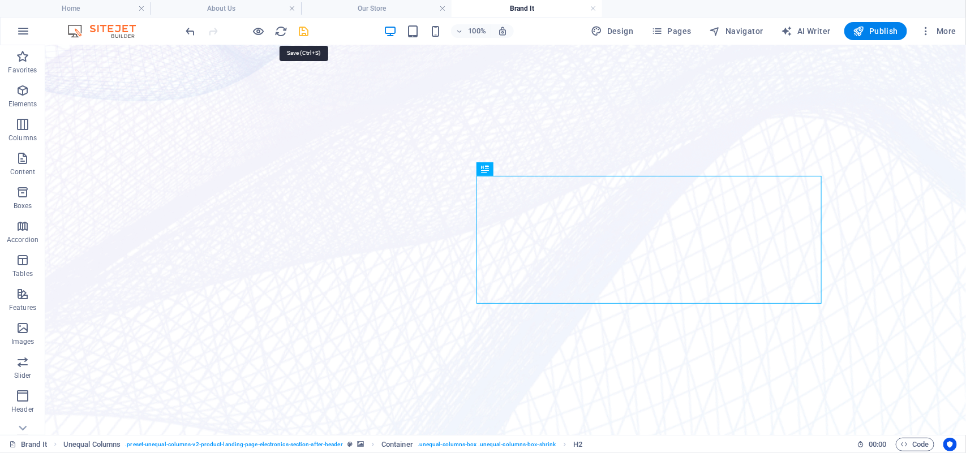
click at [305, 32] on icon "save" at bounding box center [304, 31] width 13 height 13
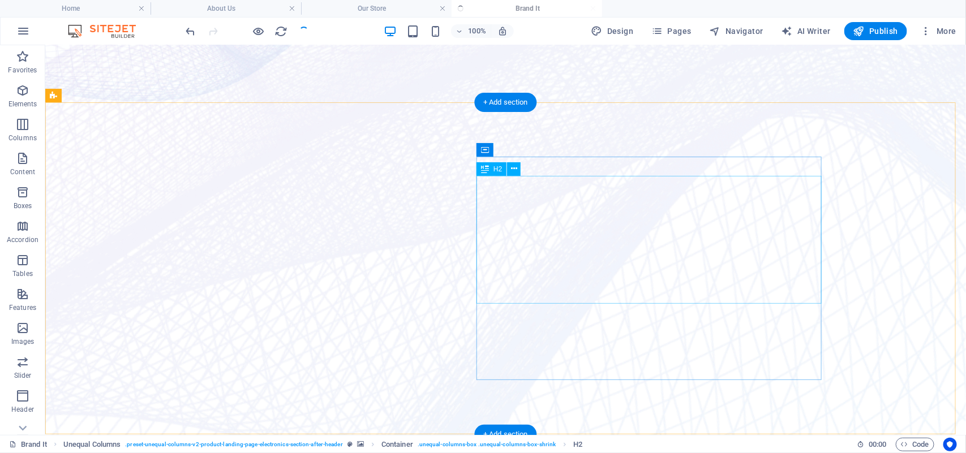
checkbox input "false"
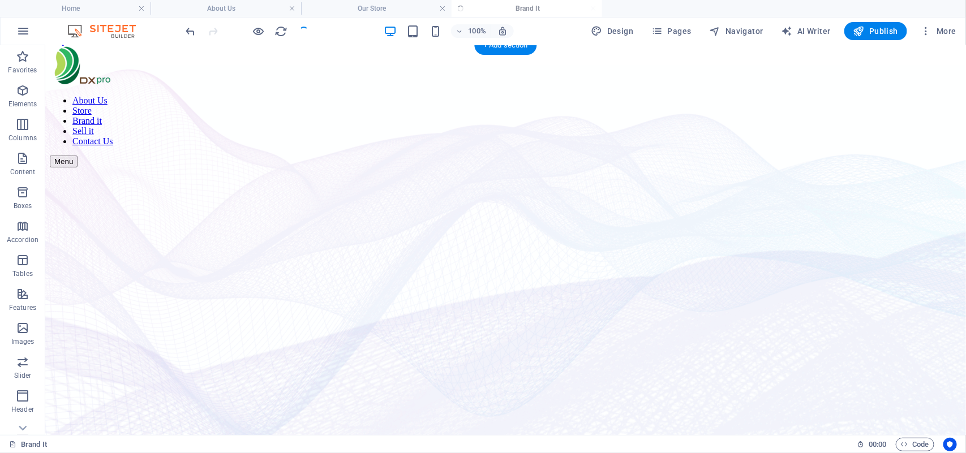
scroll to position [0, 0]
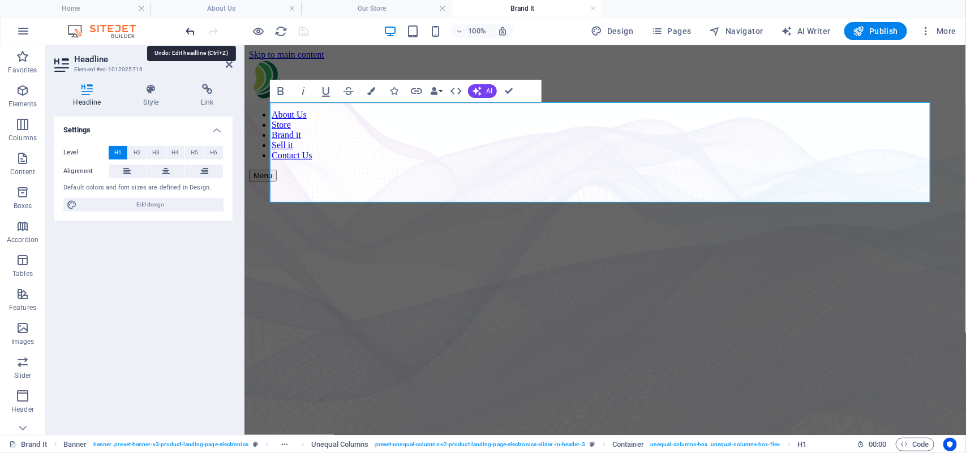
click at [188, 29] on icon "undo" at bounding box center [191, 31] width 13 height 13
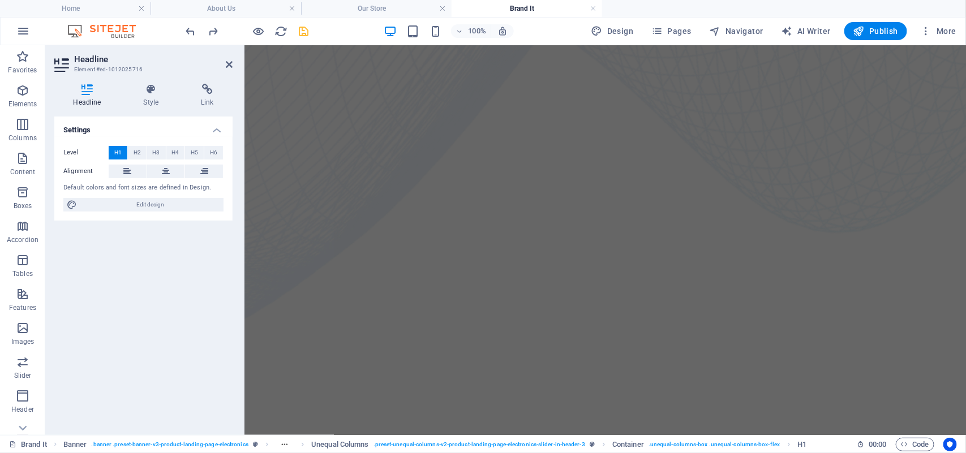
scroll to position [475, 0]
click at [193, 31] on icon "undo" at bounding box center [191, 31] width 13 height 13
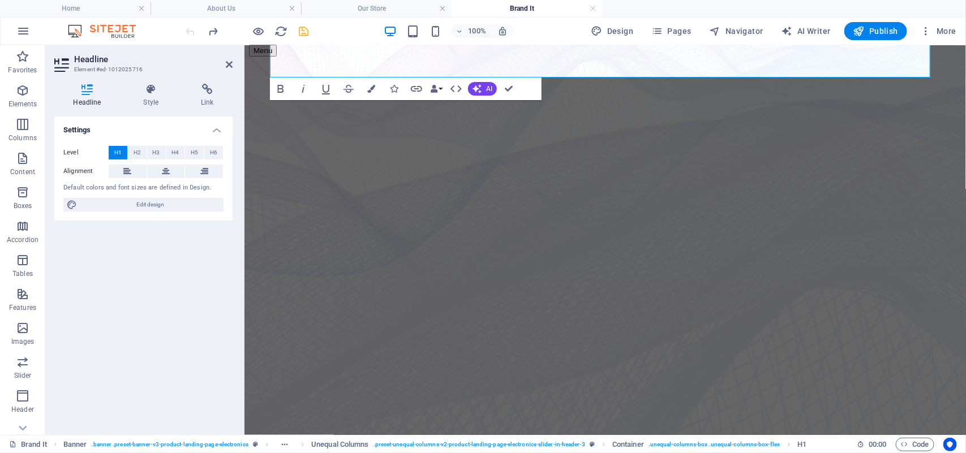
scroll to position [12, 0]
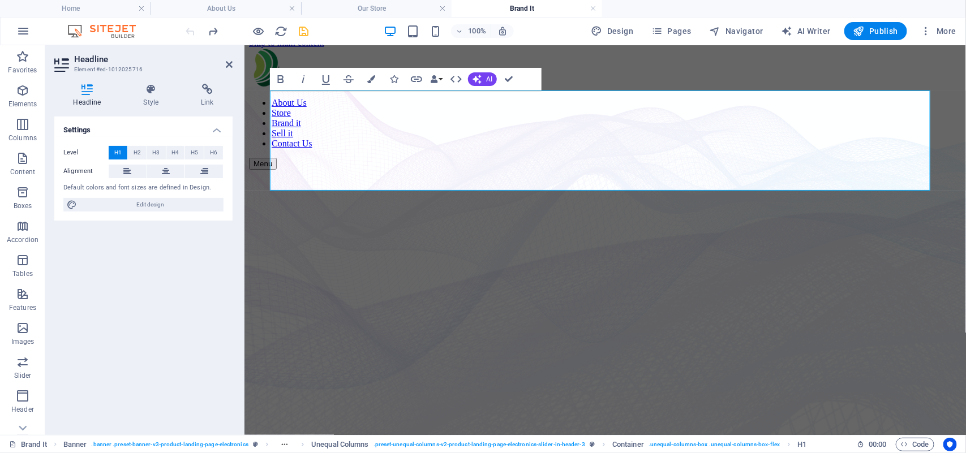
click at [193, 29] on div at bounding box center [247, 31] width 127 height 18
click at [592, 9] on link at bounding box center [593, 8] width 7 height 11
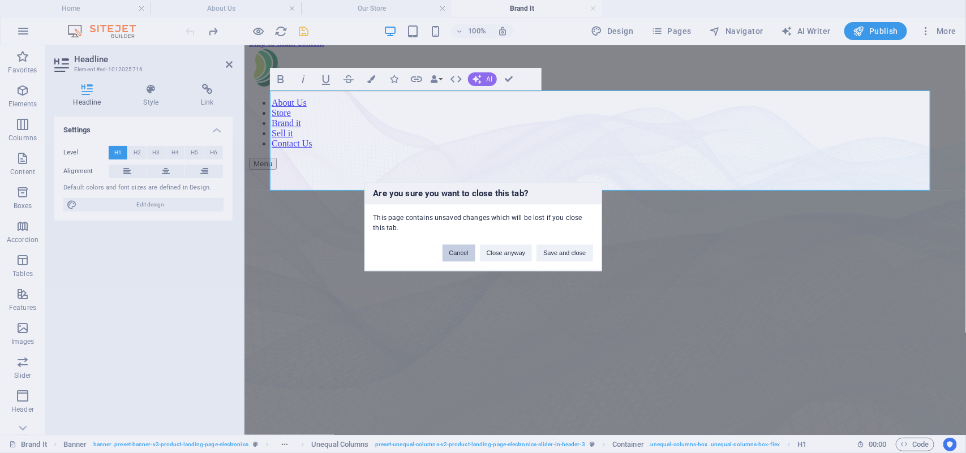
click at [459, 255] on button "Cancel" at bounding box center [459, 253] width 33 height 17
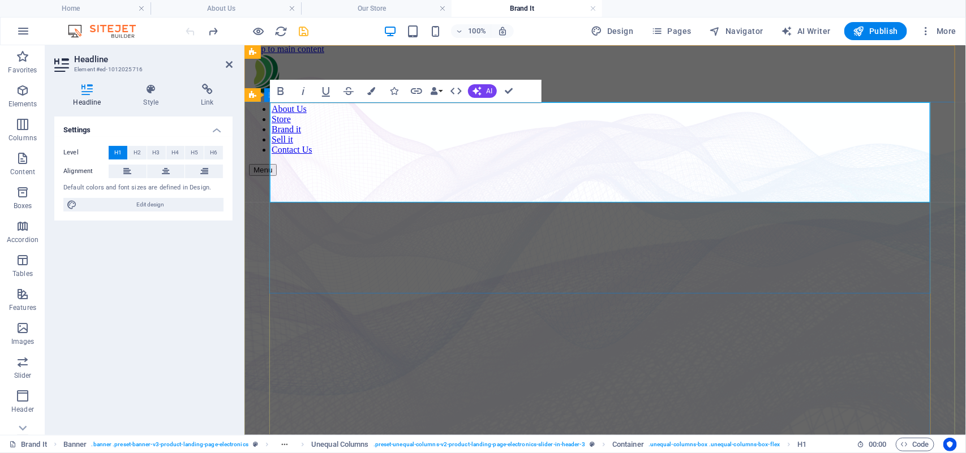
scroll to position [0, 0]
click at [255, 158] on figure at bounding box center [604, 158] width 713 height 0
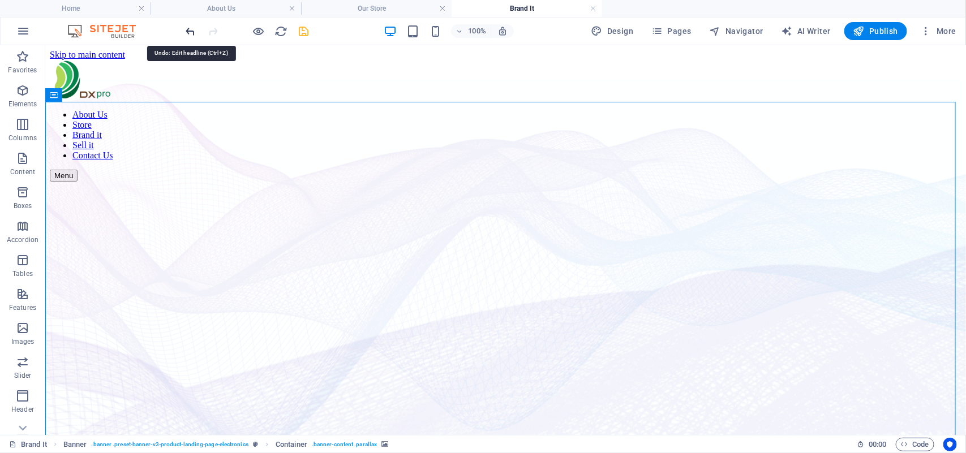
click at [188, 29] on icon "undo" at bounding box center [191, 31] width 13 height 13
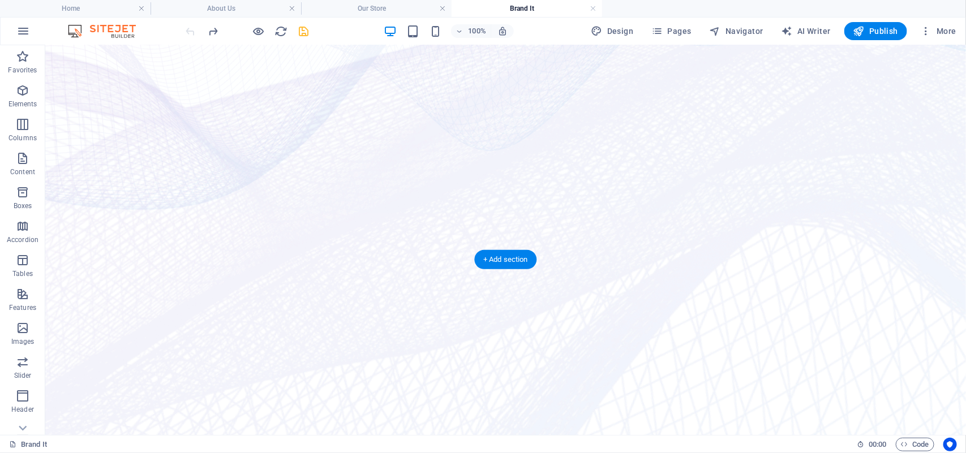
scroll to position [142, 0]
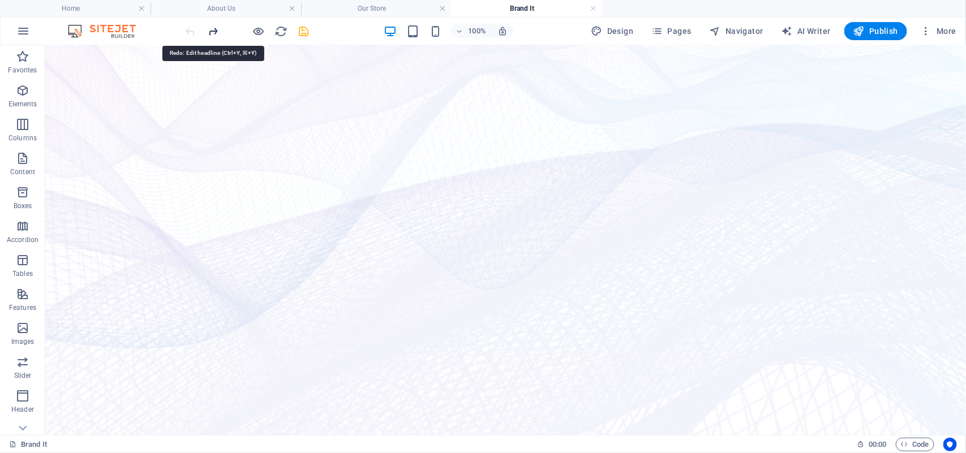
click at [213, 29] on icon "redo" at bounding box center [213, 31] width 13 height 13
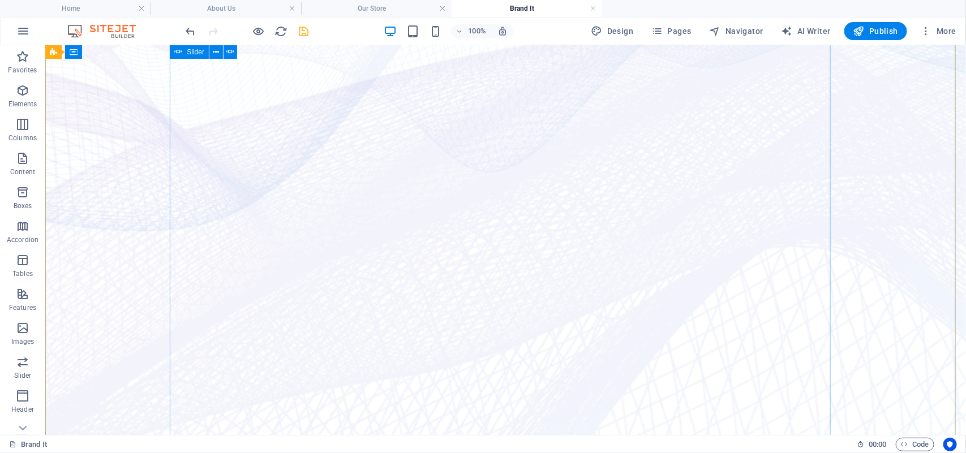
scroll to position [0, 0]
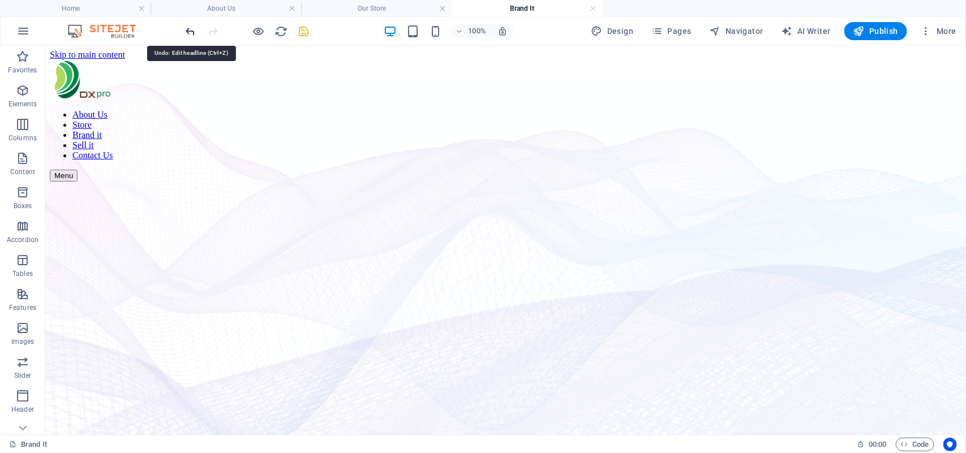
click at [192, 32] on icon "undo" at bounding box center [191, 31] width 13 height 13
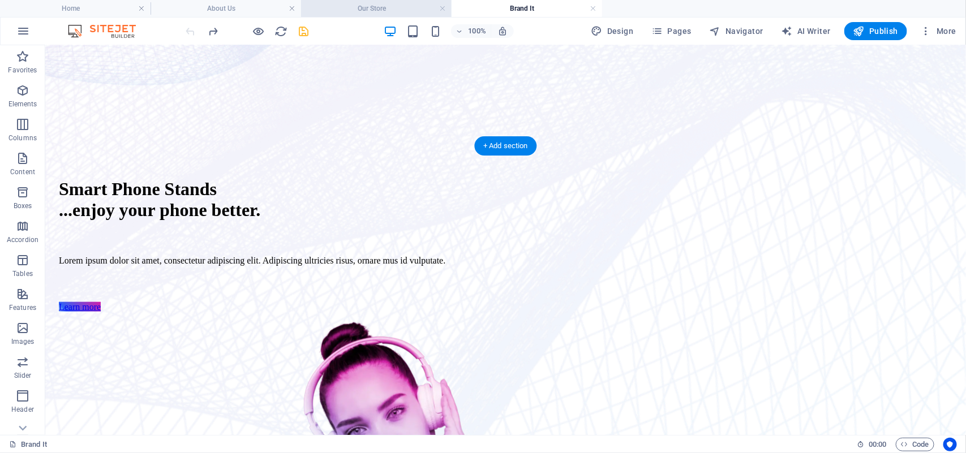
scroll to position [283, 0]
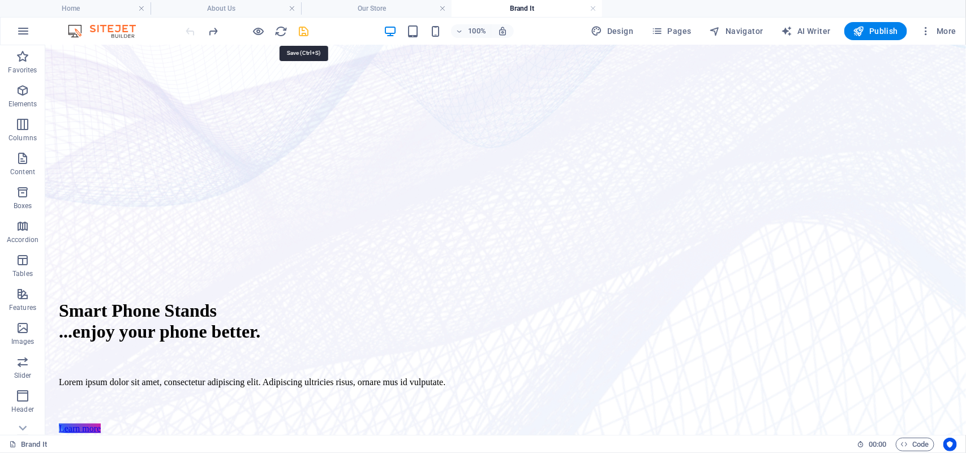
click at [301, 30] on icon "save" at bounding box center [304, 31] width 13 height 13
checkbox input "false"
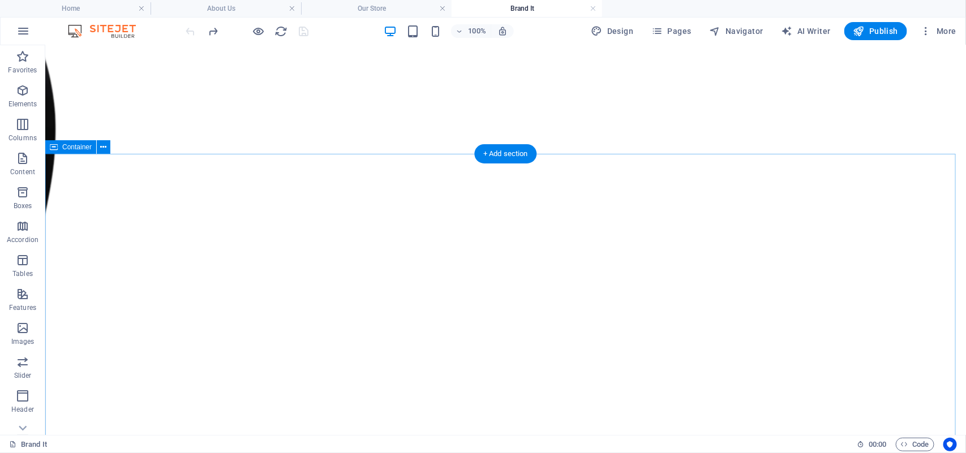
scroll to position [1344, 0]
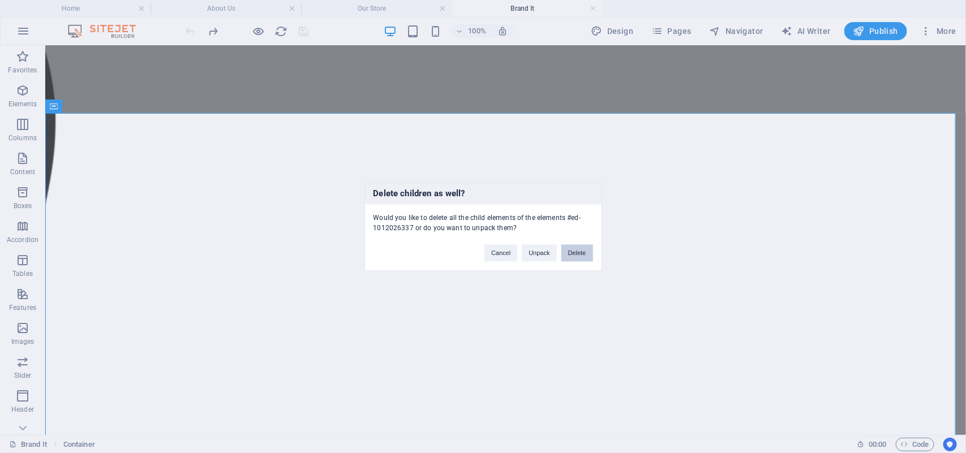
click at [581, 256] on button "Delete" at bounding box center [578, 253] width 32 height 17
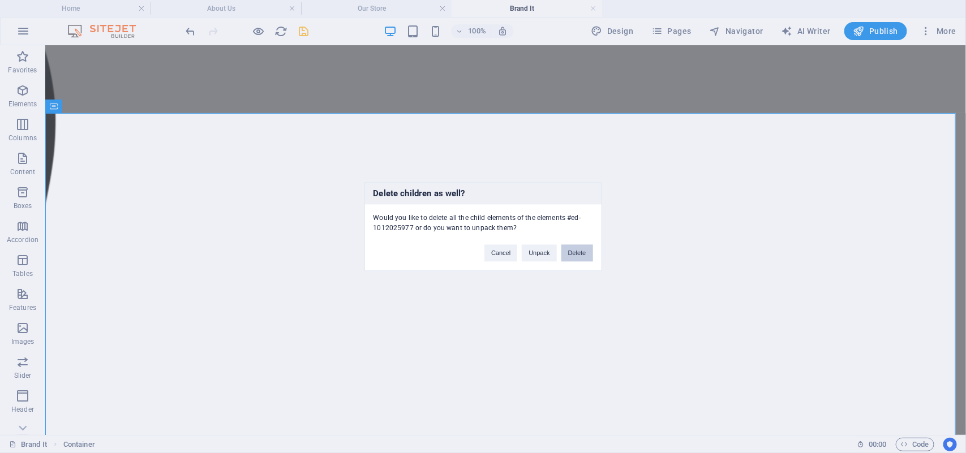
drag, startPoint x: 577, startPoint y: 249, endPoint x: 531, endPoint y: 204, distance: 64.8
click at [577, 249] on button "Delete" at bounding box center [578, 253] width 32 height 17
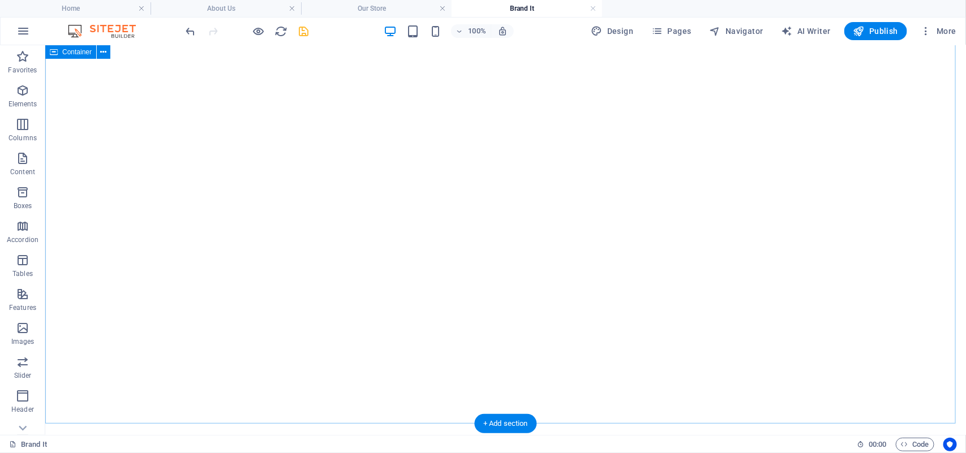
scroll to position [1910, 0]
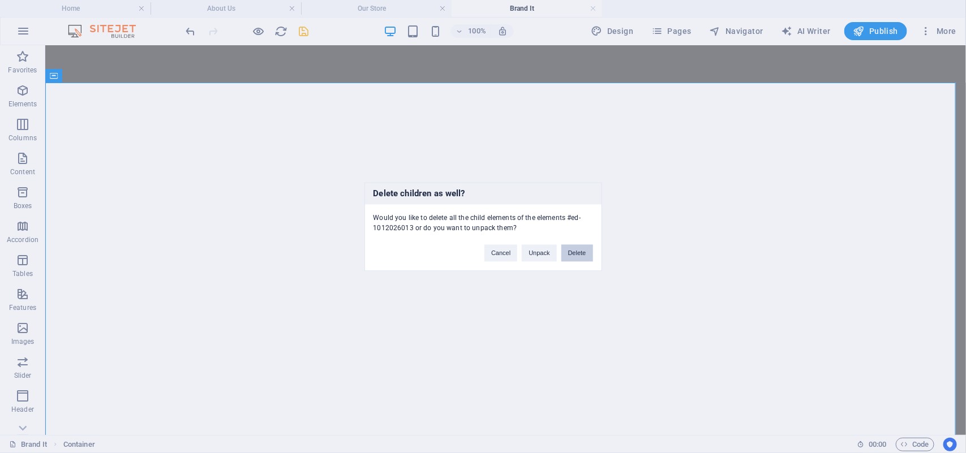
click at [578, 252] on button "Delete" at bounding box center [578, 253] width 32 height 17
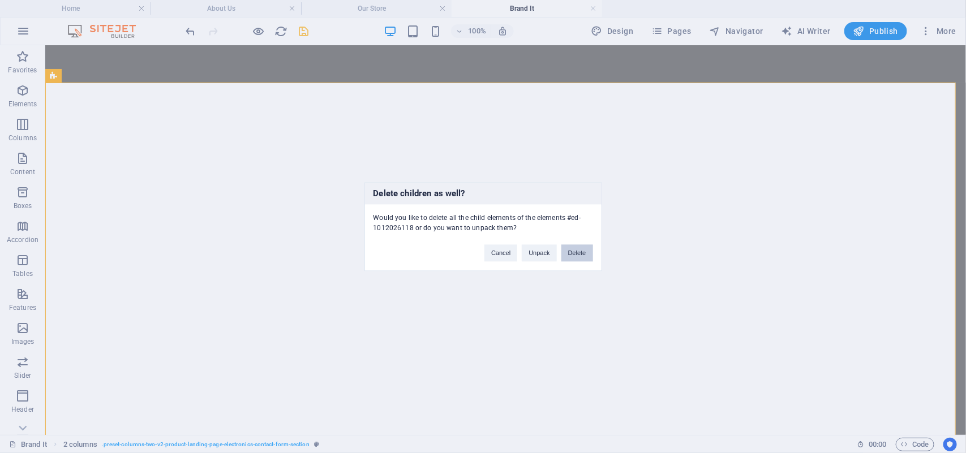
click at [581, 252] on button "Delete" at bounding box center [578, 253] width 32 height 17
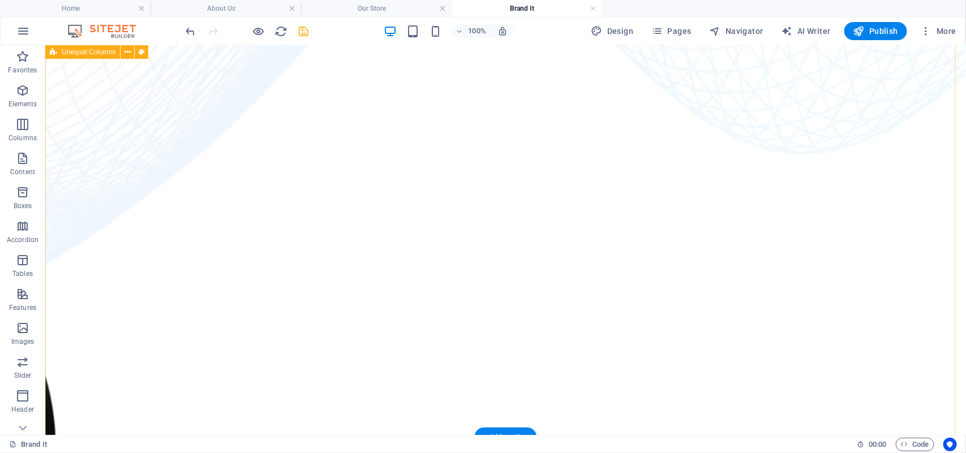
scroll to position [1232, 0]
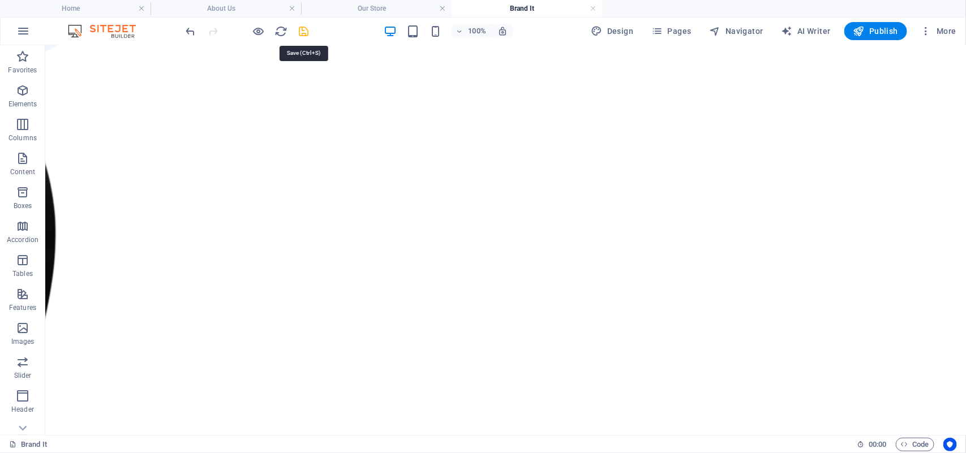
click at [305, 32] on icon "save" at bounding box center [304, 31] width 13 height 13
checkbox input "false"
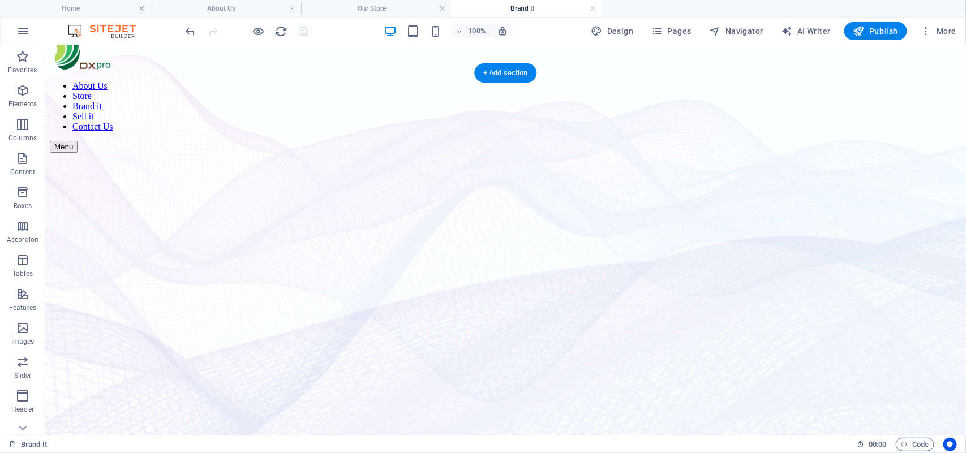
scroll to position [0, 0]
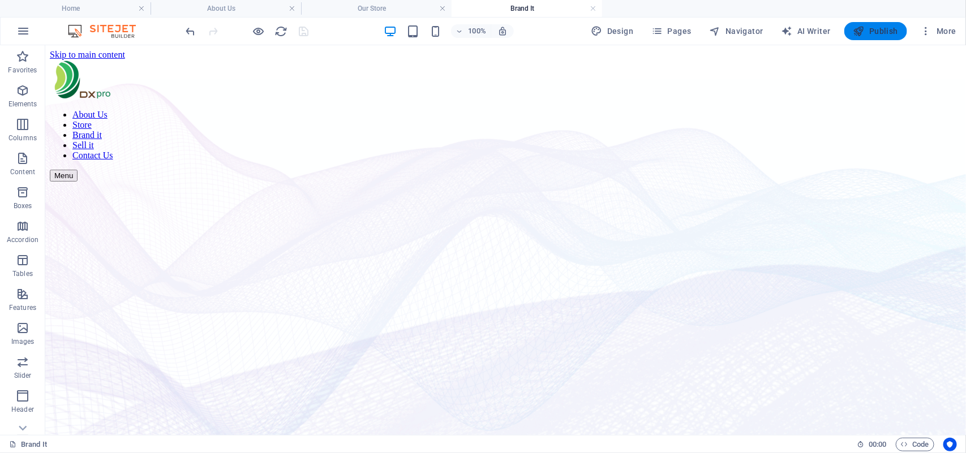
click at [871, 26] on span "Publish" at bounding box center [876, 30] width 45 height 11
